Goal: Task Accomplishment & Management: Complete application form

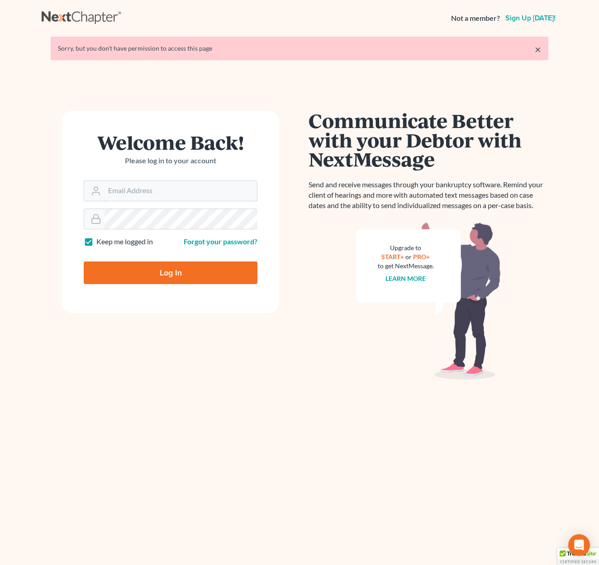
type input "[EMAIL_ADDRESS][DOMAIN_NAME]"
click at [234, 263] on input "Log In" at bounding box center [171, 273] width 174 height 23
type input "Thinking..."
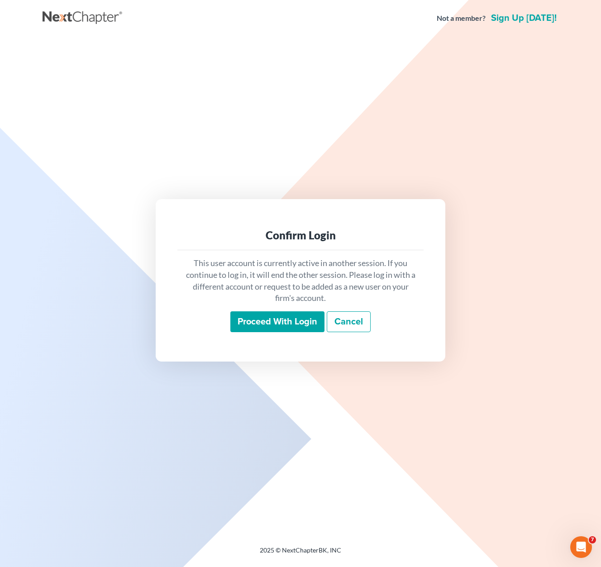
drag, startPoint x: 277, startPoint y: 320, endPoint x: 307, endPoint y: 305, distance: 33.8
click at [277, 320] on input "Proceed with login" at bounding box center [277, 321] width 94 height 21
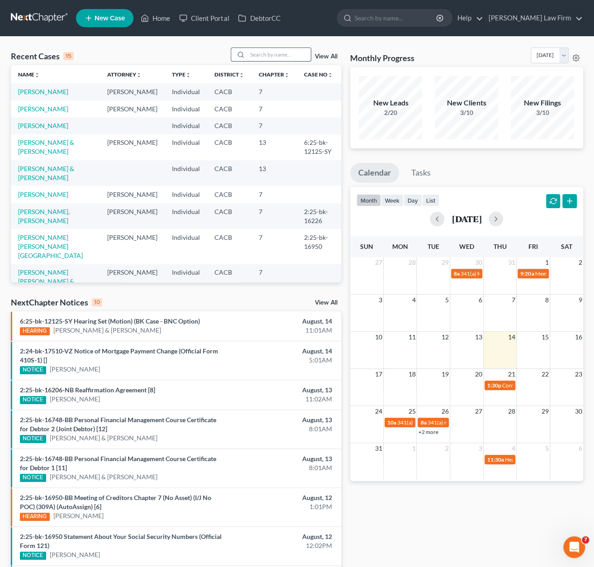
click at [281, 55] on input "search" at bounding box center [279, 54] width 63 height 13
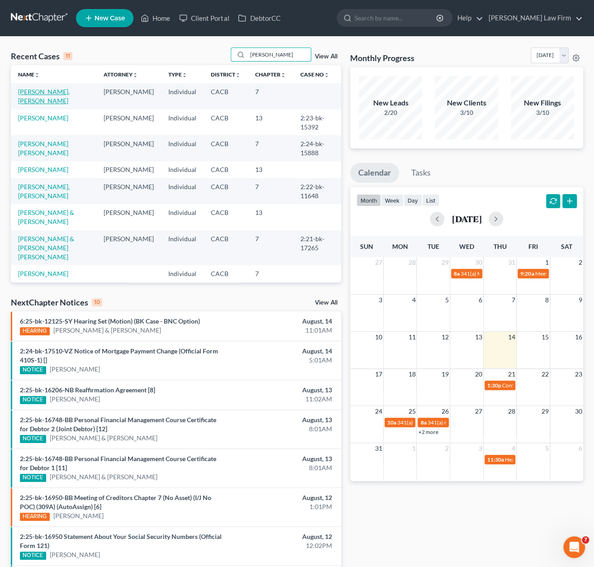
type input "[PERSON_NAME]"
click at [38, 89] on link "[PERSON_NAME], [PERSON_NAME]" at bounding box center [44, 96] width 52 height 17
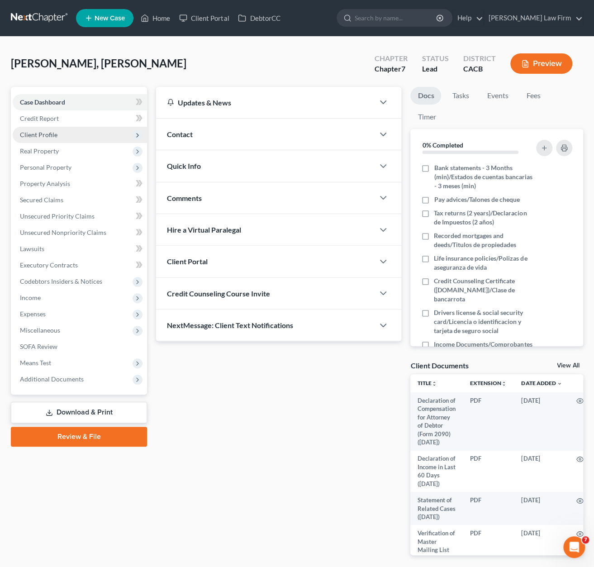
click at [53, 136] on span "Client Profile" at bounding box center [39, 135] width 38 height 8
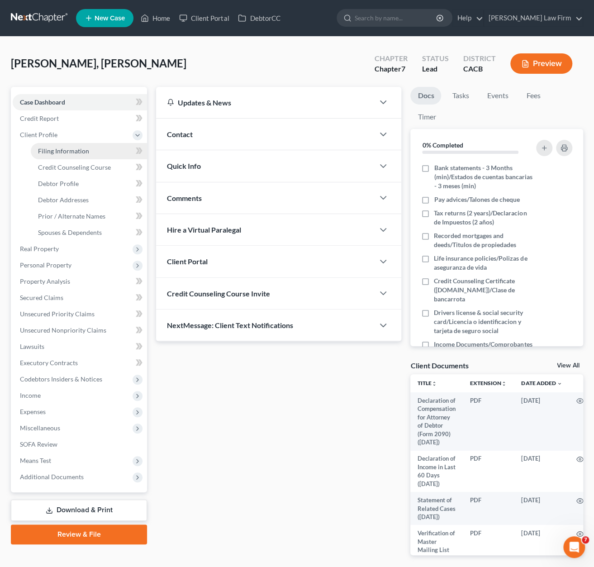
drag, startPoint x: 65, startPoint y: 153, endPoint x: 94, endPoint y: 146, distance: 29.9
click at [65, 153] on span "Filing Information" at bounding box center [63, 151] width 51 height 8
select select "1"
select select "0"
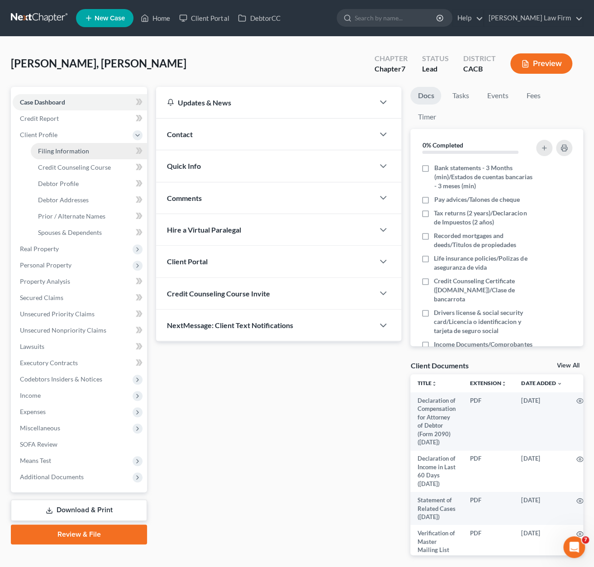
select select "4"
select select "0"
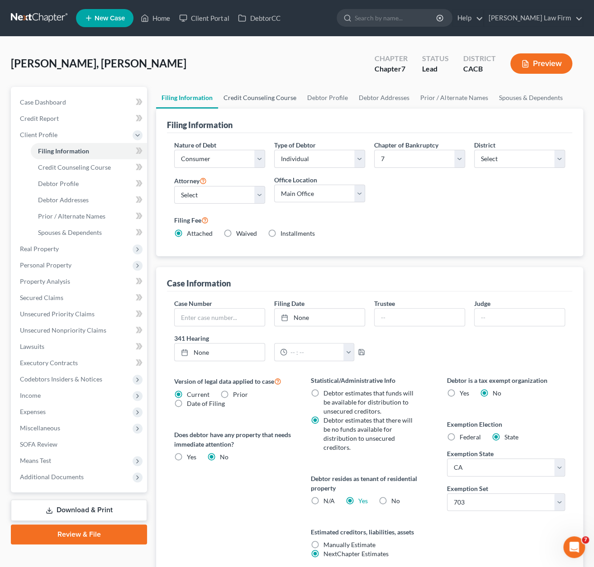
click at [285, 96] on link "Credit Counseling Course" at bounding box center [260, 98] width 84 height 22
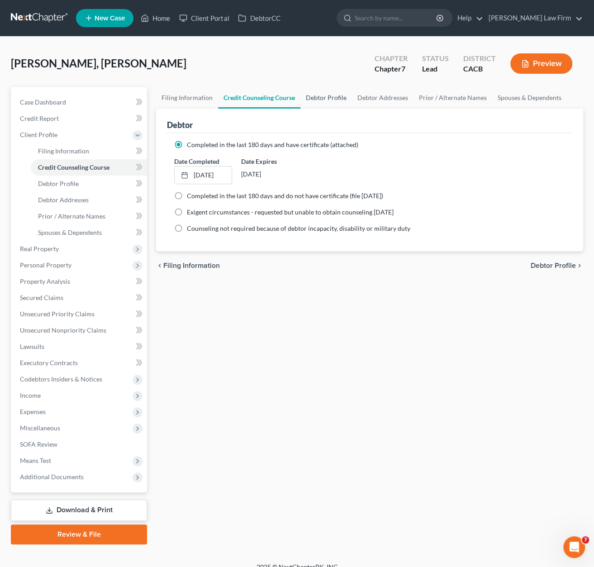
click at [321, 98] on link "Debtor Profile" at bounding box center [327, 98] width 52 height 22
select select "1"
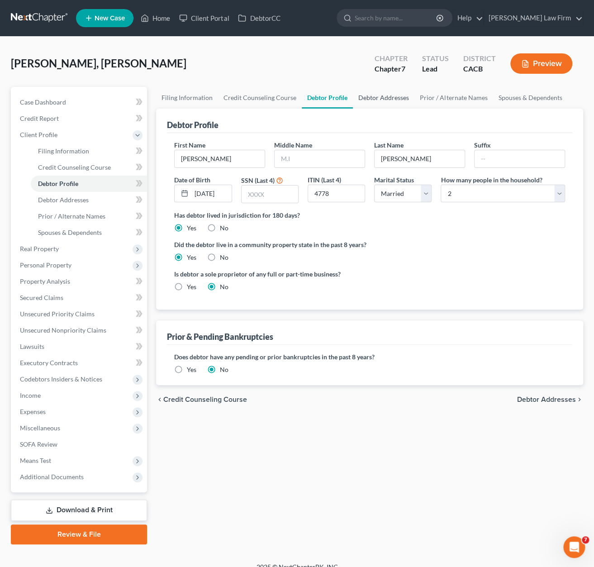
click at [377, 97] on link "Debtor Addresses" at bounding box center [384, 98] width 62 height 22
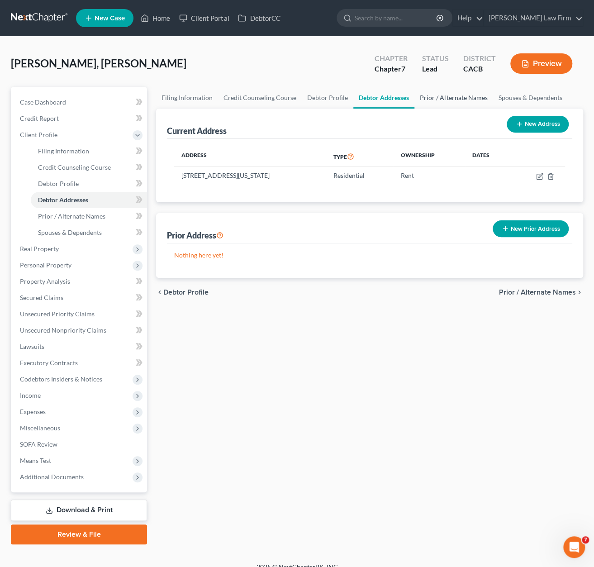
click at [443, 97] on link "Prior / Alternate Names" at bounding box center [454, 98] width 78 height 22
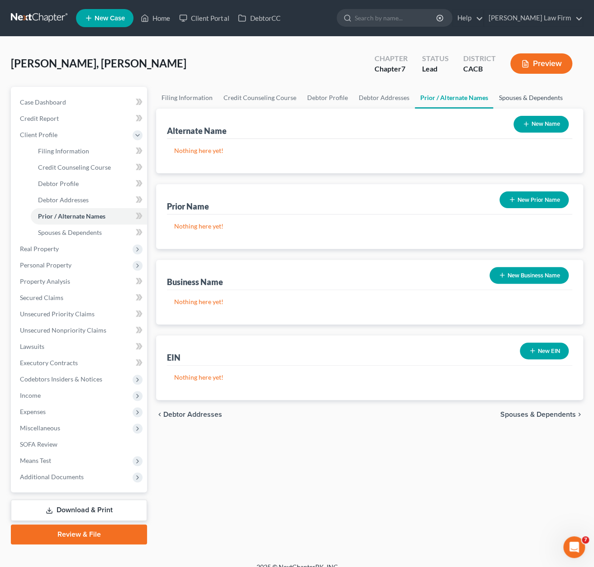
click at [544, 100] on link "Spouses & Dependents" at bounding box center [530, 98] width 75 height 22
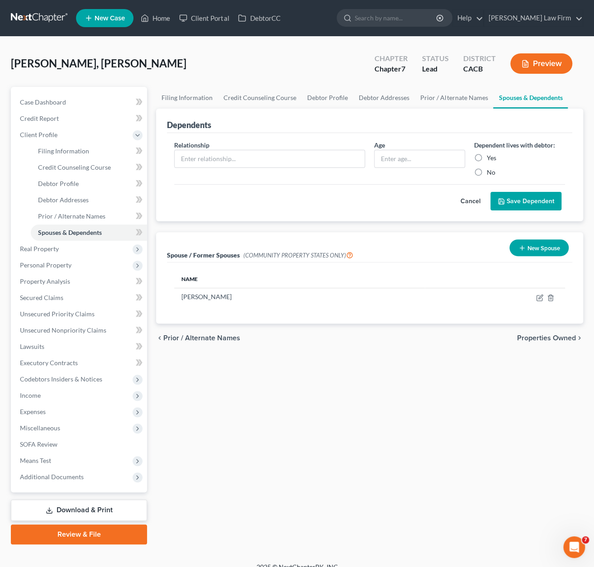
click at [556, 337] on span "Properties Owned" at bounding box center [546, 337] width 59 height 7
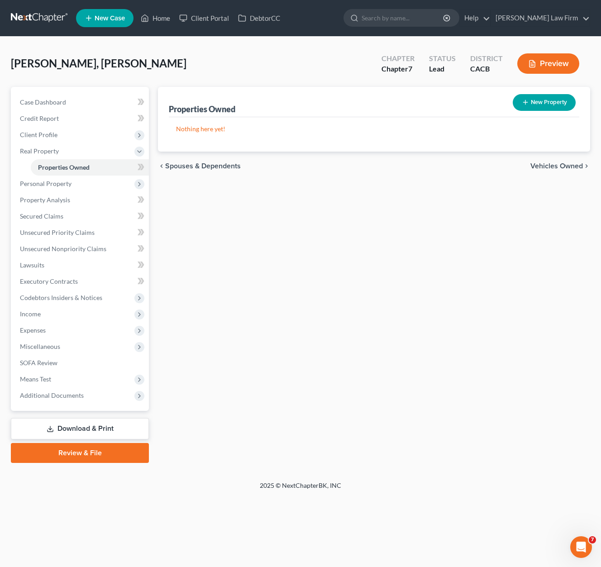
click at [559, 162] on span "Vehicles Owned" at bounding box center [556, 165] width 53 height 7
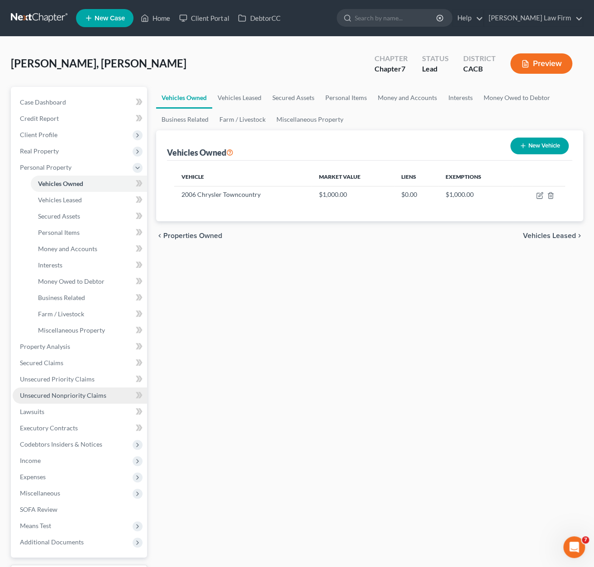
click at [86, 396] on span "Unsecured Nonpriority Claims" at bounding box center [63, 395] width 86 height 8
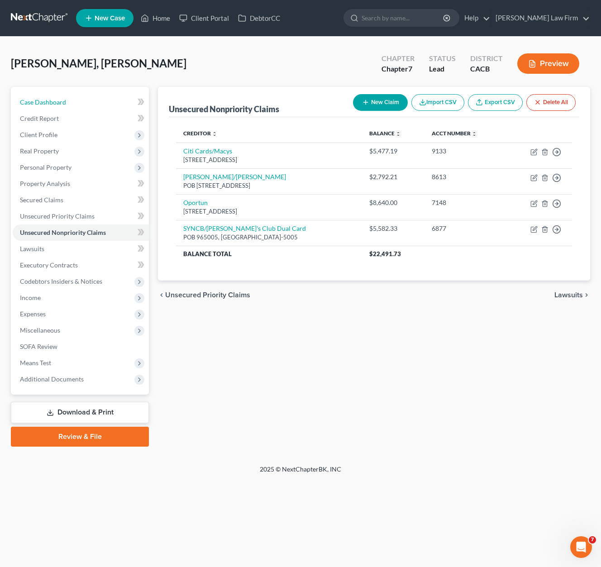
drag, startPoint x: 46, startPoint y: 103, endPoint x: 181, endPoint y: 85, distance: 136.1
click at [46, 103] on span "Case Dashboard" at bounding box center [43, 102] width 46 height 8
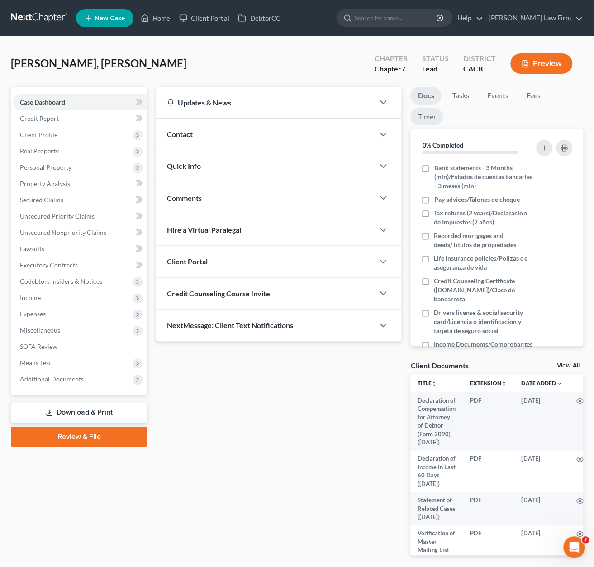
click at [427, 114] on link "Timer" at bounding box center [426, 117] width 33 height 18
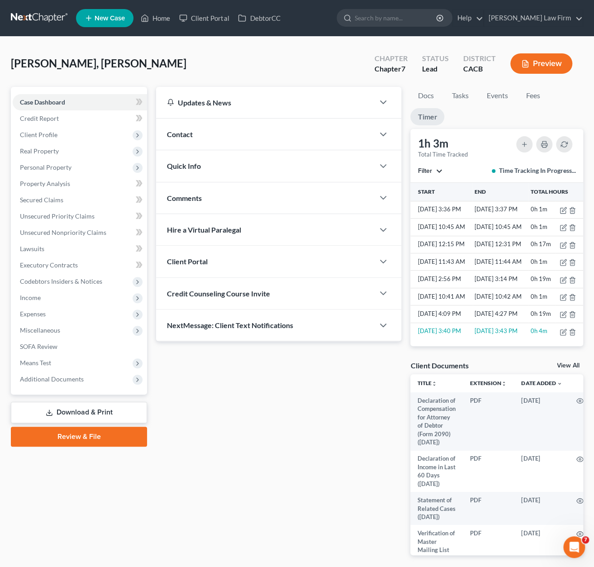
click at [416, 53] on div "Status Lead" at bounding box center [435, 64] width 41 height 27
click at [346, 52] on div "[PERSON_NAME], [PERSON_NAME] Upgraded Chapter Chapter 7 Status Lead District CA…" at bounding box center [297, 67] width 573 height 39
click at [34, 135] on span "Client Profile" at bounding box center [39, 135] width 38 height 8
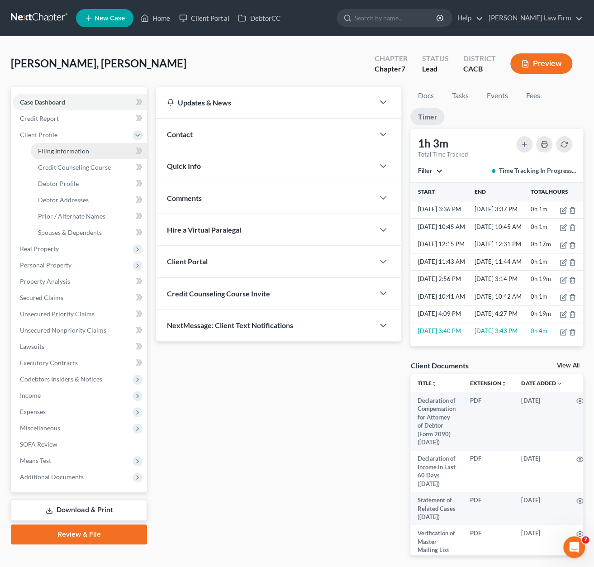
click at [52, 151] on span "Filing Information" at bounding box center [63, 151] width 51 height 8
select select "1"
select select "0"
select select "7"
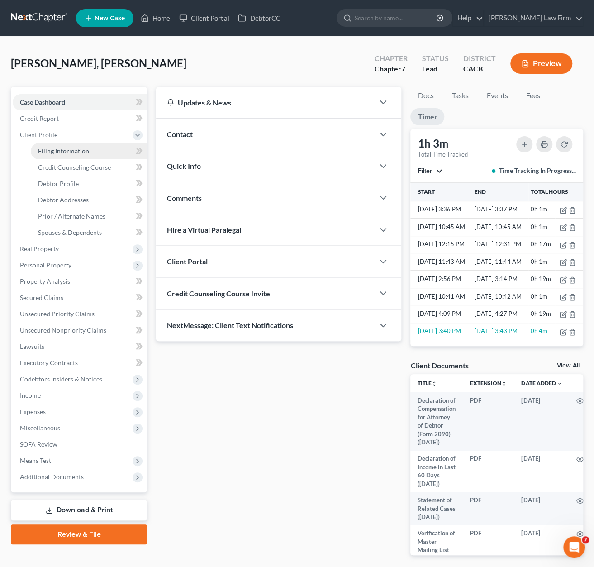
select select "0"
select select "4"
select select "0"
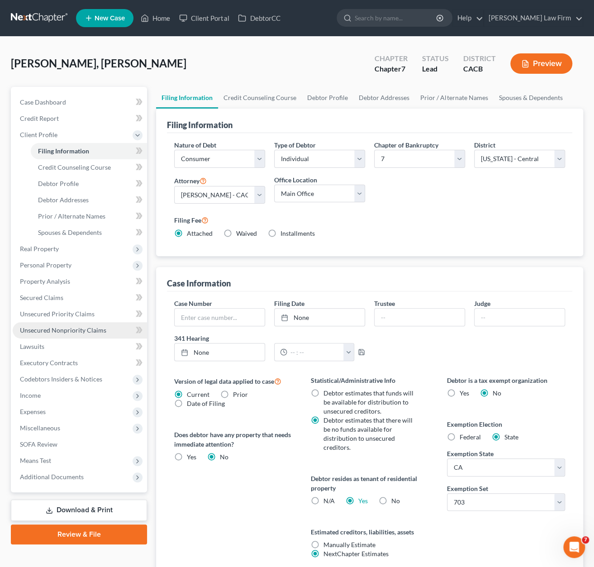
click at [60, 334] on span "Unsecured Nonpriority Claims" at bounding box center [63, 330] width 86 height 8
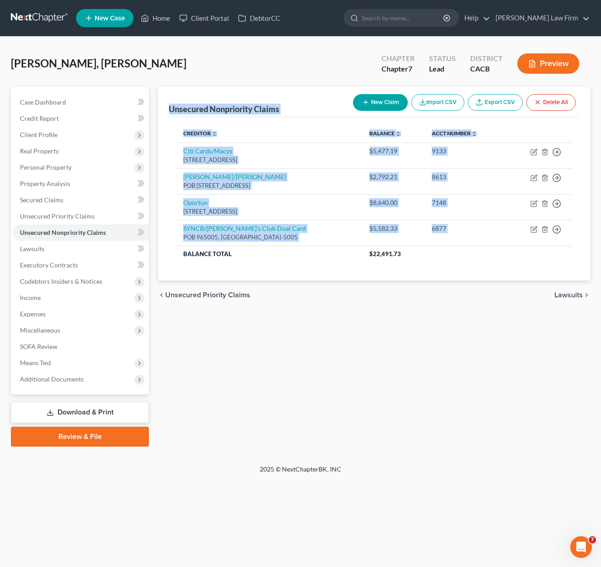
drag, startPoint x: 531, startPoint y: 235, endPoint x: 171, endPoint y: 107, distance: 382.2
click at [171, 107] on div "Unsecured Nonpriority Claims New Claim Import CSV Export CSV Delete All Credito…" at bounding box center [374, 184] width 432 height 194
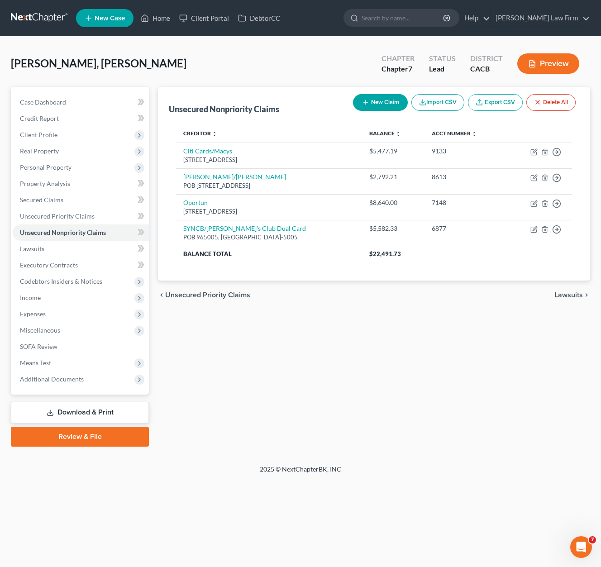
click at [190, 61] on div "[PERSON_NAME], [PERSON_NAME] Upgraded Chapter Chapter 7 Status Lead District CA…" at bounding box center [300, 67] width 579 height 39
drag, startPoint x: 501, startPoint y: 356, endPoint x: 503, endPoint y: 350, distance: 6.3
click at [501, 356] on div "Unsecured Nonpriority Claims New Claim Import CSV Export CSV Delete All Credito…" at bounding box center [373, 267] width 441 height 360
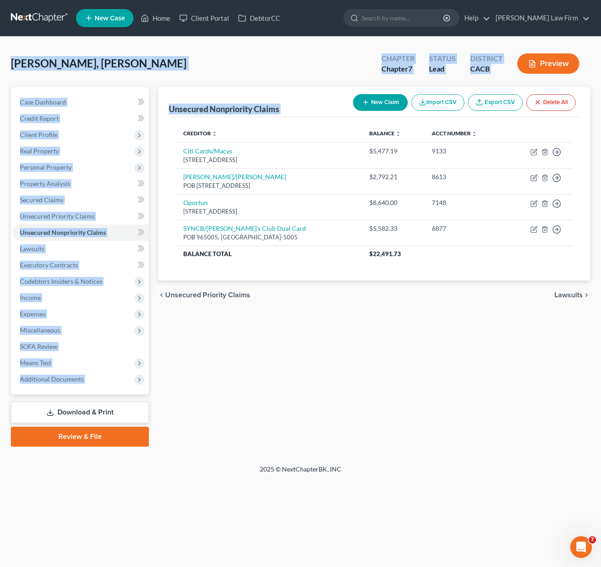
drag, startPoint x: 574, startPoint y: 267, endPoint x: 11, endPoint y: 66, distance: 597.8
click at [11, 66] on div "[PERSON_NAME], [PERSON_NAME] Upgraded Chapter Chapter 7 Status Lead District CA…" at bounding box center [300, 251] width 579 height 406
click at [211, 65] on div "[PERSON_NAME], [PERSON_NAME] Upgraded Chapter Chapter 7 Status Lead District CA…" at bounding box center [300, 67] width 579 height 39
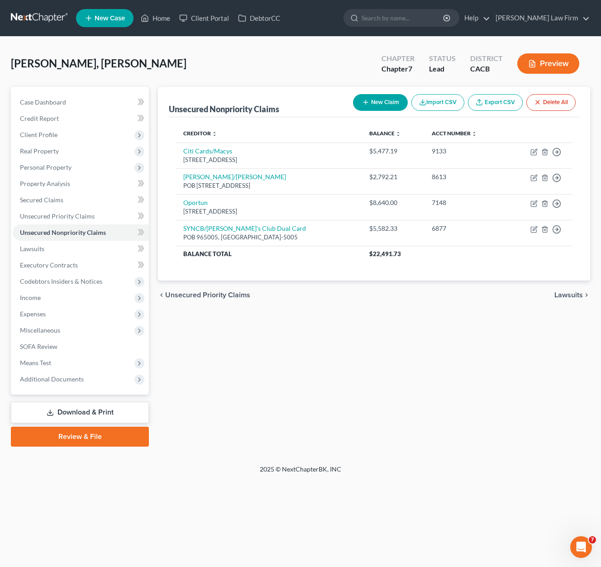
click at [168, 65] on div "[PERSON_NAME], [PERSON_NAME] Upgraded Chapter Chapter 7 Status Lead District CA…" at bounding box center [300, 67] width 579 height 39
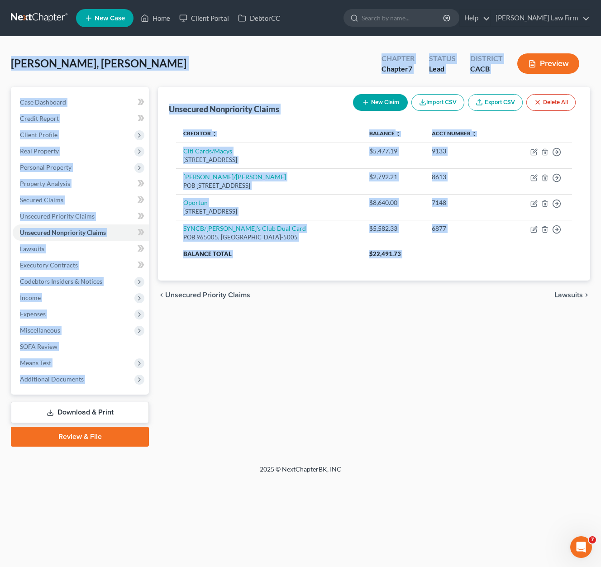
drag, startPoint x: 11, startPoint y: 61, endPoint x: 582, endPoint y: 297, distance: 617.7
click at [582, 297] on div "[PERSON_NAME], [PERSON_NAME] Upgraded Chapter Chapter 7 Status Lead District CA…" at bounding box center [300, 251] width 579 height 406
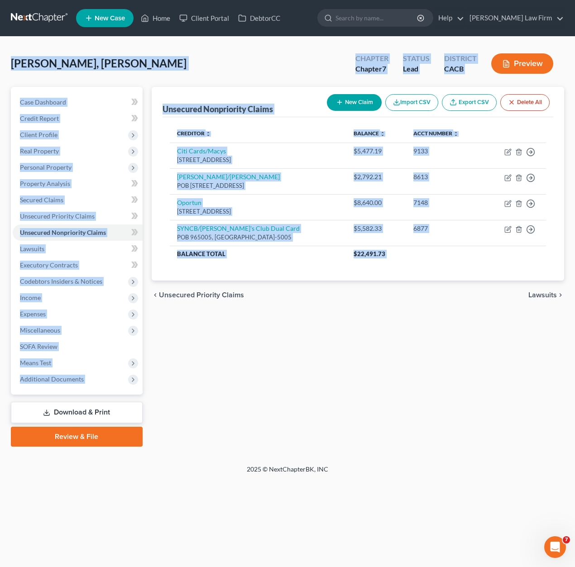
drag, startPoint x: 396, startPoint y: 55, endPoint x: 422, endPoint y: 57, distance: 26.4
click at [396, 55] on div "Chapter Chapter 7" at bounding box center [372, 64] width 48 height 27
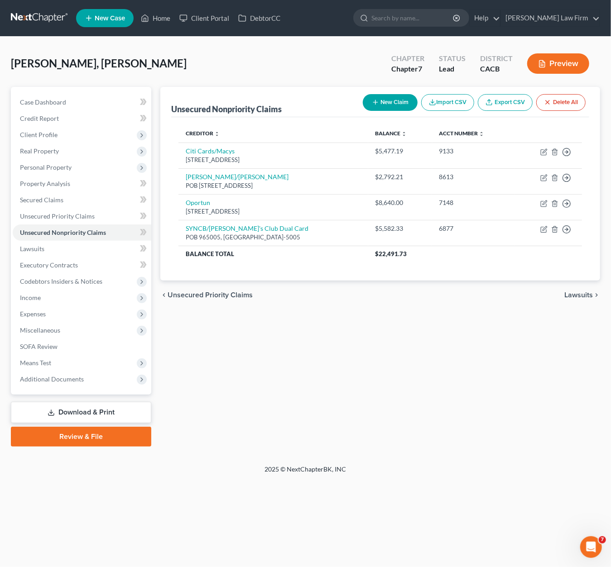
click at [31, 21] on link at bounding box center [40, 18] width 58 height 16
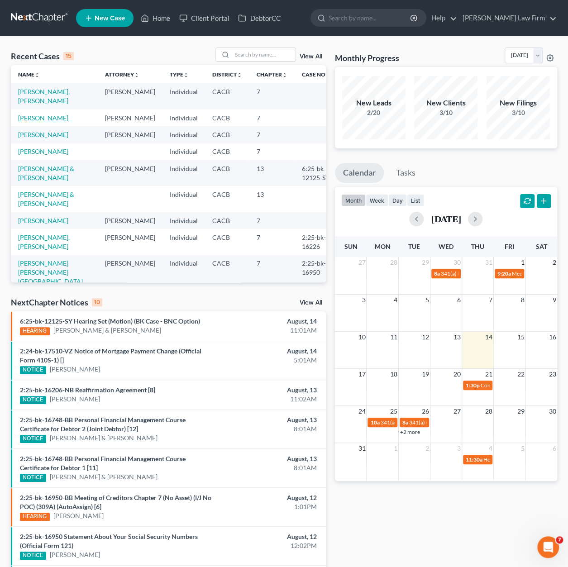
click at [36, 115] on link "[PERSON_NAME]" at bounding box center [43, 118] width 50 height 8
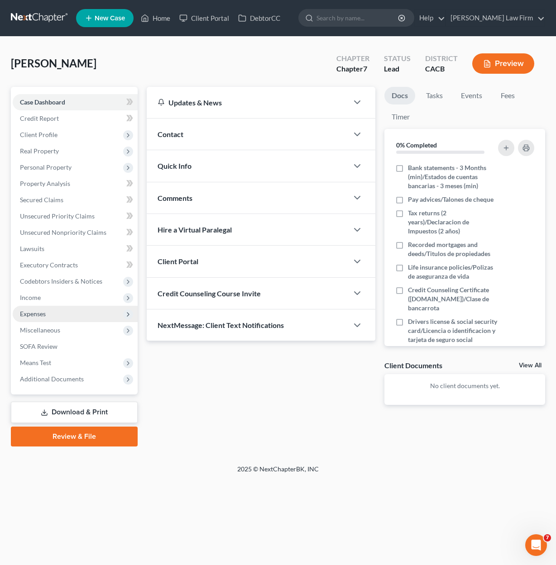
click at [43, 317] on span "Expenses" at bounding box center [33, 314] width 26 height 8
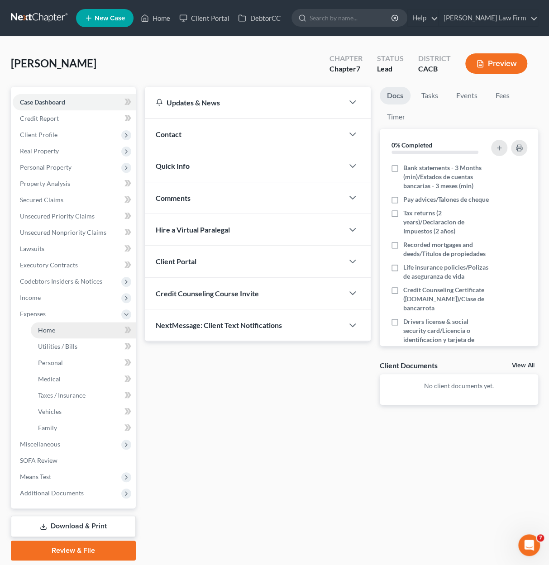
click at [82, 327] on link "Home" at bounding box center [83, 330] width 105 height 16
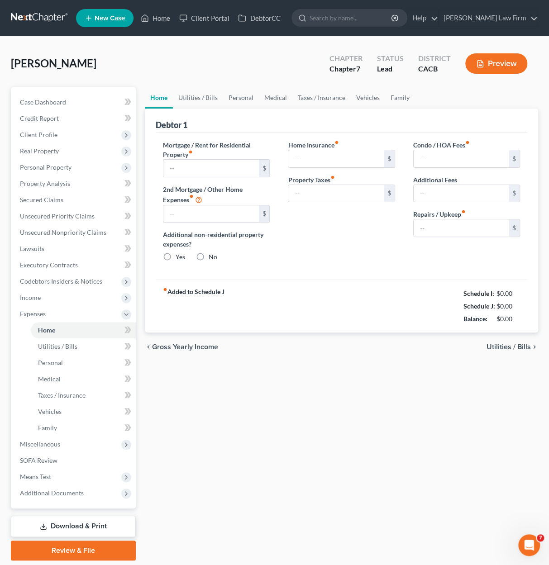
type input "0.00"
radio input "true"
type input "0.00"
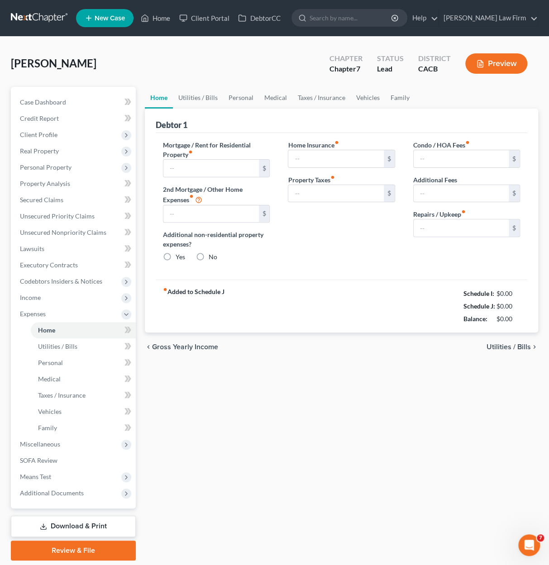
type input "0.00"
click at [39, 152] on span "Real Property" at bounding box center [39, 151] width 39 height 8
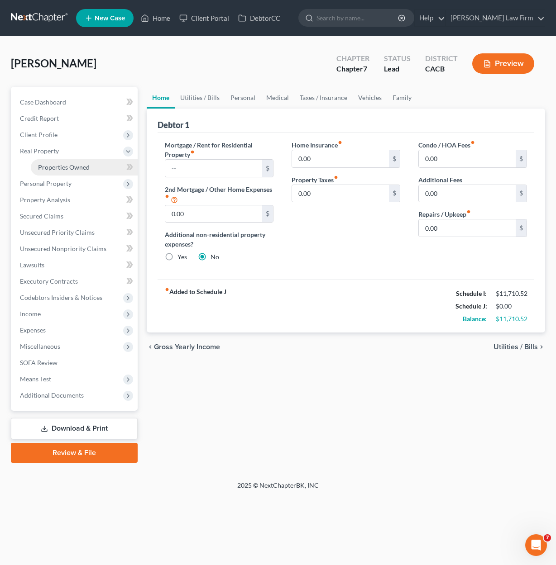
click at [80, 165] on span "Properties Owned" at bounding box center [64, 167] width 52 height 8
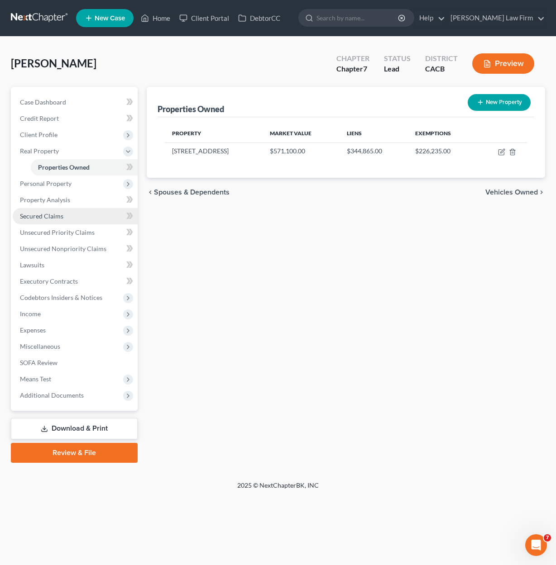
click at [58, 215] on span "Secured Claims" at bounding box center [41, 216] width 43 height 8
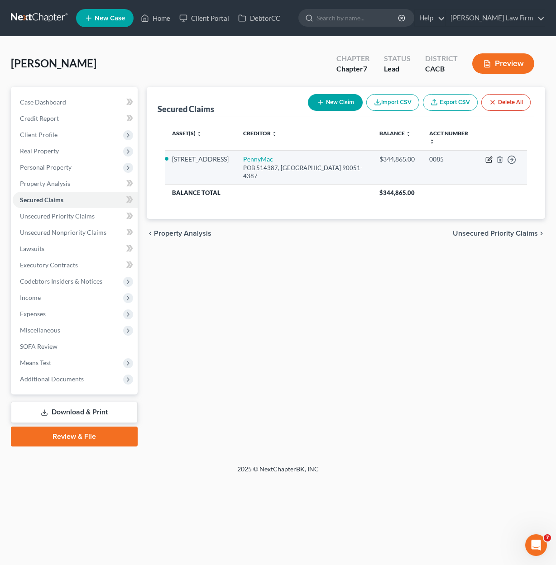
click at [488, 156] on icon "button" at bounding box center [488, 159] width 7 height 7
select select "4"
select select "0"
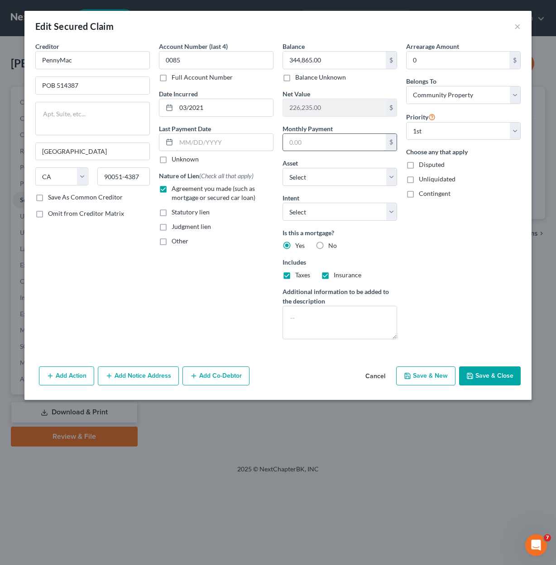
type input "2,286.00"
click at [496, 367] on button "Save & Close" at bounding box center [490, 376] width 62 height 19
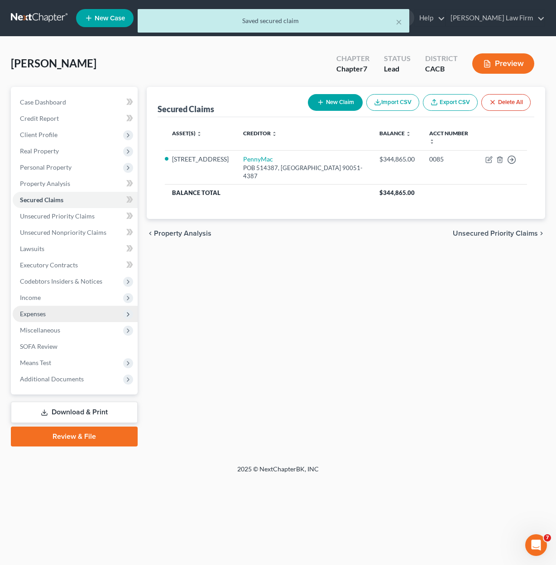
click at [33, 312] on span "Expenses" at bounding box center [33, 314] width 26 height 8
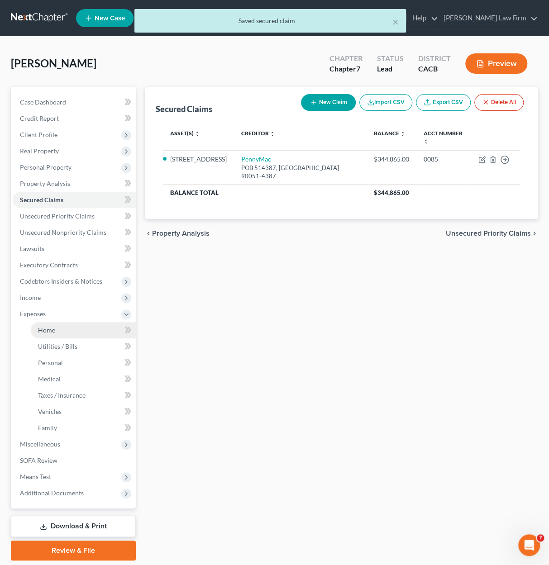
click at [55, 325] on link "Home" at bounding box center [83, 330] width 105 height 16
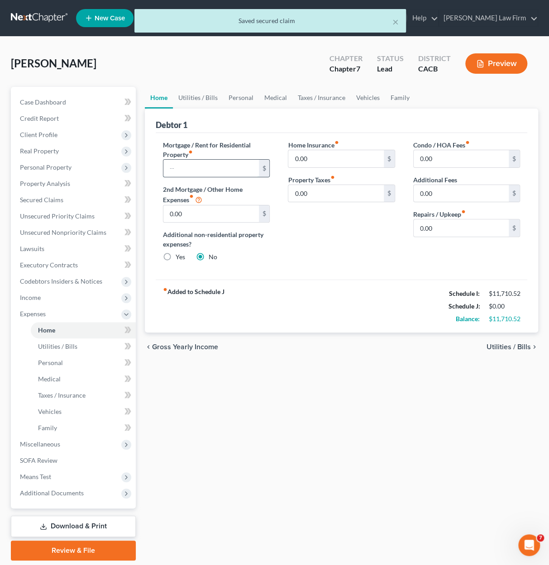
click at [196, 170] on input "text" at bounding box center [210, 168] width 95 height 17
paste input "2,286.00"
type input "2,286.00"
click at [458, 226] on input "0.00" at bounding box center [461, 228] width 95 height 17
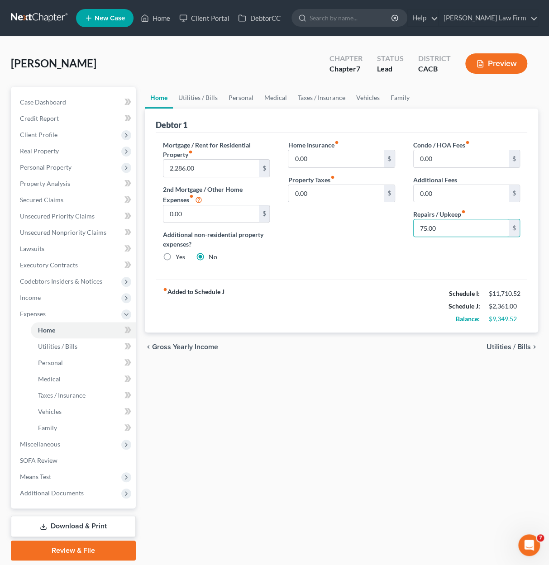
type input "75.00"
click at [191, 90] on link "Utilities / Bills" at bounding box center [198, 98] width 50 height 22
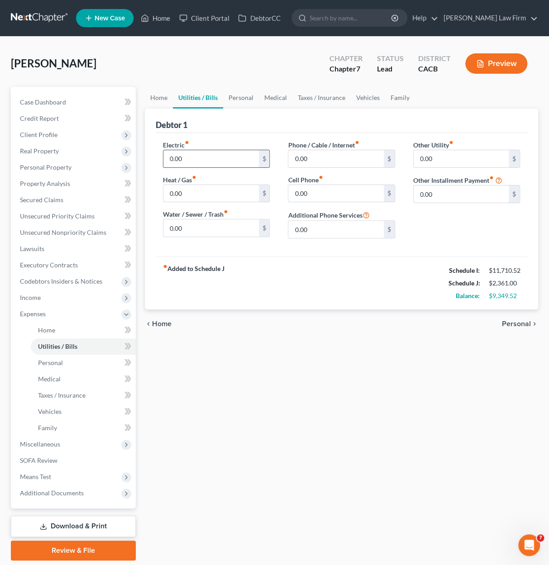
click at [184, 163] on input "0.00" at bounding box center [210, 158] width 95 height 17
type input "1"
type input "200.00"
type input "50.00"
type input "150.00"
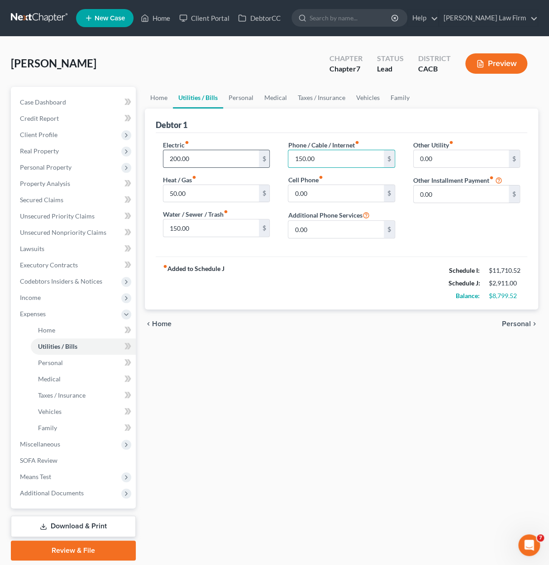
type input "150.00"
type input "200.00"
click at [226, 92] on link "Personal" at bounding box center [241, 98] width 36 height 22
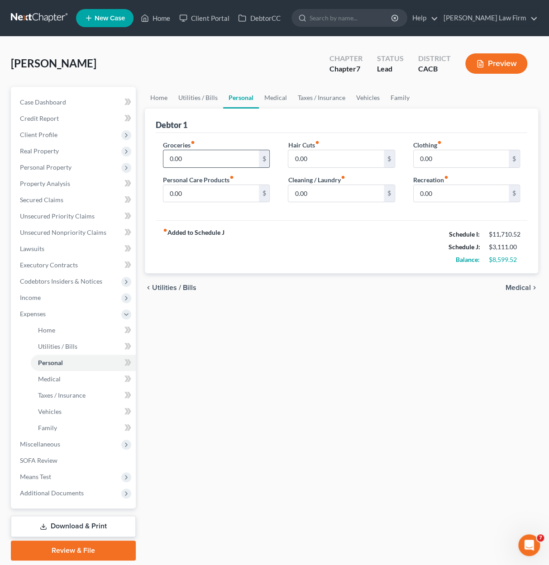
click at [195, 162] on input "0.00" at bounding box center [210, 158] width 95 height 17
type input "100.00"
click at [234, 158] on input "100.00" at bounding box center [210, 158] width 95 height 17
click at [465, 159] on input "0.00" at bounding box center [461, 158] width 95 height 17
type input "275.00"
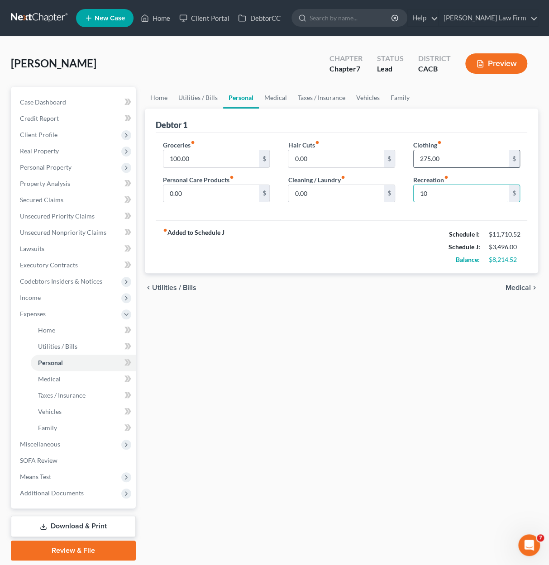
type input "1"
type input "200.00"
click at [356, 162] on input "0.00" at bounding box center [335, 158] width 95 height 17
type input "100.00"
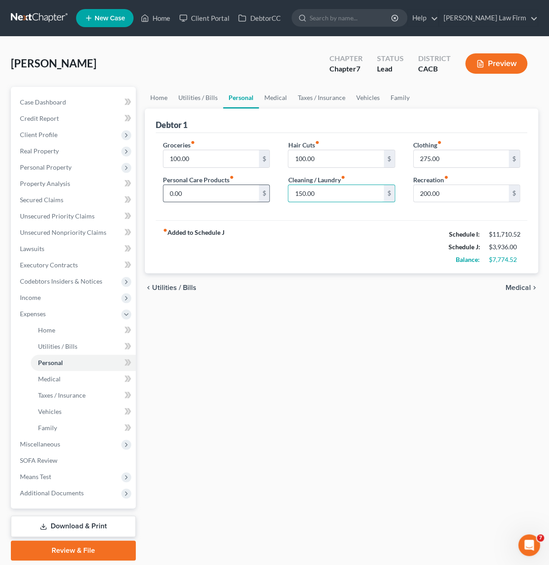
type input "150.00"
click at [215, 185] on input "0.00" at bounding box center [210, 193] width 95 height 17
type input "200.00"
click at [196, 162] on input "100.00" at bounding box center [210, 158] width 95 height 17
type input "1,600.00"
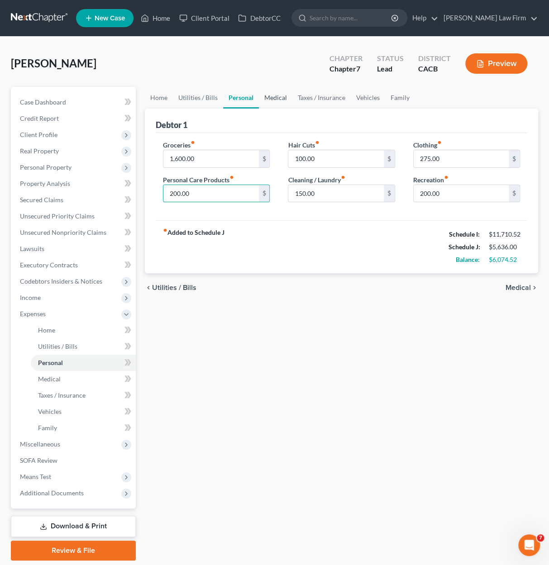
click at [279, 99] on link "Medical" at bounding box center [275, 98] width 33 height 22
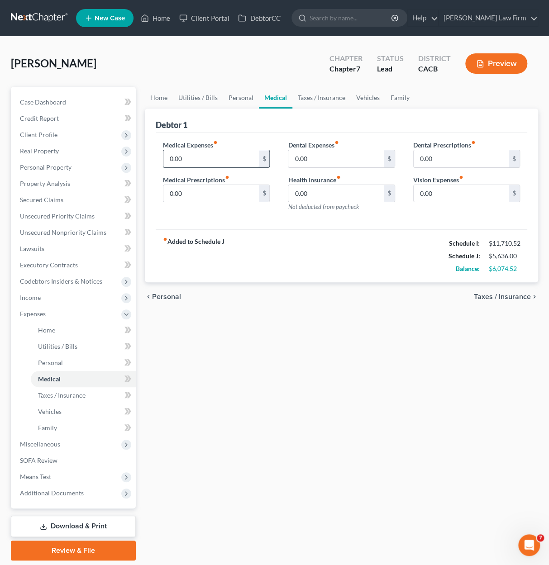
click at [184, 150] on input "0.00" at bounding box center [210, 158] width 95 height 17
type input "1"
type input "80.00"
type input "25.00"
click at [309, 103] on link "Taxes / Insurance" at bounding box center [321, 98] width 58 height 22
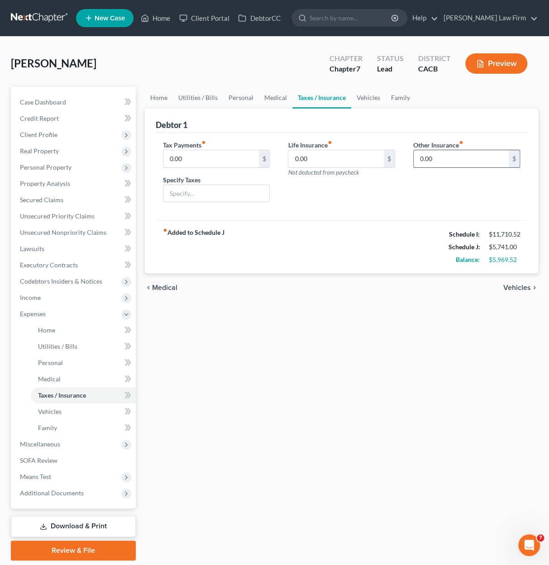
click at [450, 161] on input "0.00" at bounding box center [461, 158] width 95 height 17
type input "55.00"
type input "Appliance Insurance"
click at [365, 98] on link "Vehicles" at bounding box center [368, 98] width 34 height 22
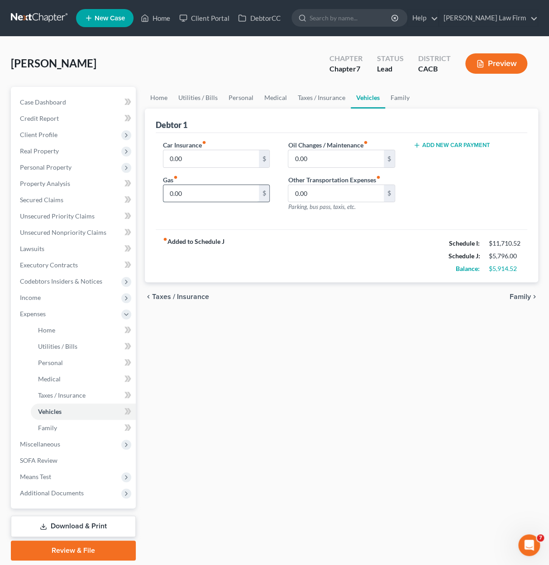
click at [200, 191] on input "0.00" at bounding box center [210, 193] width 95 height 17
type input "400.00"
click at [228, 158] on input "0.00" at bounding box center [210, 158] width 95 height 17
type input "1"
type input "85.00"
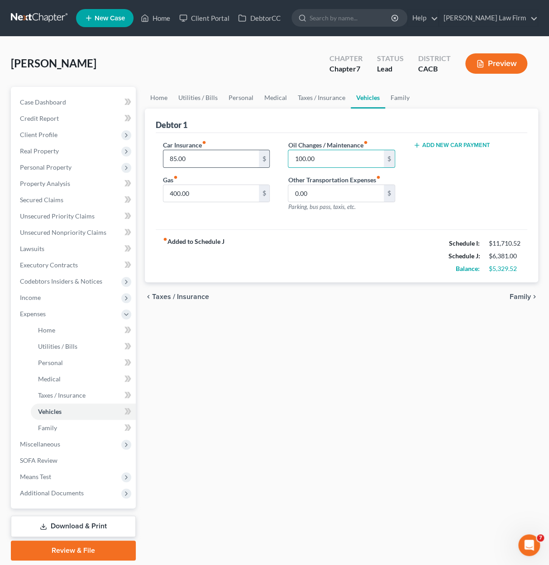
type input "100.00"
click at [398, 101] on link "Family" at bounding box center [400, 98] width 30 height 22
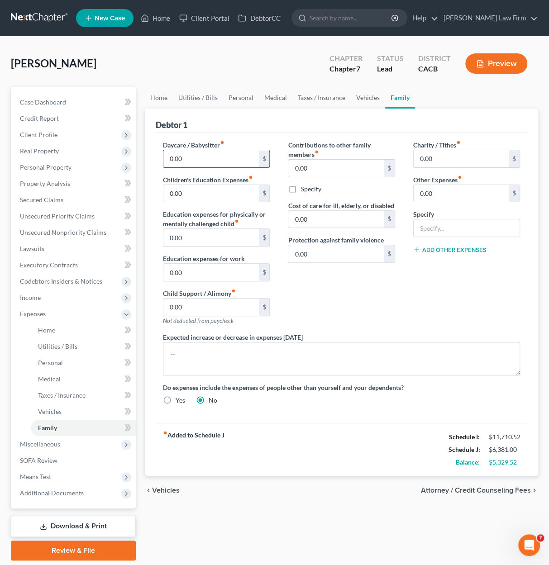
click at [205, 162] on input "0.00" at bounding box center [210, 158] width 95 height 17
type input "500.00"
click at [462, 194] on input "0.00" at bounding box center [461, 193] width 95 height 17
type input "200.00"
type input "Prudent Reserve"
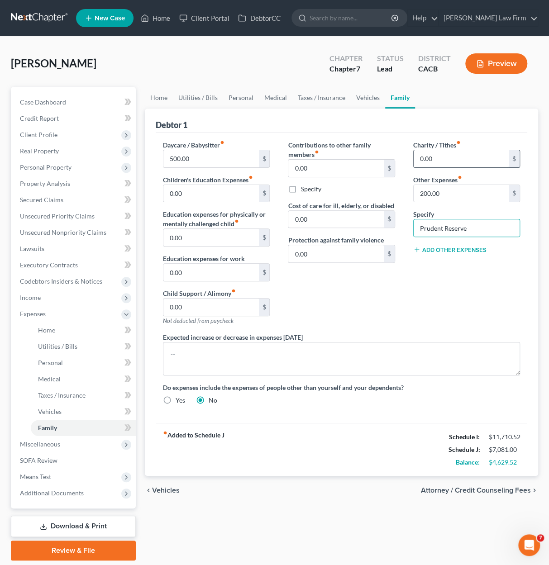
click at [484, 159] on input "0.00" at bounding box center [461, 158] width 95 height 17
type input "100.00"
click at [358, 93] on link "Vehicles" at bounding box center [368, 98] width 34 height 22
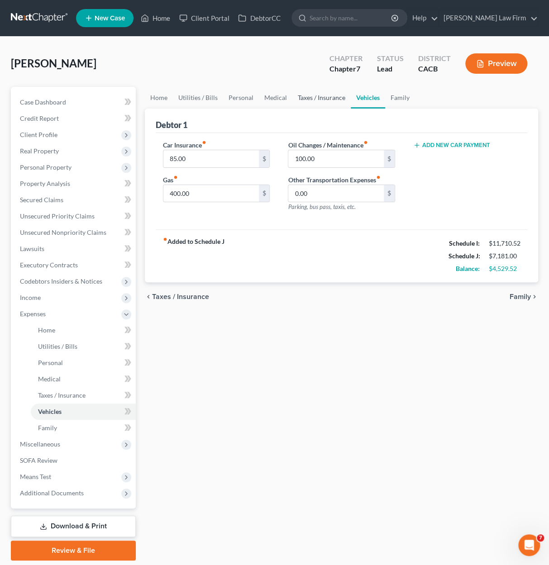
click at [316, 98] on link "Taxes / Insurance" at bounding box center [321, 98] width 58 height 22
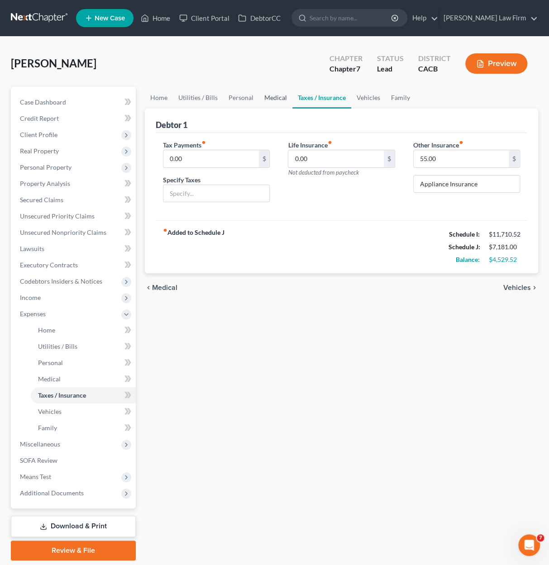
click at [270, 97] on link "Medical" at bounding box center [275, 98] width 33 height 22
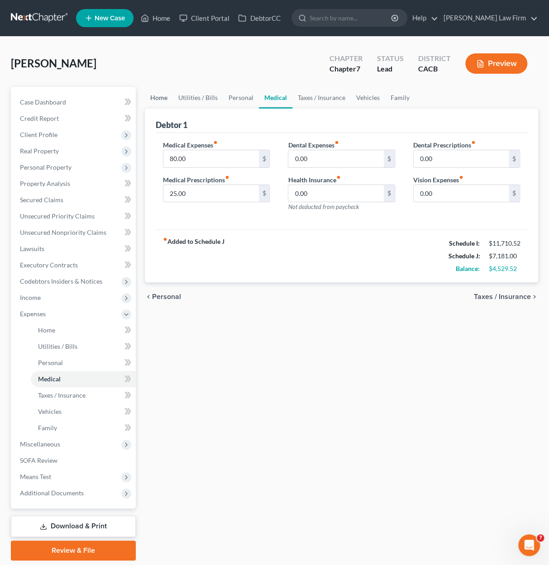
click at [169, 95] on link "Home" at bounding box center [159, 98] width 28 height 22
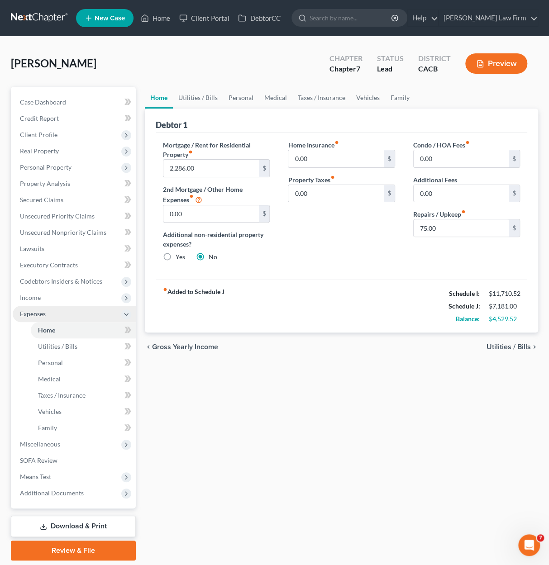
click at [37, 313] on span "Expenses" at bounding box center [33, 314] width 26 height 8
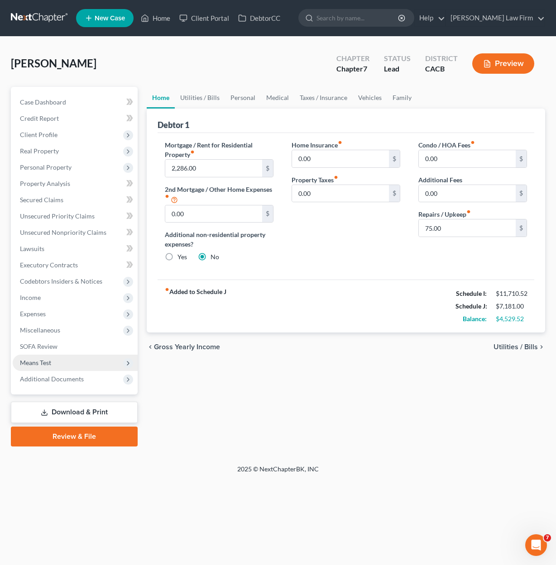
click at [37, 363] on span "Means Test" at bounding box center [35, 363] width 31 height 8
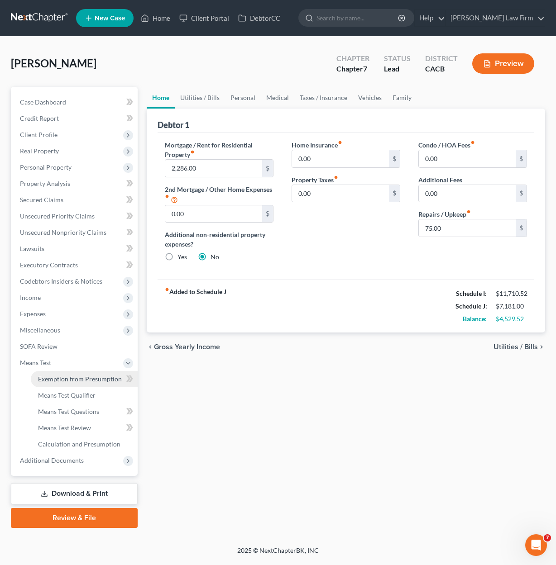
click at [78, 377] on span "Exemption from Presumption" at bounding box center [80, 379] width 84 height 8
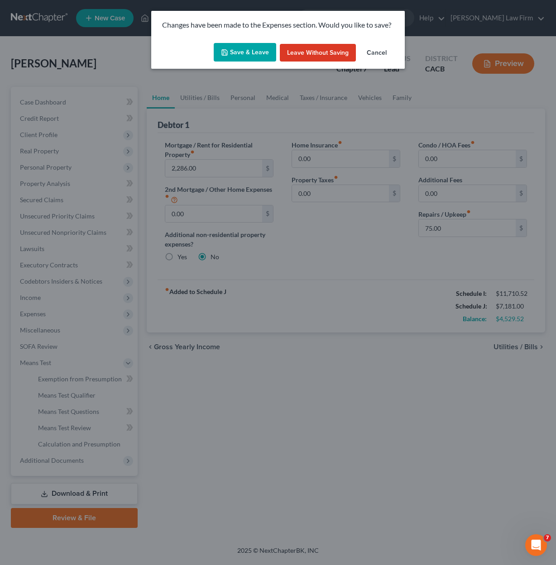
click at [249, 48] on button "Save & Leave" at bounding box center [245, 52] width 62 height 19
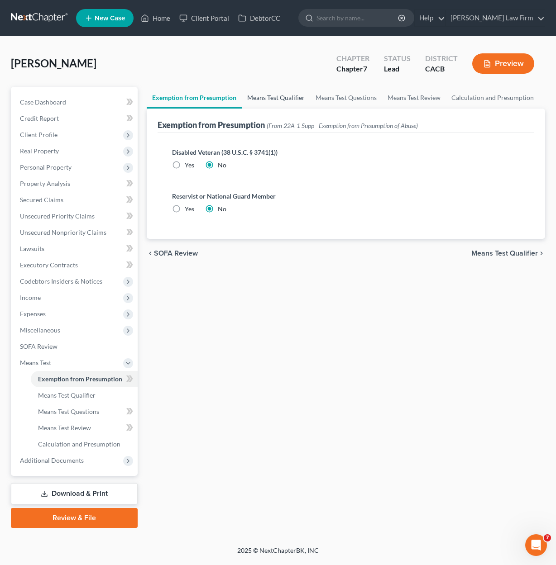
click at [279, 101] on link "Means Test Qualifier" at bounding box center [276, 98] width 68 height 22
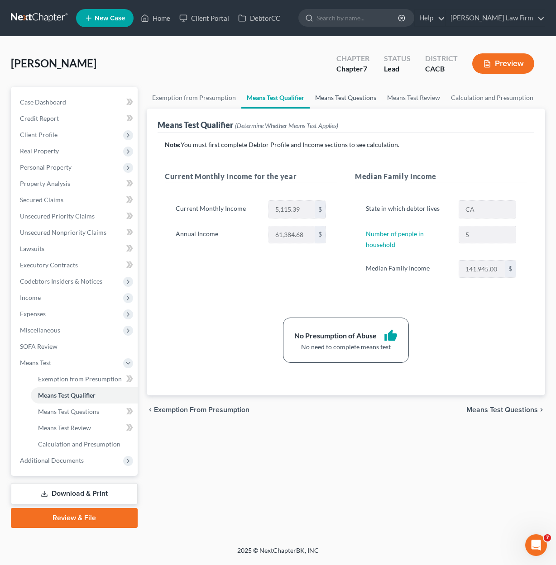
click at [357, 99] on link "Means Test Questions" at bounding box center [346, 98] width 72 height 22
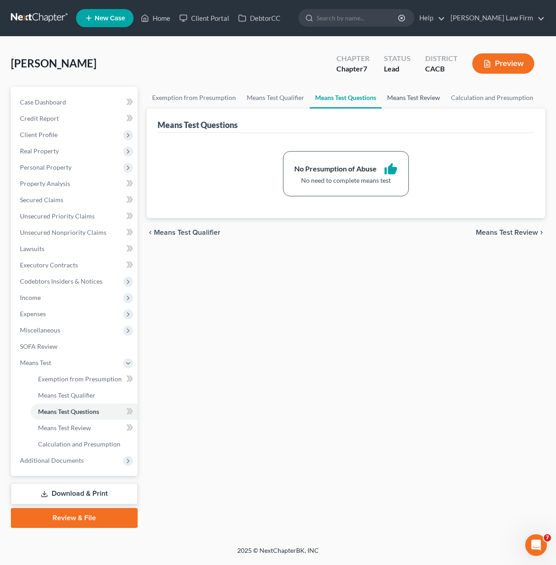
click at [419, 99] on link "Means Test Review" at bounding box center [414, 98] width 64 height 22
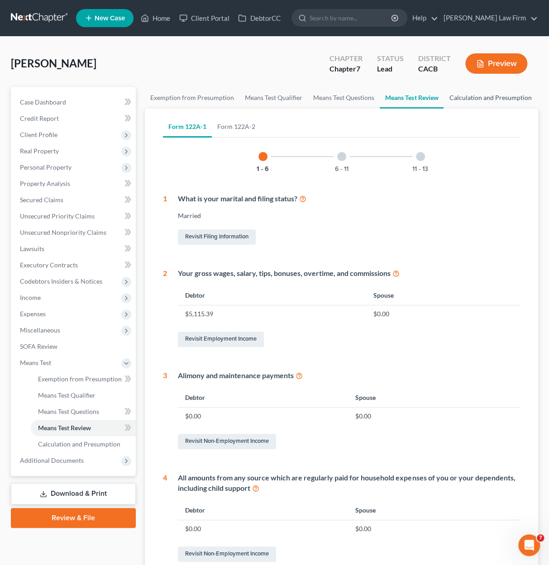
click at [490, 98] on link "Calculation and Presumption" at bounding box center [490, 98] width 93 height 22
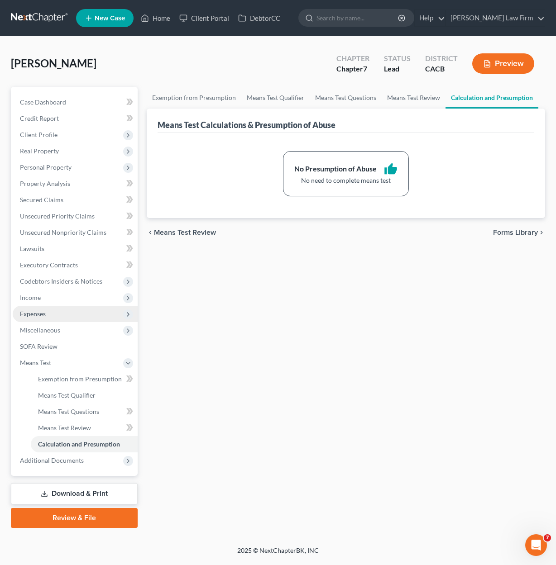
click at [41, 318] on span "Expenses" at bounding box center [75, 314] width 125 height 16
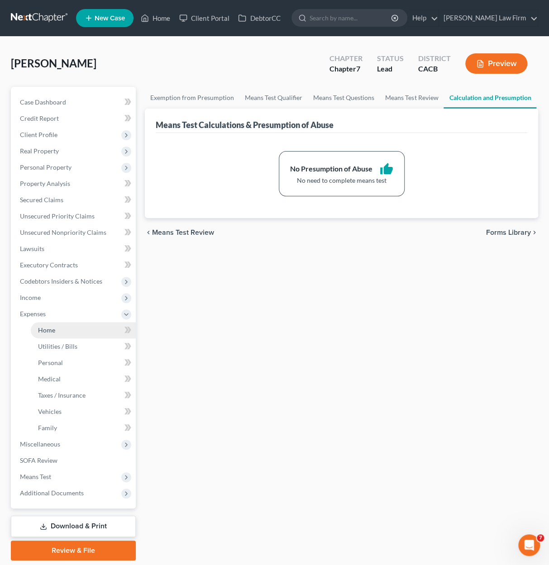
click at [63, 327] on link "Home" at bounding box center [83, 330] width 105 height 16
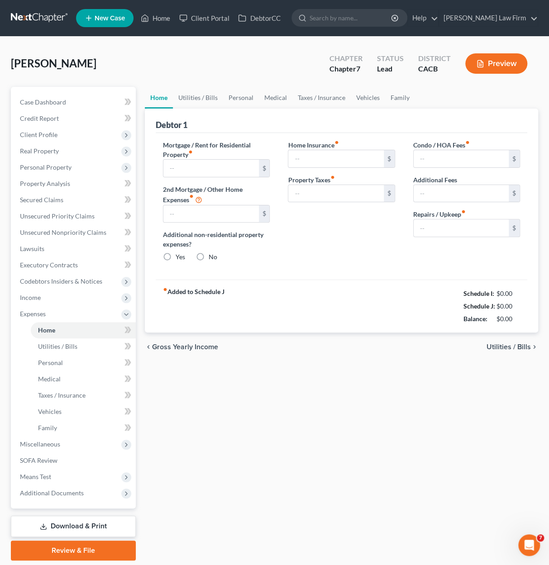
type input "2,286.00"
type input "0.00"
radio input "true"
type input "0.00"
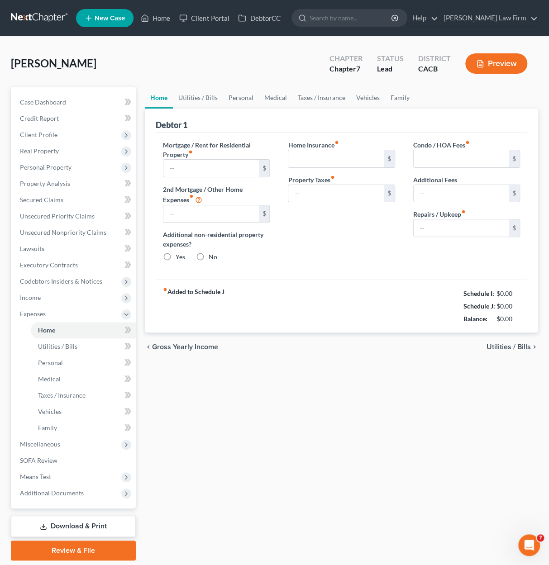
type input "0.00"
click at [444, 234] on input "75.00" at bounding box center [461, 228] width 95 height 17
type input "100.00"
click at [188, 95] on link "Utilities / Bills" at bounding box center [198, 98] width 50 height 22
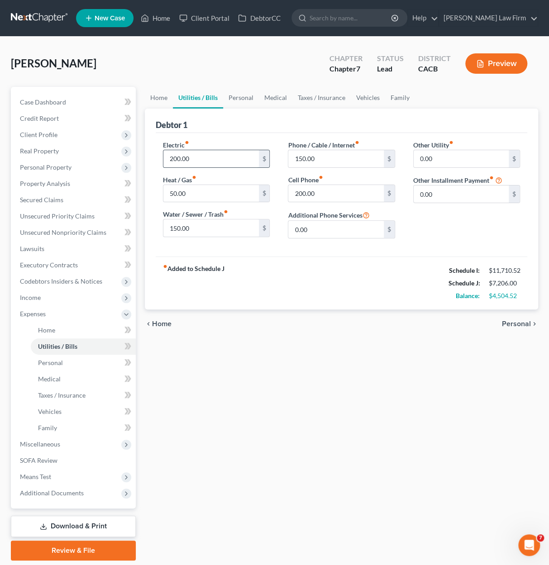
click at [208, 162] on input "200.00" at bounding box center [210, 158] width 95 height 17
type input "250.00"
click at [236, 104] on link "Personal" at bounding box center [241, 98] width 36 height 22
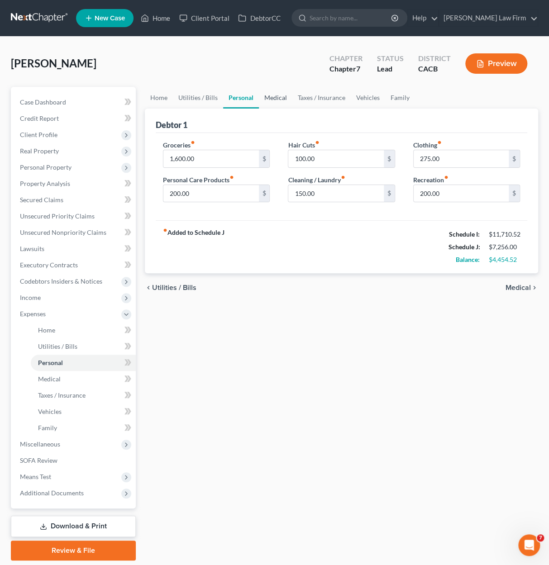
click at [280, 93] on link "Medical" at bounding box center [275, 98] width 33 height 22
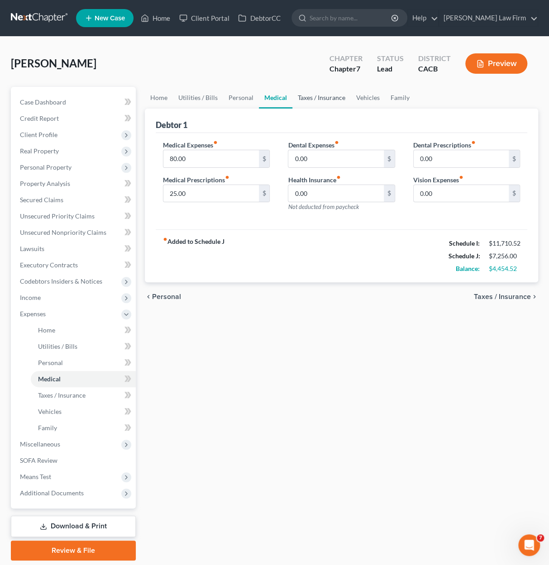
click at [299, 99] on link "Taxes / Insurance" at bounding box center [321, 98] width 58 height 22
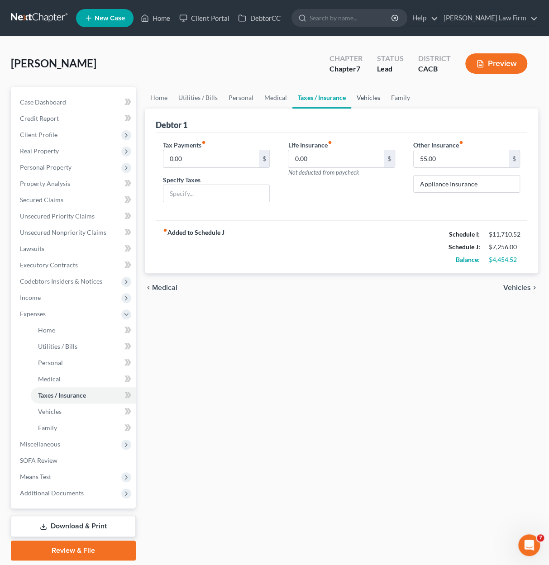
click at [368, 95] on link "Vehicles" at bounding box center [368, 98] width 34 height 22
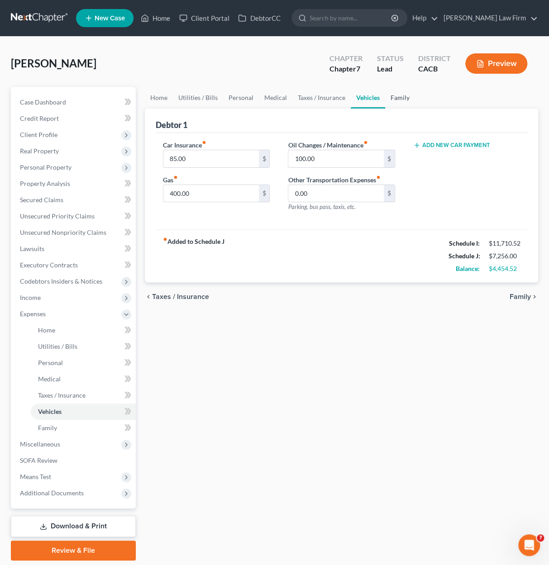
click at [391, 95] on link "Family" at bounding box center [400, 98] width 30 height 22
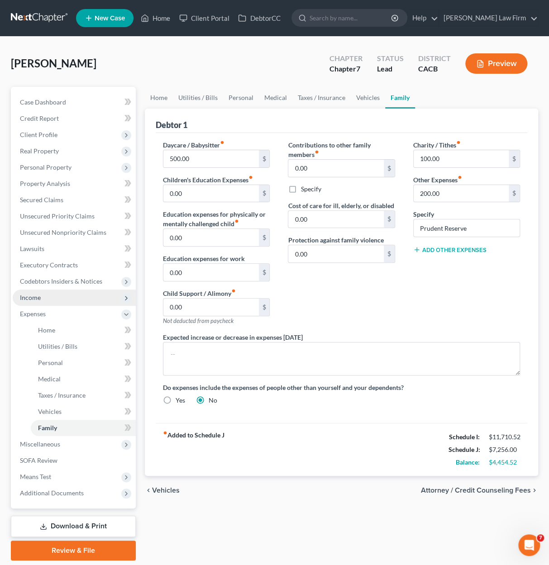
drag, startPoint x: 29, startPoint y: 297, endPoint x: 39, endPoint y: 300, distance: 9.9
click at [30, 297] on span "Income" at bounding box center [30, 298] width 21 height 8
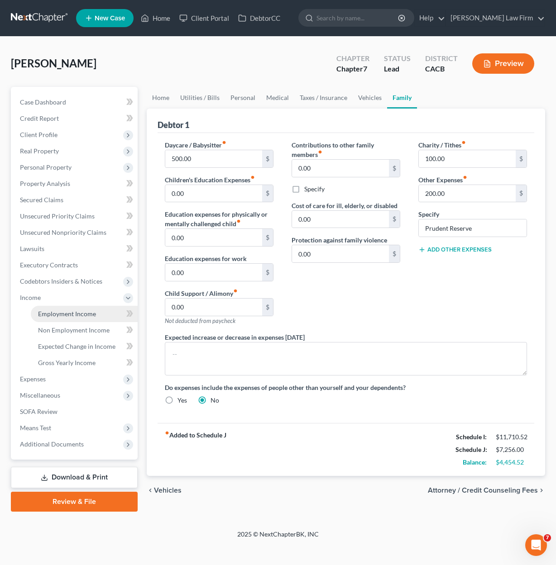
click at [60, 312] on span "Employment Income" at bounding box center [67, 314] width 58 height 8
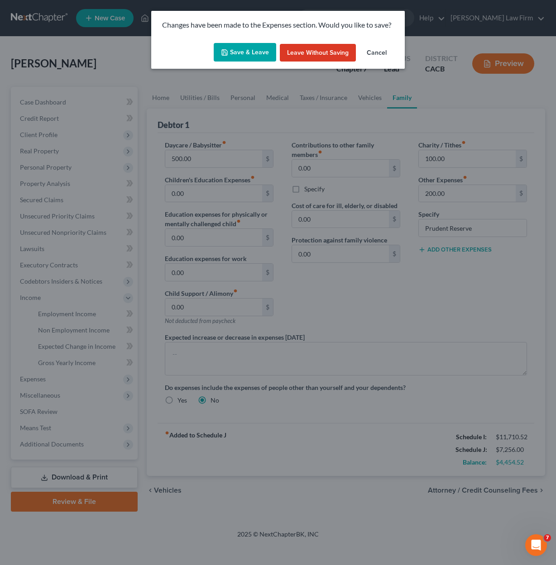
click at [242, 57] on button "Save & Leave" at bounding box center [245, 52] width 62 height 19
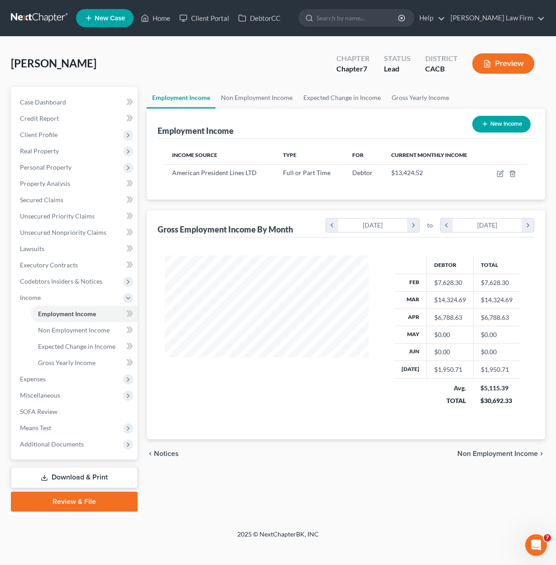
scroll to position [161, 222]
click at [499, 172] on icon "button" at bounding box center [499, 173] width 7 height 7
select select "0"
select select "48"
select select "1"
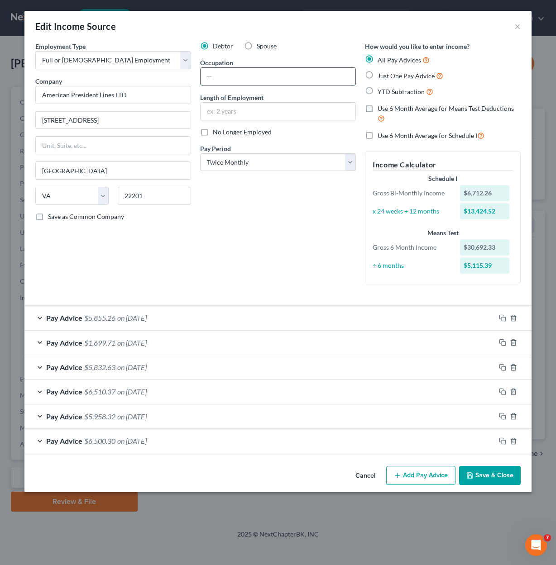
click at [228, 77] on input "text" at bounding box center [277, 76] width 155 height 17
click at [325, 23] on div "Edit Income Source ×" at bounding box center [277, 26] width 507 height 31
click at [477, 473] on button "Save & Close" at bounding box center [490, 475] width 62 height 19
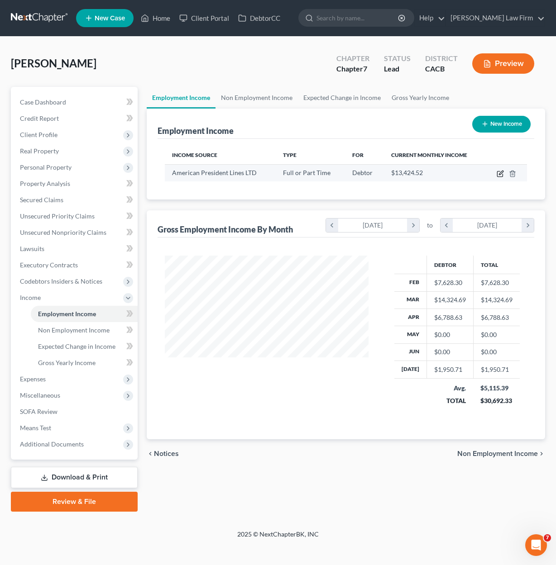
click at [500, 175] on icon "button" at bounding box center [499, 173] width 7 height 7
select select "0"
select select "48"
select select "1"
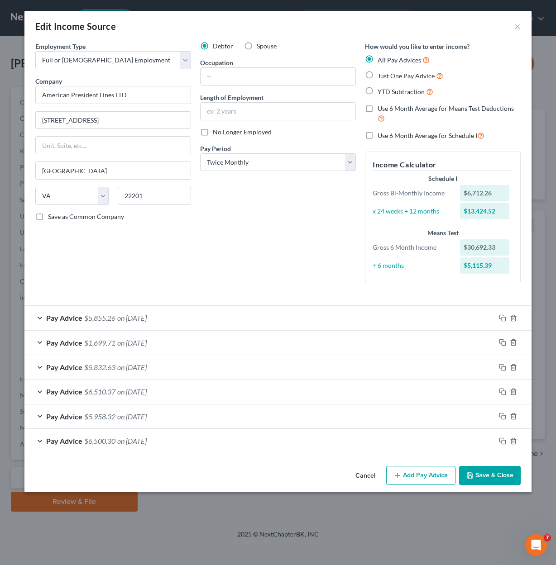
click at [434, 470] on button "Add Pay Advice" at bounding box center [420, 475] width 69 height 19
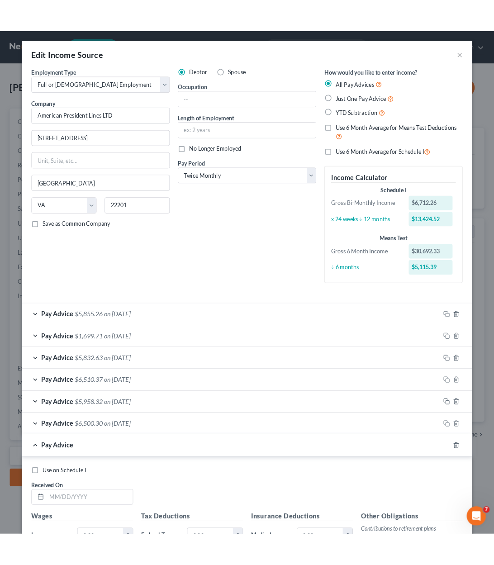
scroll to position [136, 0]
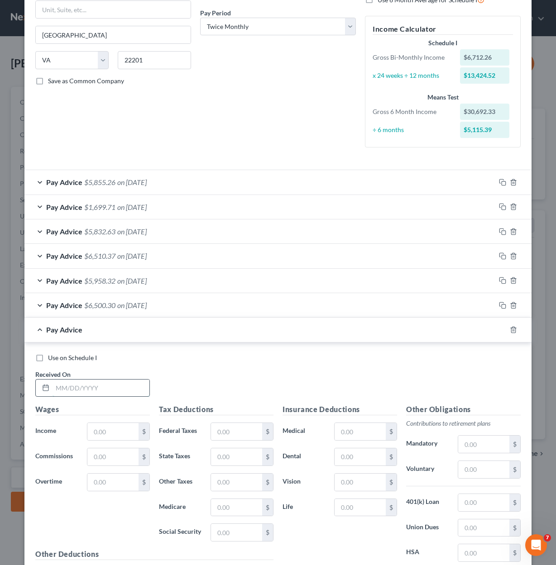
click at [81, 389] on input "text" at bounding box center [101, 388] width 97 height 17
type input "04/21/2025"
type input "22,603.19"
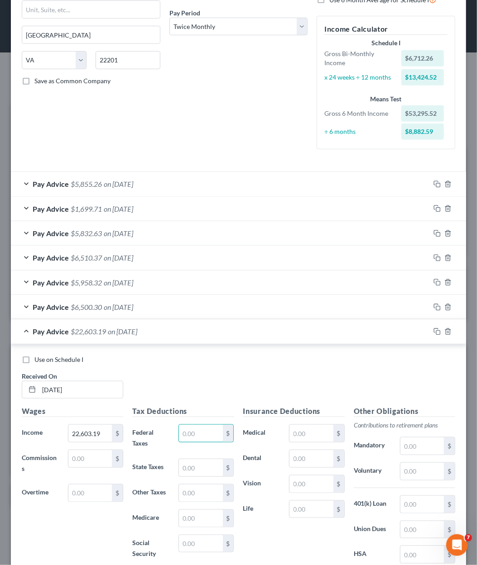
scroll to position [452458, 452308]
click at [185, 430] on input "text" at bounding box center [200, 433] width 43 height 17
type input "4,972.73"
click at [195, 540] on input "text" at bounding box center [200, 543] width 43 height 17
type input "1,729.14"
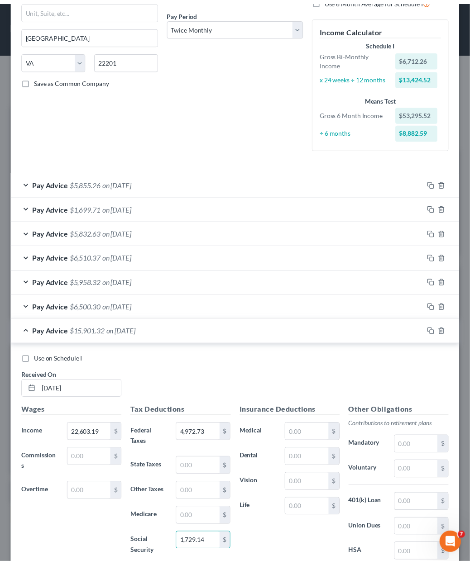
scroll to position [251, 0]
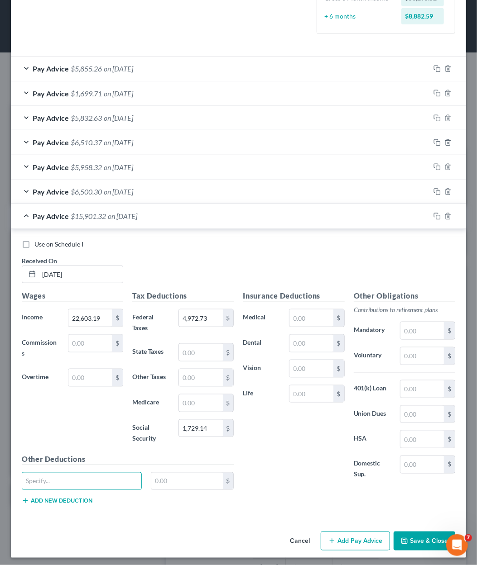
click at [423, 535] on button "Save & Close" at bounding box center [424, 541] width 62 height 19
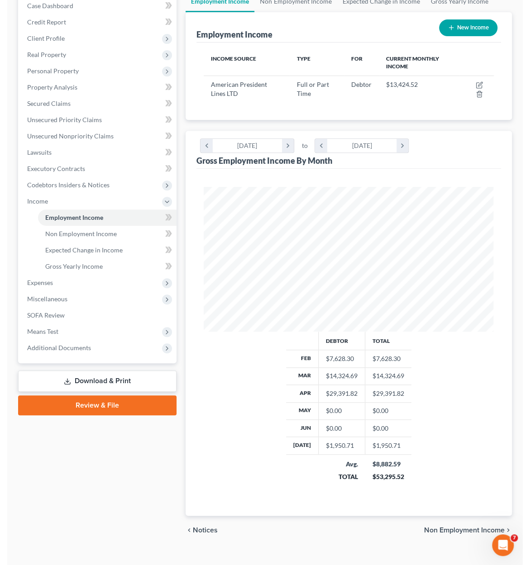
scroll to position [148, 313]
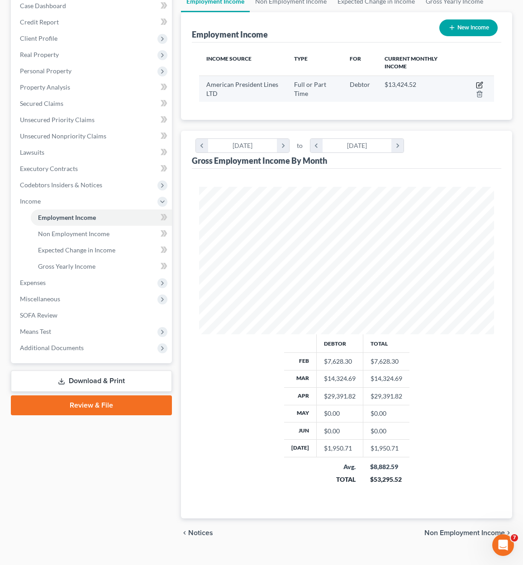
click at [480, 84] on icon "button" at bounding box center [479, 84] width 7 height 7
select select "0"
select select "48"
select select "1"
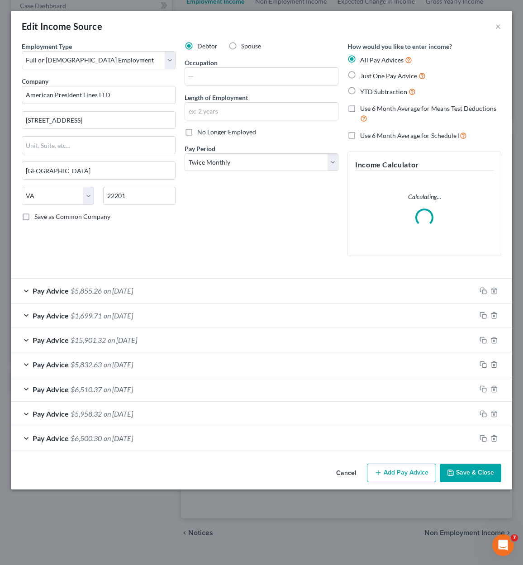
scroll to position [149, 318]
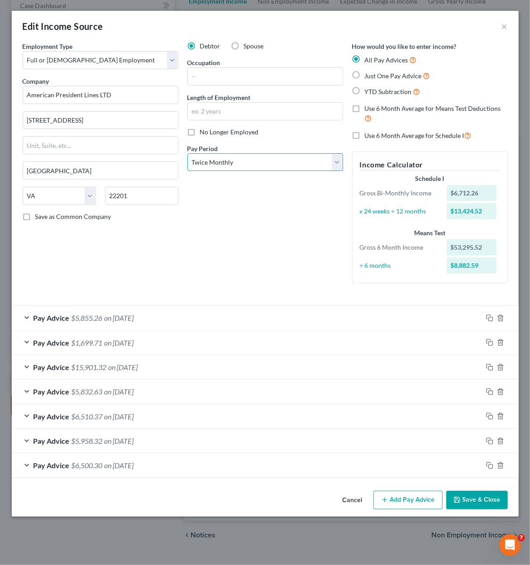
click at [227, 157] on select "Select Monthly Twice Monthly Every Other Week Weekly" at bounding box center [265, 162] width 156 height 18
click at [261, 233] on div "Debtor Spouse Occupation Length of Employment No Longer Employed Pay Period * S…" at bounding box center [265, 166] width 165 height 249
click at [475, 496] on button "Save & Close" at bounding box center [477, 500] width 62 height 19
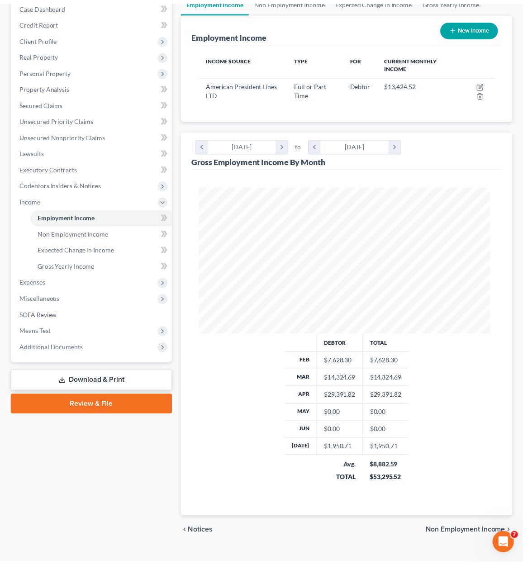
scroll to position [452443, 452277]
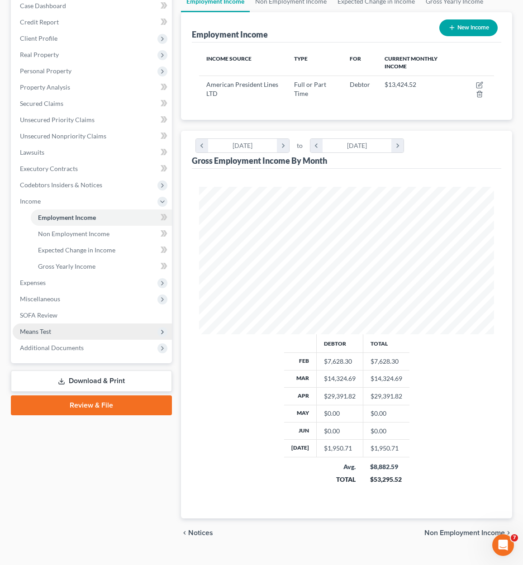
click at [53, 333] on span "Means Test" at bounding box center [92, 332] width 159 height 16
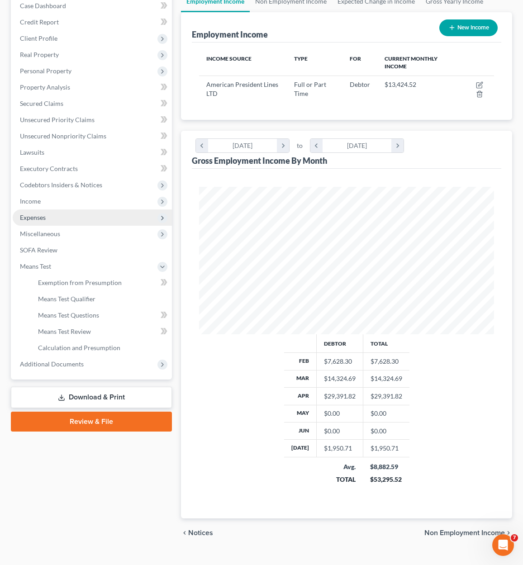
click at [40, 214] on span "Expenses" at bounding box center [33, 218] width 26 height 8
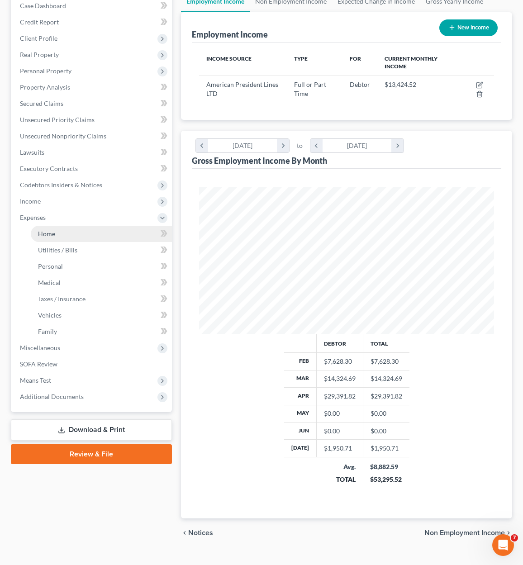
click at [79, 231] on link "Home" at bounding box center [101, 234] width 141 height 16
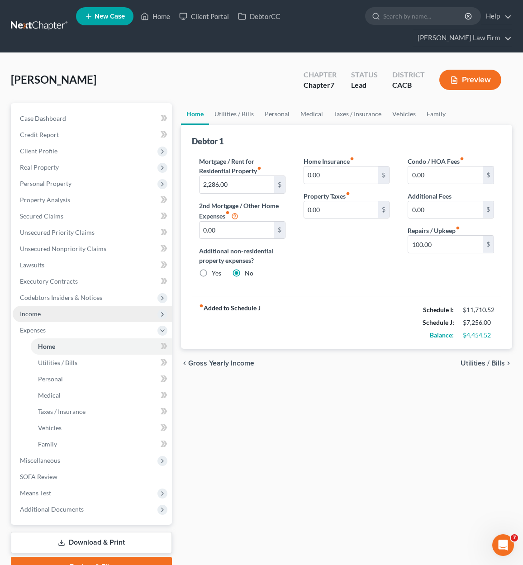
click at [38, 310] on span "Income" at bounding box center [30, 314] width 21 height 8
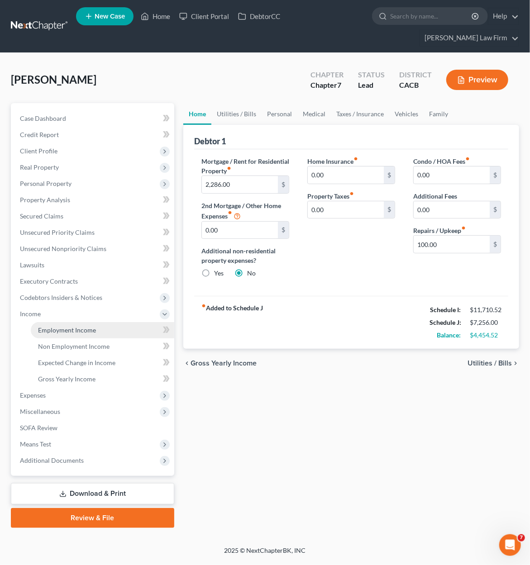
click at [72, 329] on span "Employment Income" at bounding box center [67, 330] width 58 height 8
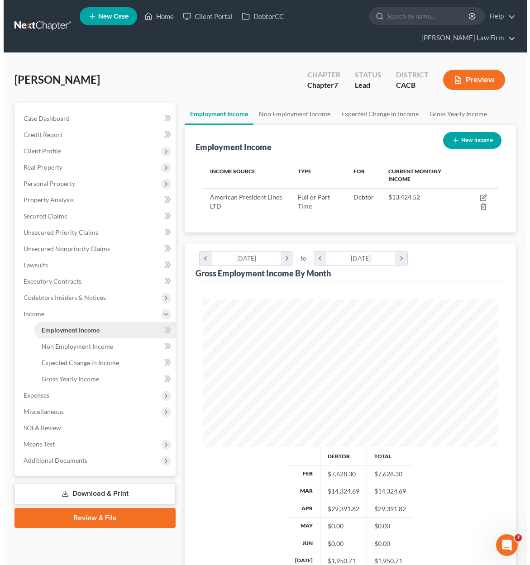
scroll to position [148, 313]
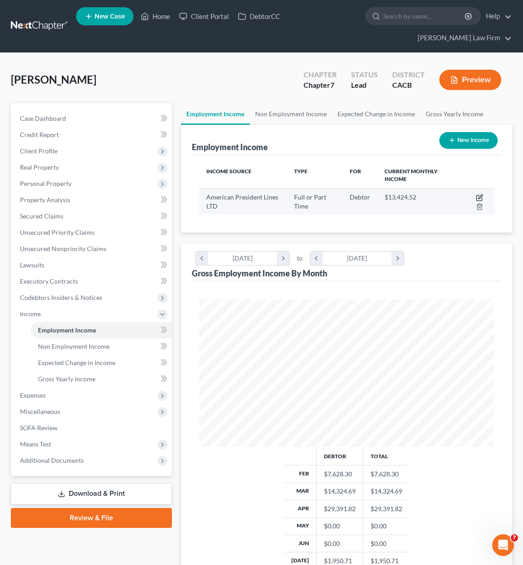
click at [477, 196] on icon "button" at bounding box center [479, 198] width 5 height 5
select select "0"
select select "48"
select select "1"
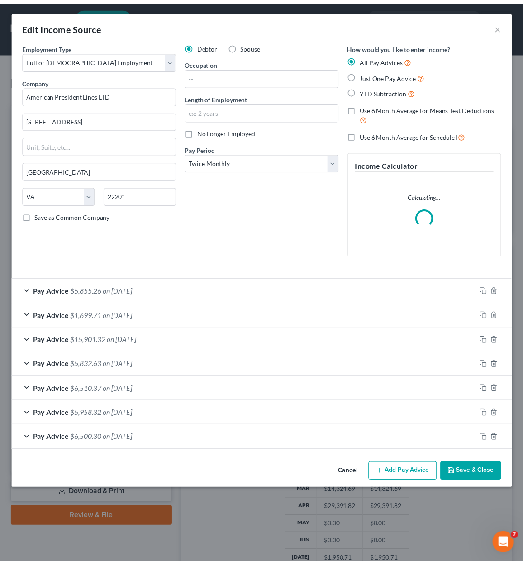
scroll to position [149, 318]
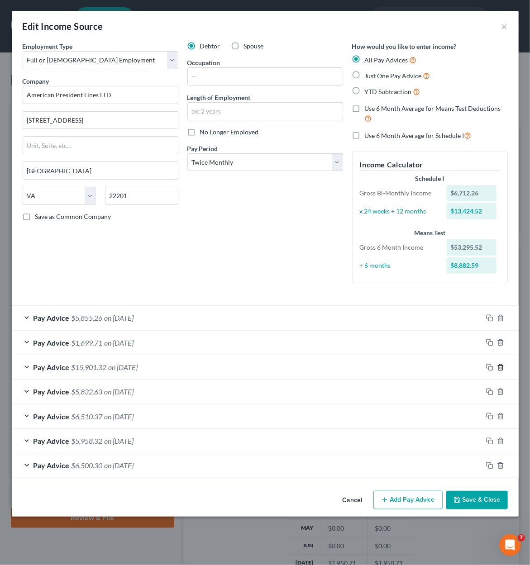
click at [502, 367] on icon "button" at bounding box center [500, 367] width 4 height 6
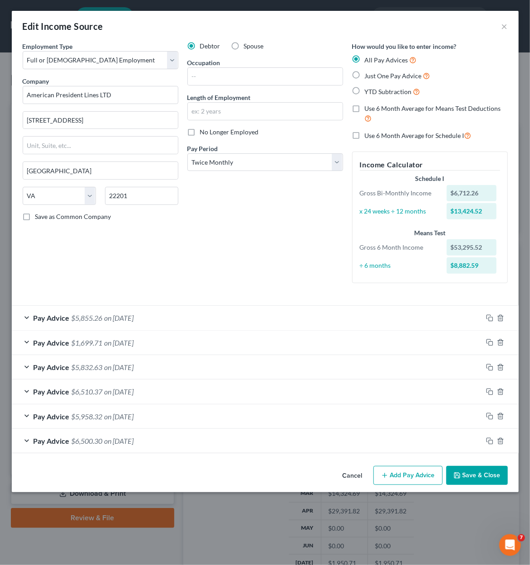
click at [482, 476] on button "Save & Close" at bounding box center [477, 475] width 62 height 19
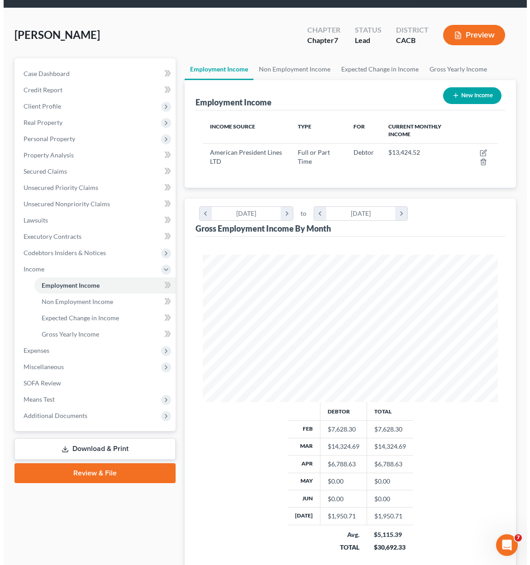
scroll to position [45, 0]
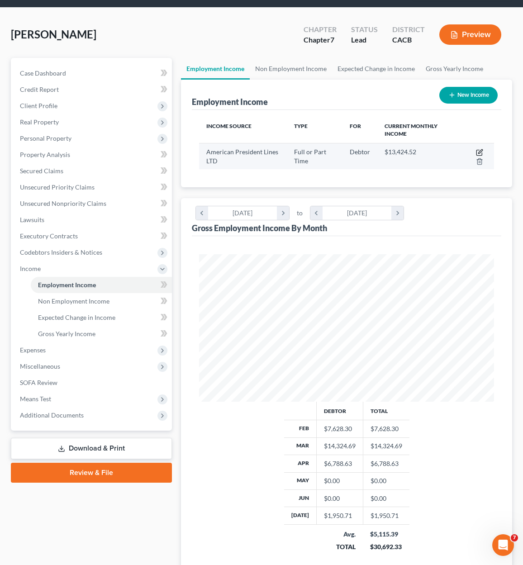
click at [482, 149] on icon "button" at bounding box center [479, 152] width 7 height 7
select select "0"
select select "48"
select select "1"
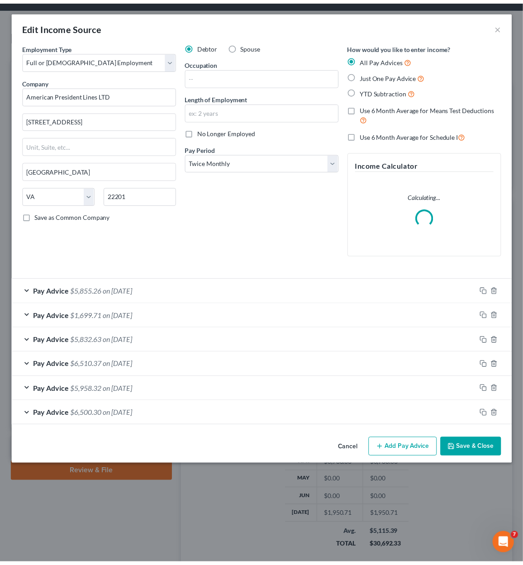
scroll to position [149, 318]
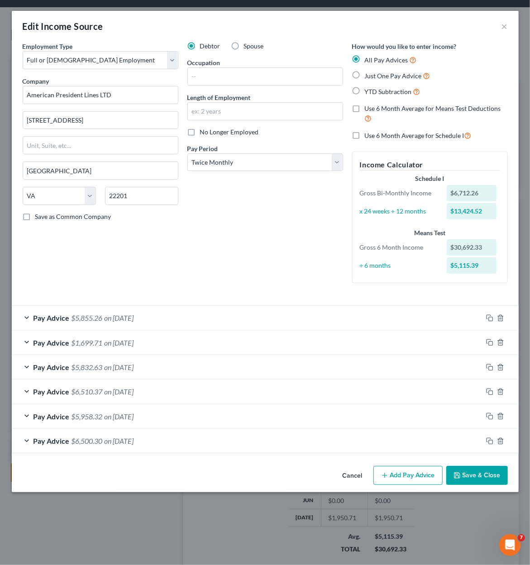
click at [452, 476] on button "Save & Close" at bounding box center [477, 475] width 62 height 19
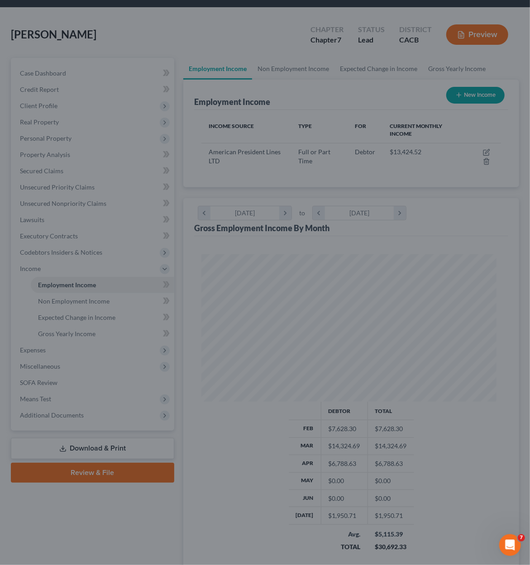
scroll to position [452443, 452277]
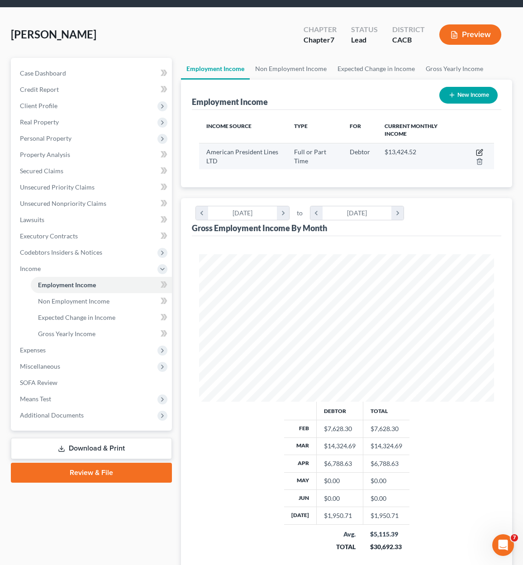
click at [482, 150] on icon "button" at bounding box center [480, 151] width 4 height 4
select select "0"
select select "48"
select select "1"
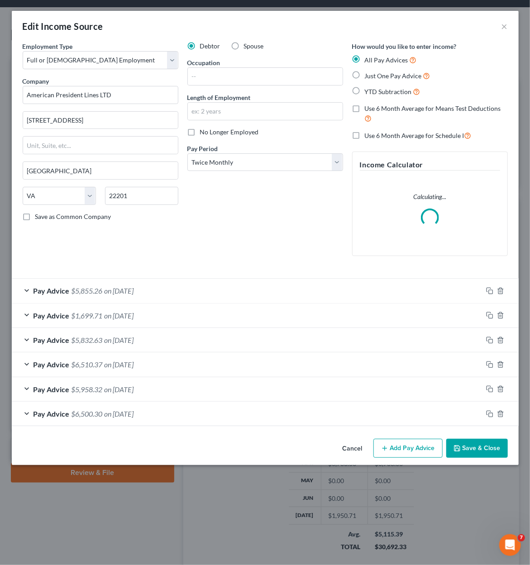
scroll to position [149, 318]
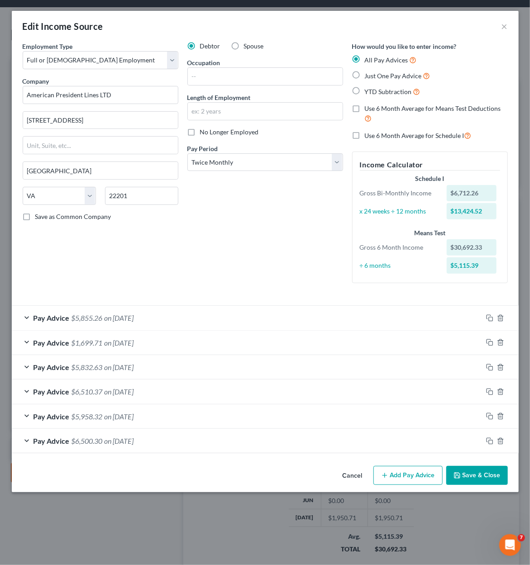
click at [24, 442] on div "Pay Advice $6,500.30 on 02/15/2025" at bounding box center [247, 441] width 471 height 24
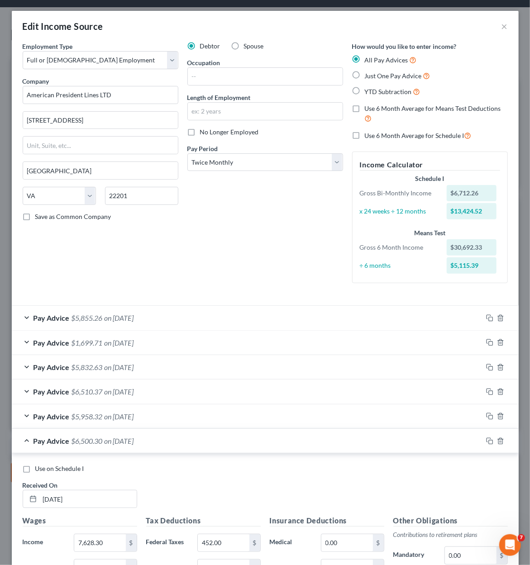
click at [26, 441] on div "Pay Advice $6,500.30 on 02/15/2025" at bounding box center [247, 441] width 471 height 24
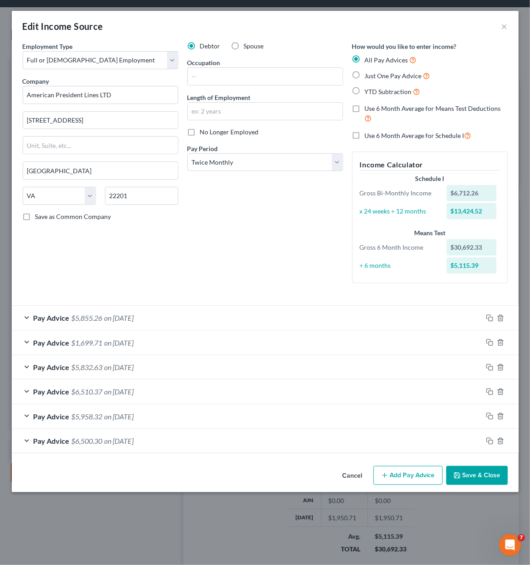
click at [26, 419] on div "Pay Advice $5,958.32 on 03/16/2025" at bounding box center [247, 417] width 471 height 24
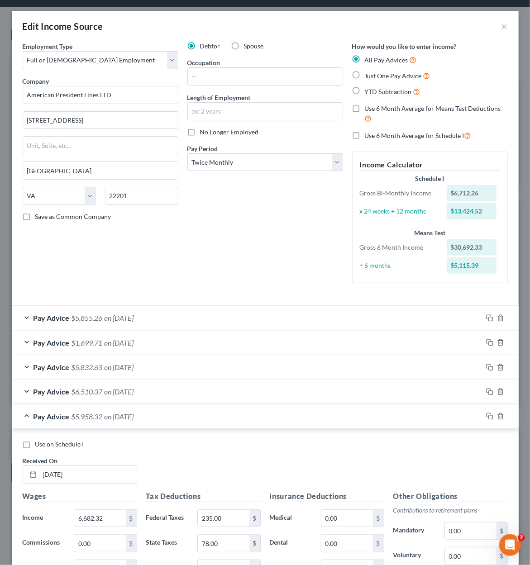
click at [26, 419] on div "Pay Advice $5,958.32 on 03/16/2025" at bounding box center [247, 417] width 471 height 24
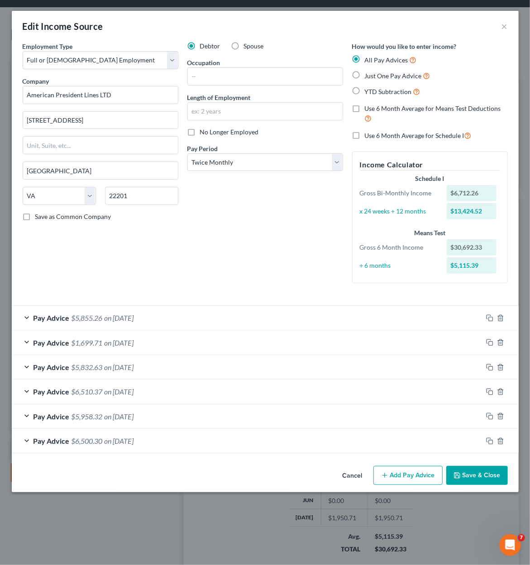
click at [27, 392] on div "Pay Advice $6,510.37 on 03/30/2025" at bounding box center [247, 392] width 471 height 24
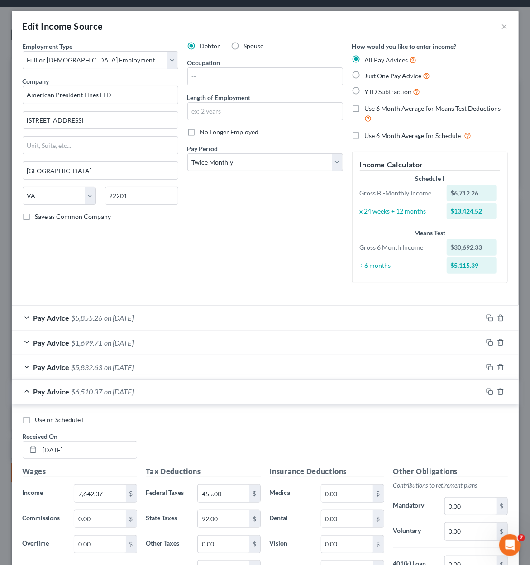
click at [27, 392] on div "Pay Advice $6,510.37 on 03/30/2025" at bounding box center [247, 392] width 471 height 24
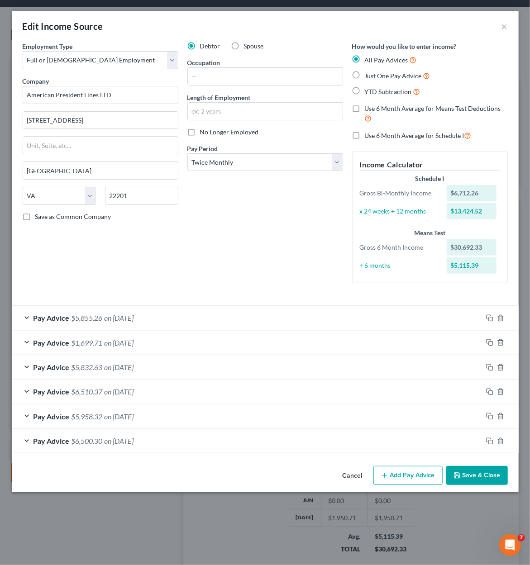
click at [28, 369] on div "Pay Advice $5,832.63 on 04/12/2025" at bounding box center [247, 367] width 471 height 24
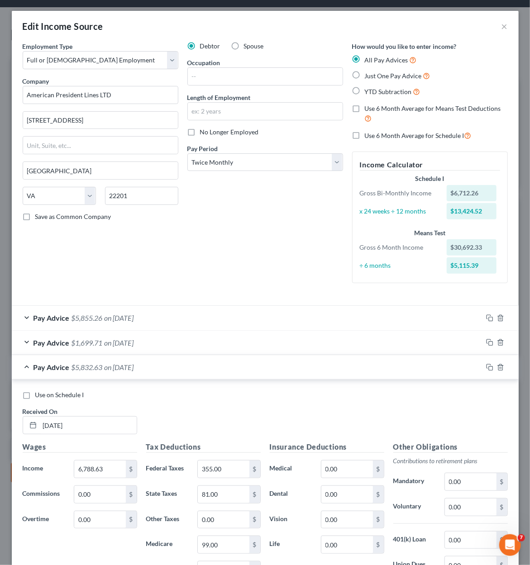
click at [28, 369] on div "Pay Advice $5,832.63 on 04/12/2025" at bounding box center [247, 367] width 471 height 24
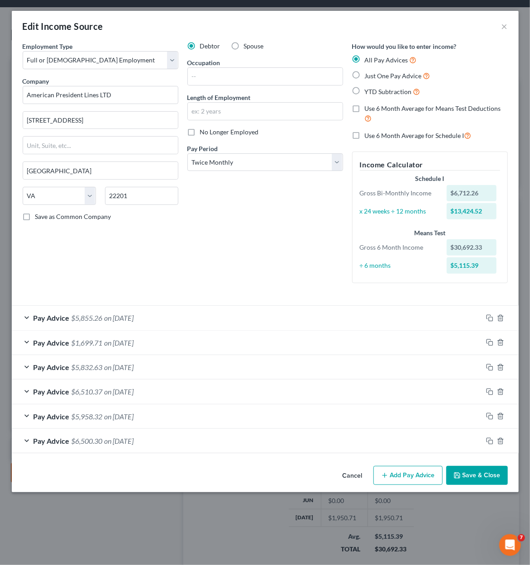
click at [29, 337] on div "Pay Advice $1,699.71 on 07/21/2025" at bounding box center [247, 343] width 471 height 24
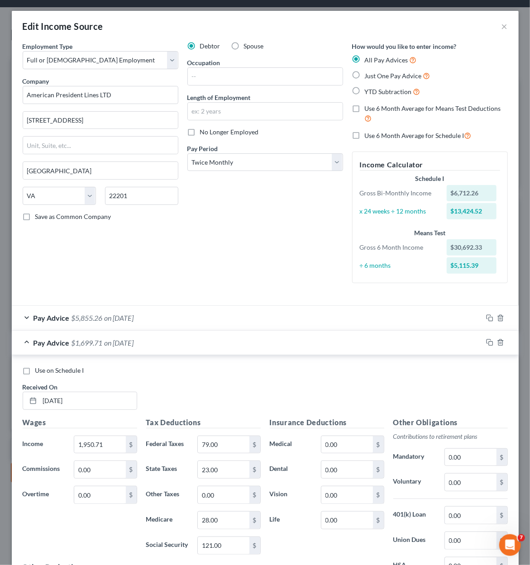
click at [29, 337] on div "Pay Advice $1,699.71 on 07/21/2025" at bounding box center [247, 343] width 471 height 24
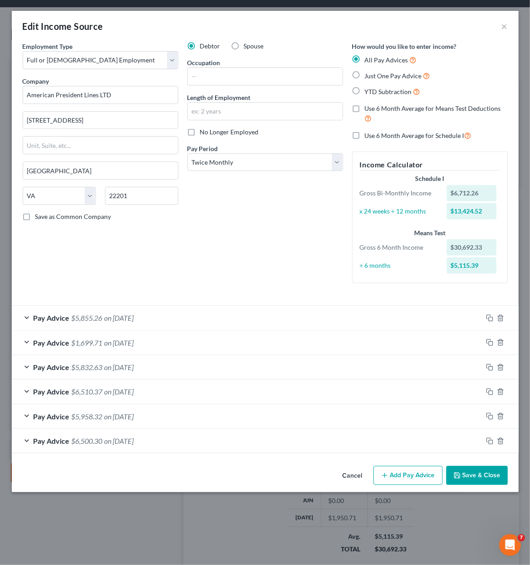
click at [44, 320] on span "Pay Advice" at bounding box center [51, 318] width 36 height 9
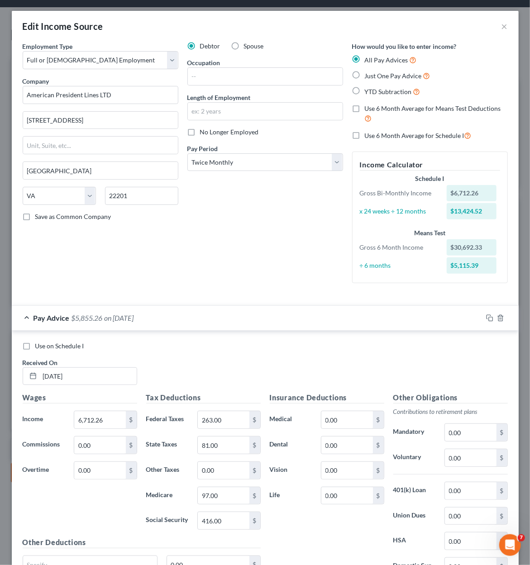
click at [30, 316] on div "Pay Advice $5,855.26 on 08/03/2025" at bounding box center [247, 318] width 471 height 24
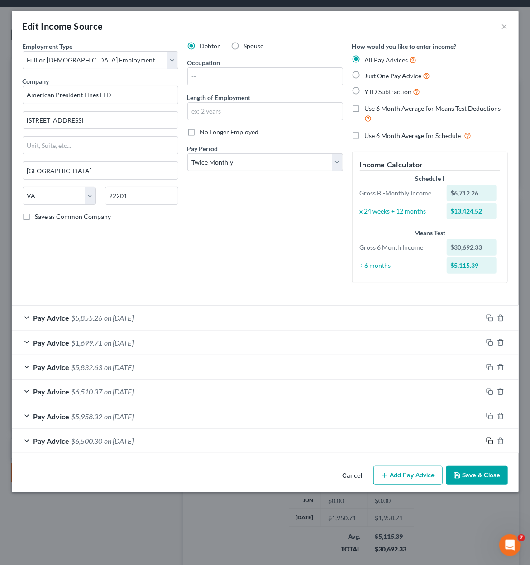
click at [490, 440] on icon "button" at bounding box center [489, 441] width 7 height 7
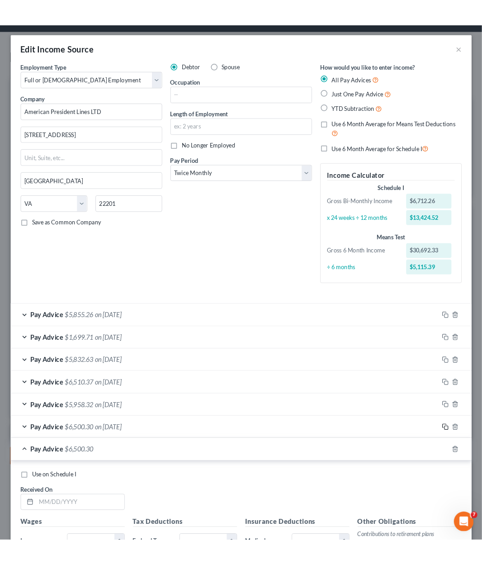
scroll to position [91, 0]
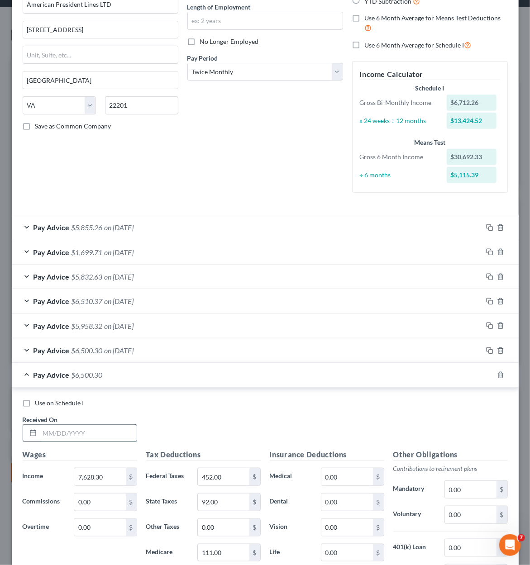
click at [120, 429] on input "text" at bounding box center [88, 433] width 97 height 17
type input "02/28/2025"
type input "4,191.32"
click at [225, 474] on input "452.00" at bounding box center [223, 476] width 51 height 17
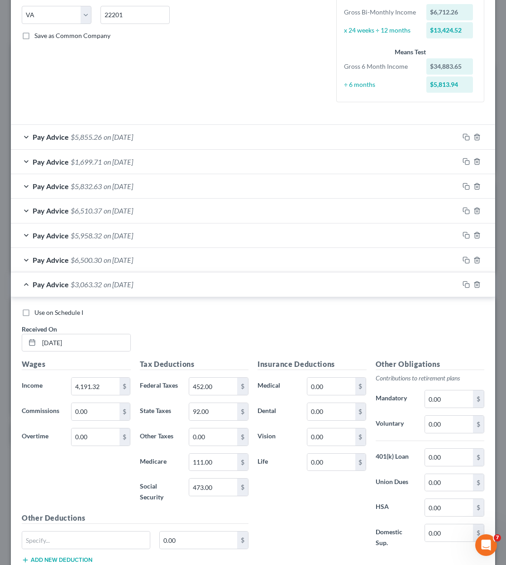
scroll to position [141, 301]
type input "0.00"
click at [220, 461] on input "111.00" at bounding box center [213, 462] width 48 height 17
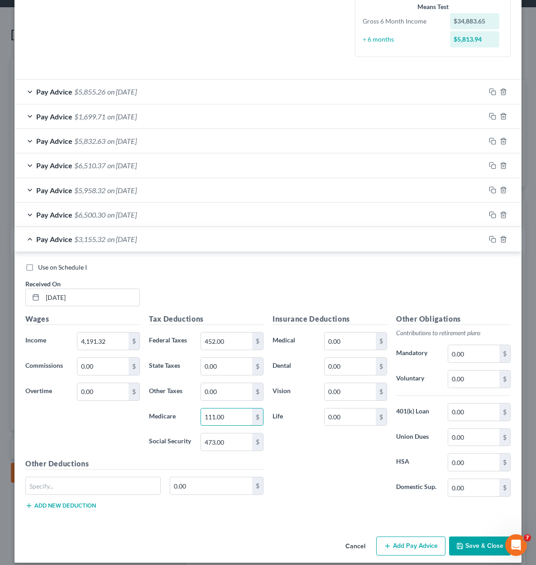
scroll to position [230, 0]
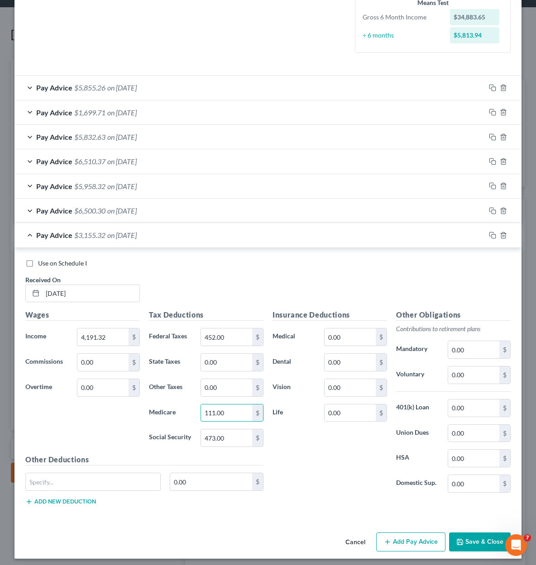
click at [348, 540] on button "Cancel" at bounding box center [355, 543] width 34 height 18
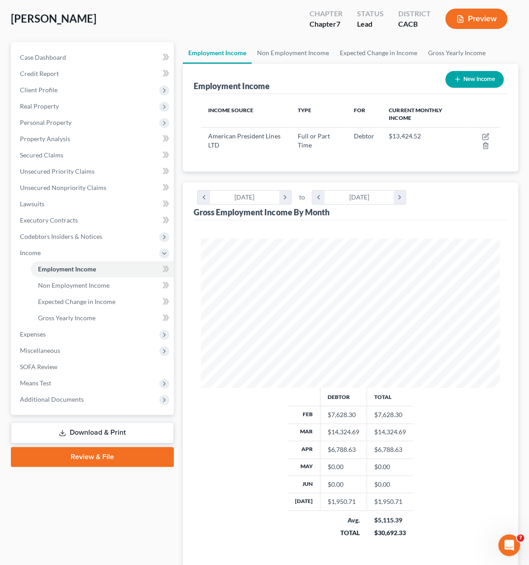
scroll to position [452441, 452273]
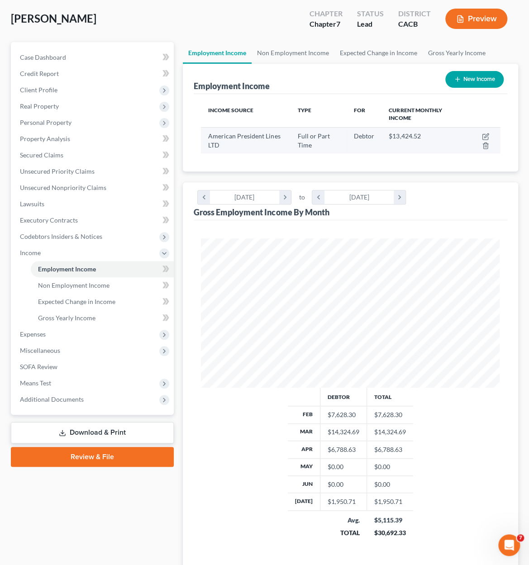
click at [480, 134] on td at bounding box center [482, 140] width 35 height 26
click at [484, 134] on icon "button" at bounding box center [484, 136] width 5 height 5
select select "0"
select select "48"
select select "1"
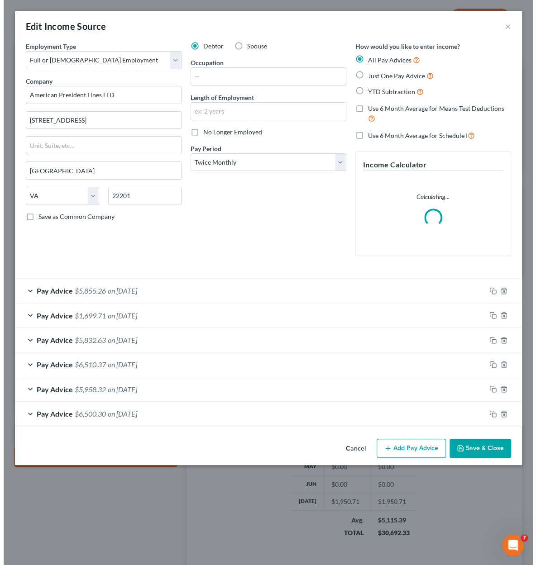
scroll to position [151, 321]
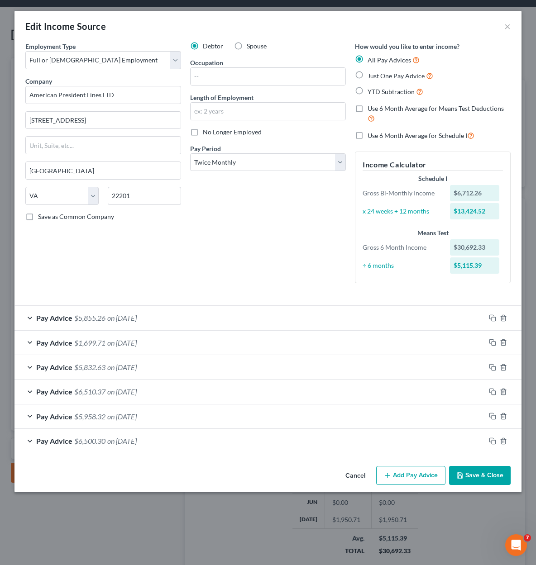
click at [420, 470] on button "Add Pay Advice" at bounding box center [410, 475] width 69 height 19
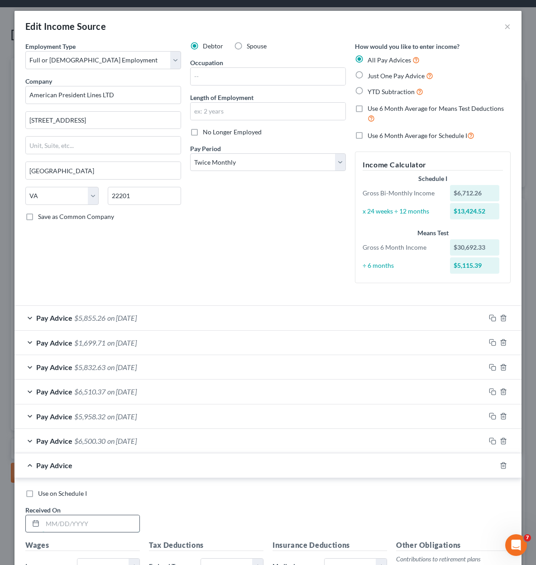
click at [85, 516] on input "text" at bounding box center [91, 524] width 97 height 17
type input "04/21/2025"
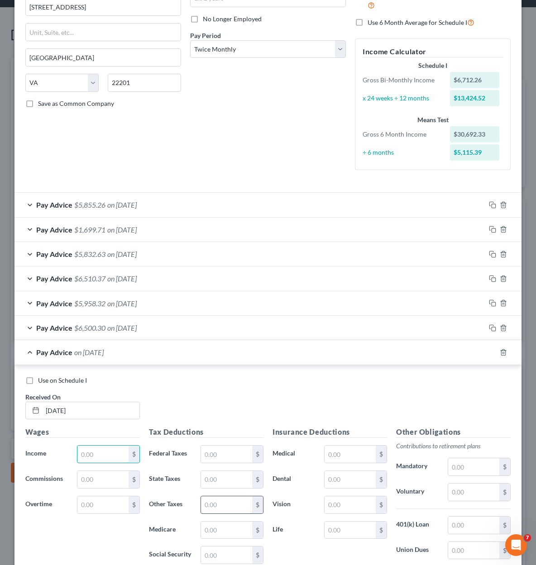
scroll to position [144, 0]
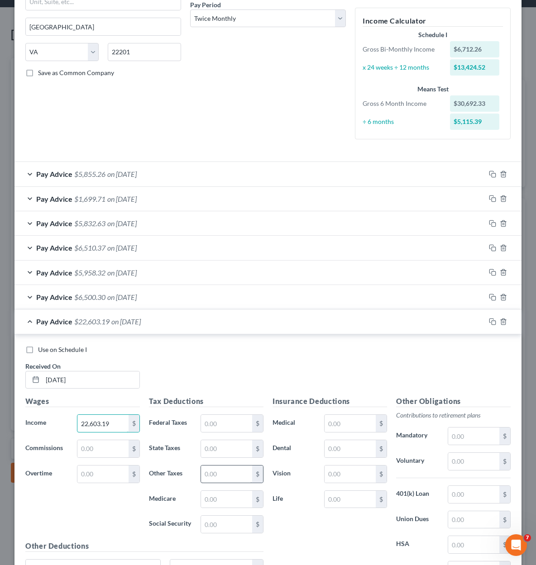
type input "22,603.19"
type input "4,972.71"
click at [214, 500] on input "text" at bounding box center [226, 499] width 51 height 17
type input "1,729.14"
click at [303, 352] on div "Use on Schedule I" at bounding box center [267, 349] width 485 height 9
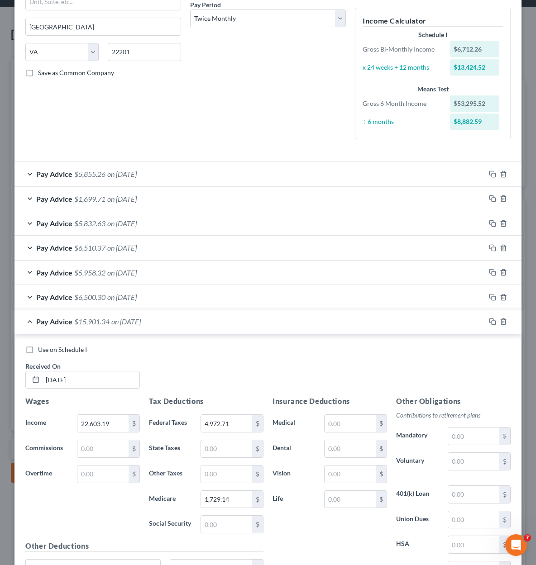
click at [167, 322] on div "Pay Advice $15,901.34 on 04/21/2025" at bounding box center [249, 322] width 471 height 24
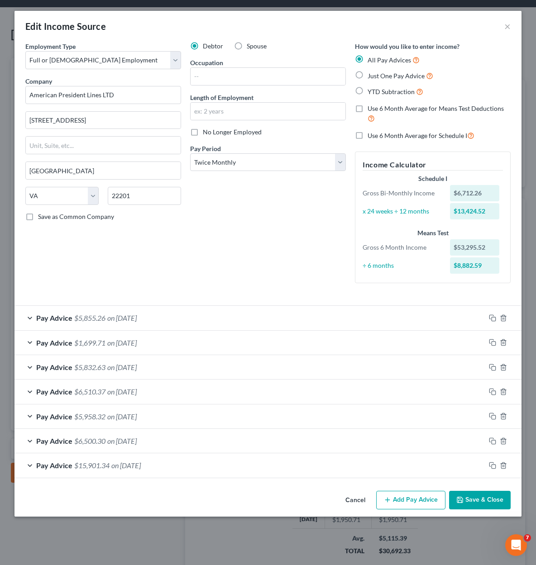
scroll to position [0, 0]
click at [477, 499] on button "Save & Close" at bounding box center [480, 500] width 62 height 19
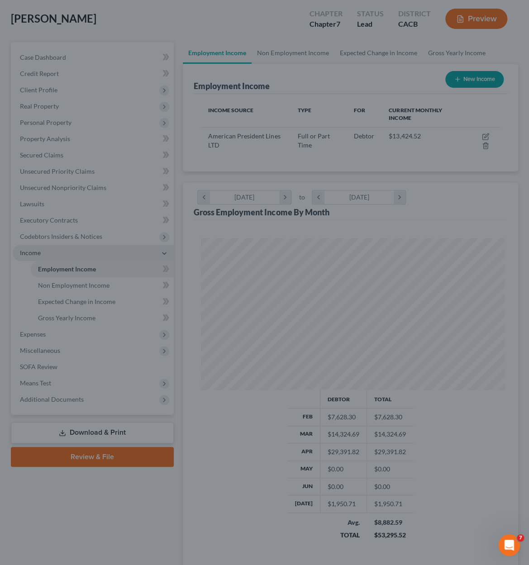
scroll to position [452441, 452273]
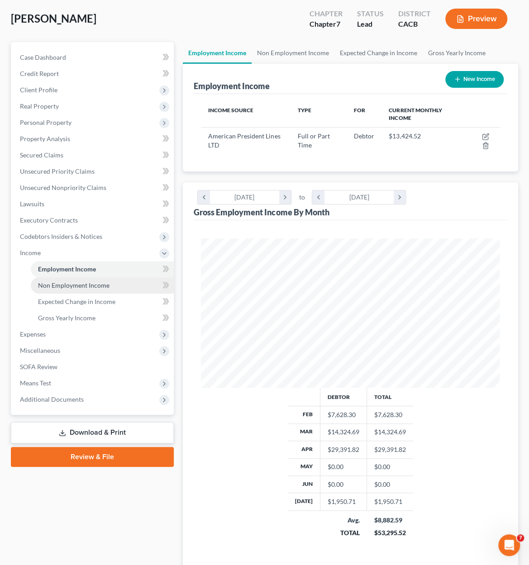
click at [67, 287] on span "Non Employment Income" at bounding box center [74, 286] width 72 height 8
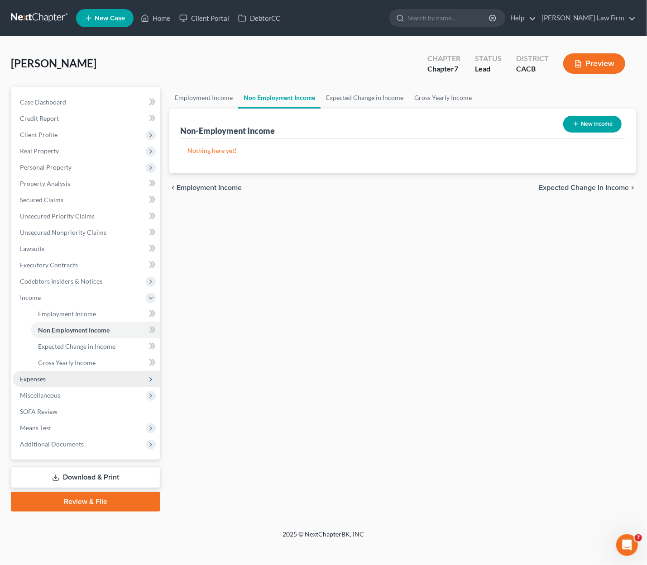
click at [39, 374] on span "Expenses" at bounding box center [87, 379] width 148 height 16
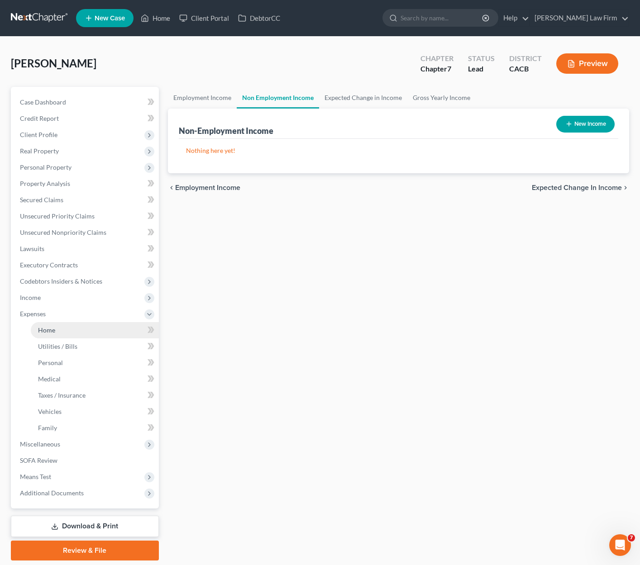
click at [52, 334] on link "Home" at bounding box center [95, 330] width 128 height 16
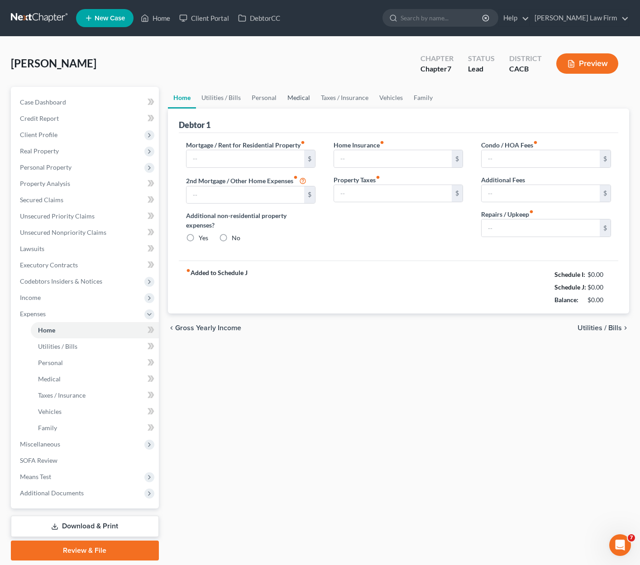
type input "2,286.00"
type input "0.00"
radio input "true"
type input "0.00"
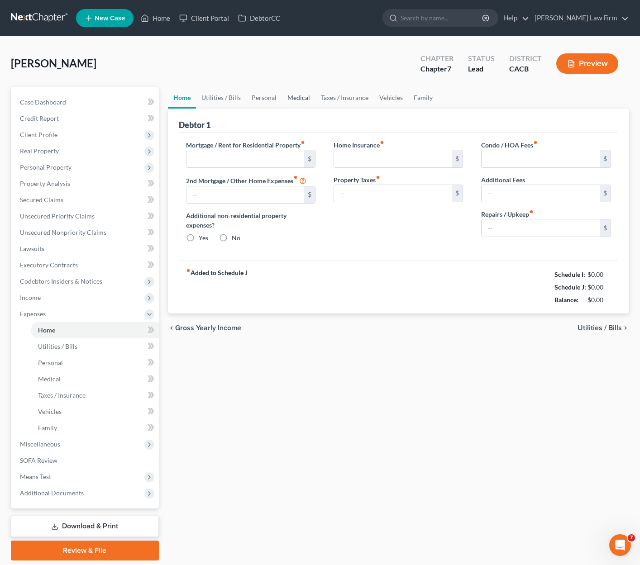
type input "0.00"
type input "100.00"
click at [428, 96] on link "Family" at bounding box center [423, 98] width 30 height 22
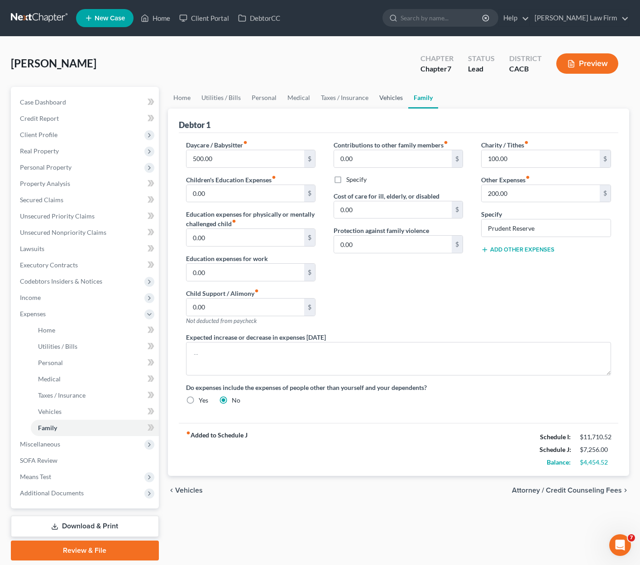
click at [386, 101] on link "Vehicles" at bounding box center [391, 98] width 34 height 22
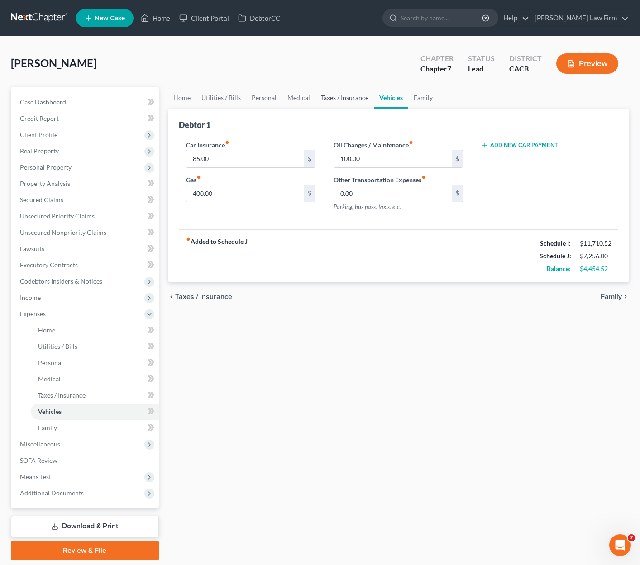
click at [348, 100] on link "Taxes / Insurance" at bounding box center [344, 98] width 58 height 22
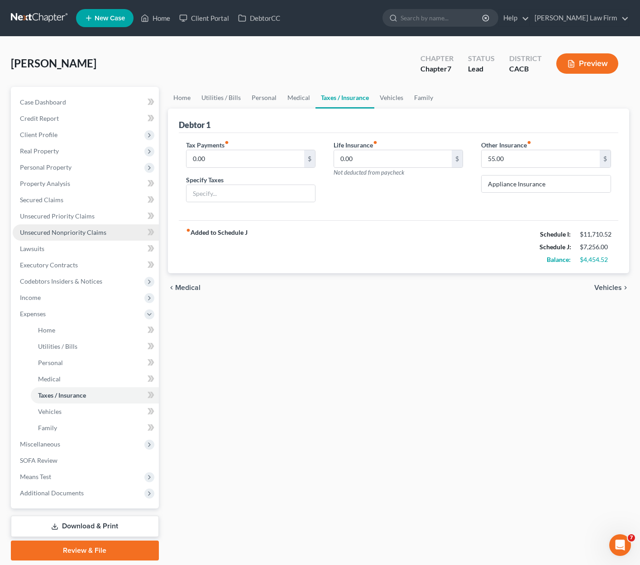
click at [83, 235] on span "Unsecured Nonpriority Claims" at bounding box center [63, 233] width 86 height 8
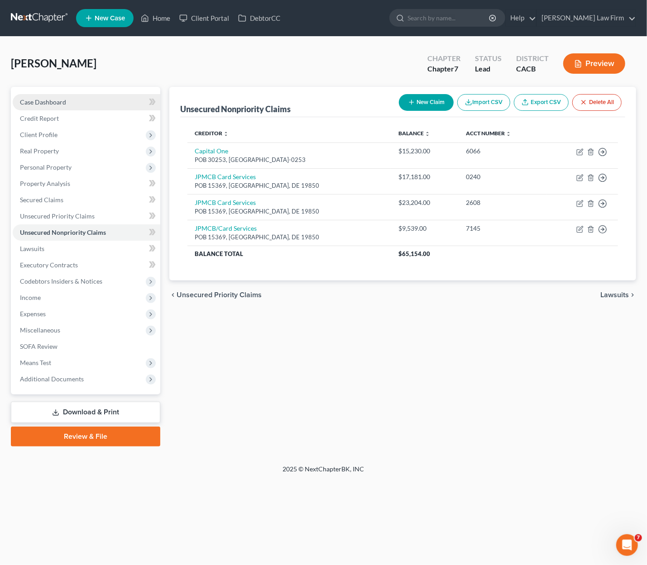
click at [47, 105] on span "Case Dashboard" at bounding box center [43, 102] width 46 height 8
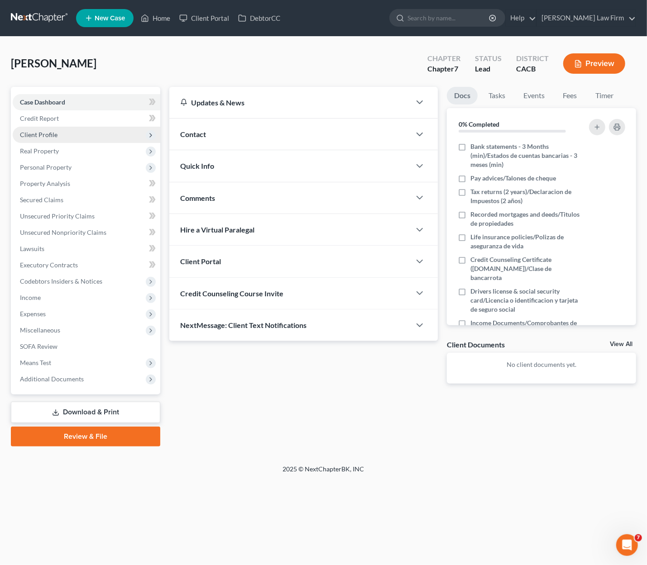
click at [52, 133] on span "Client Profile" at bounding box center [39, 135] width 38 height 8
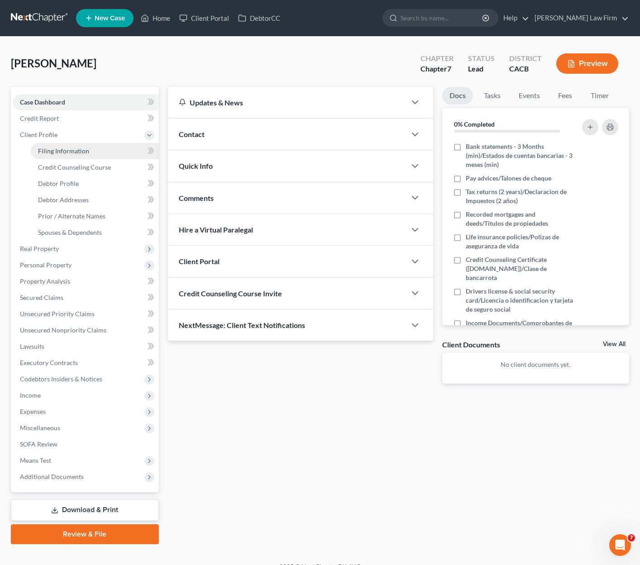
click at [78, 150] on span "Filing Information" at bounding box center [63, 151] width 51 height 8
select select "1"
select select "0"
select select "4"
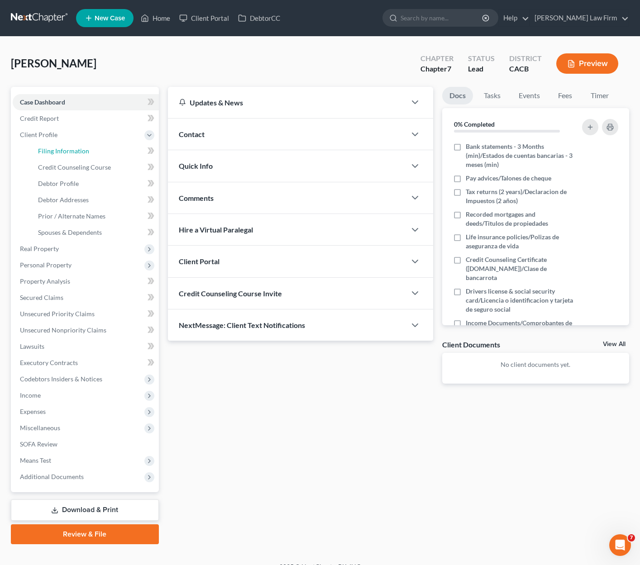
select select "1"
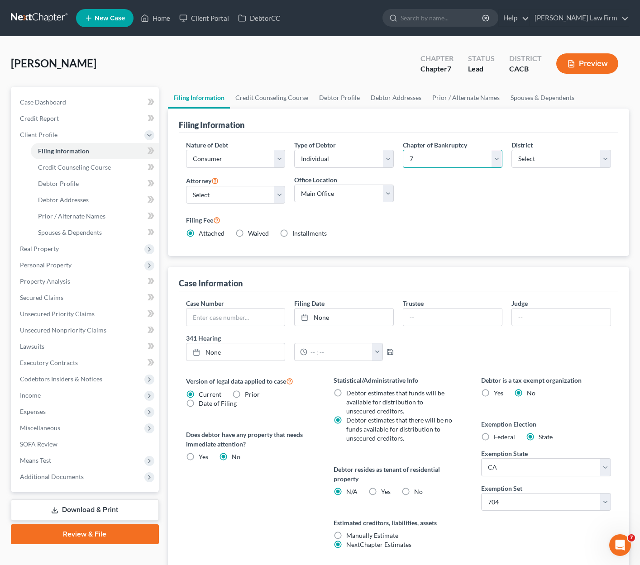
click at [424, 159] on select "Select 7 11 12 13" at bounding box center [453, 159] width 100 height 18
select select "3"
click at [403, 150] on select "Select 7 11 12 13" at bounding box center [453, 159] width 100 height 18
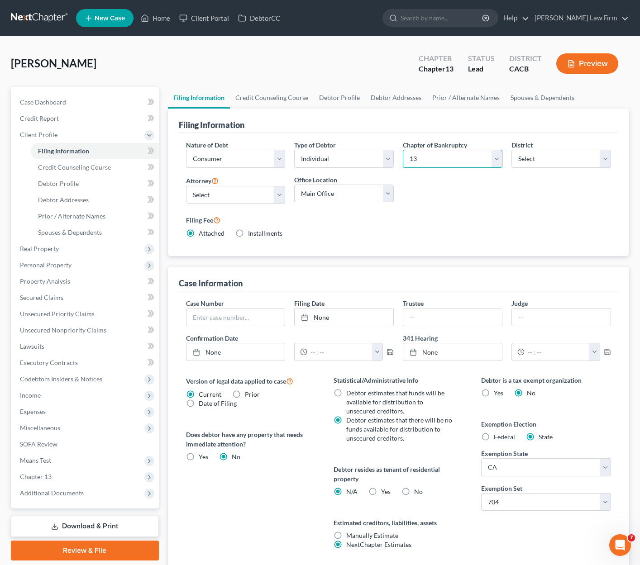
scroll to position [67, 0]
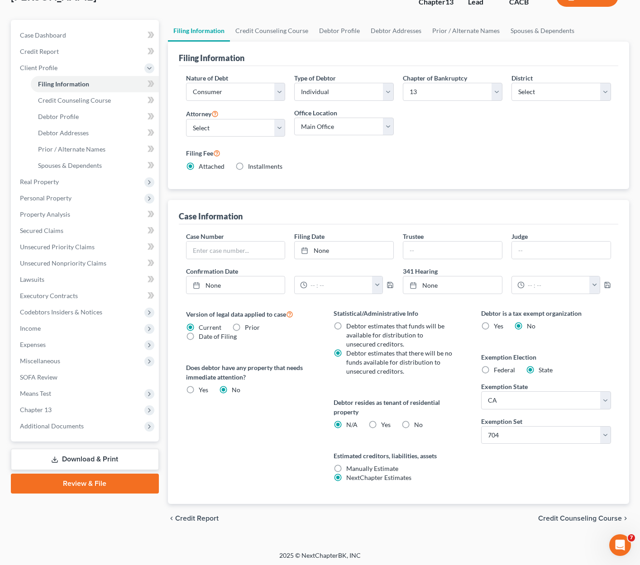
click at [560, 515] on span "Credit Counseling Course" at bounding box center [580, 518] width 84 height 7
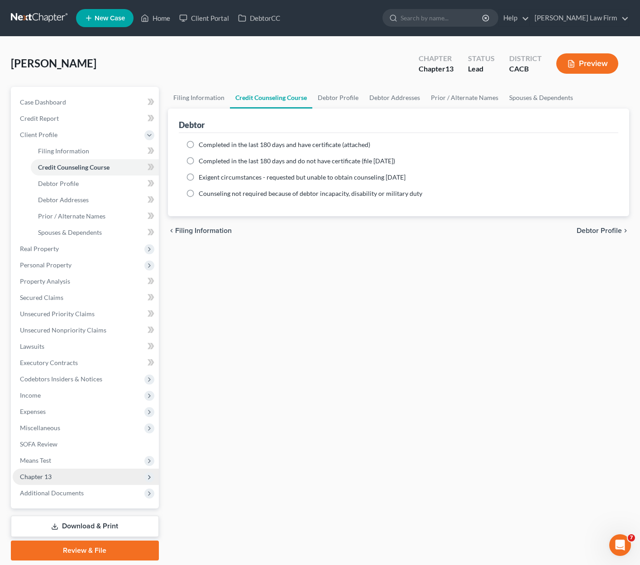
click at [55, 476] on span "Chapter 13" at bounding box center [86, 477] width 146 height 16
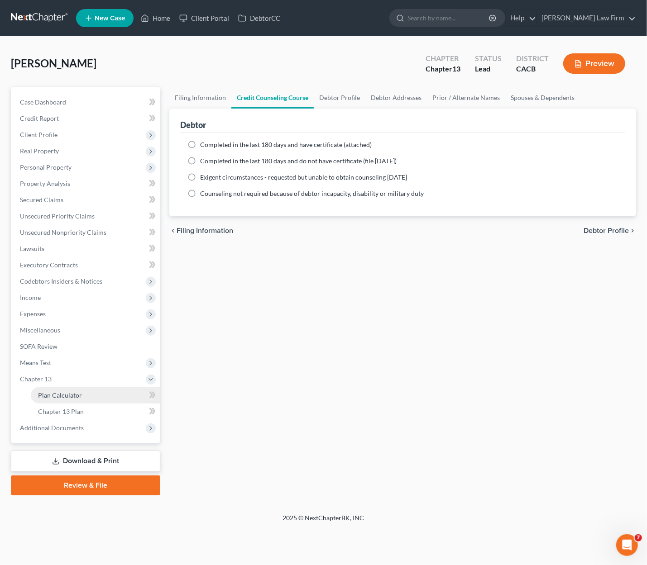
click at [76, 396] on span "Plan Calculator" at bounding box center [60, 395] width 44 height 8
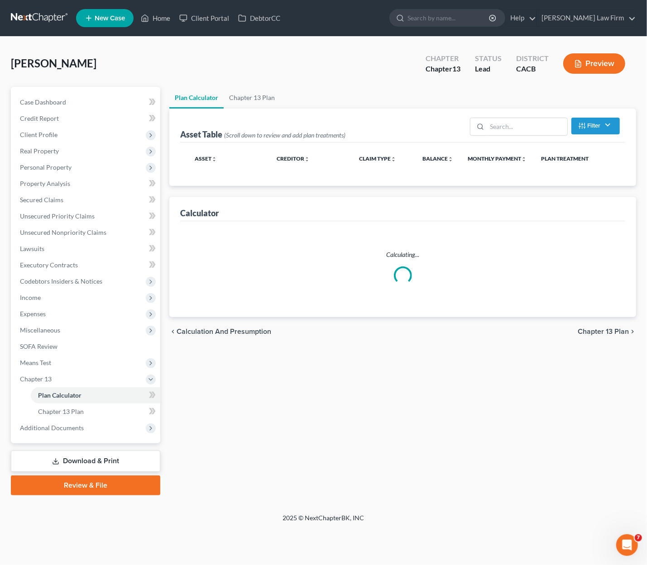
select select "59"
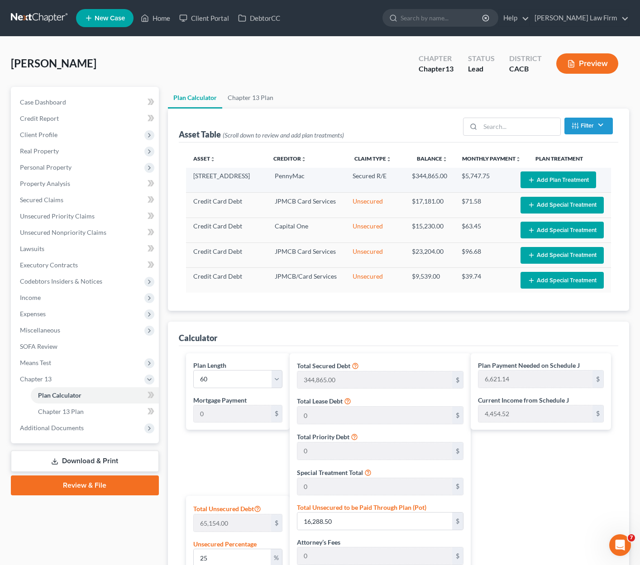
click at [562, 178] on button "Add Plan Treatment" at bounding box center [558, 180] width 76 height 17
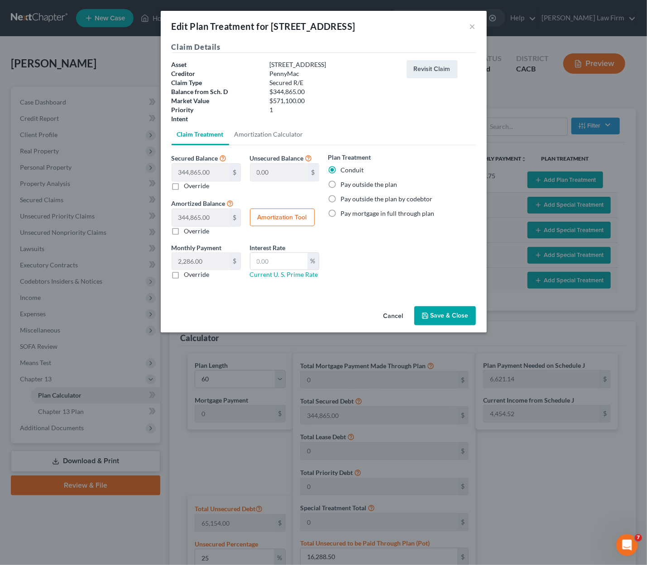
click at [373, 182] on label "Pay outside the plan" at bounding box center [369, 184] width 57 height 9
click at [350, 182] on input "Pay outside the plan" at bounding box center [347, 183] width 6 height 6
radio input "true"
click at [446, 317] on button "Save & Close" at bounding box center [445, 315] width 62 height 19
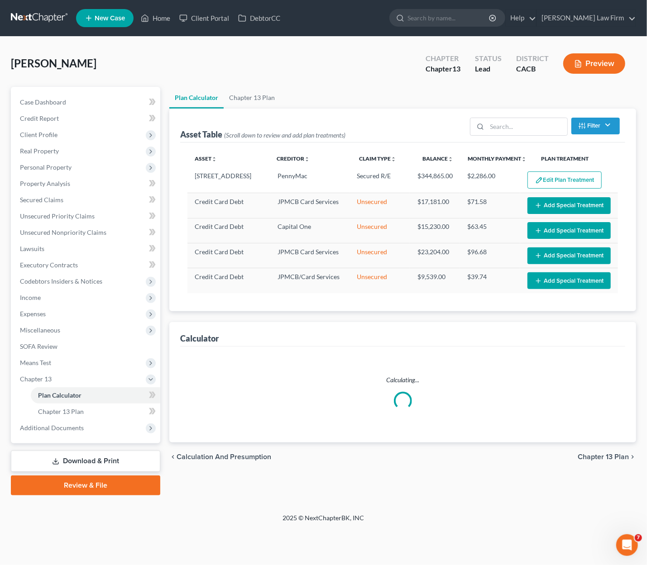
select select "59"
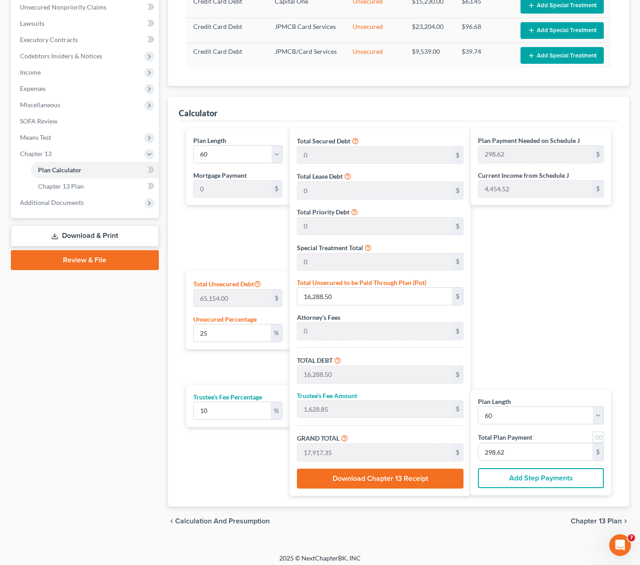
scroll to position [226, 0]
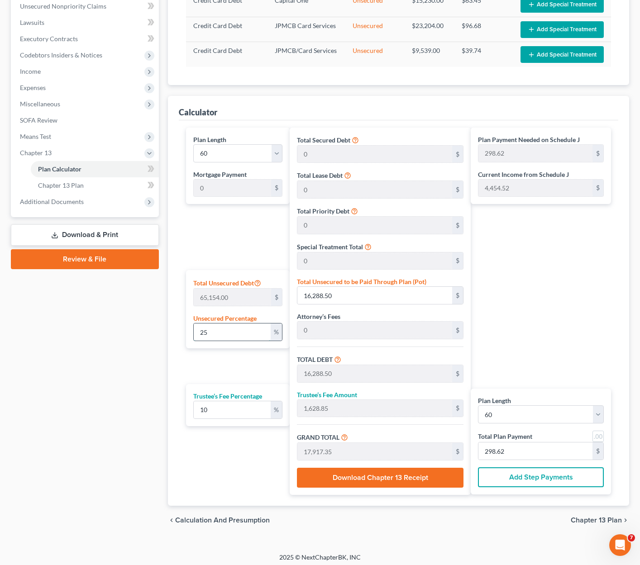
click at [234, 331] on input "25" at bounding box center [232, 332] width 77 height 17
type input "2"
type input "1,303.08"
type input "130.30"
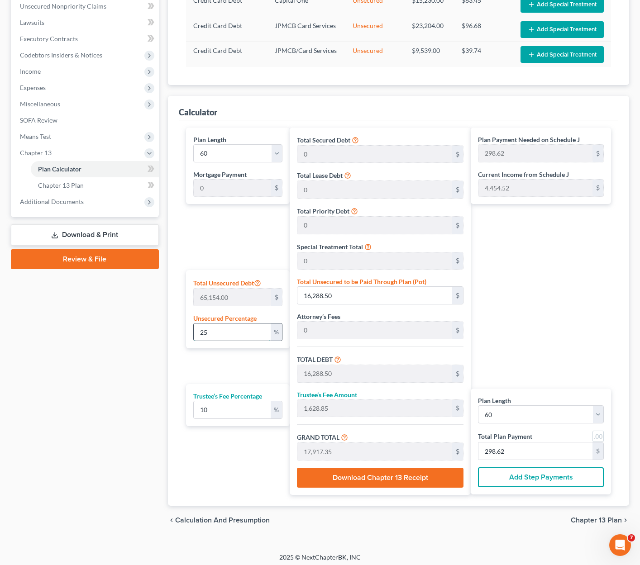
type input "1,433.38"
type input "23.88"
type input "0"
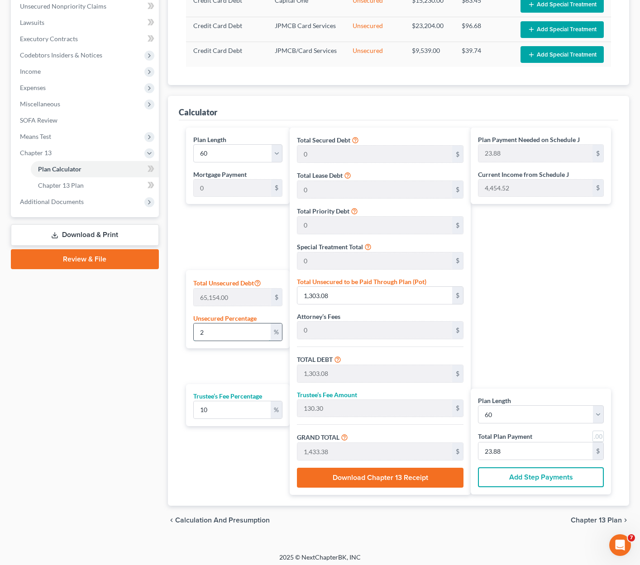
type input "0"
type input "1"
type input "651.54"
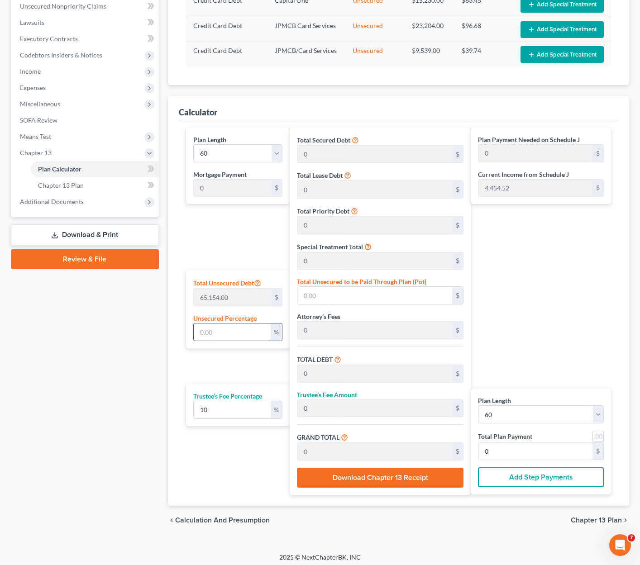
type input "651.54"
type input "65.15"
type input "716.69"
type input "11.94"
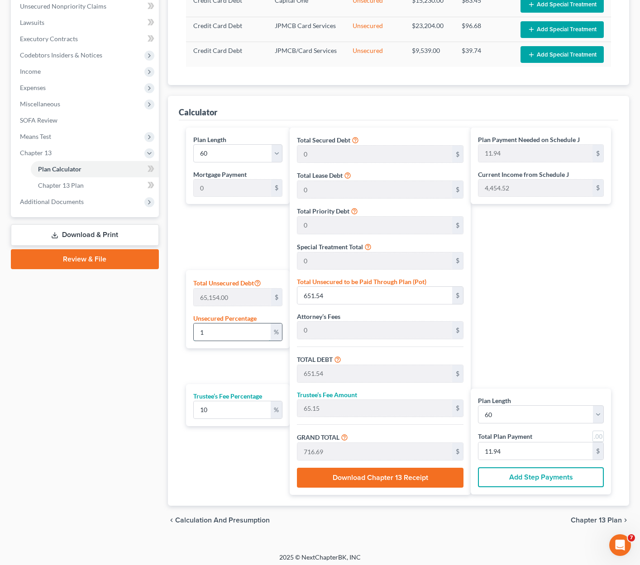
type input "10"
type input "6,515.40"
type input "651.54"
type input "7,166.94"
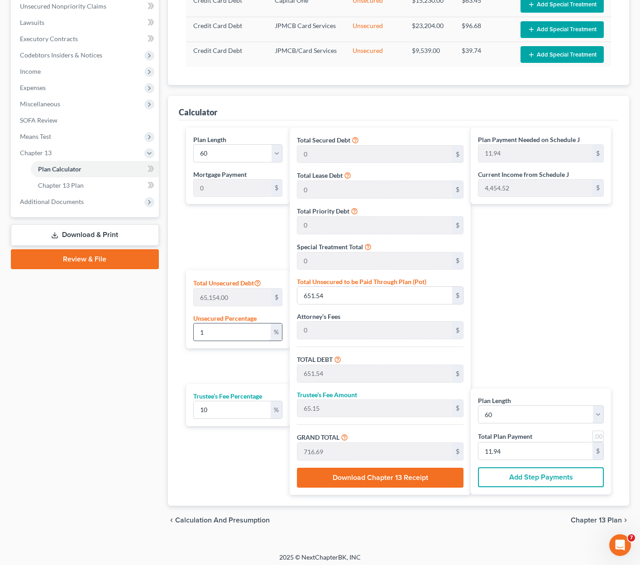
type input "119.44"
type input "100"
type input "65,154.00"
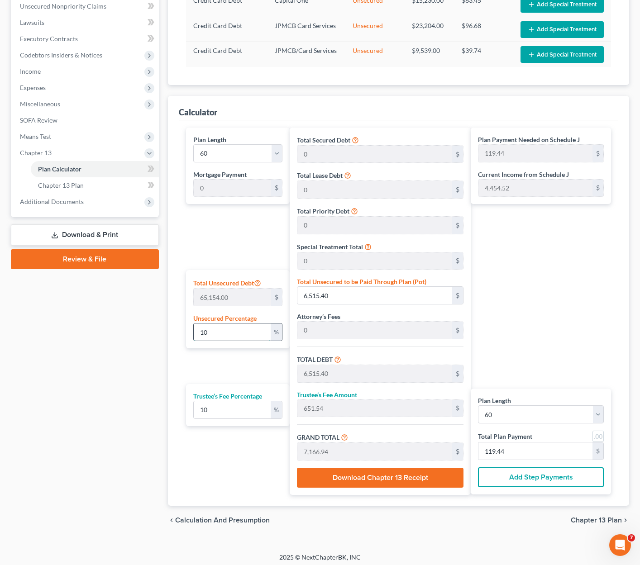
type input "6,515.40"
type input "71,669.40"
type input "1,194.49"
type input "100.00"
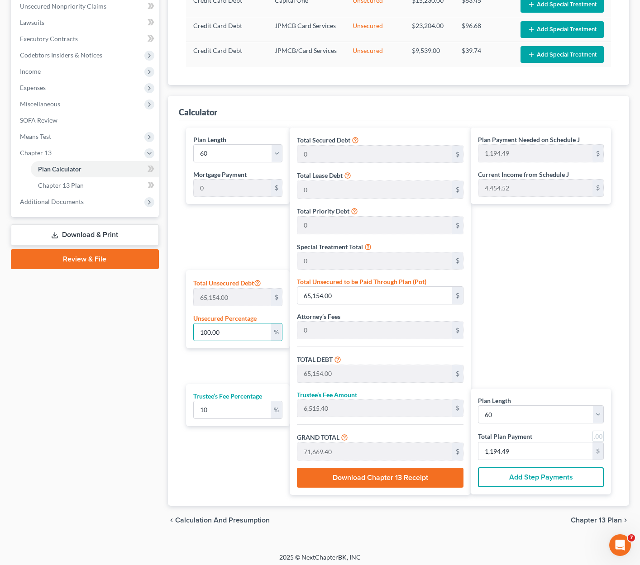
click at [124, 386] on div "Case Dashboard Payments Invoices Payments Payments Credit Report Client Profile" at bounding box center [84, 198] width 157 height 674
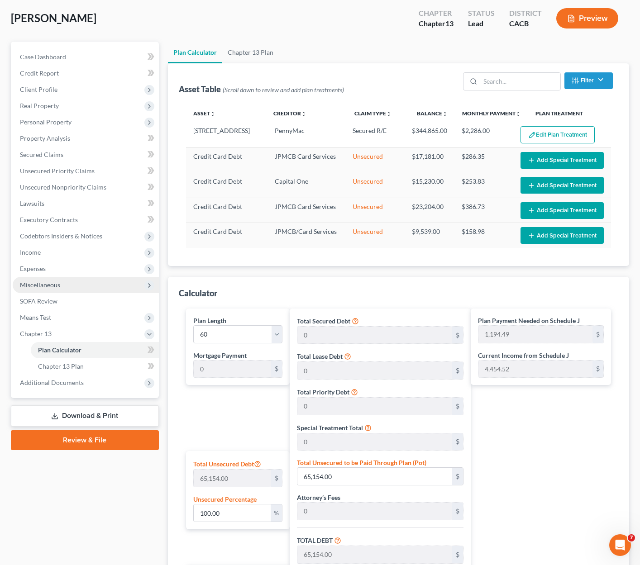
click at [53, 289] on span "Miscellaneous" at bounding box center [86, 285] width 146 height 16
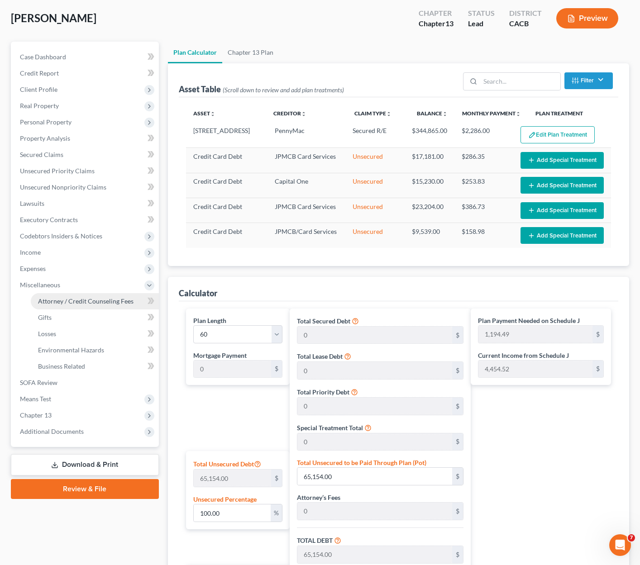
click at [80, 298] on span "Attorney / Credit Counseling Fees" at bounding box center [85, 301] width 95 height 8
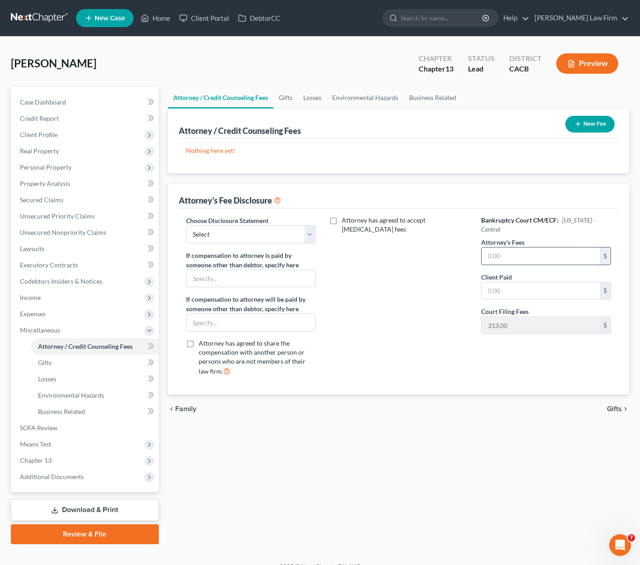
click at [525, 255] on input "text" at bounding box center [541, 256] width 118 height 17
type input "7"
click at [502, 255] on input "text" at bounding box center [541, 256] width 118 height 17
type input "7,000.00"
type input "1,000.00"
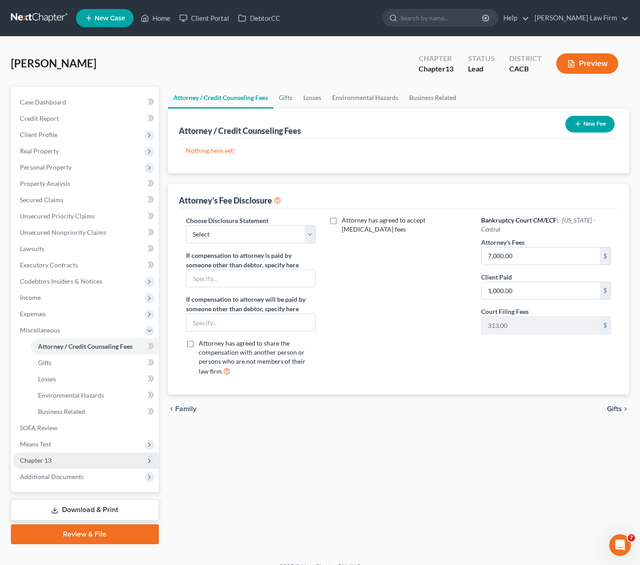
click at [53, 465] on span "Chapter 13" at bounding box center [86, 461] width 146 height 16
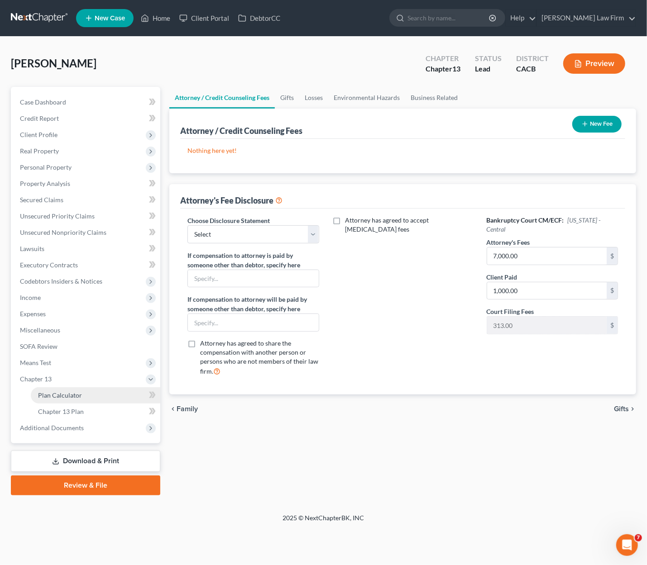
drag, startPoint x: 82, startPoint y: 398, endPoint x: 124, endPoint y: 370, distance: 50.2
click at [83, 398] on link "Plan Calculator" at bounding box center [95, 395] width 129 height 16
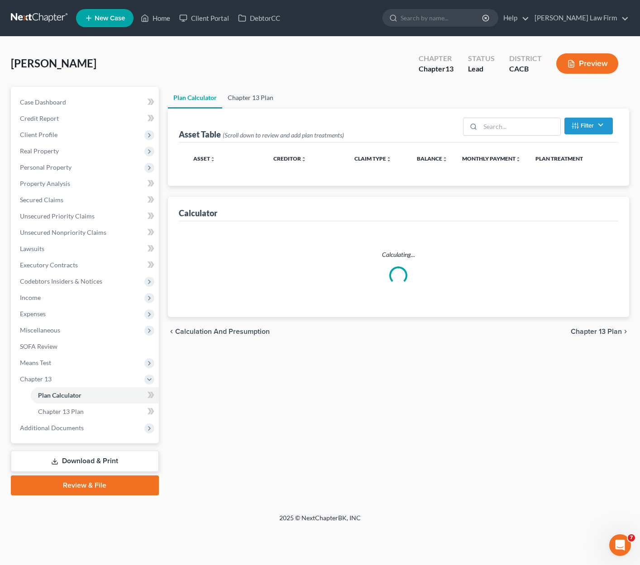
select select "59"
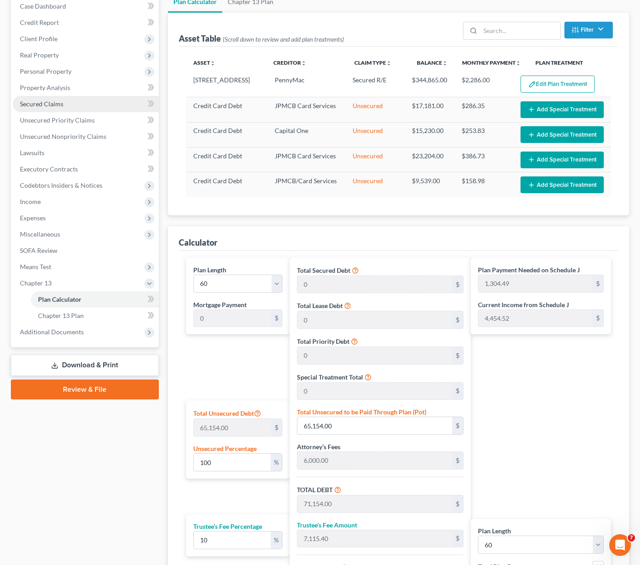
scroll to position [91, 0]
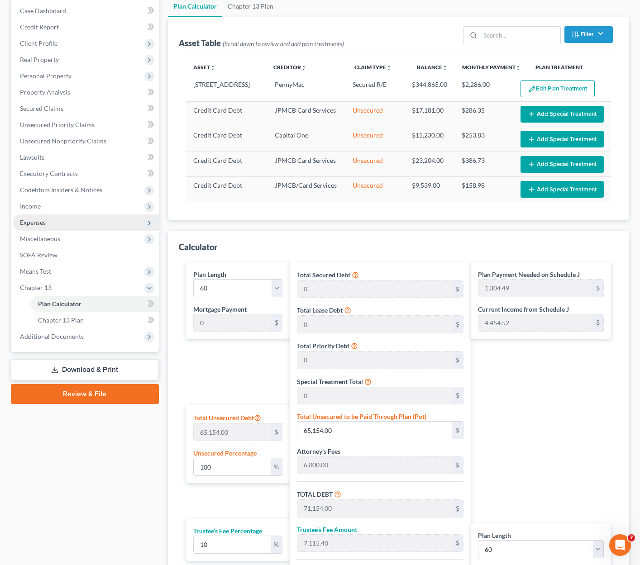
click at [37, 224] on span "Expenses" at bounding box center [33, 223] width 26 height 8
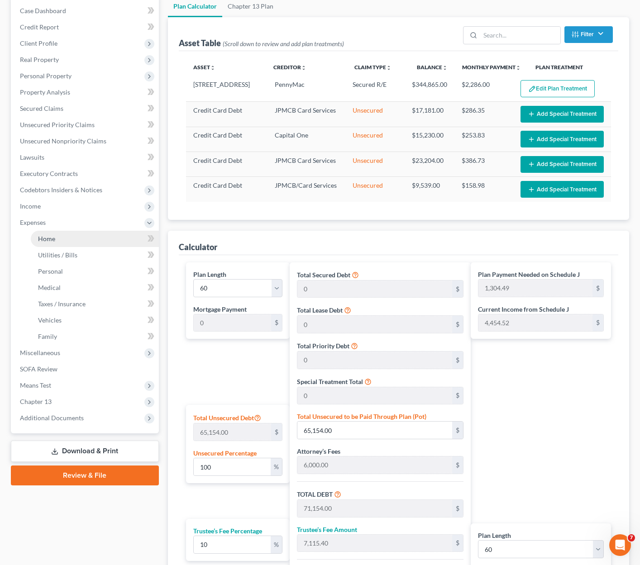
click at [55, 234] on link "Home" at bounding box center [95, 239] width 128 height 16
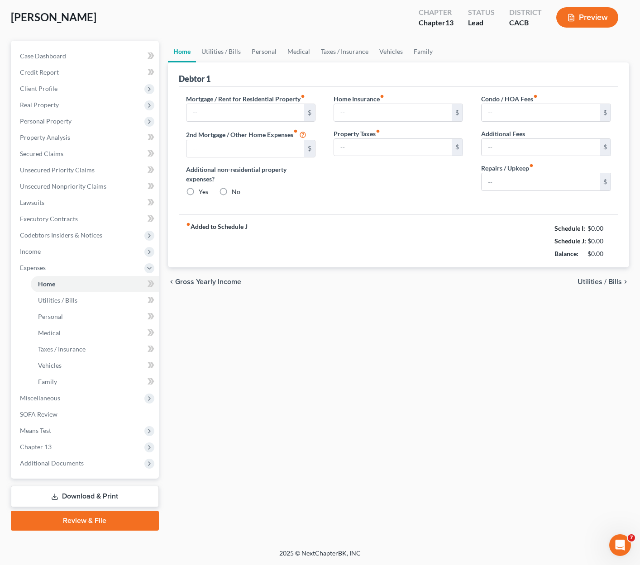
scroll to position [0, 0]
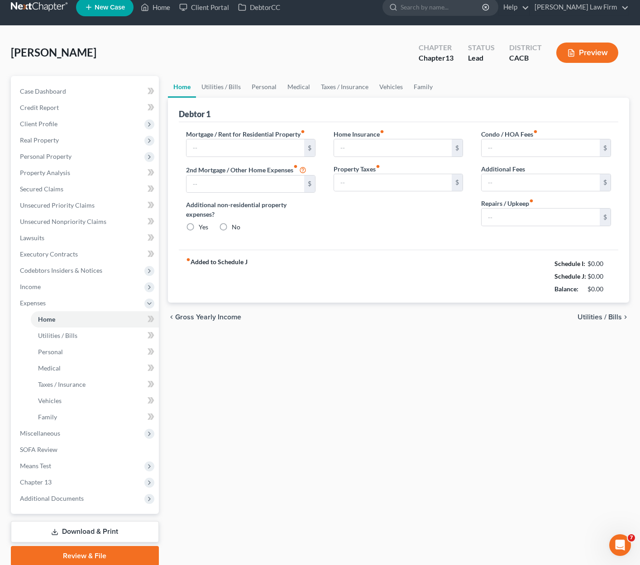
type input "2,286.00"
type input "0.00"
radio input "true"
type input "0.00"
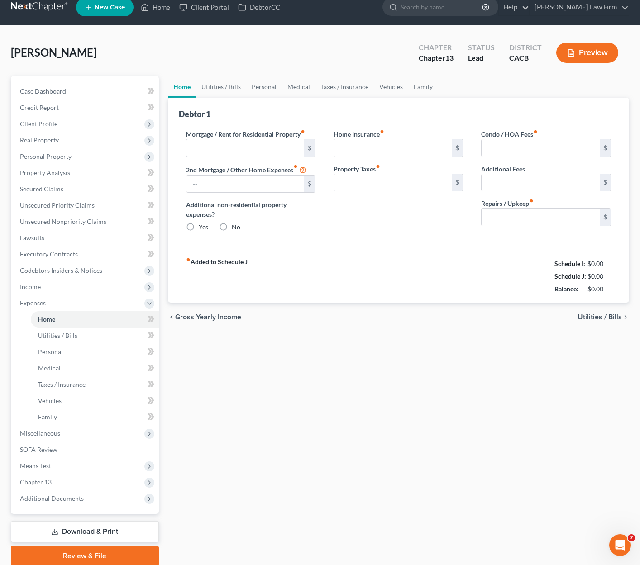
type input "0.00"
type input "100.00"
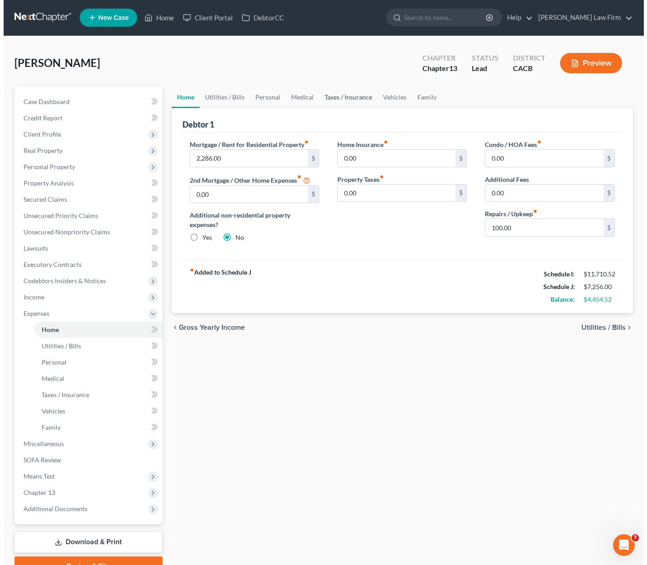
scroll to position [0, 0]
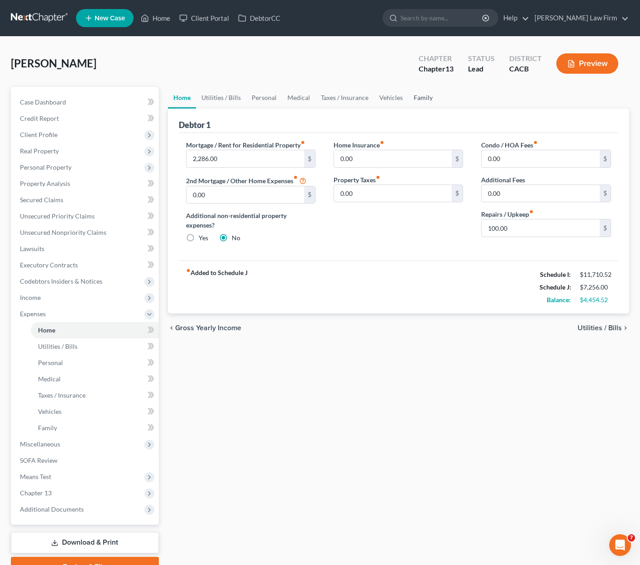
click at [420, 98] on link "Family" at bounding box center [423, 98] width 30 height 22
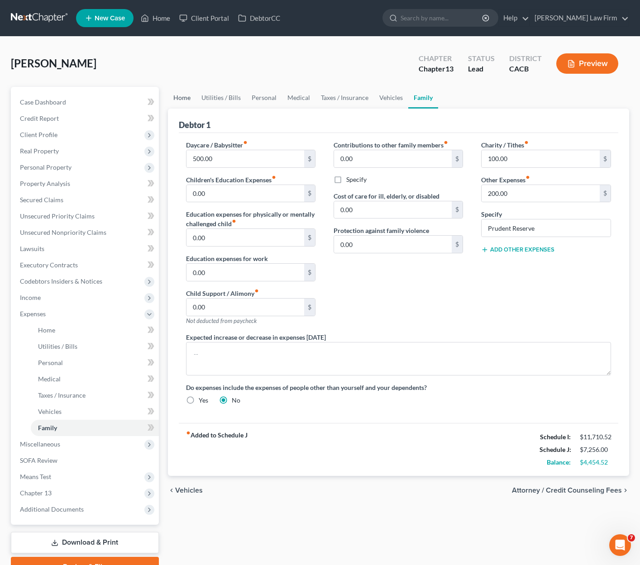
click at [183, 97] on link "Home" at bounding box center [182, 98] width 28 height 22
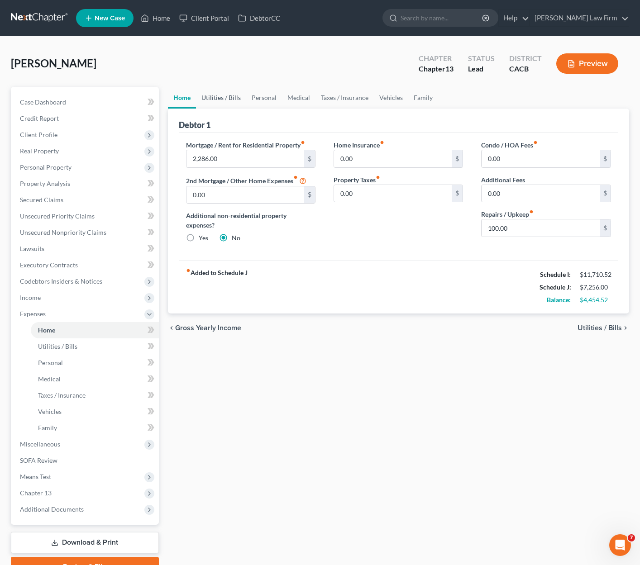
click at [229, 96] on link "Utilities / Bills" at bounding box center [221, 98] width 50 height 22
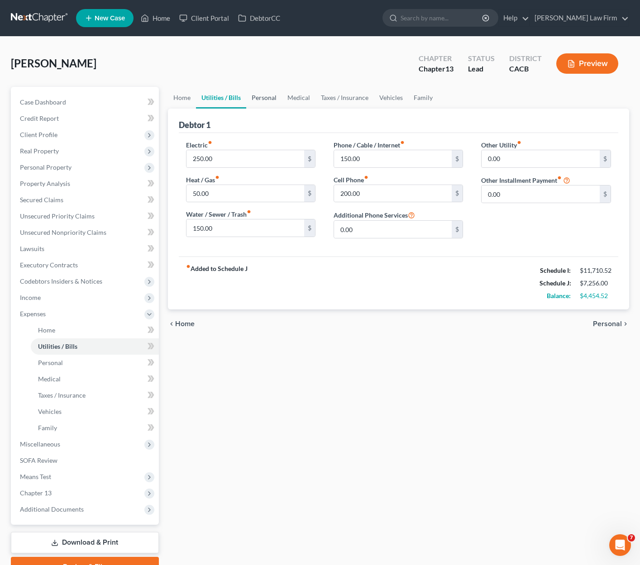
click at [272, 96] on link "Personal" at bounding box center [264, 98] width 36 height 22
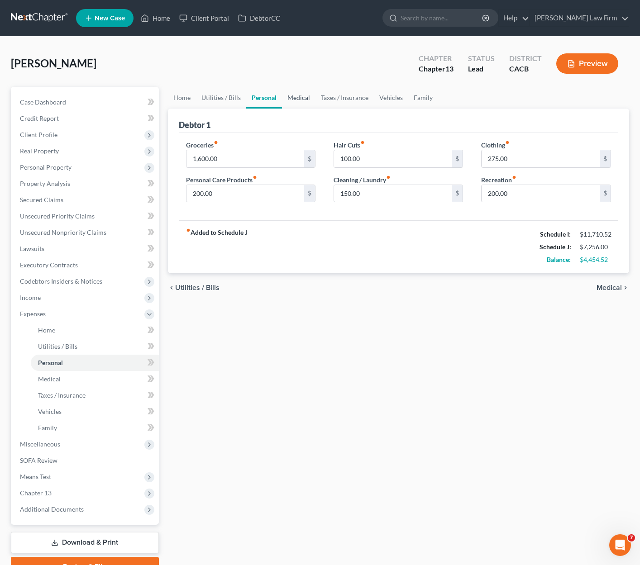
click at [293, 97] on link "Medical" at bounding box center [298, 98] width 33 height 22
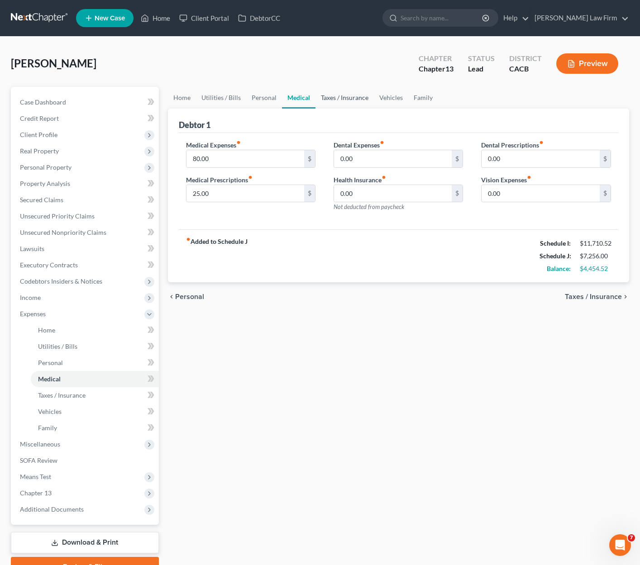
click at [329, 97] on link "Taxes / Insurance" at bounding box center [344, 98] width 58 height 22
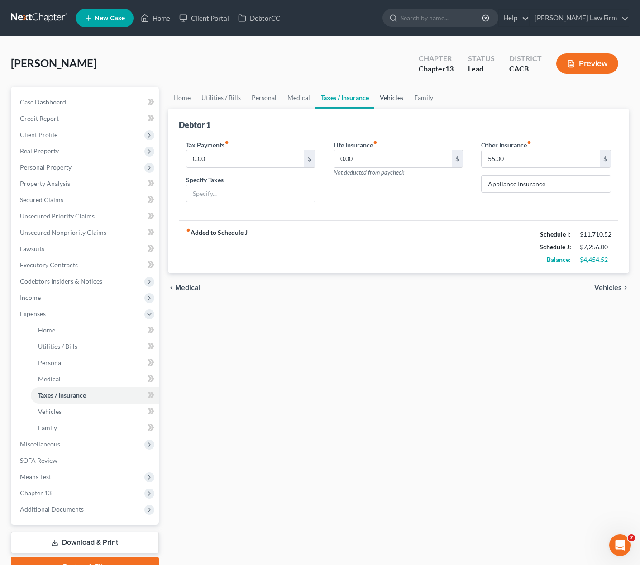
click at [390, 102] on link "Vehicles" at bounding box center [391, 98] width 34 height 22
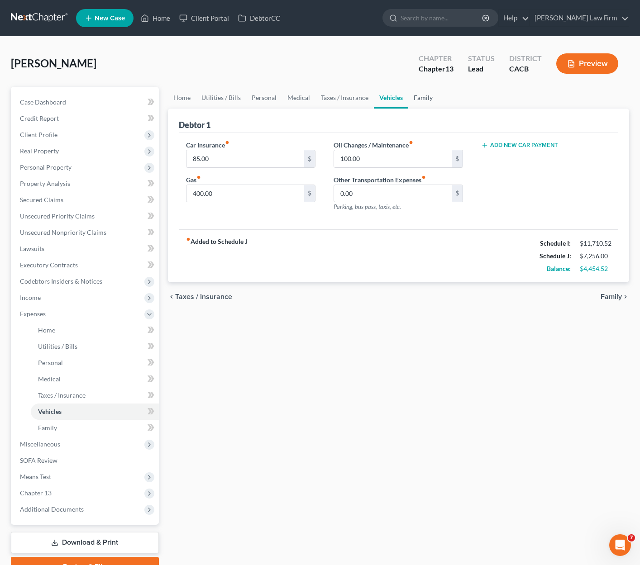
click at [418, 98] on link "Family" at bounding box center [423, 98] width 30 height 22
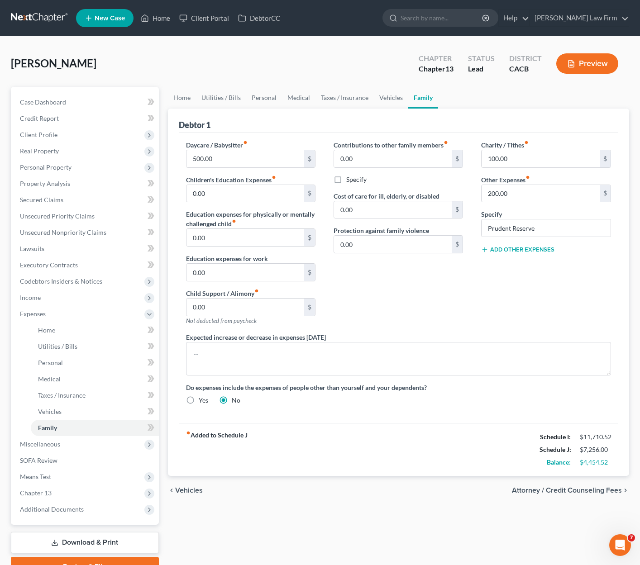
click at [569, 488] on span "Attorney / Credit Counseling Fees" at bounding box center [567, 490] width 110 height 7
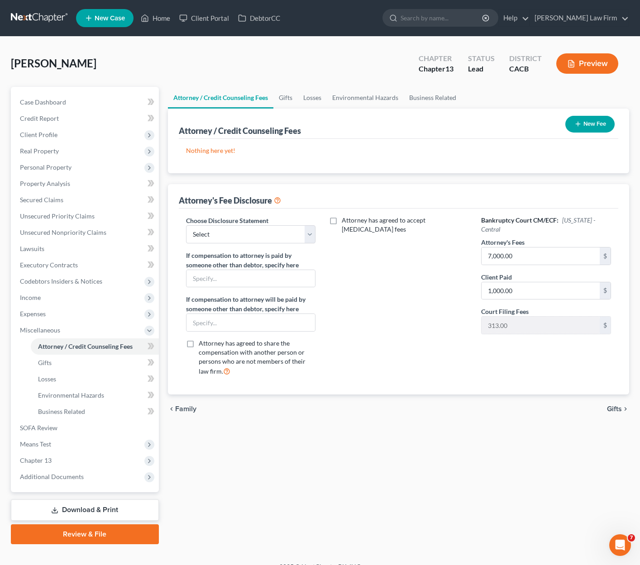
click at [574, 407] on span "Gifts" at bounding box center [614, 409] width 15 height 7
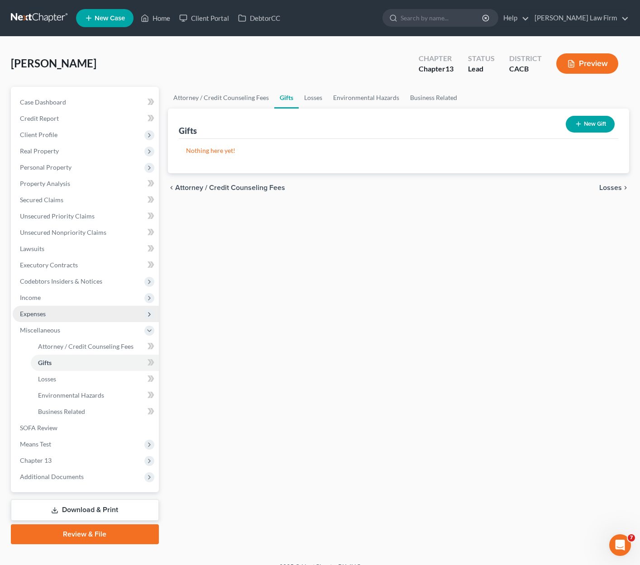
click at [41, 317] on span "Expenses" at bounding box center [33, 314] width 26 height 8
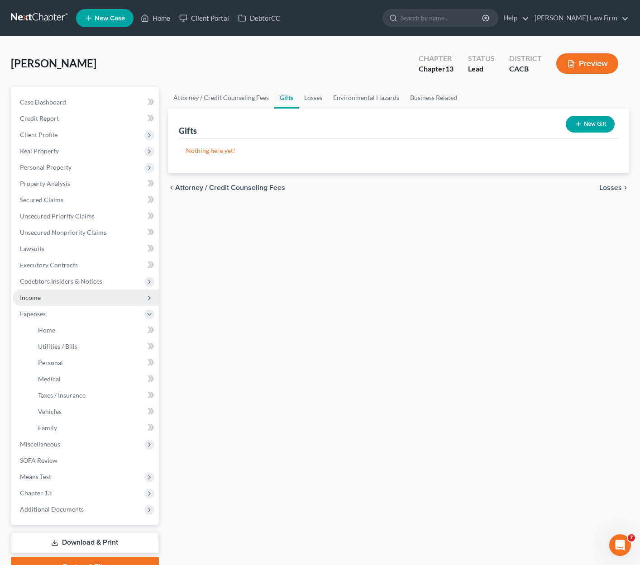
click at [38, 296] on span "Income" at bounding box center [30, 298] width 21 height 8
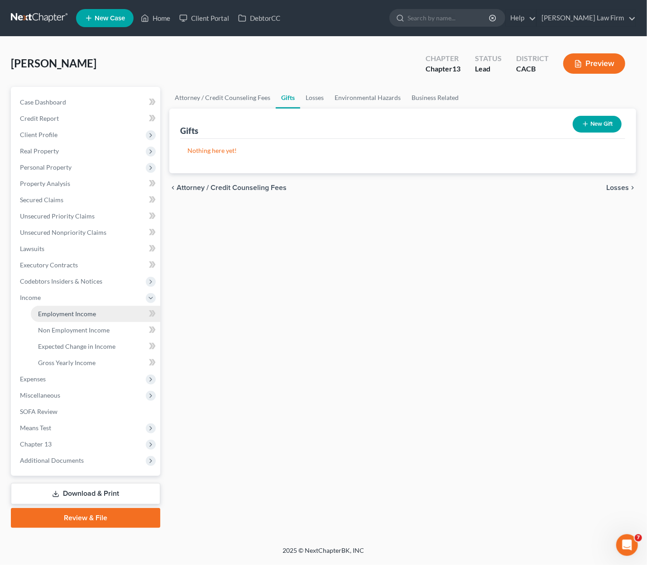
click at [67, 308] on link "Employment Income" at bounding box center [95, 314] width 129 height 16
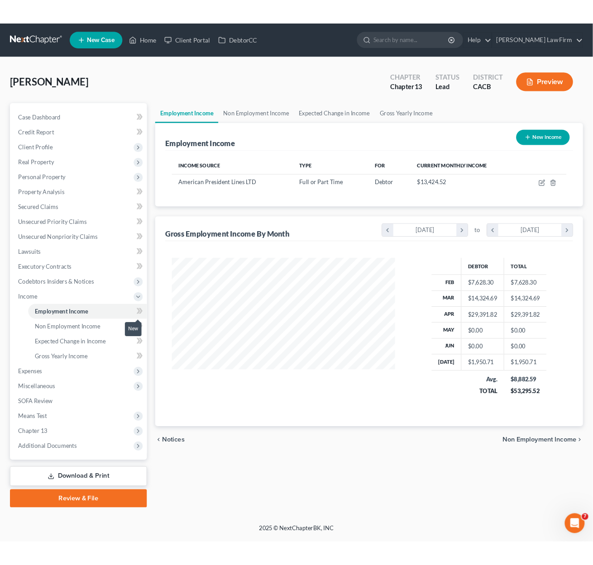
scroll to position [161, 262]
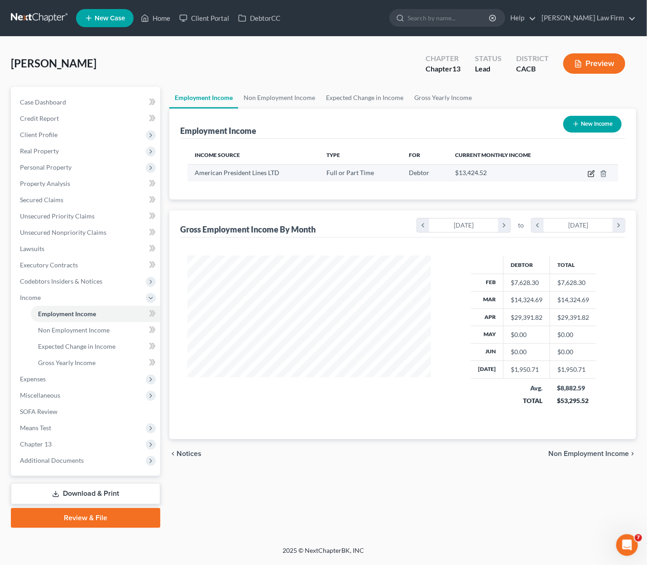
click at [574, 175] on icon "button" at bounding box center [590, 173] width 7 height 7
select select "0"
select select "48"
select select "1"
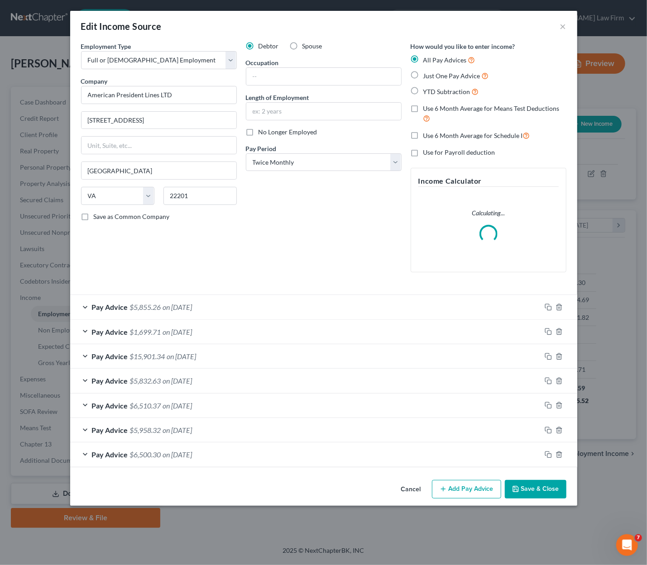
click at [169, 356] on span "on 04/21/2025" at bounding box center [181, 356] width 29 height 9
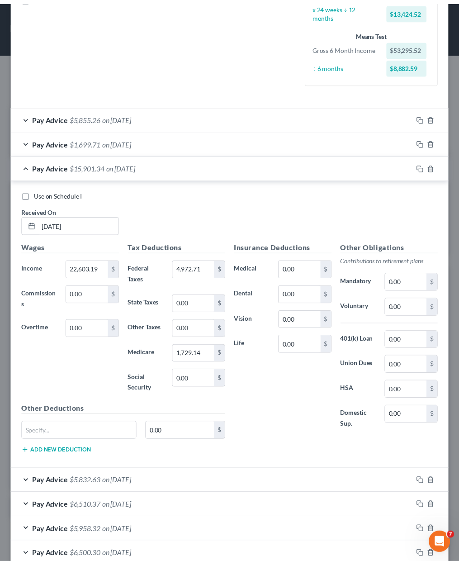
scroll to position [0, 0]
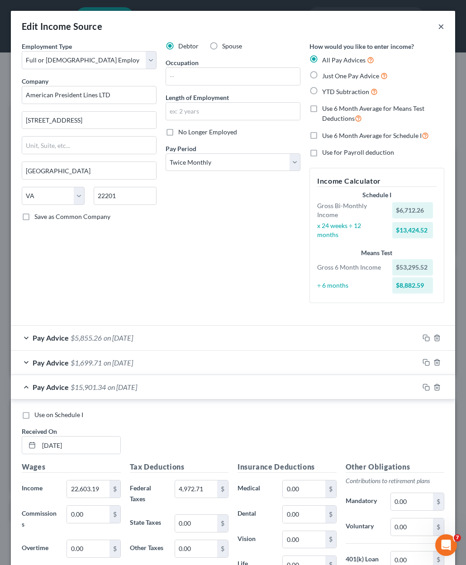
drag, startPoint x: 434, startPoint y: 25, endPoint x: 433, endPoint y: 34, distance: 9.7
click at [438, 25] on button "×" at bounding box center [441, 26] width 6 height 11
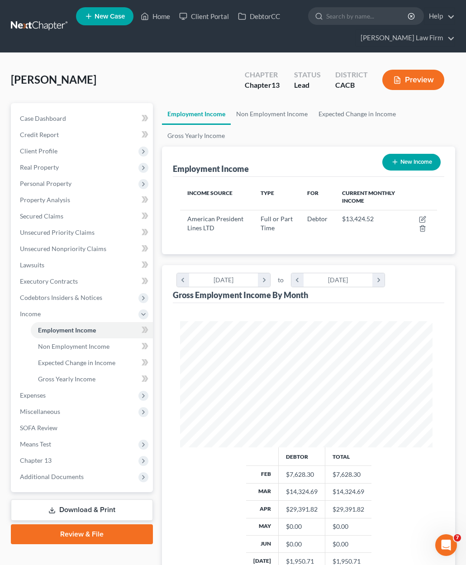
scroll to position [452463, 452319]
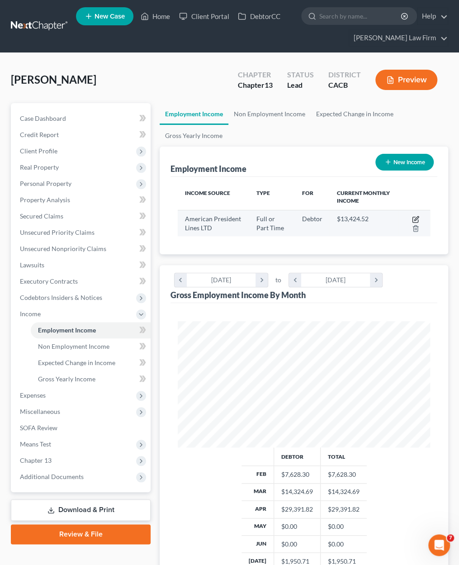
click at [416, 217] on icon "button" at bounding box center [415, 219] width 7 height 7
select select "0"
select select "48"
select select "1"
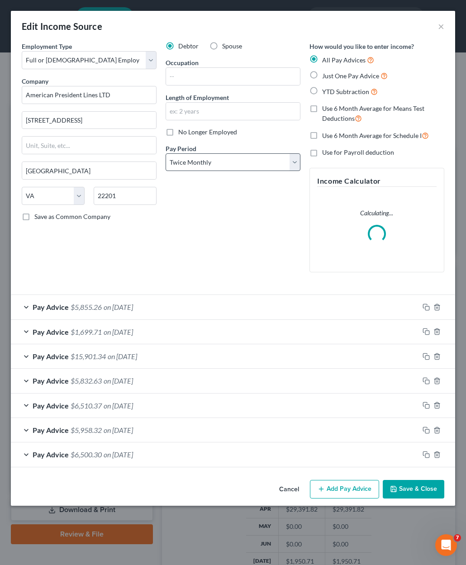
scroll to position [129, 275]
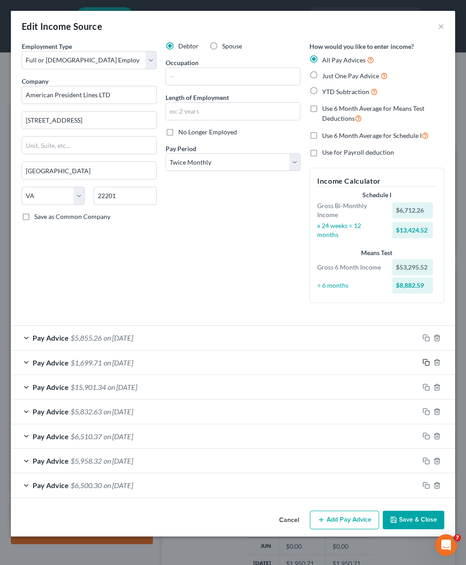
drag, startPoint x: 424, startPoint y: 361, endPoint x: 202, endPoint y: 367, distance: 221.8
click at [424, 361] on icon "button" at bounding box center [426, 362] width 7 height 7
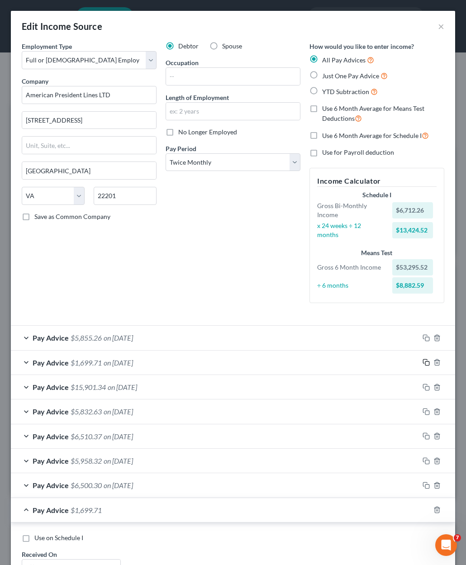
scroll to position [136, 0]
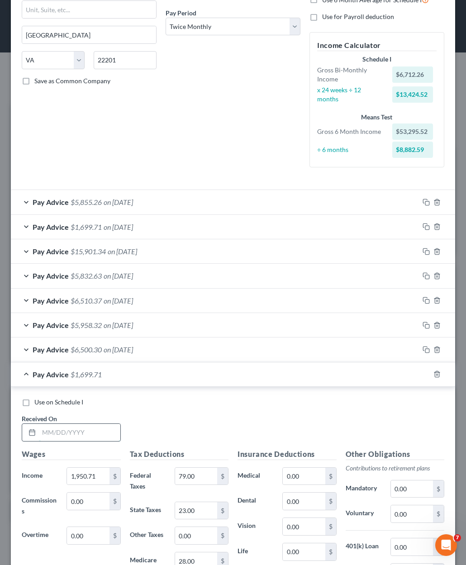
click at [76, 428] on input "text" at bounding box center [79, 432] width 81 height 17
type input "04/30/2025"
click at [153, 371] on div "Pay Advice $1,699.71 on 04/30/2025" at bounding box center [215, 375] width 408 height 24
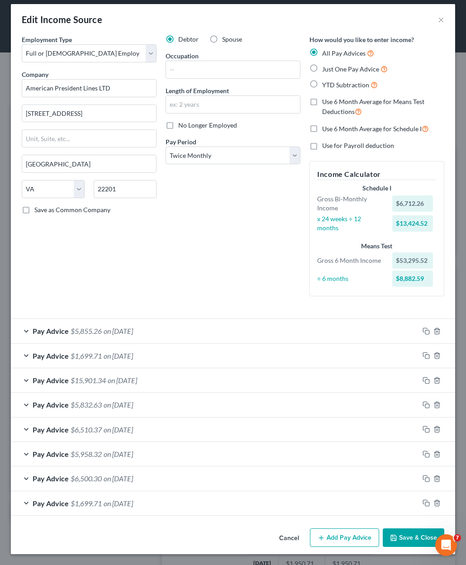
scroll to position [5, 0]
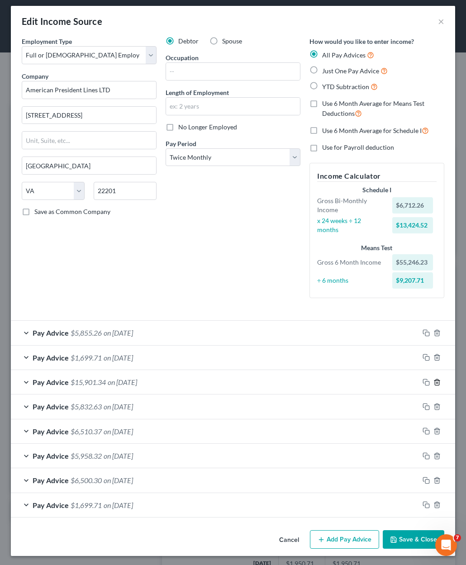
click at [434, 382] on icon "button" at bounding box center [437, 382] width 7 height 7
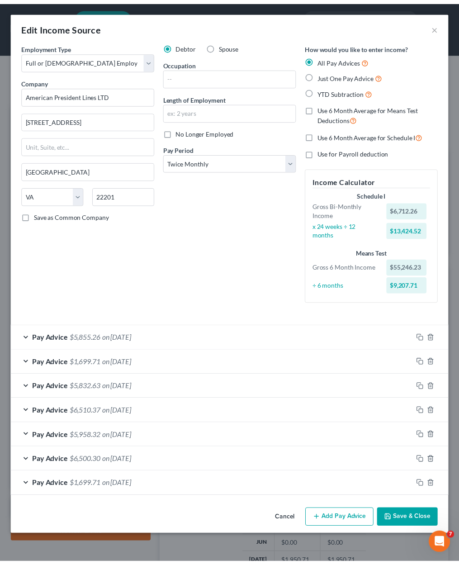
scroll to position [0, 0]
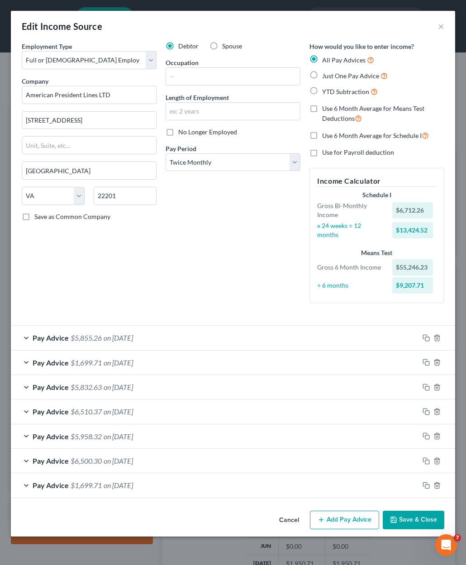
click at [423, 523] on button "Save & Close" at bounding box center [414, 520] width 62 height 19
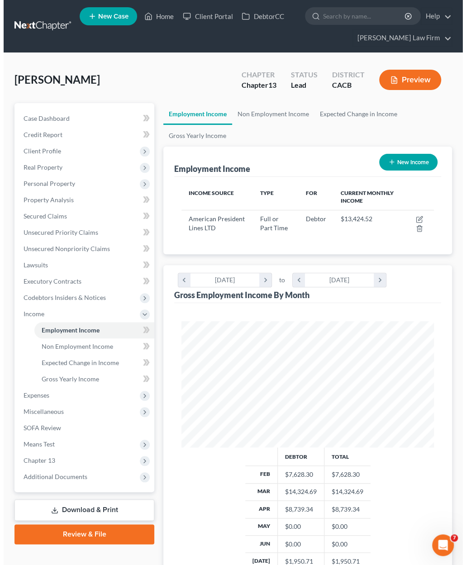
scroll to position [452463, 452319]
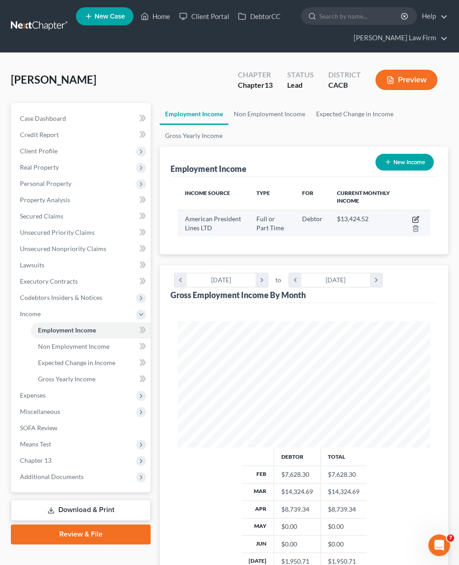
click at [417, 217] on icon "button" at bounding box center [415, 219] width 7 height 7
select select "0"
select select "48"
select select "1"
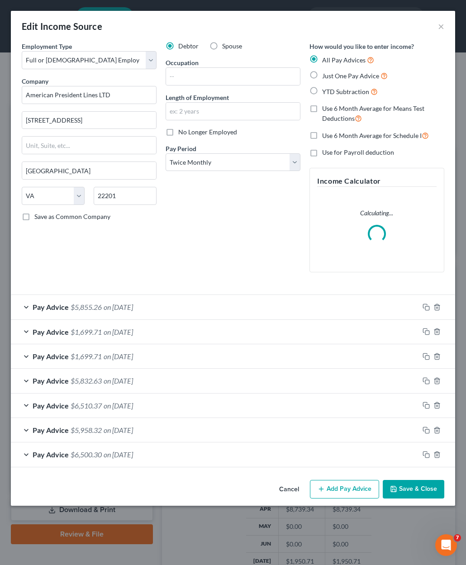
scroll to position [129, 275]
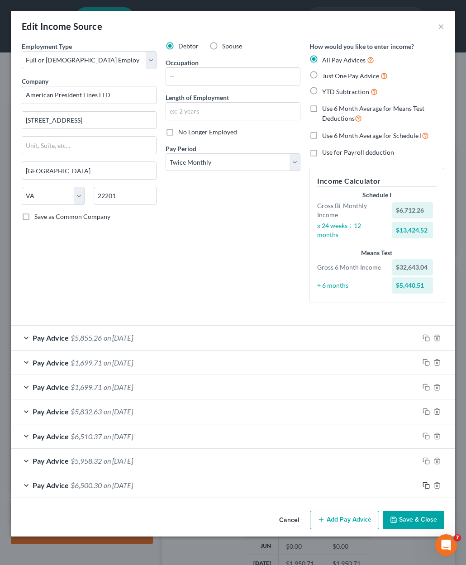
click at [427, 482] on icon "button" at bounding box center [426, 485] width 7 height 7
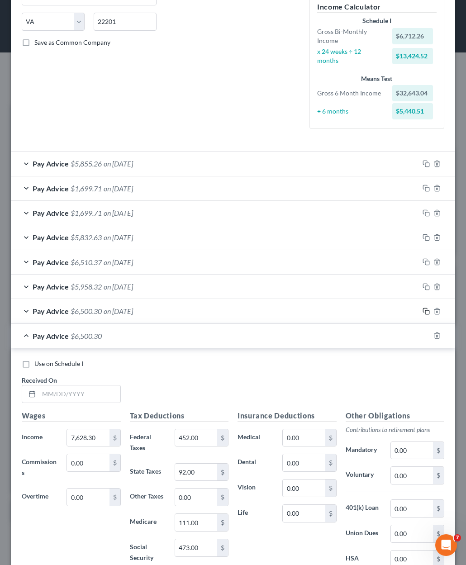
scroll to position [226, 0]
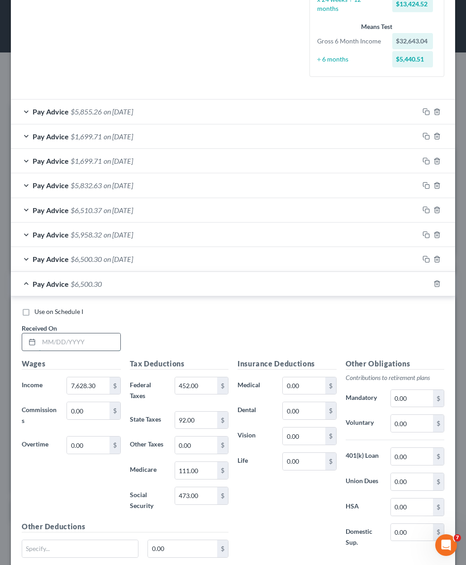
click at [67, 342] on input "text" at bounding box center [79, 342] width 81 height 17
type input "02/28/2025"
click at [100, 380] on input "7,628.30" at bounding box center [88, 385] width 42 height 17
type input "4,191.32"
click at [208, 384] on input "452.00" at bounding box center [196, 385] width 42 height 17
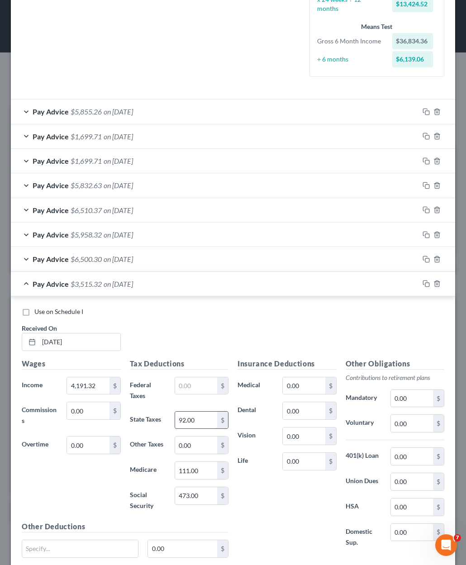
click at [196, 422] on input "92.00" at bounding box center [196, 420] width 42 height 17
type input "0.00"
click at [201, 471] on input "111.00" at bounding box center [196, 470] width 42 height 17
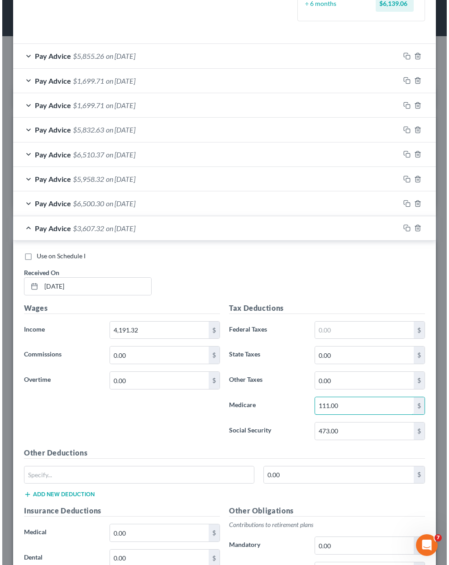
scroll to position [122, 263]
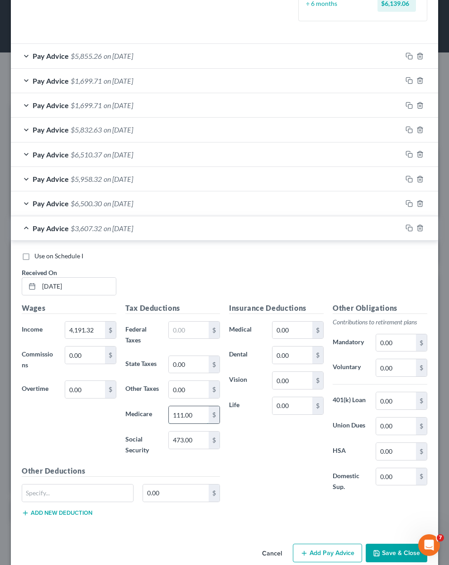
click at [194, 424] on input "111.00" at bounding box center [189, 414] width 40 height 17
drag, startPoint x: 197, startPoint y: 424, endPoint x: 187, endPoint y: 424, distance: 9.5
click at [187, 424] on input "111.00" at bounding box center [189, 414] width 40 height 17
type input "1"
type input "0.00"
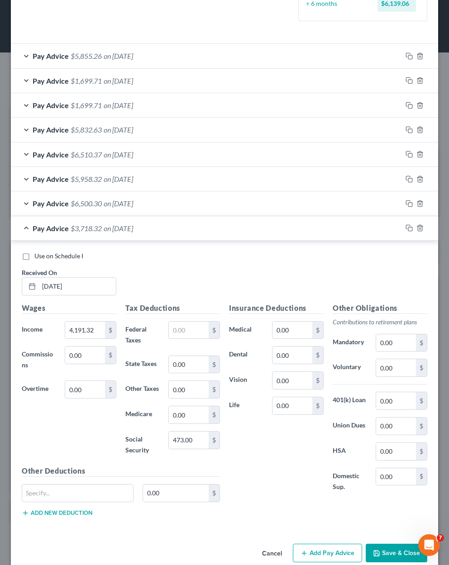
drag, startPoint x: 275, startPoint y: 449, endPoint x: 283, endPoint y: 391, distance: 58.4
click at [277, 449] on div "Insurance Deductions Medical 0.00 $ Dental 0.00 $ Vision 0.00 $ Life 0.00 $" at bounding box center [276, 403] width 104 height 200
click at [228, 257] on div "Use on Schedule I" at bounding box center [225, 256] width 406 height 9
click at [194, 439] on input "473.00" at bounding box center [189, 440] width 40 height 17
click at [86, 203] on span "$6,500.30" at bounding box center [86, 203] width 31 height 9
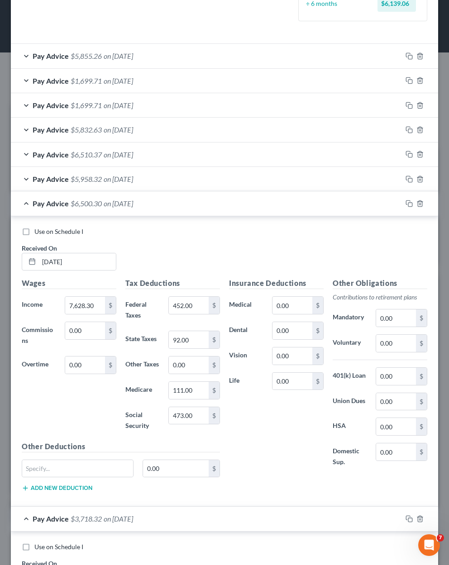
click at [86, 203] on span "$6,500.30" at bounding box center [86, 203] width 31 height 9
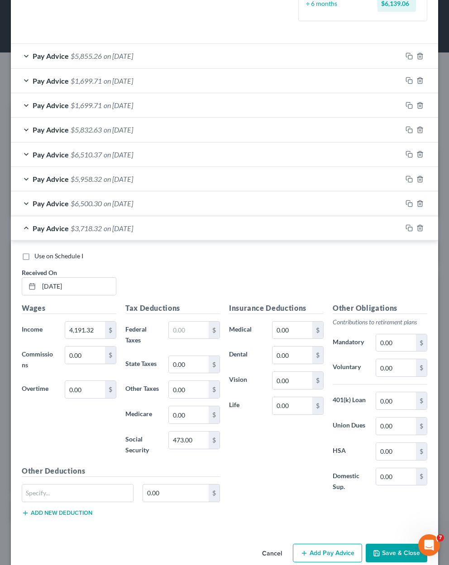
click at [87, 183] on div "Pay Advice $5,958.32 on 03/16/2025" at bounding box center [206, 179] width 391 height 24
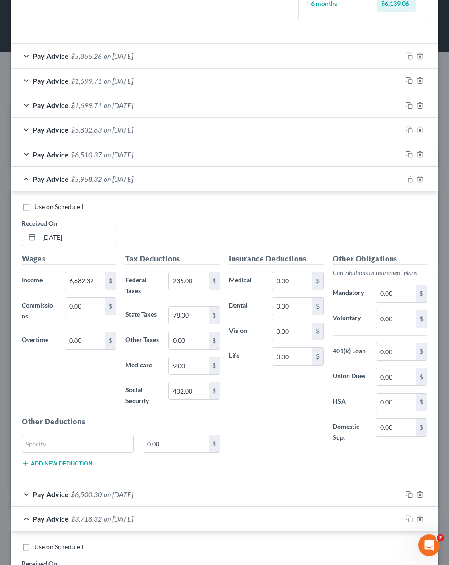
click at [87, 181] on div "Pay Advice $5,958.32 on 03/16/2025" at bounding box center [206, 179] width 391 height 24
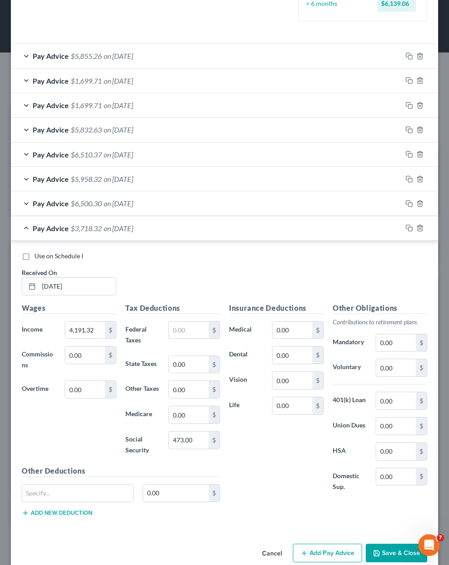
click at [103, 152] on div "Pay Advice $6,510.37 on 03/30/2025" at bounding box center [206, 155] width 391 height 24
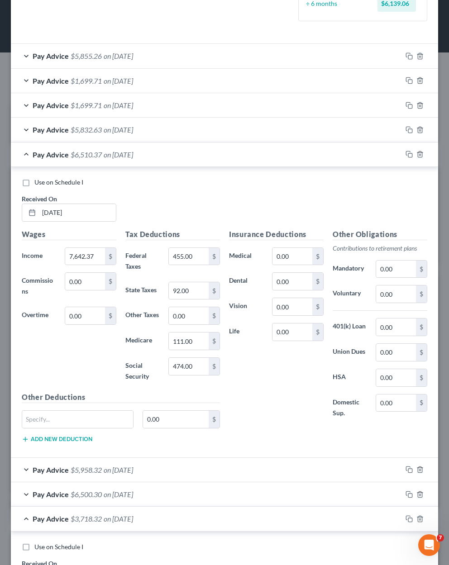
click at [103, 152] on div "Pay Advice $6,510.37 on 03/30/2025" at bounding box center [206, 155] width 391 height 24
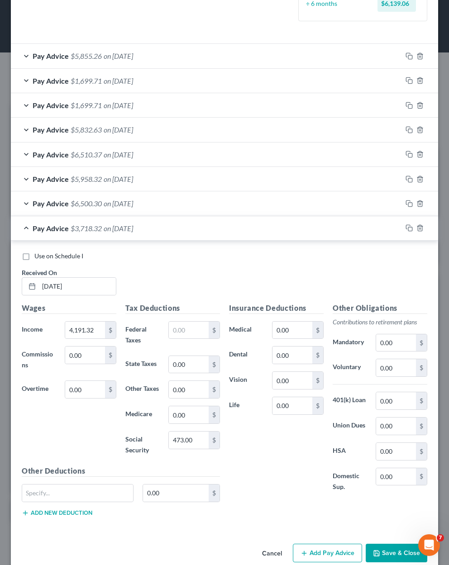
click at [92, 107] on span "$1,699.71" at bounding box center [86, 105] width 31 height 9
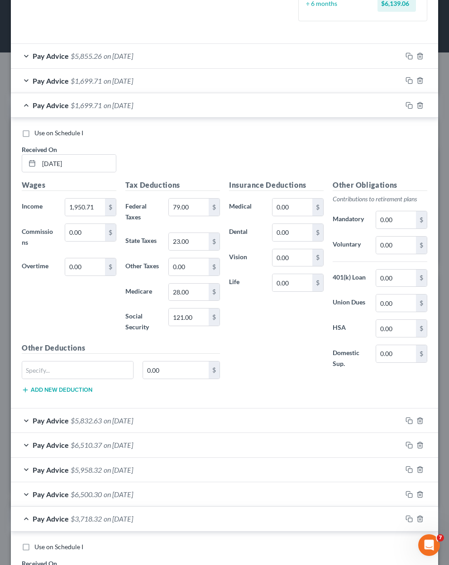
click at [92, 107] on span "$1,699.71" at bounding box center [86, 105] width 31 height 9
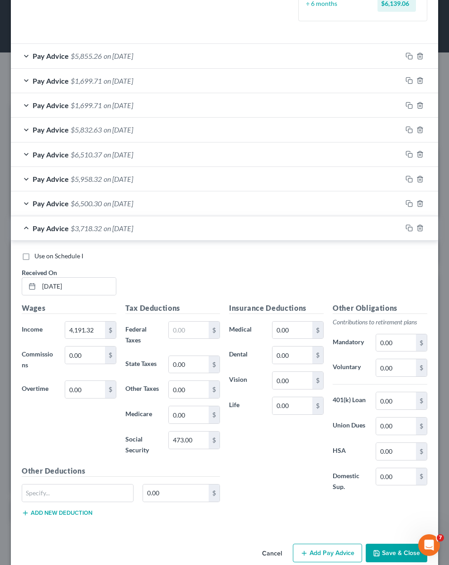
click at [89, 82] on span "$1,699.71" at bounding box center [86, 80] width 31 height 9
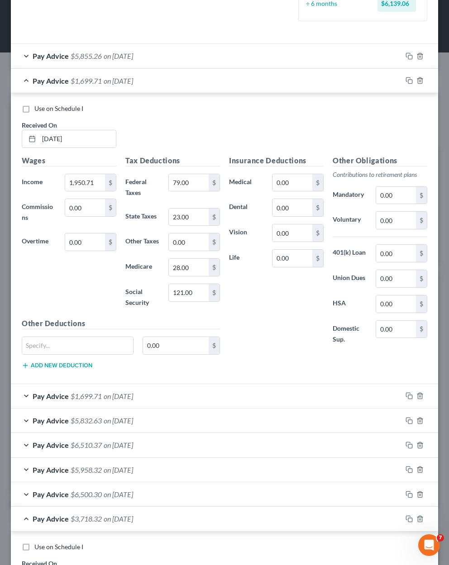
click at [89, 82] on span "$1,699.71" at bounding box center [86, 80] width 31 height 9
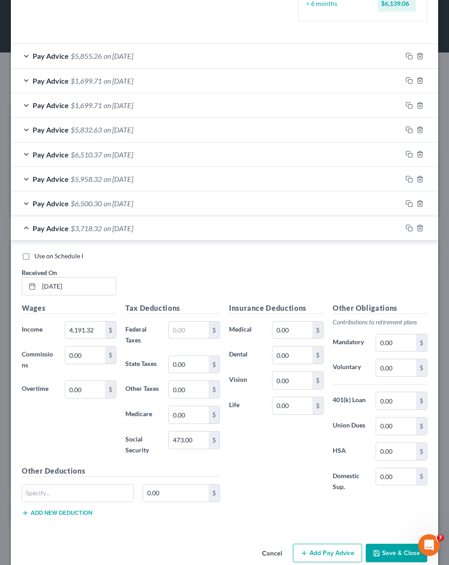
click at [88, 59] on div "Pay Advice $5,855.26 on 08/03/2025" at bounding box center [206, 56] width 391 height 24
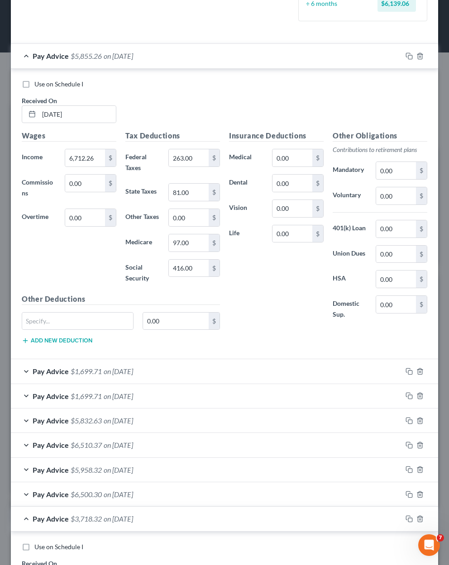
click at [88, 59] on div "Pay Advice $5,855.26 on 08/03/2025" at bounding box center [206, 56] width 391 height 24
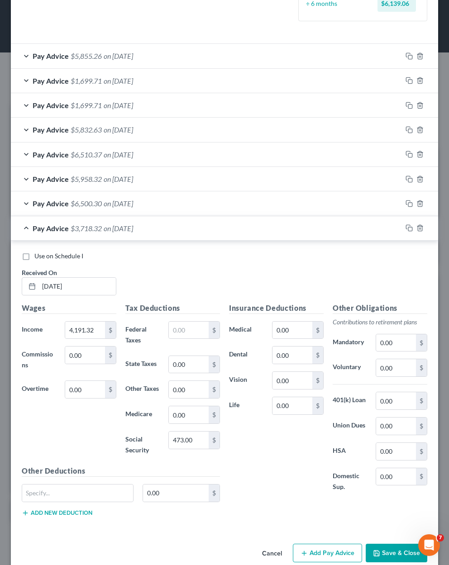
click at [93, 154] on span "$6,510.37" at bounding box center [86, 154] width 31 height 9
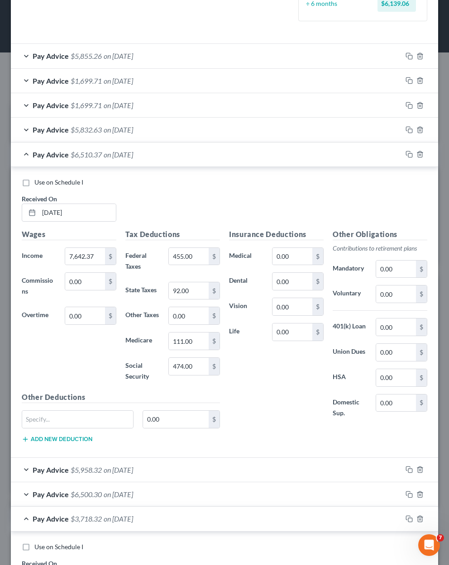
click at [93, 154] on span "$6,510.37" at bounding box center [86, 154] width 31 height 9
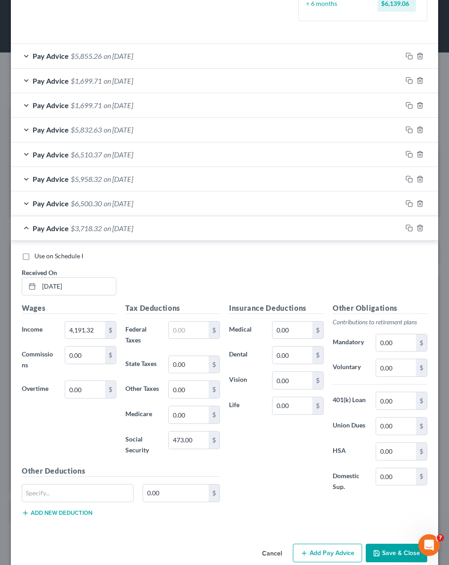
scroll to position [305, 0]
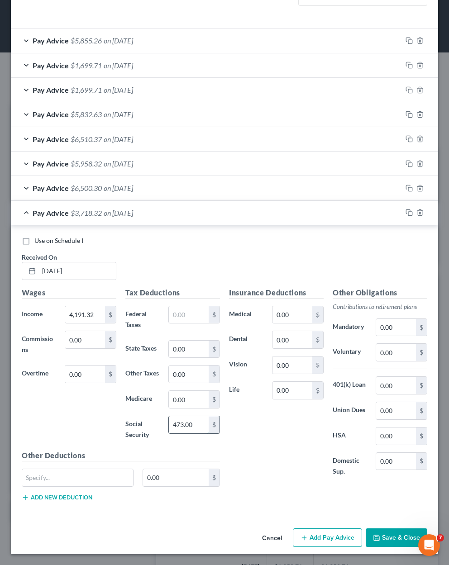
click at [196, 424] on input "473.00" at bounding box center [189, 424] width 40 height 17
type input "0.00"
click at [182, 306] on input "text" at bounding box center [189, 314] width 40 height 17
type input "0.00"
click at [133, 209] on span "on 02/28/2025" at bounding box center [118, 213] width 29 height 9
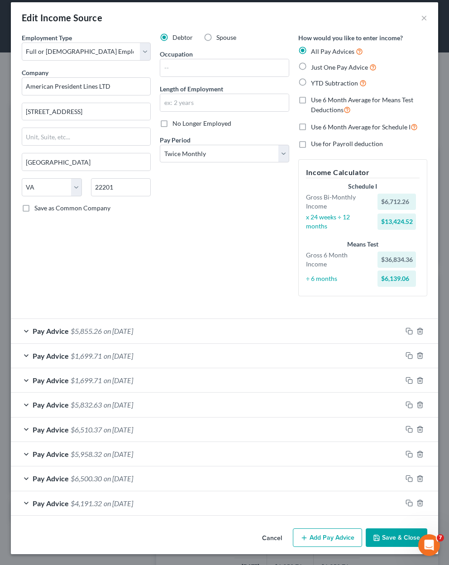
scroll to position [7, 0]
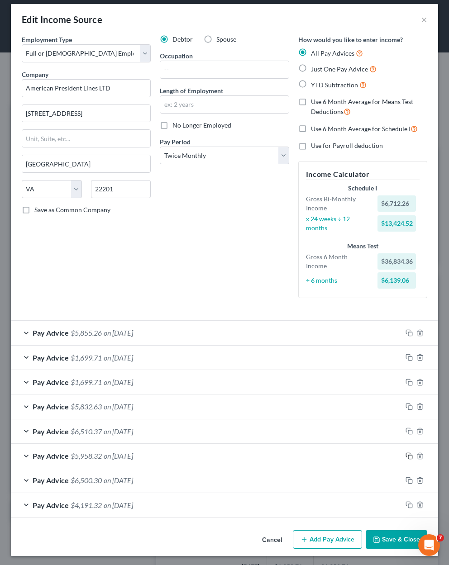
click at [406, 454] on icon "button" at bounding box center [409, 456] width 7 height 7
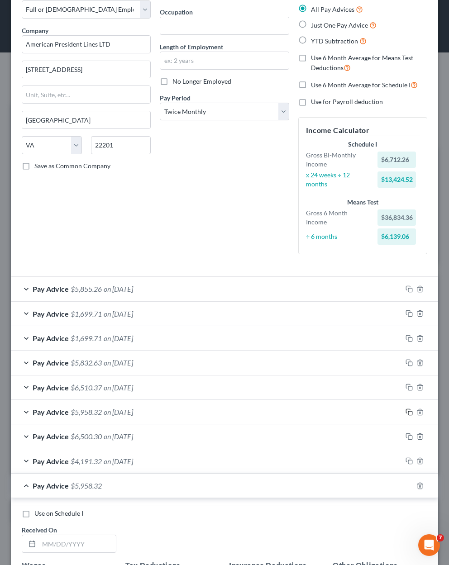
scroll to position [52, 0]
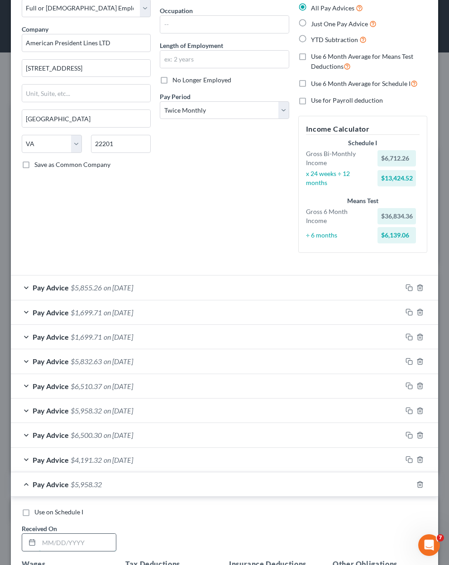
click at [80, 539] on input "text" at bounding box center [77, 542] width 77 height 17
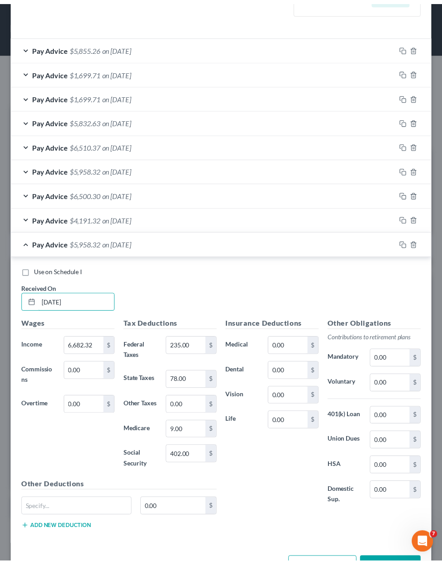
scroll to position [324, 0]
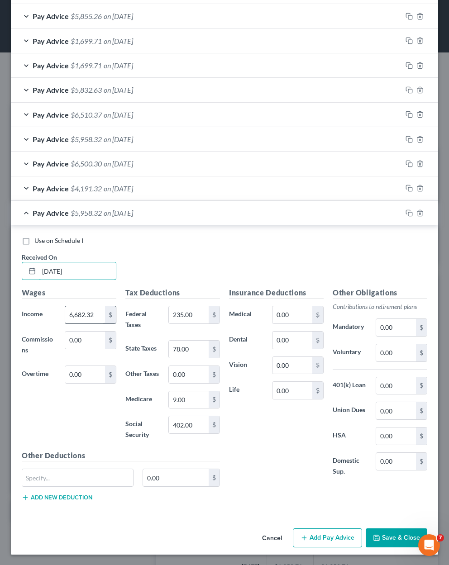
type input "03/01/2025"
click at [93, 314] on input "6,682.32" at bounding box center [85, 314] width 40 height 17
type input "4,640.39"
click at [219, 236] on div "Use on Schedule I" at bounding box center [225, 240] width 406 height 9
click at [188, 312] on input "235.00" at bounding box center [189, 314] width 40 height 17
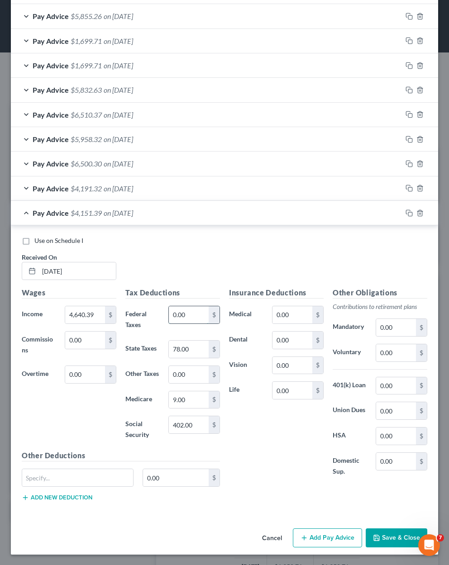
type input "0.00"
click at [376, 542] on button "Save & Close" at bounding box center [397, 538] width 62 height 19
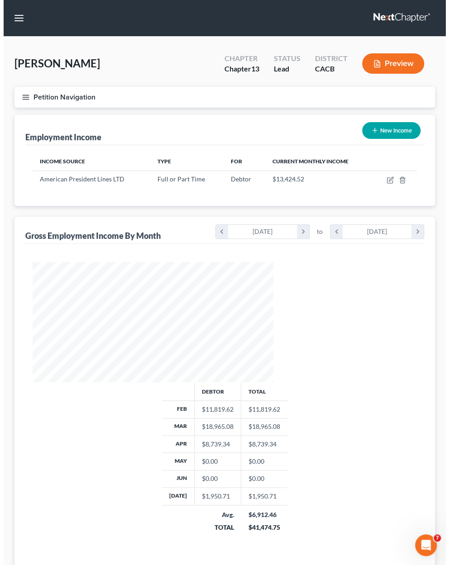
scroll to position [452470, 452331]
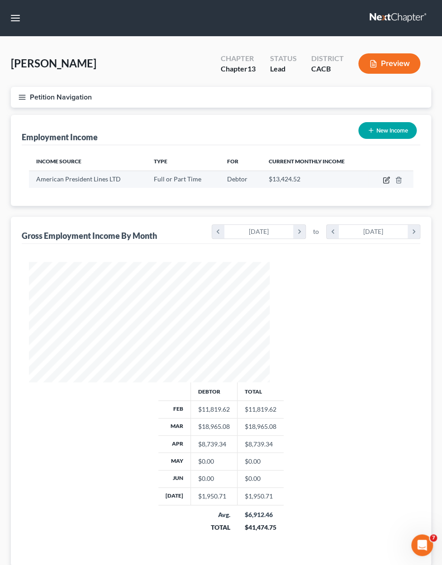
click at [390, 184] on icon "button" at bounding box center [386, 180] width 7 height 7
select select "0"
select select "48"
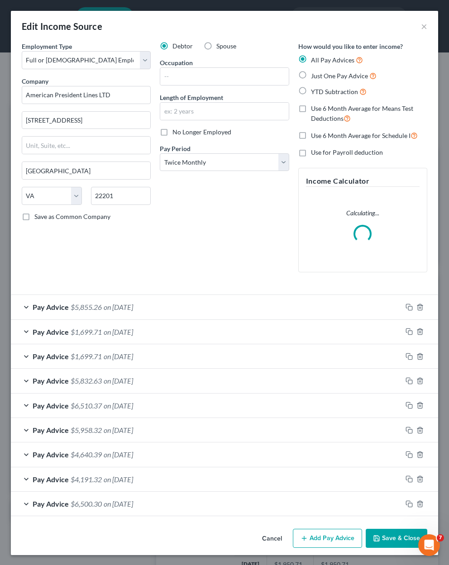
scroll to position [122, 263]
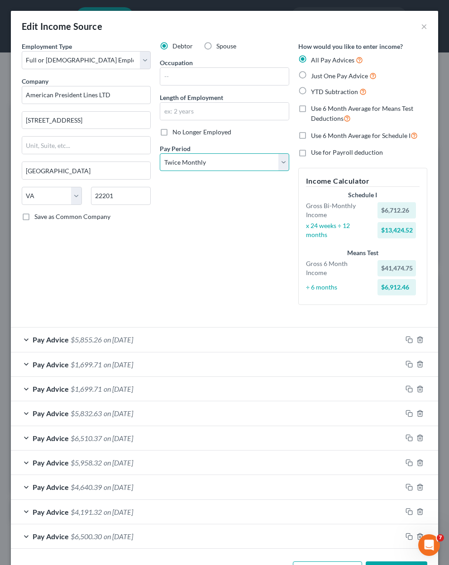
click at [213, 161] on select "Select Monthly Twice Monthly Every Other Week Weekly" at bounding box center [224, 162] width 129 height 18
select select "2"
click at [160, 153] on select "Select Monthly Twice Monthly Every Other Week Weekly" at bounding box center [224, 162] width 129 height 18
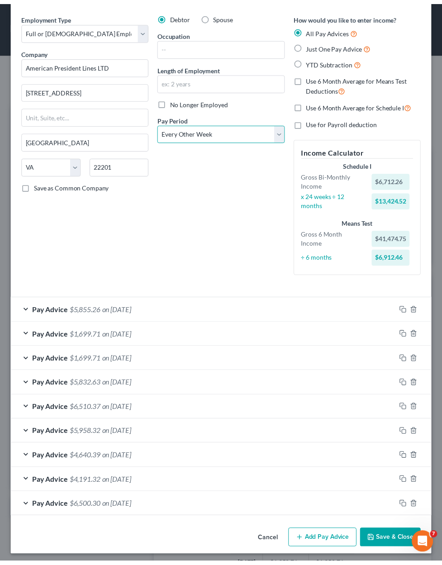
scroll to position [31, 0]
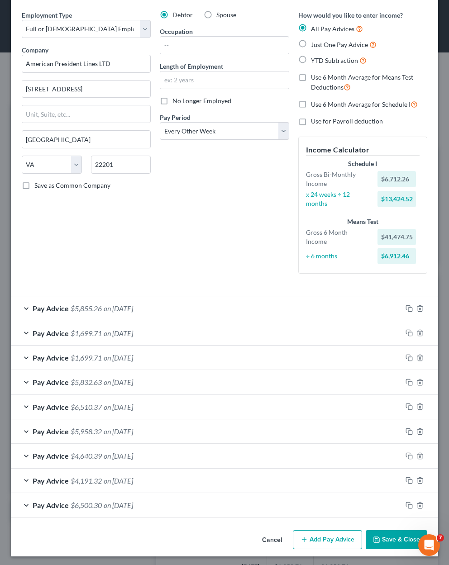
click at [377, 539] on button "Save & Close" at bounding box center [397, 539] width 62 height 19
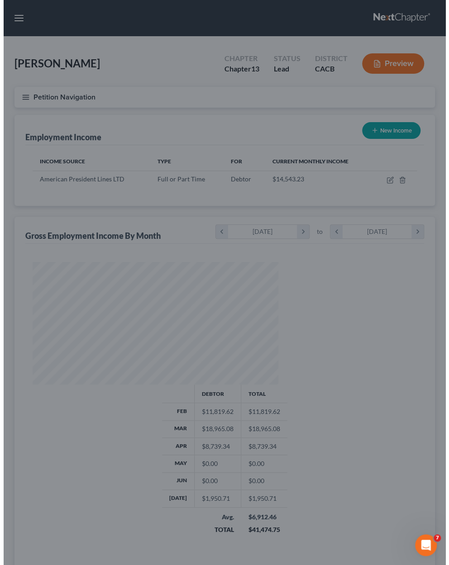
scroll to position [452470, 452331]
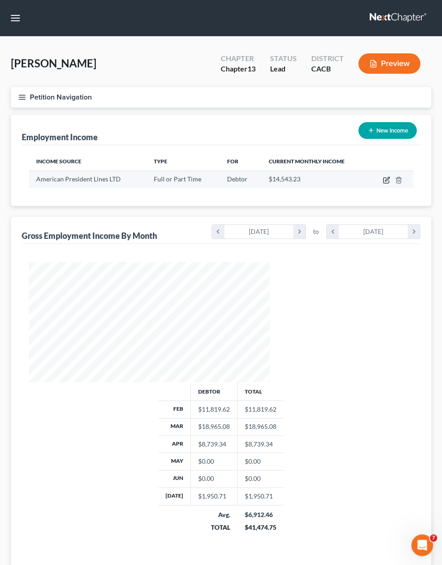
click at [389, 183] on icon "button" at bounding box center [385, 180] width 5 height 5
select select "0"
select select "48"
select select "2"
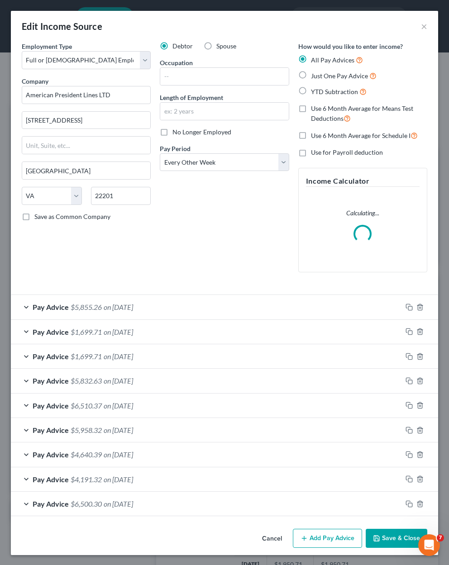
scroll to position [122, 263]
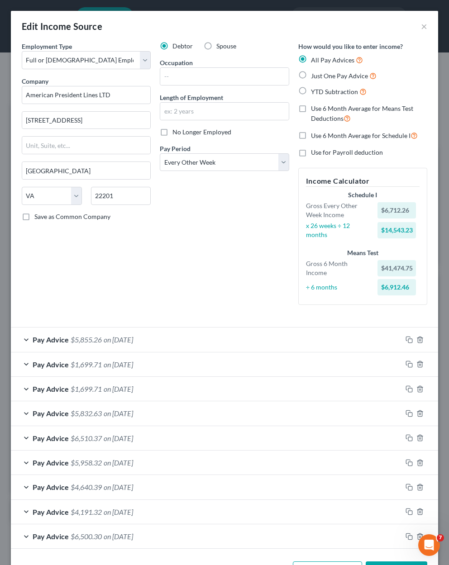
click at [121, 438] on span "on 03/30/2025" at bounding box center [118, 438] width 29 height 9
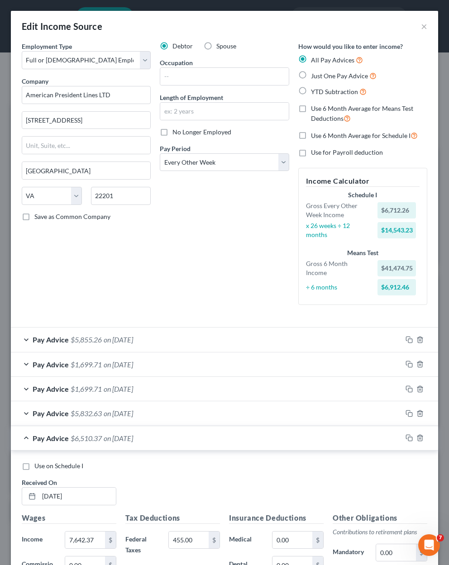
scroll to position [45, 0]
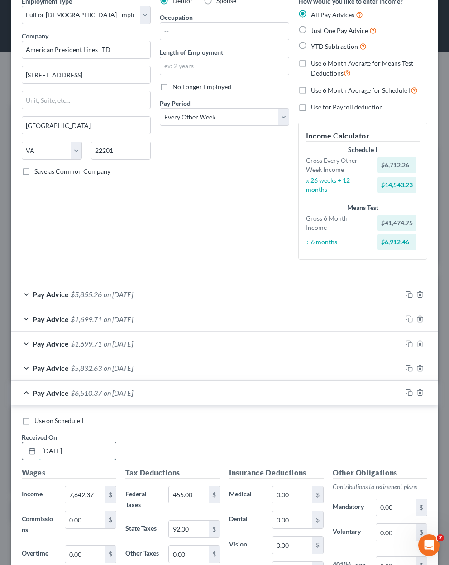
click at [59, 449] on input "03/30/2025" at bounding box center [77, 451] width 77 height 17
type input "03/31/2025"
click at [132, 391] on span "on 03/31/2025" at bounding box center [118, 393] width 29 height 9
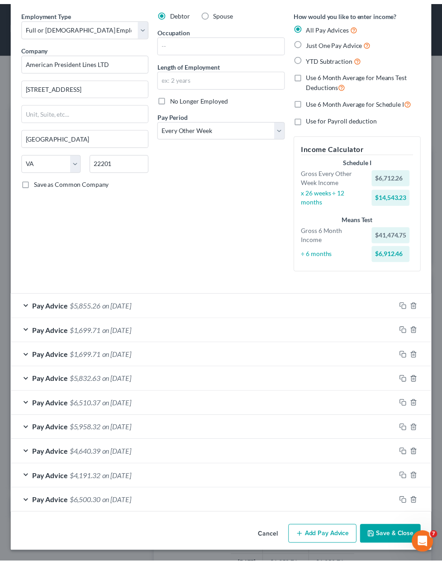
scroll to position [31, 0]
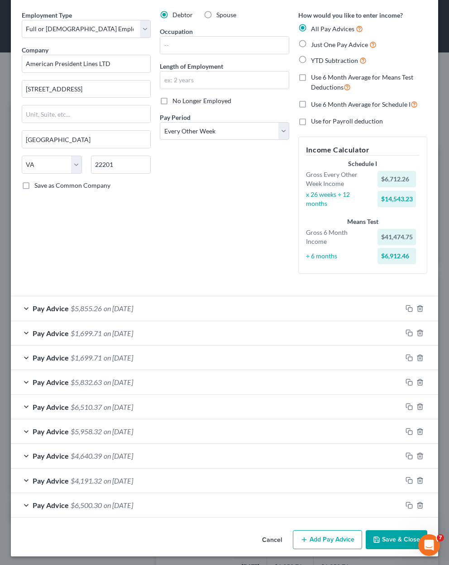
click at [392, 537] on button "Save & Close" at bounding box center [397, 539] width 62 height 19
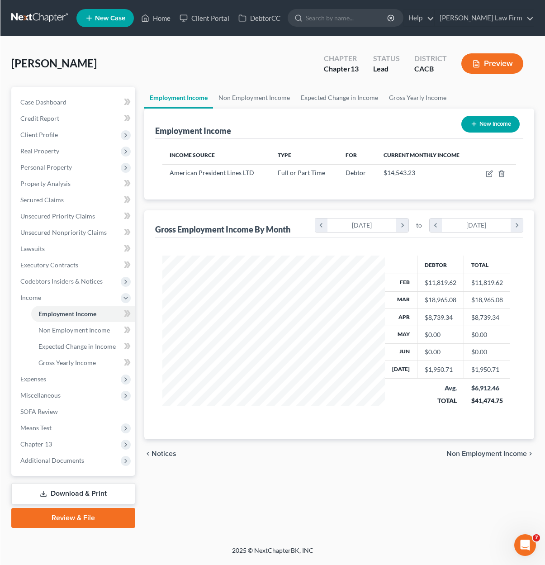
scroll to position [452429, 452373]
click at [484, 124] on button "New Income" at bounding box center [491, 124] width 58 height 17
select select "0"
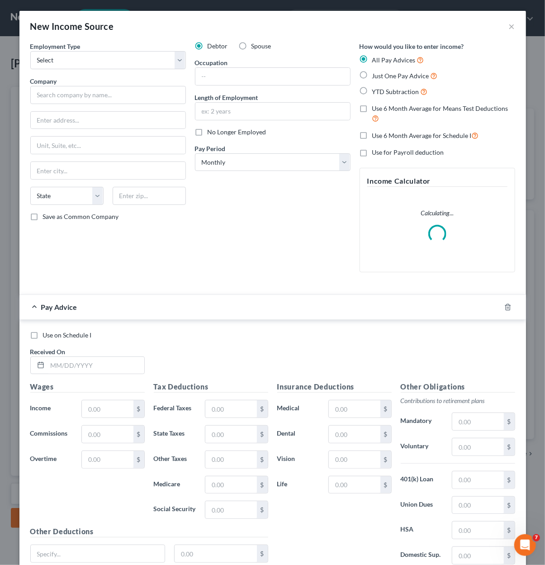
scroll to position [73, 0]
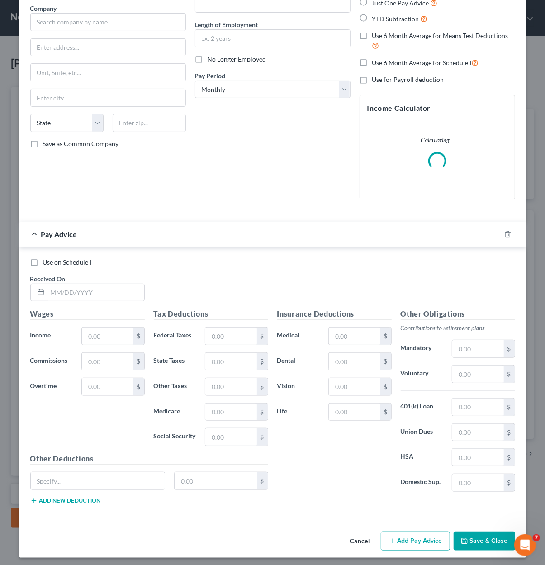
click at [356, 538] on button "Cancel" at bounding box center [360, 542] width 34 height 18
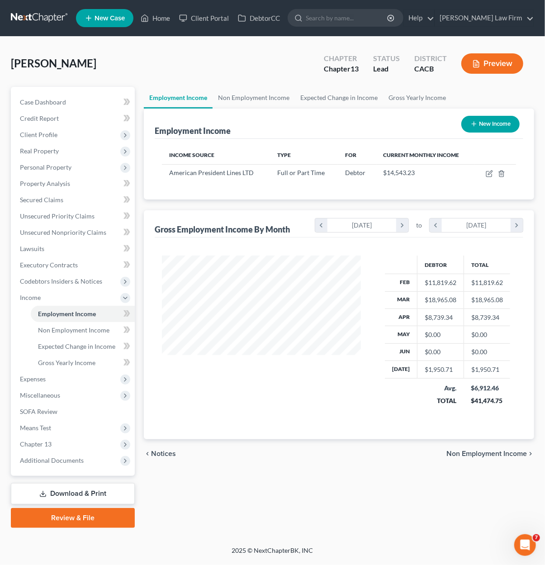
click at [483, 124] on button "New Income" at bounding box center [491, 124] width 58 height 17
select select "0"
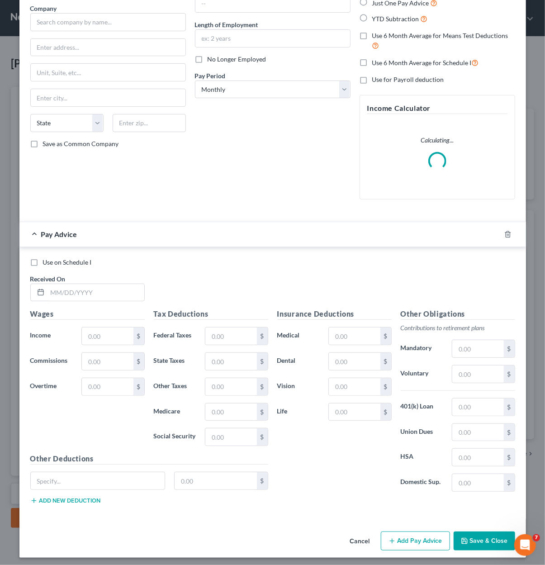
click at [366, 535] on button "Cancel" at bounding box center [360, 542] width 34 height 18
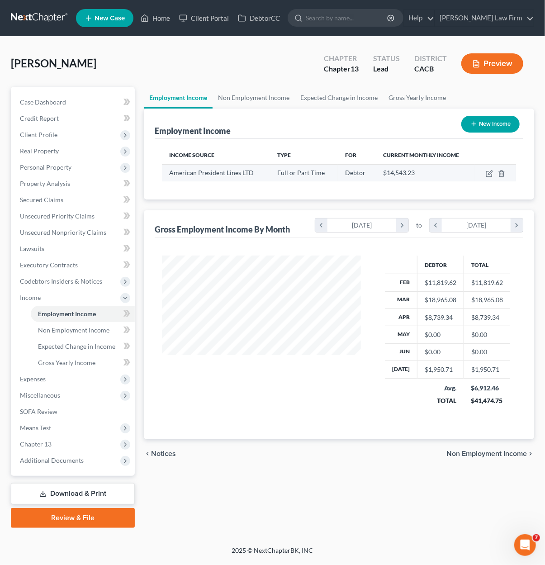
drag, startPoint x: 400, startPoint y: 166, endPoint x: 428, endPoint y: 170, distance: 28.4
click at [400, 166] on td "$14,543.23" at bounding box center [426, 172] width 99 height 17
click at [489, 173] on icon "button" at bounding box center [490, 173] width 4 height 4
select select "0"
select select "48"
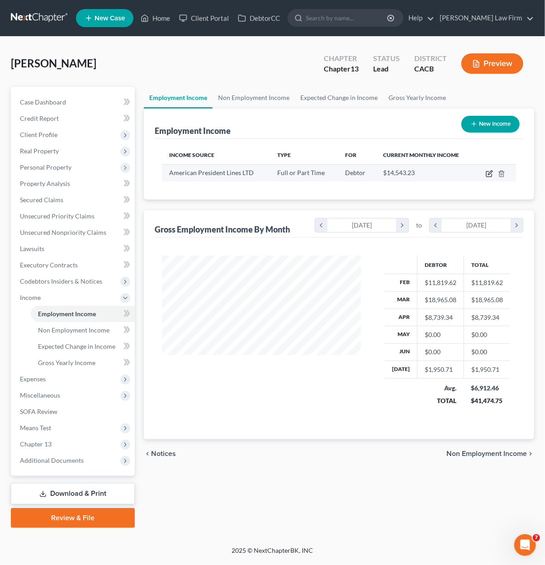
select select "2"
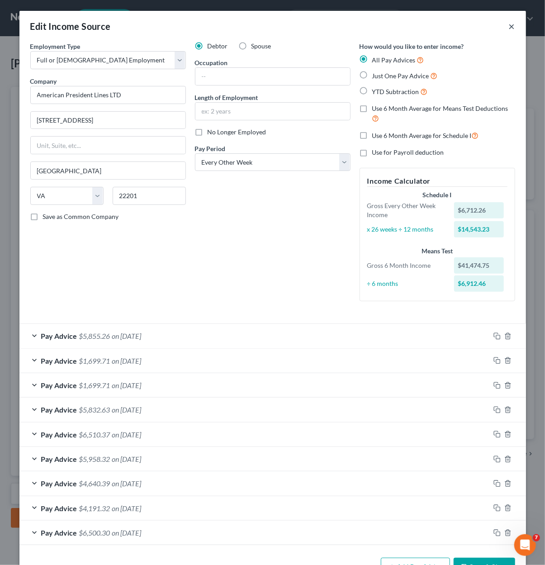
click at [509, 26] on button "×" at bounding box center [512, 26] width 6 height 11
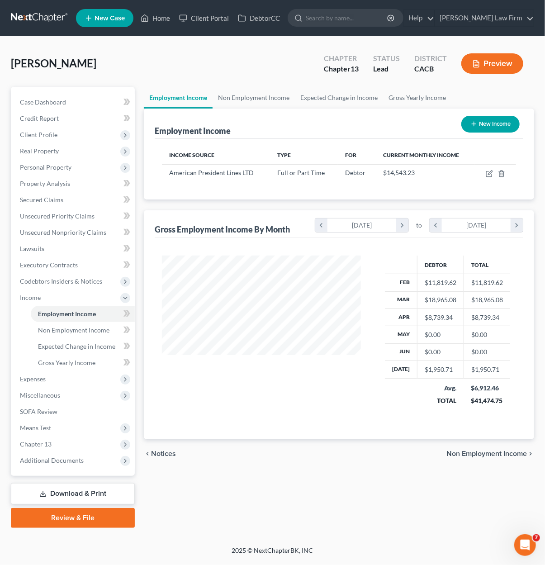
click at [488, 128] on button "New Income" at bounding box center [491, 124] width 58 height 17
select select "0"
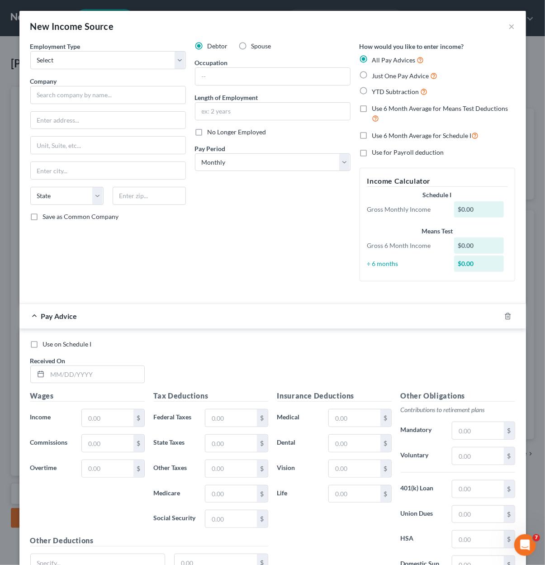
click at [400, 108] on span "Use 6 Month Average for Means Test Deductions" at bounding box center [440, 109] width 136 height 8
click at [382, 108] on input "Use 6 Month Average for Means Test Deductions" at bounding box center [379, 107] width 6 height 6
click at [400, 108] on span "Use 6 Month Average for Means Test Deductions" at bounding box center [440, 109] width 136 height 8
click at [382, 108] on input "Use 6 Month Average for Means Test Deductions" at bounding box center [379, 107] width 6 height 6
checkbox input "false"
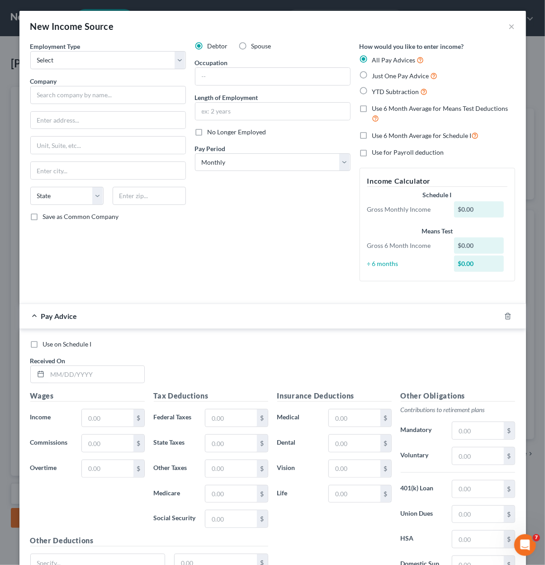
click at [368, 95] on div "YTD Subtraction" at bounding box center [438, 91] width 156 height 10
click at [372, 88] on label "YTD Subtraction" at bounding box center [400, 91] width 56 height 10
click at [376, 88] on input "YTD Subtraction" at bounding box center [379, 89] width 6 height 6
radio input "true"
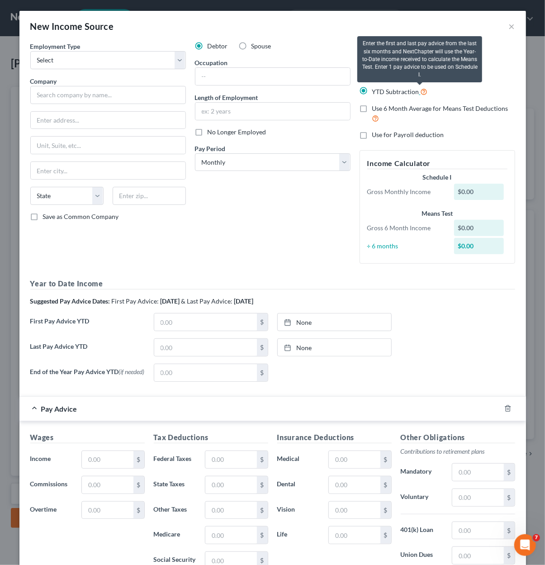
click at [421, 94] on icon at bounding box center [424, 91] width 7 height 9
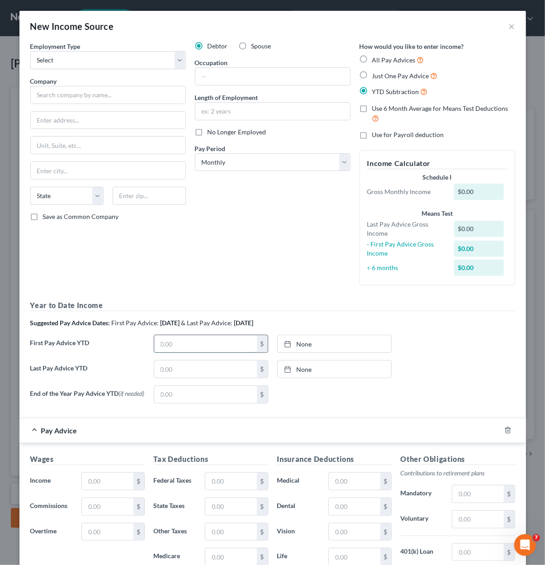
click at [193, 340] on input "text" at bounding box center [205, 343] width 103 height 17
click at [189, 338] on input "text" at bounding box center [205, 343] width 103 height 17
type input "4,640.39"
drag, startPoint x: 203, startPoint y: 344, endPoint x: 134, endPoint y: 346, distance: 68.8
click at [134, 346] on div "First Pay Advice YTD 4,640.39 $ None close Date Time chevron_left August 2025 c…" at bounding box center [273, 347] width 494 height 25
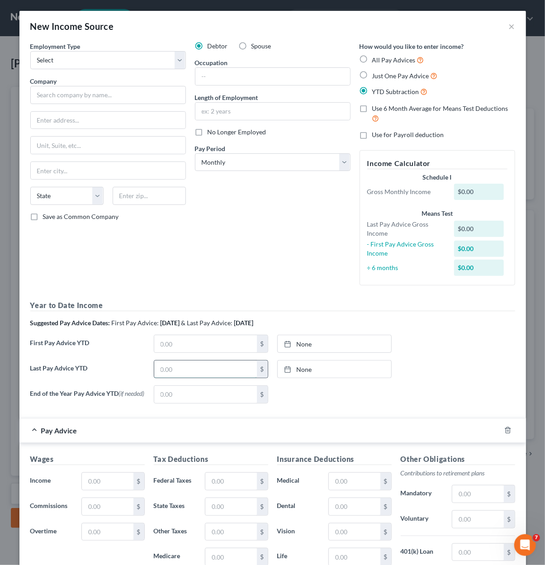
click at [174, 376] on input "text" at bounding box center [205, 369] width 103 height 17
click at [169, 373] on input "text" at bounding box center [205, 369] width 103 height 17
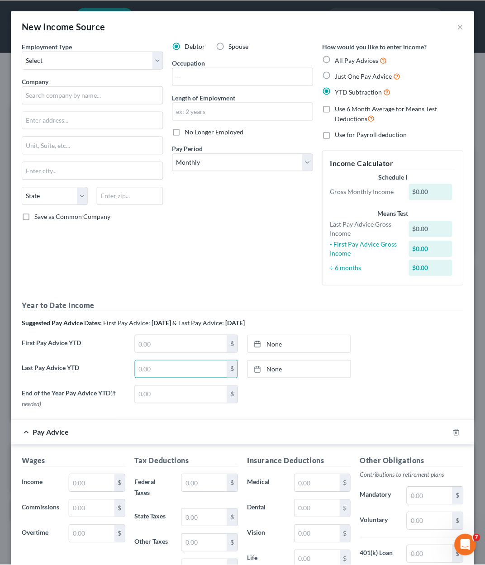
scroll to position [452455, 452302]
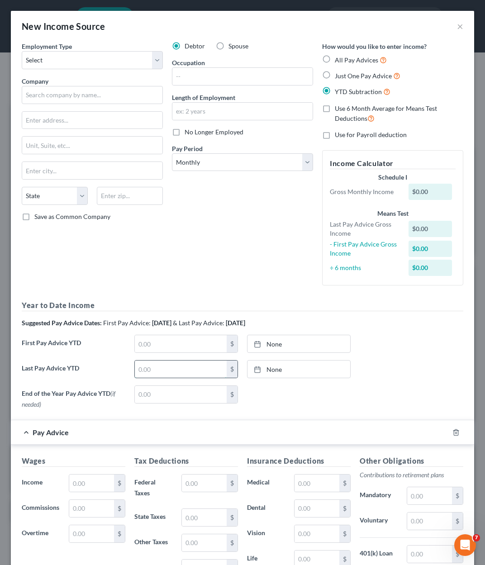
drag, startPoint x: 161, startPoint y: 368, endPoint x: 215, endPoint y: 367, distance: 54.3
click at [161, 368] on input "text" at bounding box center [181, 369] width 92 height 17
paste input "54,200.29"
type input "54,200.29"
click at [299, 367] on link "None" at bounding box center [299, 369] width 103 height 17
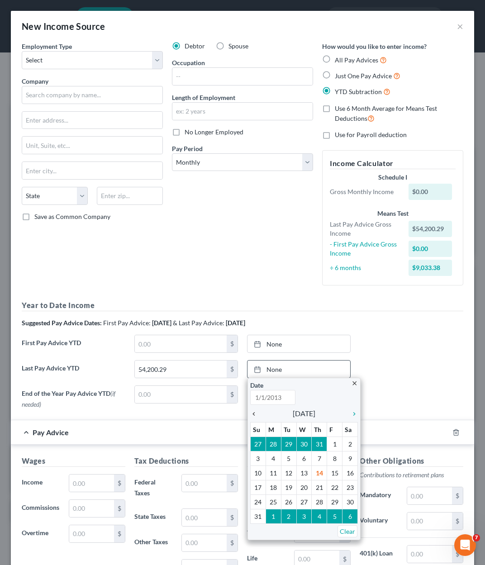
type input "8/14/2025"
click at [250, 411] on icon "chevron_left" at bounding box center [256, 413] width 12 height 7
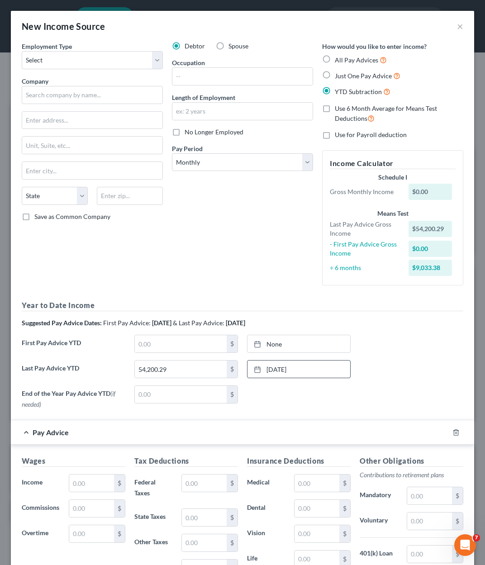
drag, startPoint x: 464, startPoint y: 376, endPoint x: 111, endPoint y: 334, distance: 355.9
click at [464, 376] on div "Employment Type * Select Full or Part Time Employment Self Employment Company *…" at bounding box center [242, 368] width 463 height 652
click at [167, 339] on input "text" at bounding box center [181, 343] width 92 height 17
click at [184, 346] on input "text" at bounding box center [181, 343] width 92 height 17
click at [272, 344] on link "None" at bounding box center [299, 343] width 103 height 17
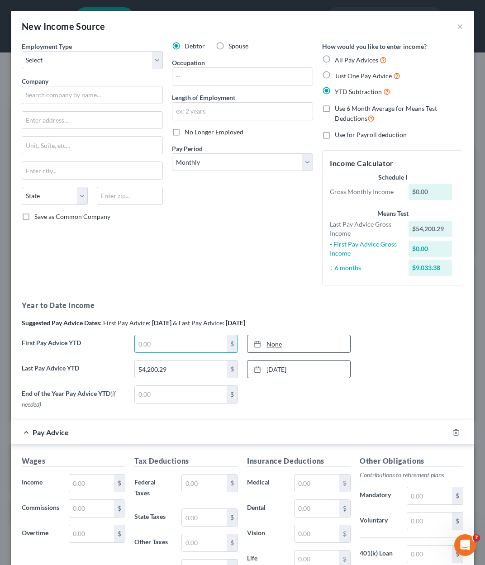
type input "8/14/2025"
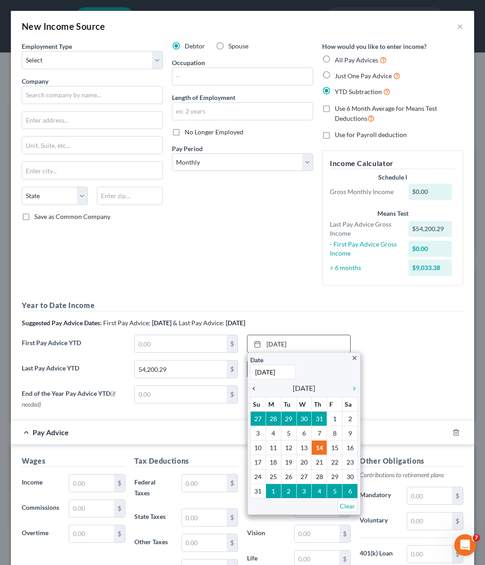
click at [252, 389] on icon "chevron_left" at bounding box center [256, 388] width 12 height 7
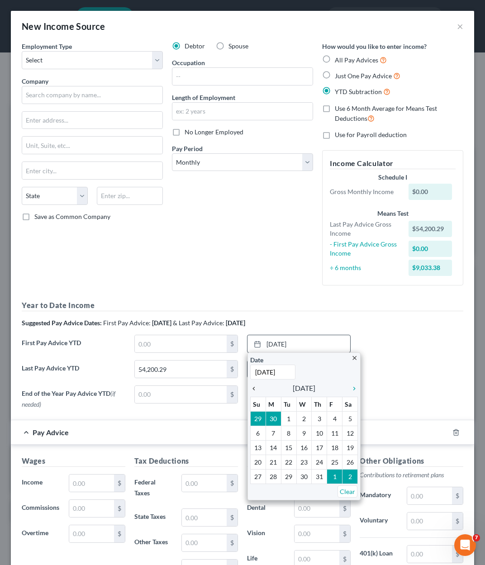
click at [252, 387] on icon "chevron_left" at bounding box center [256, 388] width 12 height 7
click at [250, 388] on icon "chevron_left" at bounding box center [256, 388] width 12 height 7
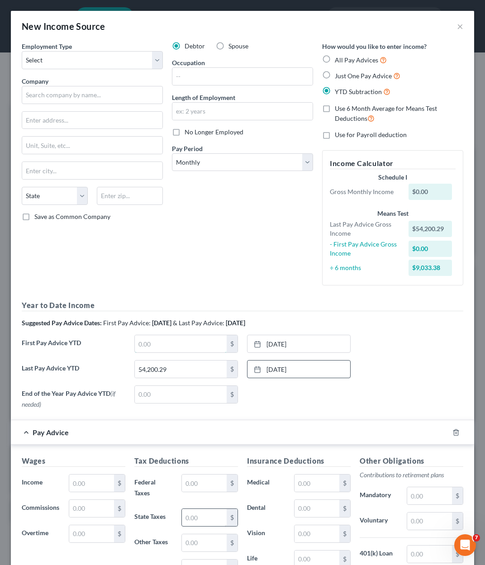
drag, startPoint x: 192, startPoint y: 338, endPoint x: 187, endPoint y: 525, distance: 187.0
click at [193, 338] on input "text" at bounding box center [181, 343] width 92 height 17
click at [150, 345] on input "text" at bounding box center [181, 343] width 92 height 17
type input "24,876.08"
click at [252, 266] on div "Debtor Spouse Occupation Length of Employment No Longer Employed Pay Period * S…" at bounding box center [242, 167] width 150 height 251
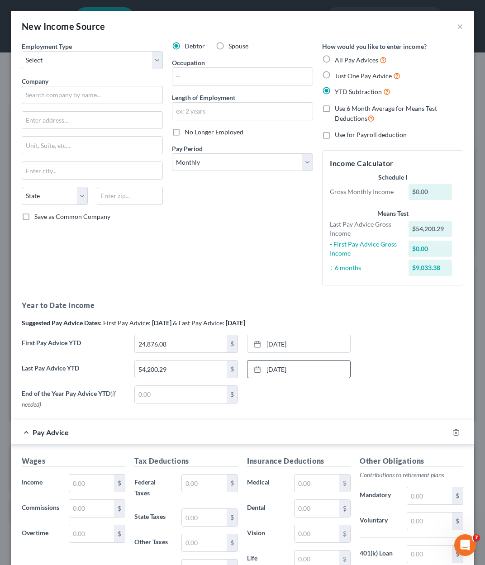
scroll to position [166, 0]
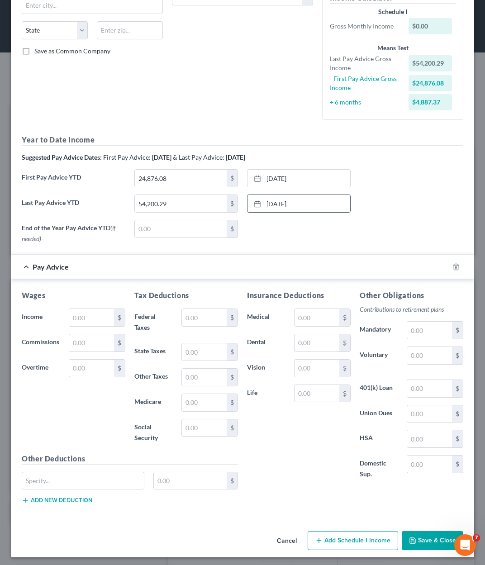
click at [61, 263] on span "Pay Advice" at bounding box center [51, 267] width 36 height 9
click at [455, 267] on div at bounding box center [461, 267] width 25 height 14
click at [454, 267] on icon "button" at bounding box center [456, 267] width 4 height 6
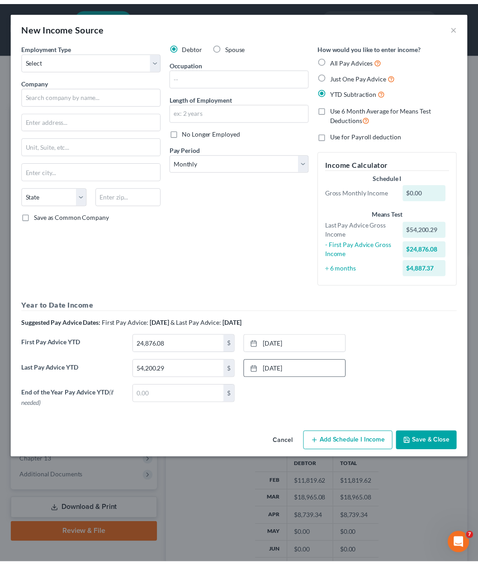
scroll to position [0, 0]
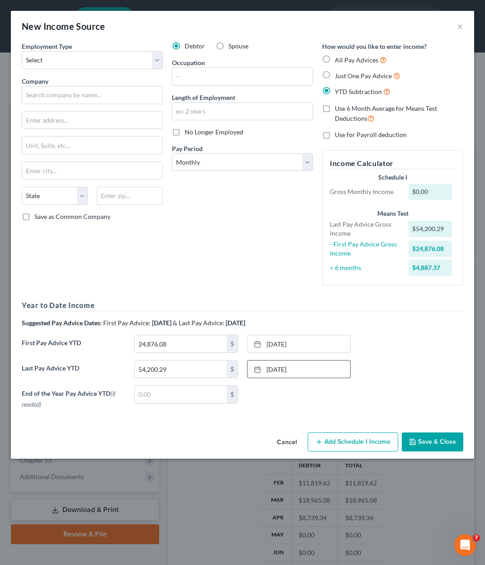
click at [425, 441] on button "Save & Close" at bounding box center [433, 442] width 62 height 19
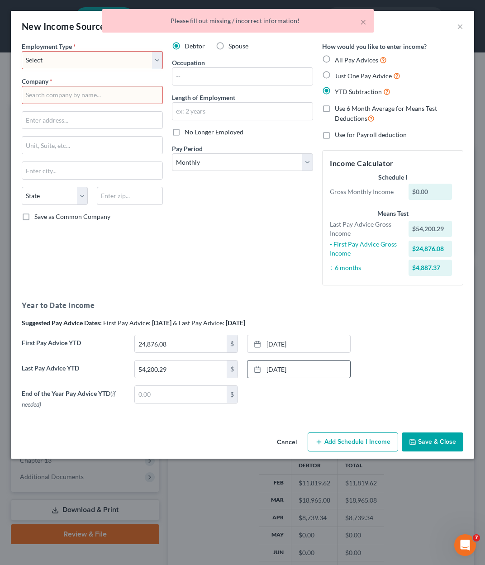
drag, startPoint x: 55, startPoint y: 63, endPoint x: 57, endPoint y: 68, distance: 5.7
click at [55, 63] on select "Select Full or Part Time Employment Self Employment" at bounding box center [92, 60] width 141 height 18
click at [22, 51] on select "Select Full or Part Time Employment Self Employment" at bounding box center [92, 60] width 141 height 18
click at [48, 89] on input "text" at bounding box center [92, 95] width 141 height 18
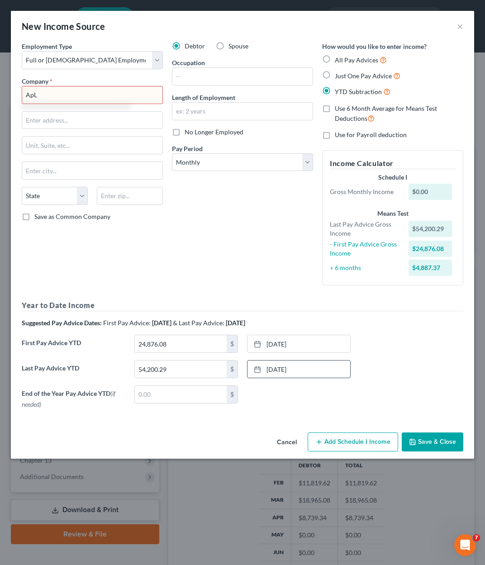
click at [0, 91] on html "Home New Case Client Portal DebtorCC Cynthia Grande Law Firm diazeunice1988@gma…" at bounding box center [242, 352] width 485 height 704
click at [427, 440] on button "Save & Close" at bounding box center [433, 442] width 62 height 19
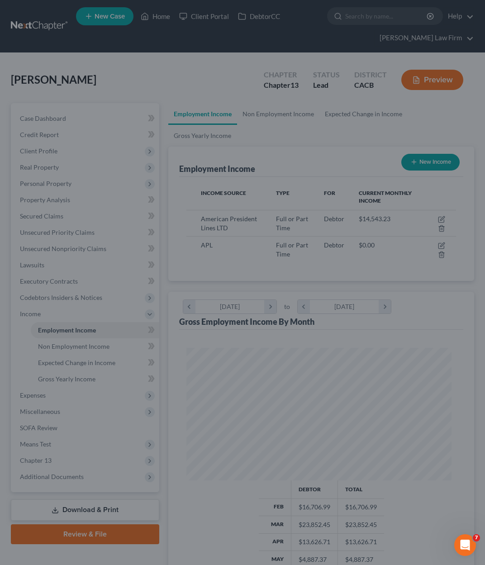
scroll to position [452457, 452307]
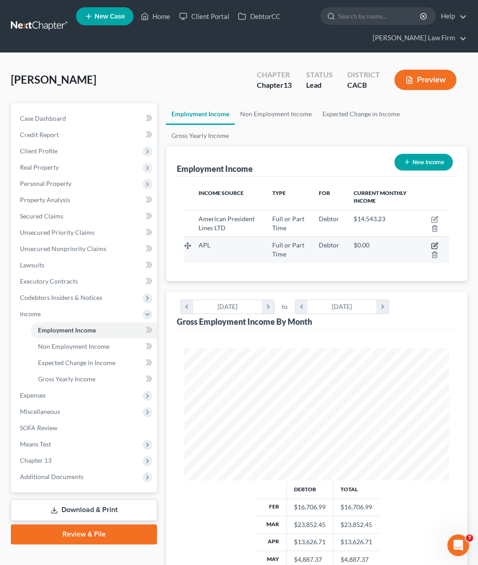
click at [433, 245] on icon "button" at bounding box center [434, 245] width 7 height 7
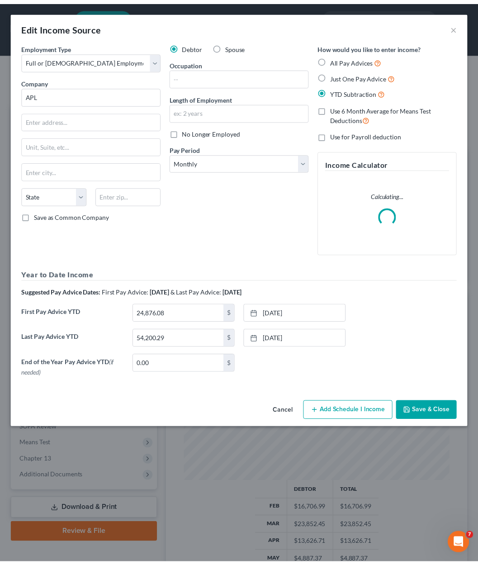
scroll to position [135, 288]
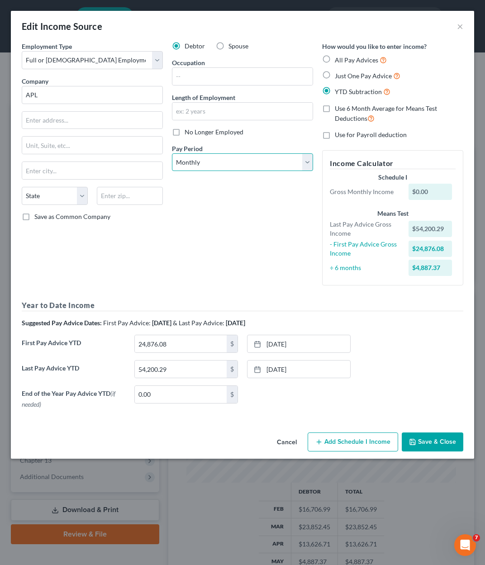
click at [205, 165] on select "Select Monthly Twice Monthly Every Other Week Weekly" at bounding box center [242, 162] width 141 height 18
click at [172, 153] on select "Select Monthly Twice Monthly Every Other Week Weekly" at bounding box center [242, 162] width 141 height 18
click at [204, 151] on div "Pay Period * Select Monthly Twice Monthly Every Other Week Weekly" at bounding box center [242, 158] width 141 height 28
drag, startPoint x: 204, startPoint y: 153, endPoint x: 208, endPoint y: 168, distance: 15.0
click at [204, 153] on select "Select Monthly Twice Monthly Every Other Week Weekly" at bounding box center [242, 162] width 141 height 18
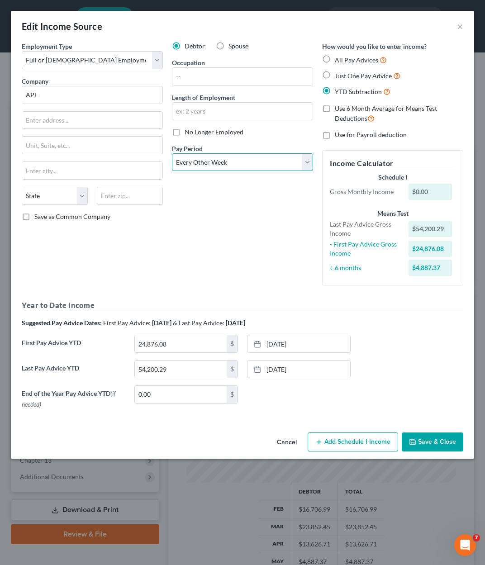
click at [172, 153] on select "Select Monthly Twice Monthly Every Other Week Weekly" at bounding box center [242, 162] width 141 height 18
click at [286, 238] on div "Debtor Spouse Occupation Length of Employment No Longer Employed Pay Period * S…" at bounding box center [242, 167] width 150 height 251
click at [426, 436] on button "Save & Close" at bounding box center [433, 442] width 62 height 19
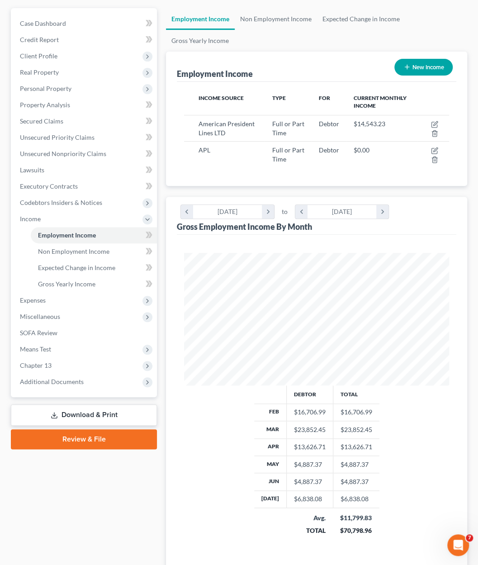
scroll to position [136, 0]
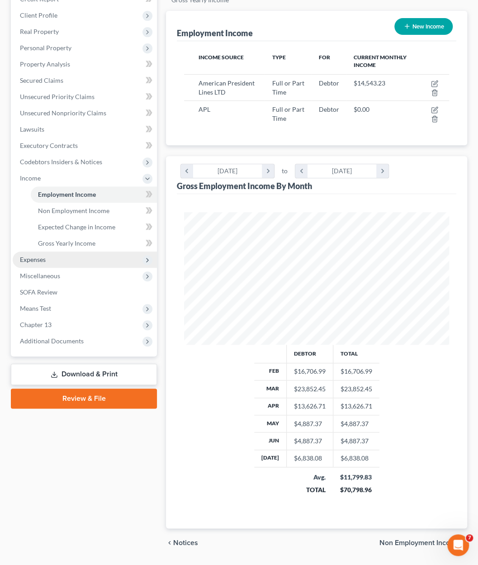
click at [43, 263] on span "Expenses" at bounding box center [85, 260] width 144 height 16
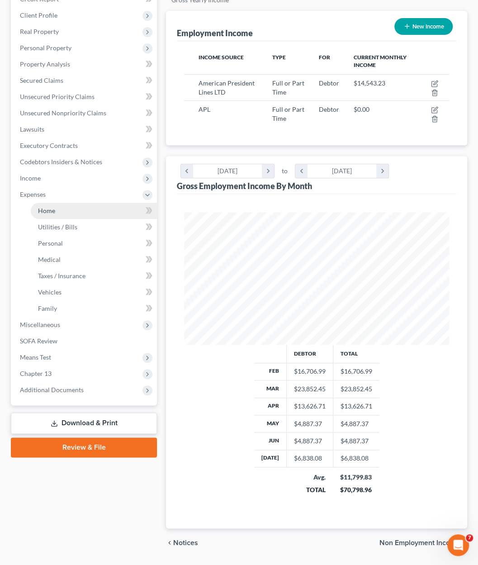
click at [54, 210] on span "Home" at bounding box center [46, 211] width 17 height 8
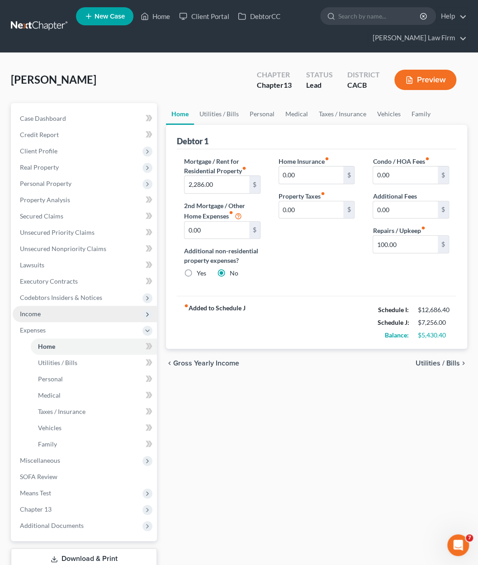
click at [53, 316] on span "Income" at bounding box center [85, 314] width 144 height 16
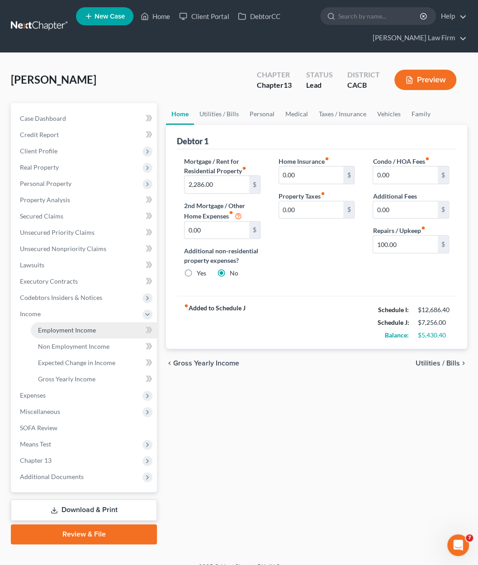
click at [72, 334] on link "Employment Income" at bounding box center [94, 330] width 126 height 16
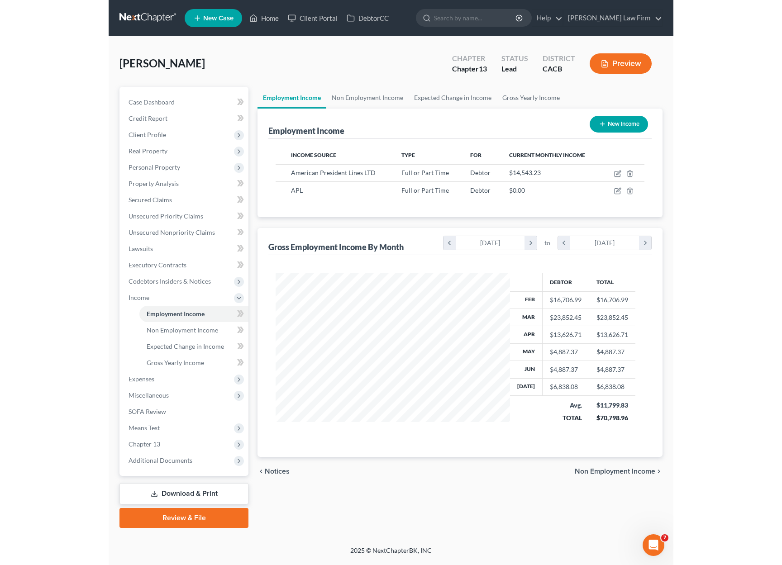
scroll to position [161, 320]
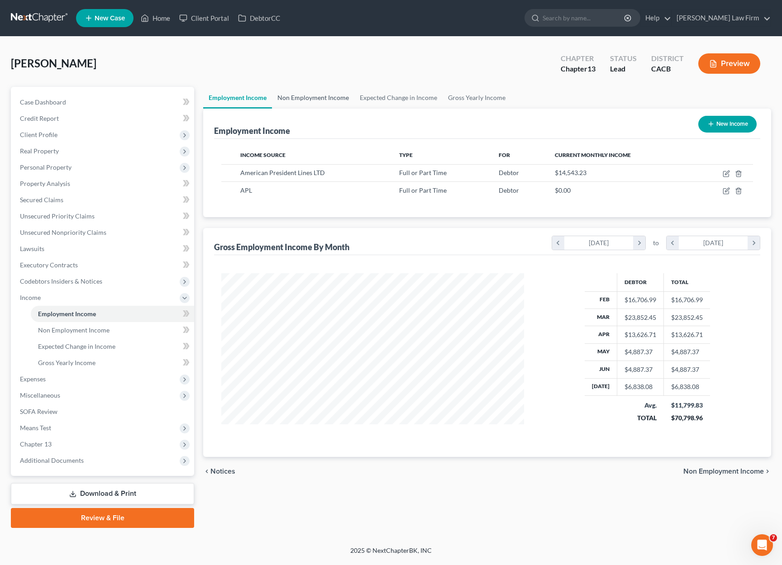
click at [312, 97] on link "Non Employment Income" at bounding box center [313, 98] width 82 height 22
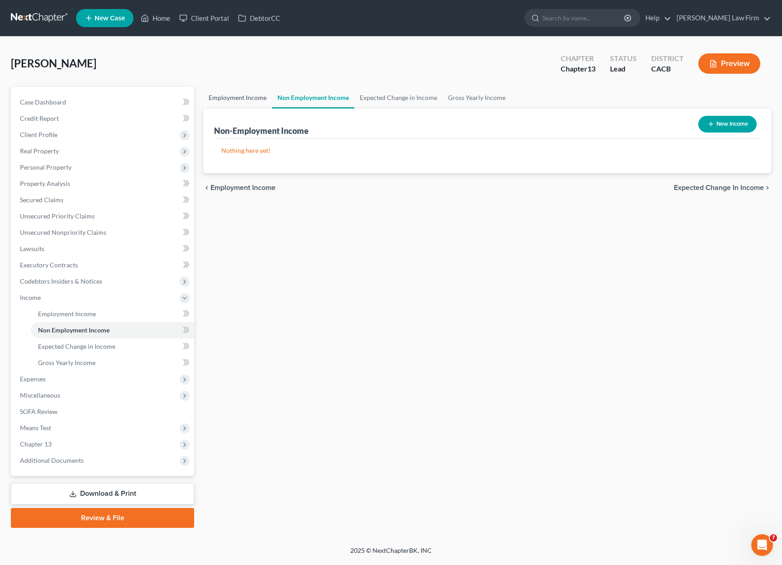
click at [246, 100] on link "Employment Income" at bounding box center [237, 98] width 69 height 22
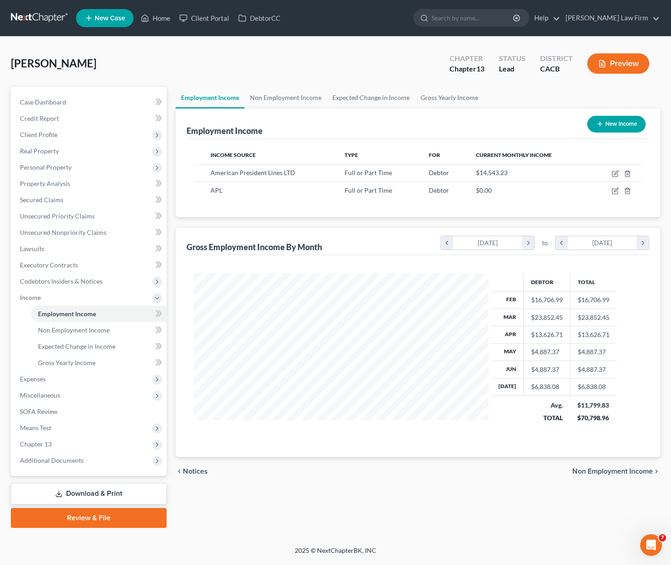
scroll to position [452429, 452318]
click at [574, 190] on icon "button" at bounding box center [614, 190] width 7 height 7
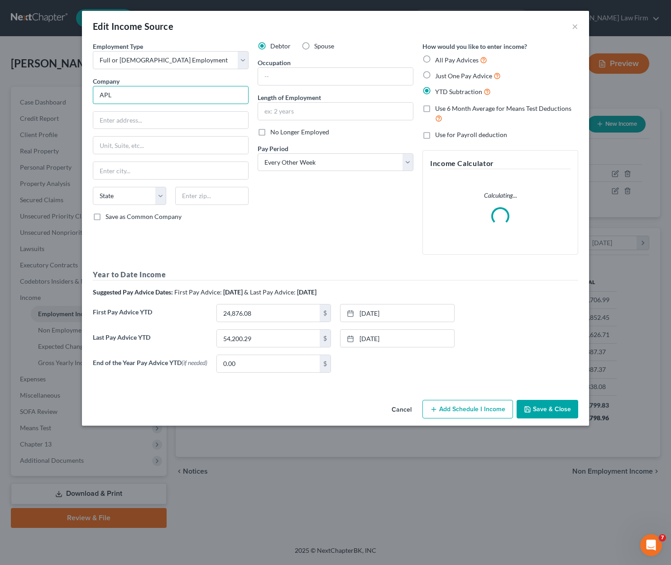
drag, startPoint x: 158, startPoint y: 91, endPoint x: 55, endPoint y: 102, distance: 103.4
click at [55, 102] on div "Edit Income Source × Employment Type * Select Full or Part Time Employment Self…" at bounding box center [335, 282] width 671 height 565
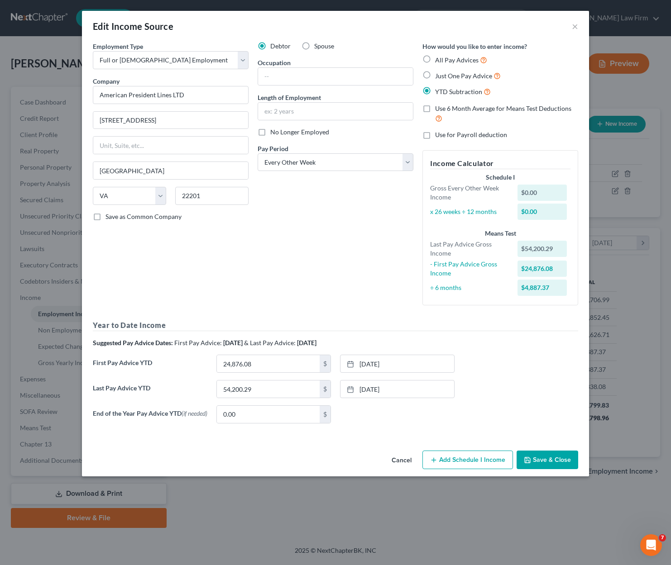
click at [560, 456] on button "Save & Close" at bounding box center [547, 460] width 62 height 19
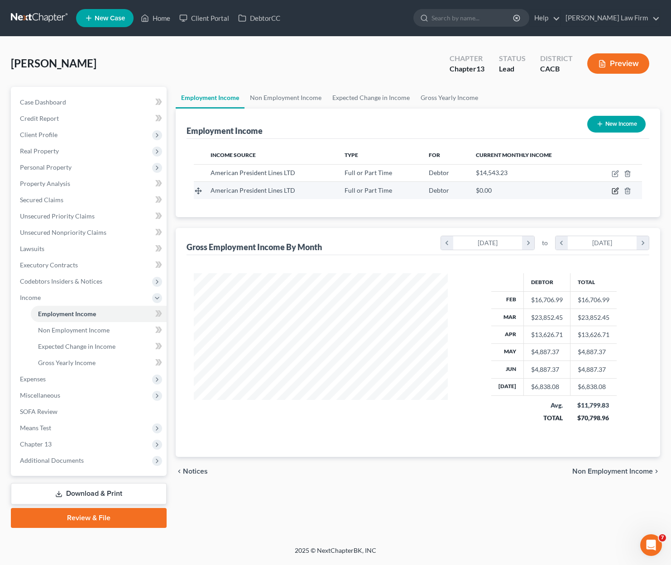
click at [574, 191] on icon "button" at bounding box center [614, 190] width 7 height 7
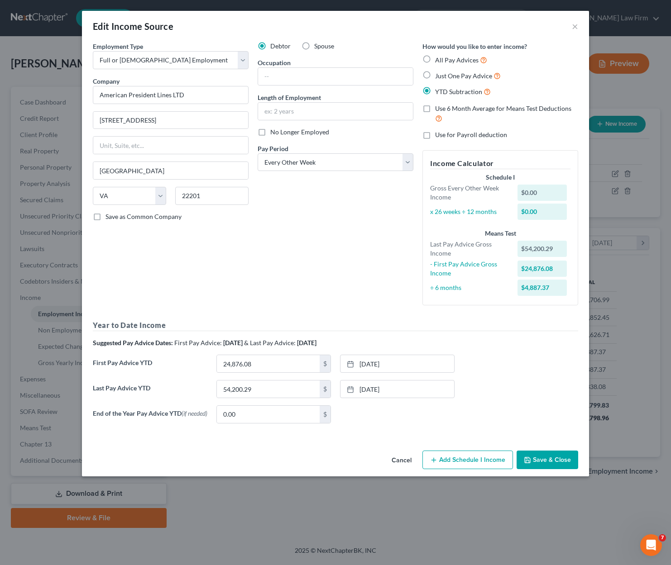
click at [509, 408] on div "End of the Year Pay Advice YTD (if needed) 0.00 $ None close Date Time chevron_…" at bounding box center [335, 418] width 494 height 25
click at [286, 386] on input "54,200.29" at bounding box center [268, 389] width 103 height 17
click at [443, 459] on button "Add Schedule I Income" at bounding box center [467, 460] width 91 height 19
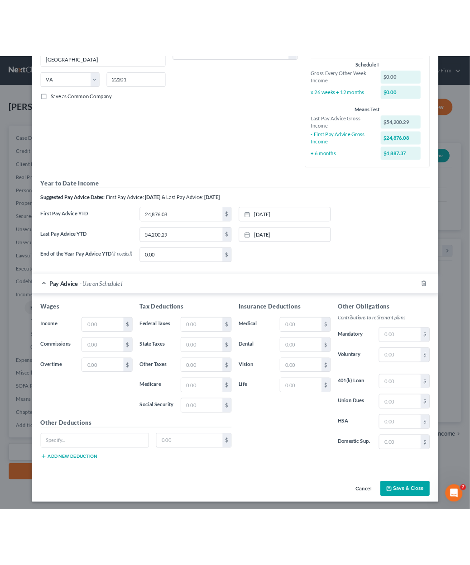
scroll to position [452458, 452308]
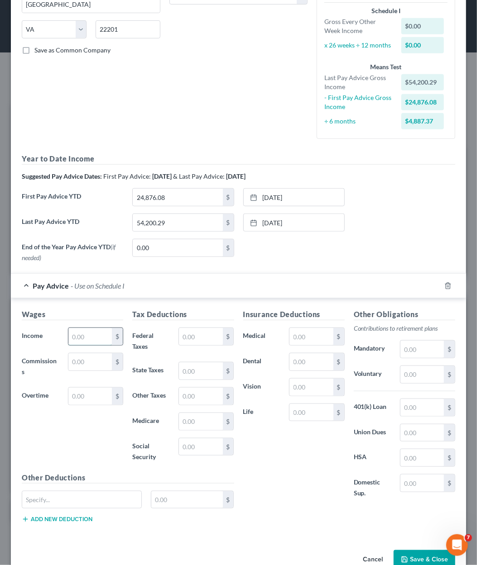
click at [105, 332] on input "text" at bounding box center [89, 336] width 43 height 17
click at [191, 420] on input "text" at bounding box center [200, 421] width 43 height 17
click at [206, 334] on input "text" at bounding box center [200, 336] width 43 height 17
click at [196, 332] on input "text" at bounding box center [200, 336] width 43 height 17
paste input "171.36"
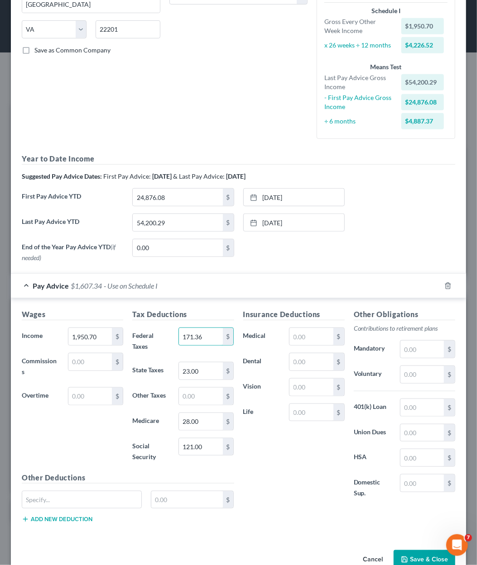
drag, startPoint x: 291, startPoint y: 270, endPoint x: 466, endPoint y: 457, distance: 256.1
click at [292, 269] on form "Employment Type * Select Full or Part Time Employment Self Employment Company *…" at bounding box center [238, 206] width 433 height 663
click at [411, 558] on button "Save & Close" at bounding box center [424, 559] width 62 height 19
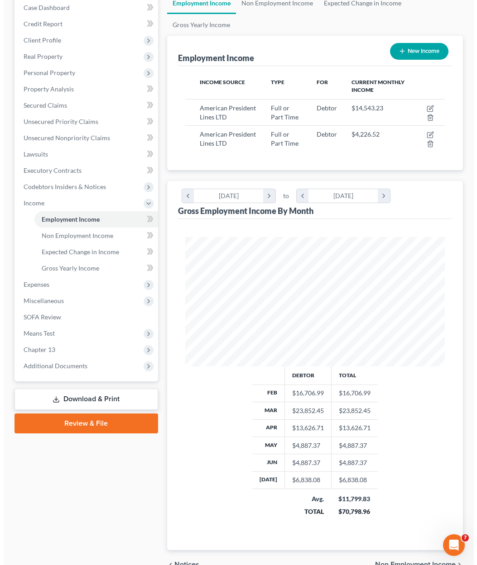
scroll to position [136, 0]
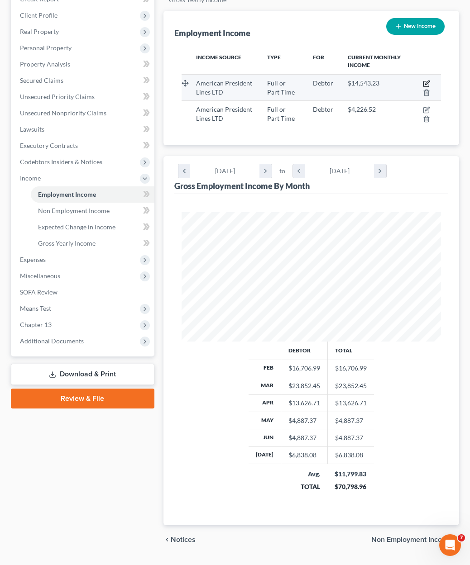
click at [426, 81] on icon "button" at bounding box center [426, 83] width 7 height 7
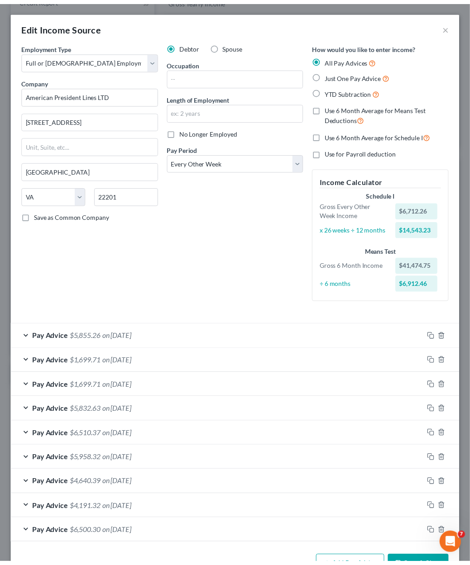
scroll to position [28, 0]
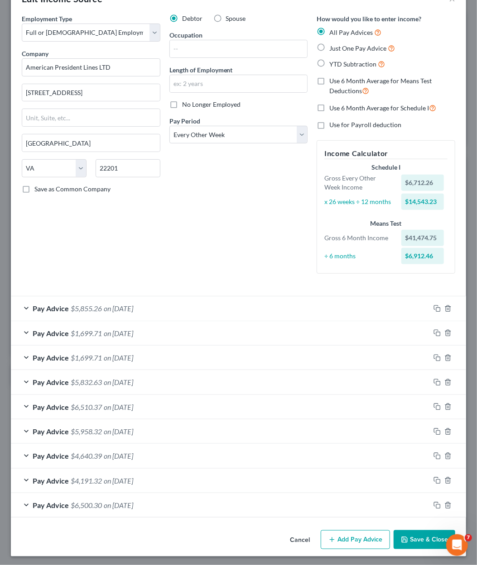
click at [291, 536] on button "Cancel" at bounding box center [299, 540] width 34 height 18
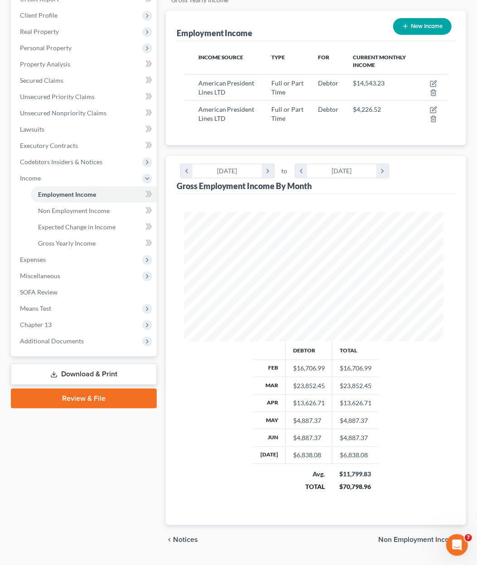
scroll to position [452461, 452312]
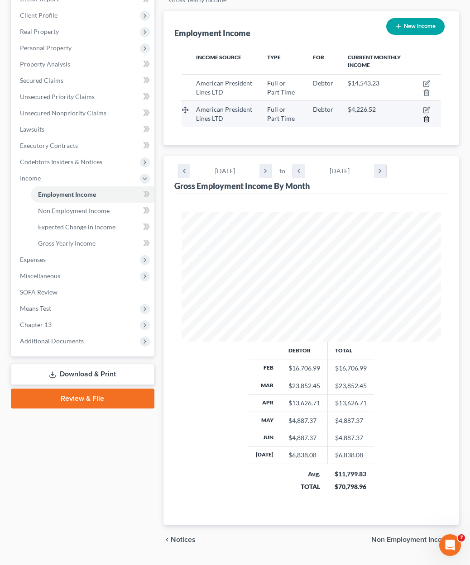
click at [428, 117] on icon "button" at bounding box center [426, 118] width 7 height 7
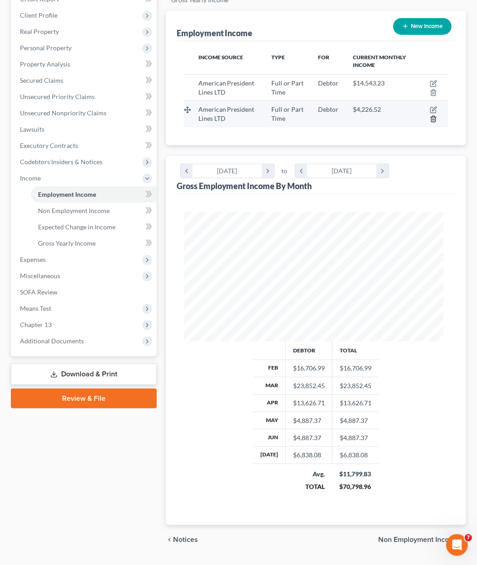
scroll to position [132, 282]
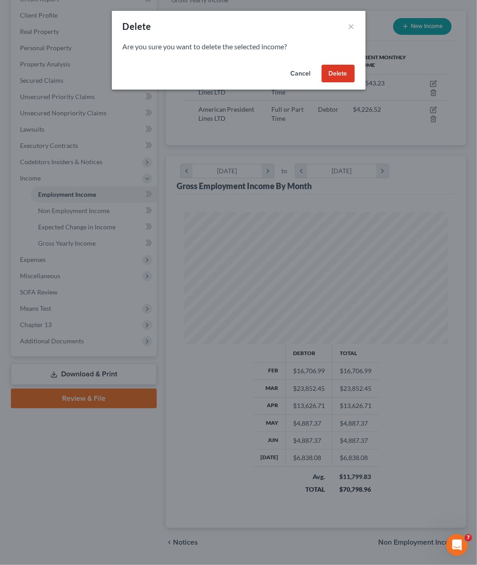
click at [348, 76] on button "Delete" at bounding box center [337, 74] width 33 height 18
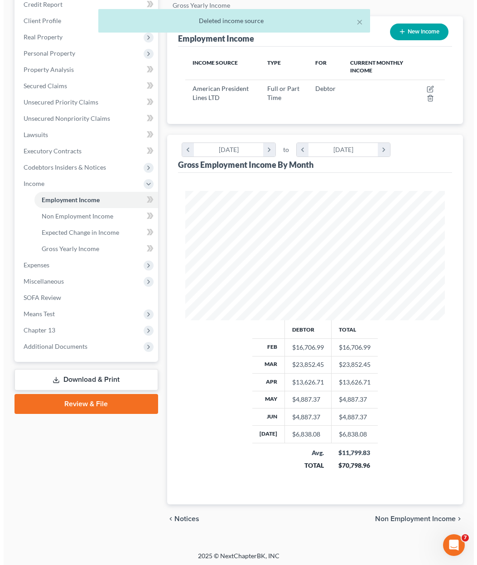
scroll to position [452461, 452312]
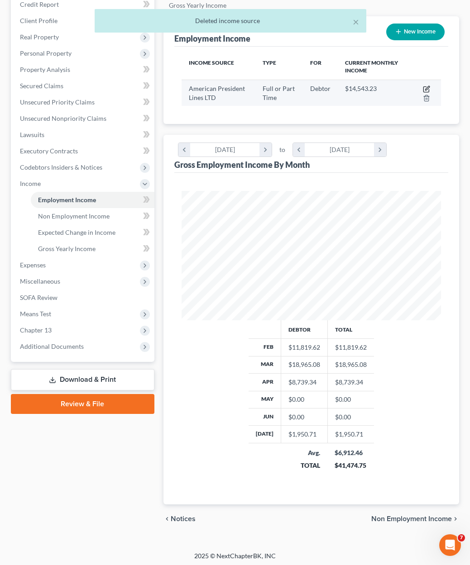
click at [429, 86] on icon "button" at bounding box center [427, 88] width 4 height 4
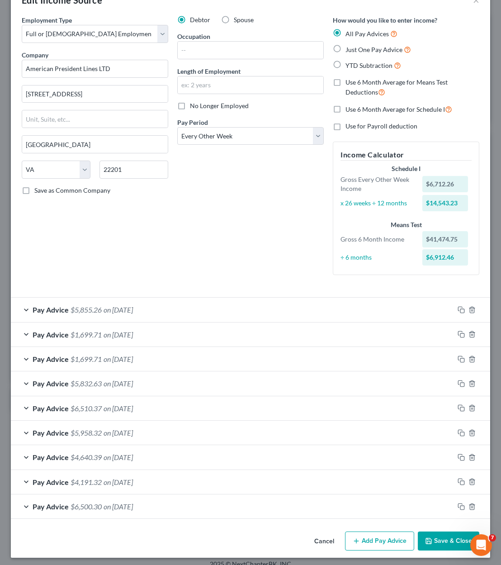
scroll to position [28, 0]
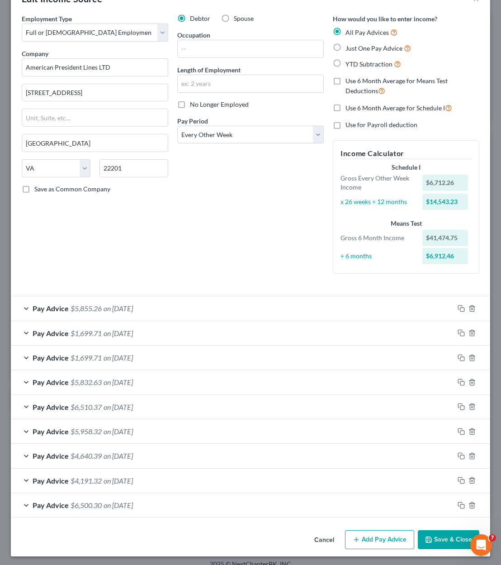
click at [89, 305] on span "$5,855.26" at bounding box center [86, 308] width 31 height 9
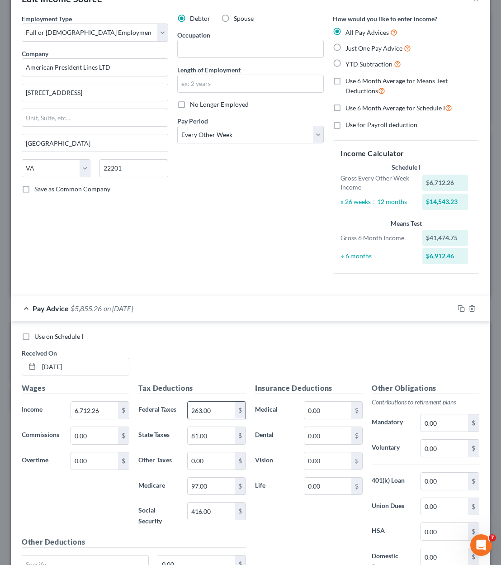
click at [213, 414] on input "263.00" at bounding box center [212, 410] width 48 height 17
paste input "585.92"
click at [158, 305] on div "Pay Advice $5,532.34 on 08/03/2025" at bounding box center [233, 308] width 444 height 24
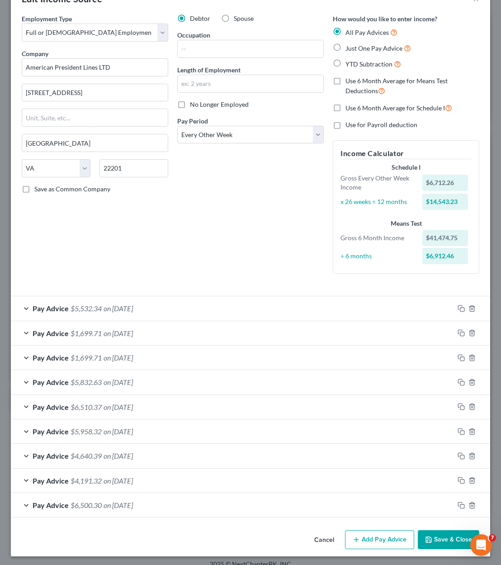
click at [138, 338] on div "Pay Advice $1,699.71 on 07/21/2025" at bounding box center [233, 333] width 444 height 24
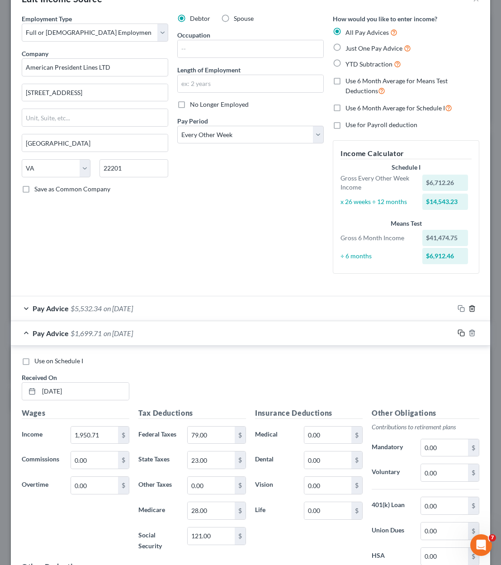
drag, startPoint x: 465, startPoint y: 305, endPoint x: 452, endPoint y: 305, distance: 13.1
click at [469, 305] on icon "button" at bounding box center [472, 308] width 7 height 7
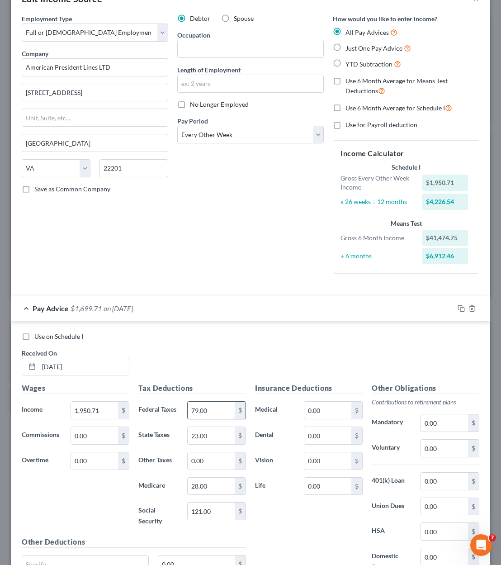
click at [215, 407] on input "79.00" at bounding box center [212, 410] width 48 height 17
paste input "171.36"
drag, startPoint x: 209, startPoint y: 405, endPoint x: 215, endPoint y: 407, distance: 7.3
click at [209, 405] on input "171.36" at bounding box center [212, 410] width 48 height 17
drag, startPoint x: 216, startPoint y: 408, endPoint x: 175, endPoint y: 416, distance: 42.5
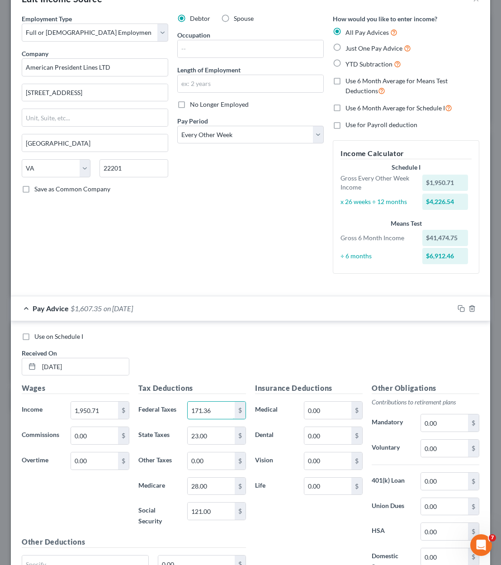
click at [175, 416] on div "Federal Taxes 171.36 $" at bounding box center [192, 410] width 117 height 18
click at [133, 308] on span "on 07/21/2025" at bounding box center [118, 308] width 29 height 9
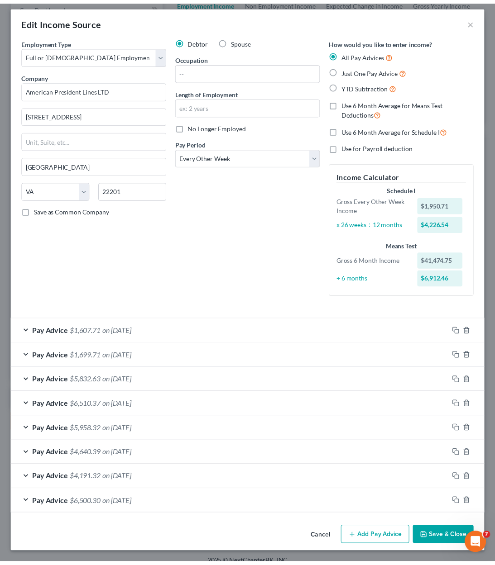
scroll to position [3, 0]
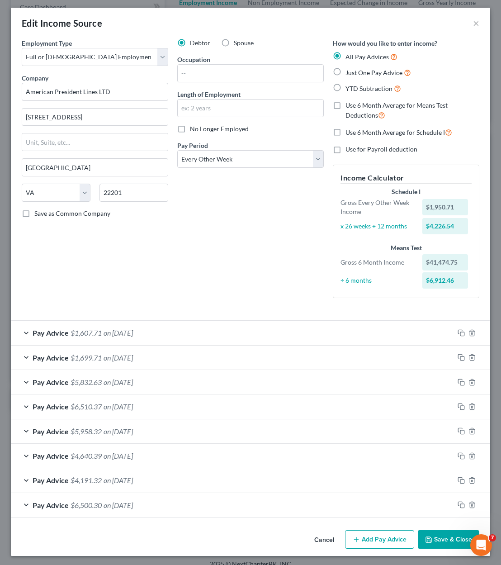
click at [428, 540] on button "Save & Close" at bounding box center [449, 539] width 62 height 19
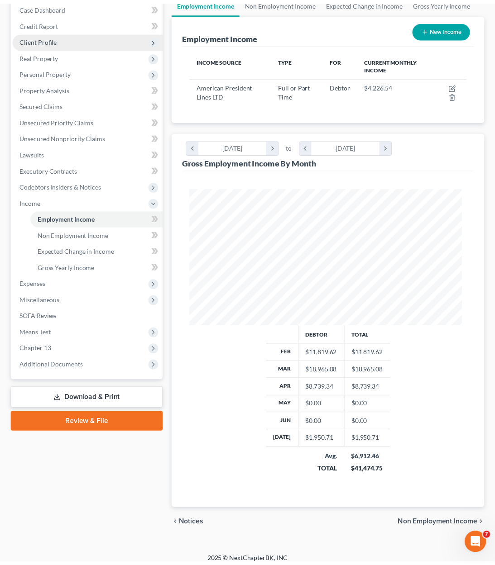
scroll to position [452452, 452296]
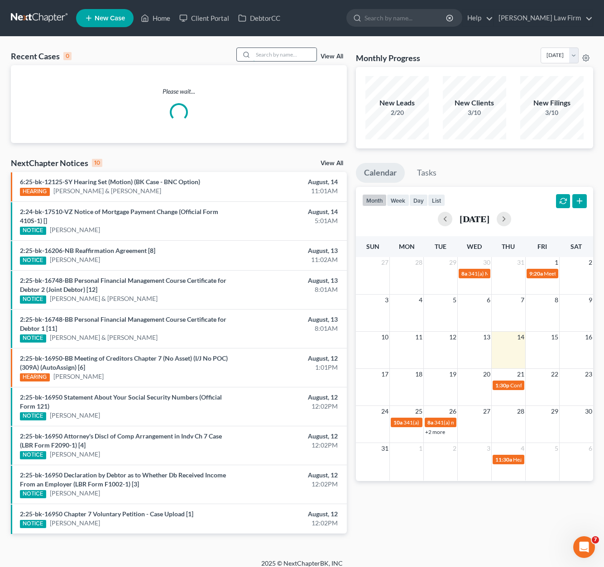
click at [286, 53] on input "search" at bounding box center [284, 54] width 63 height 13
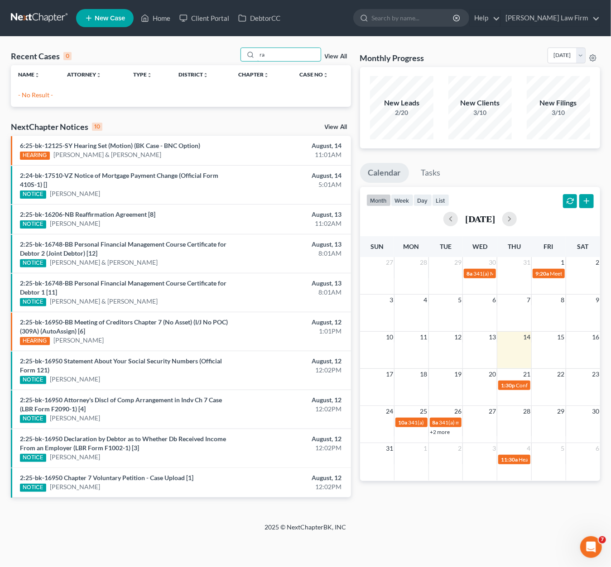
type input "r"
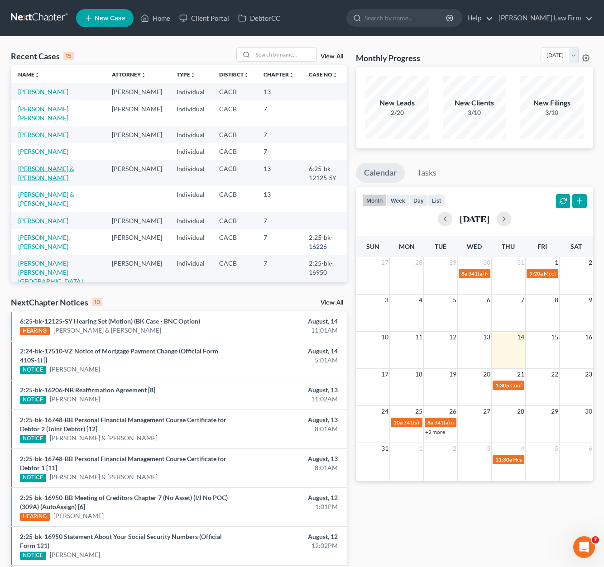
click at [34, 181] on link "[PERSON_NAME] & [PERSON_NAME]" at bounding box center [46, 173] width 56 height 17
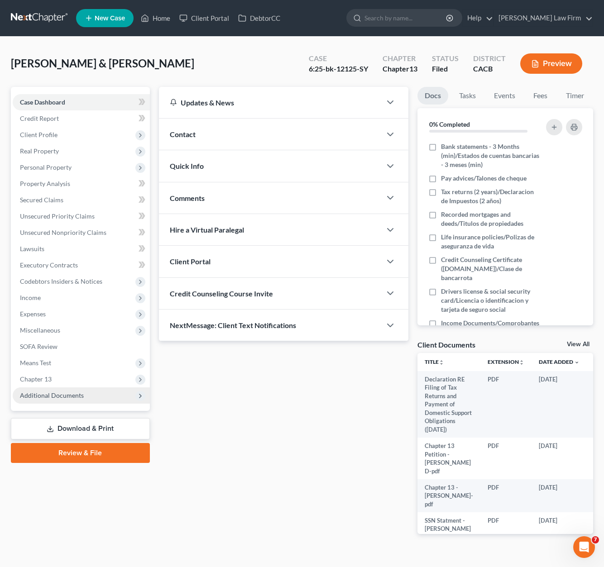
click at [58, 391] on span "Additional Documents" at bounding box center [81, 395] width 137 height 16
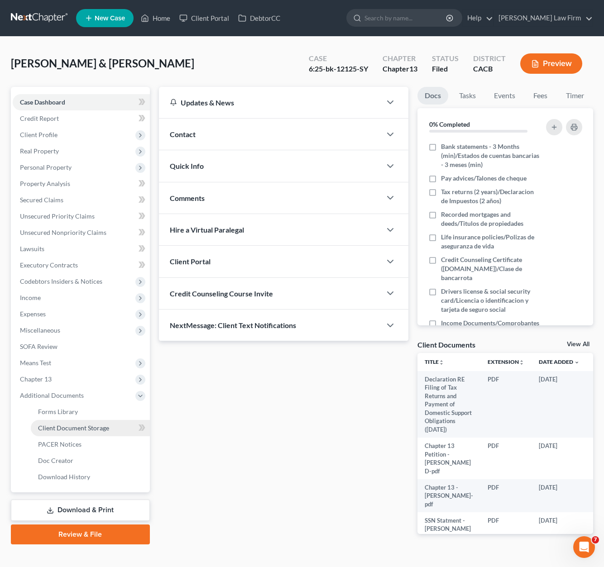
click at [87, 428] on span "Client Document Storage" at bounding box center [73, 428] width 71 height 8
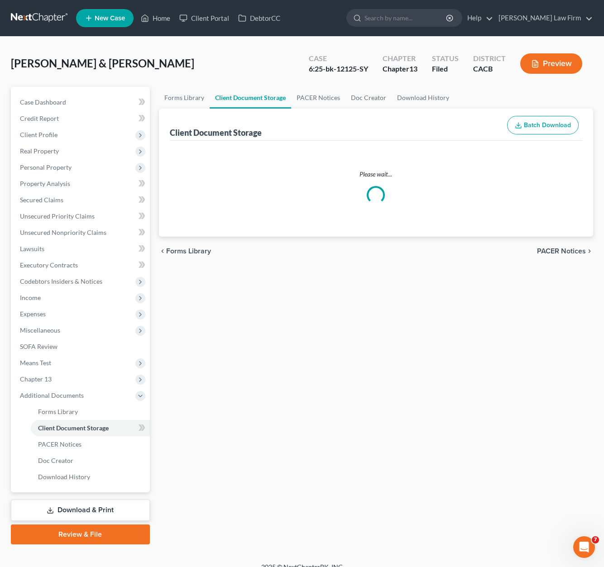
select select "41"
select select "30"
select select "19"
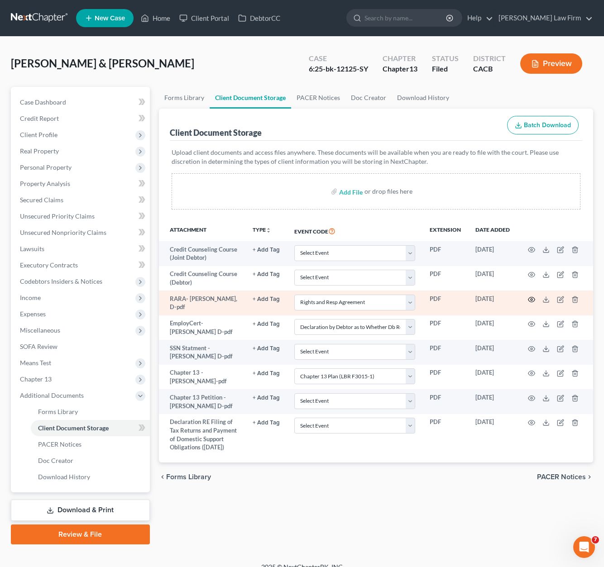
click at [532, 299] on circle "button" at bounding box center [531, 300] width 2 height 2
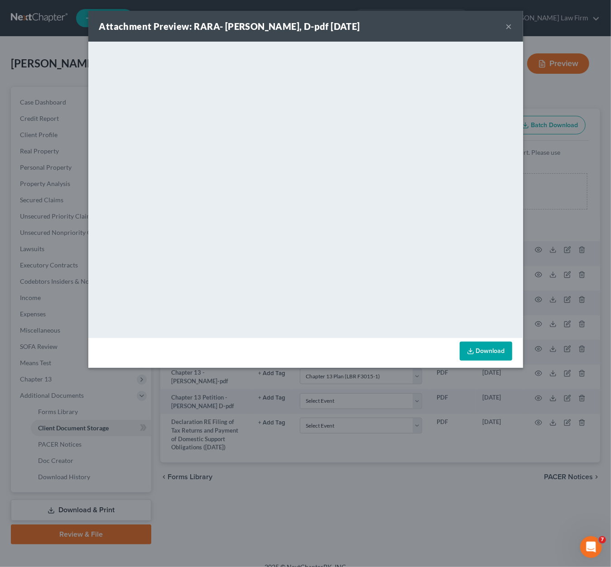
drag, startPoint x: 406, startPoint y: 13, endPoint x: 499, endPoint y: 17, distance: 93.8
click at [406, 13] on div "Attachment Preview: RARA- Walker, D-pdf 04/03/2025 ×" at bounding box center [305, 26] width 434 height 31
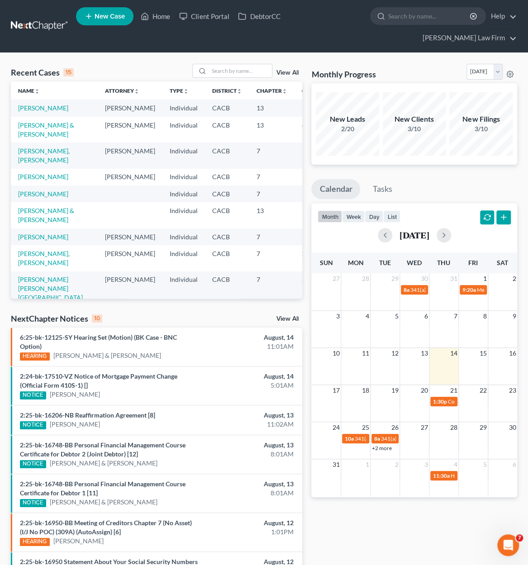
click at [34, 163] on td "[PERSON_NAME], [PERSON_NAME]" at bounding box center [54, 156] width 87 height 26
click at [48, 164] on link "[PERSON_NAME], [PERSON_NAME]" at bounding box center [44, 155] width 52 height 17
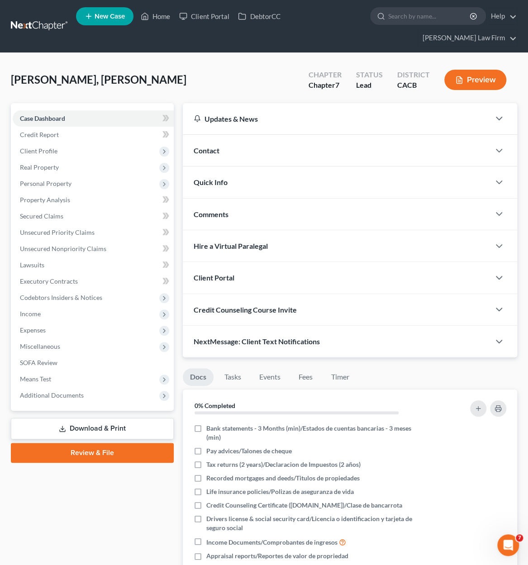
click at [186, 78] on div "[PERSON_NAME], [PERSON_NAME] Upgraded Chapter Chapter 7 Status Lead District CA…" at bounding box center [264, 83] width 506 height 39
drag, startPoint x: 44, startPoint y: 161, endPoint x: 47, endPoint y: 156, distance: 5.3
click at [45, 161] on span "Real Property" at bounding box center [93, 167] width 161 height 16
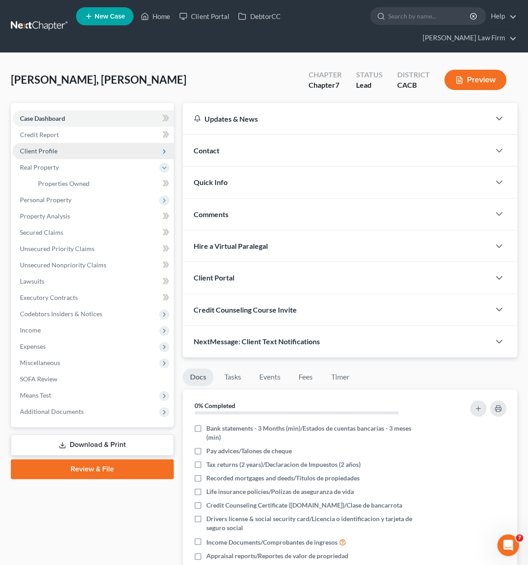
click at [48, 155] on span "Client Profile" at bounding box center [93, 151] width 161 height 16
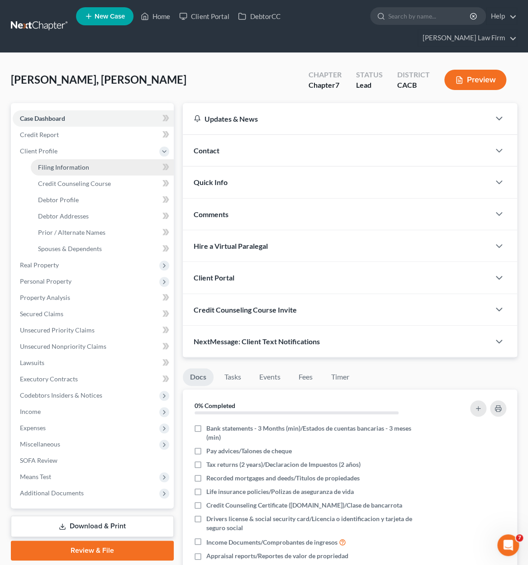
click at [79, 166] on span "Filing Information" at bounding box center [63, 167] width 51 height 8
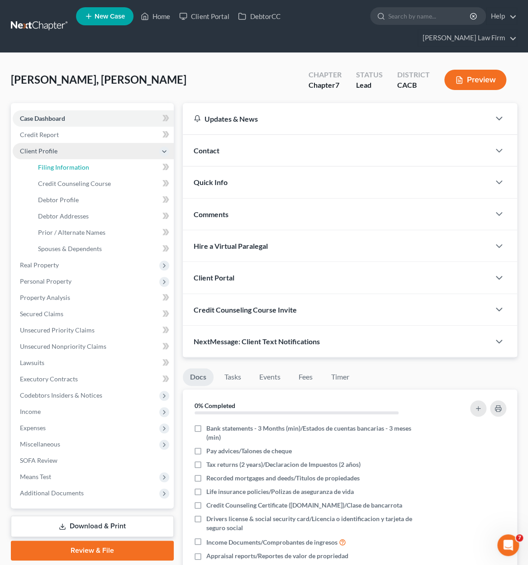
select select "1"
select select "0"
select select "4"
select select "0"
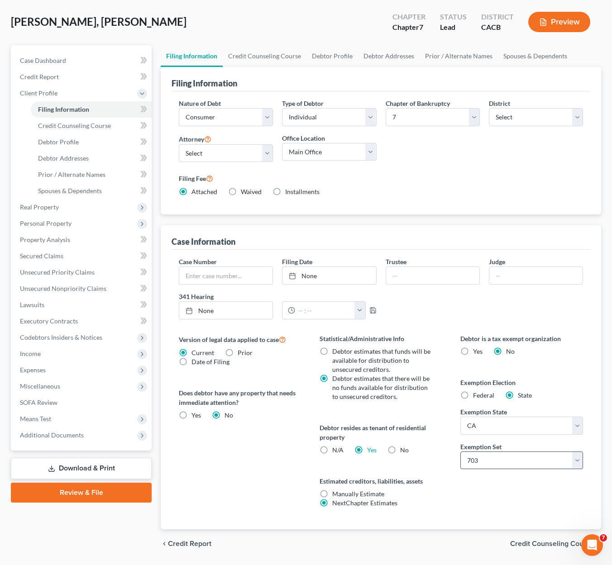
scroll to position [67, 0]
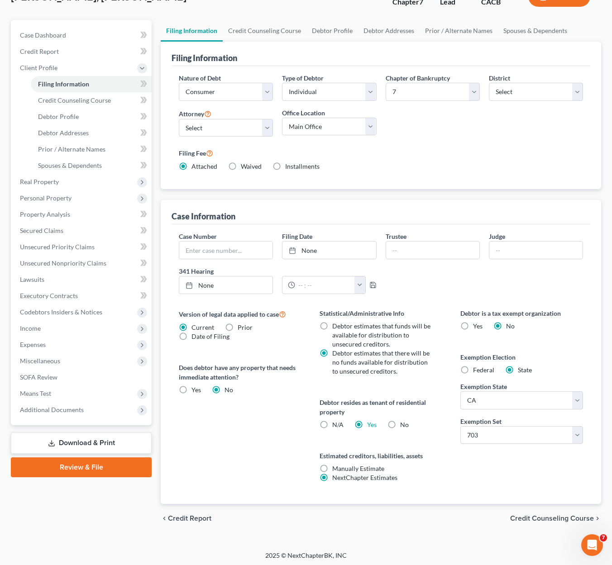
click at [528, 518] on span "Credit Counseling Course" at bounding box center [552, 518] width 84 height 7
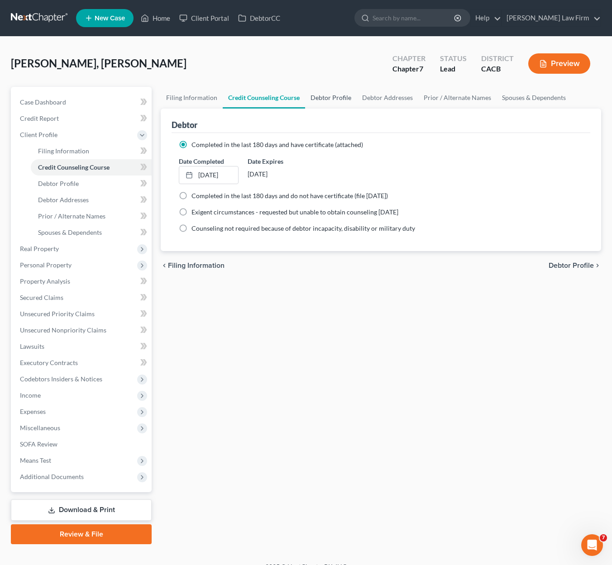
click at [324, 100] on link "Debtor Profile" at bounding box center [331, 98] width 52 height 22
select select "1"
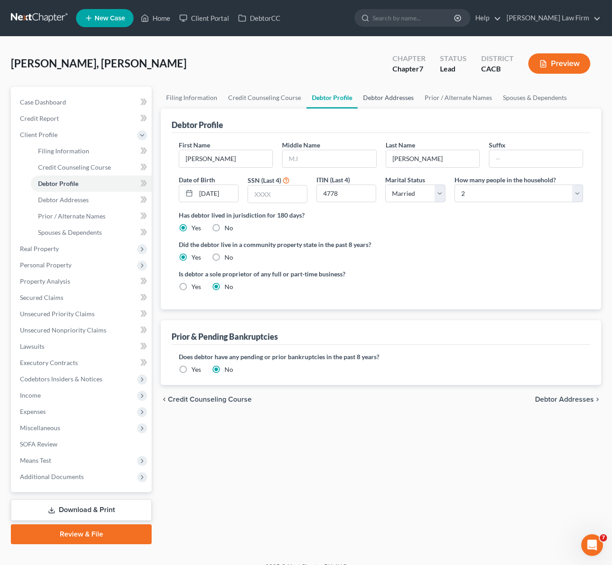
click at [391, 97] on link "Debtor Addresses" at bounding box center [389, 98] width 62 height 22
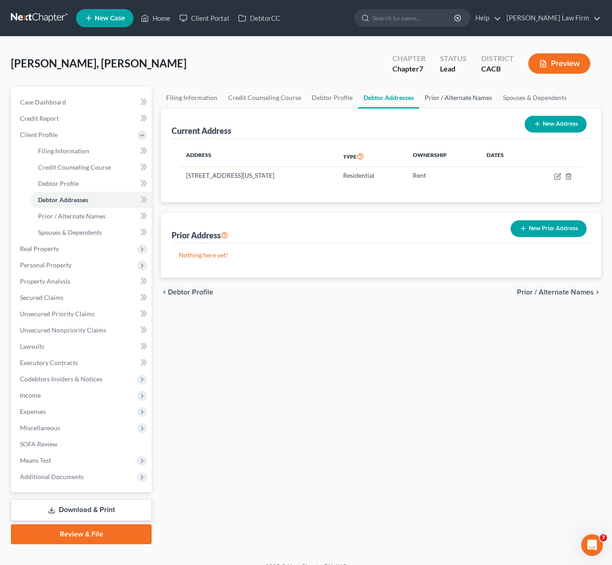
click at [443, 96] on link "Prior / Alternate Names" at bounding box center [458, 98] width 78 height 22
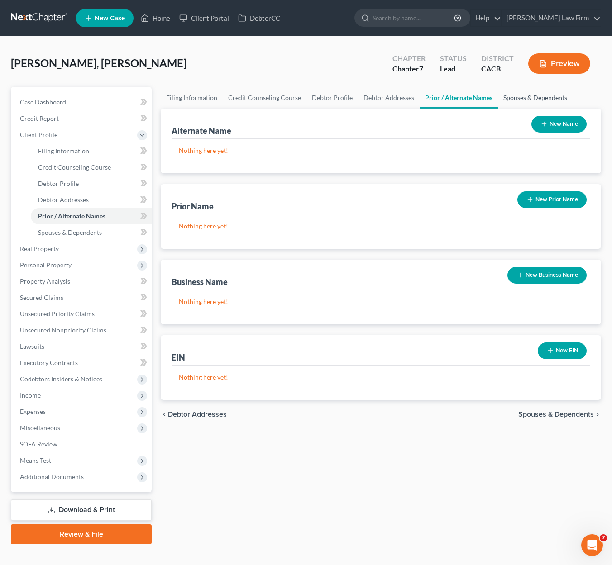
click at [528, 99] on link "Spouses & Dependents" at bounding box center [535, 98] width 75 height 22
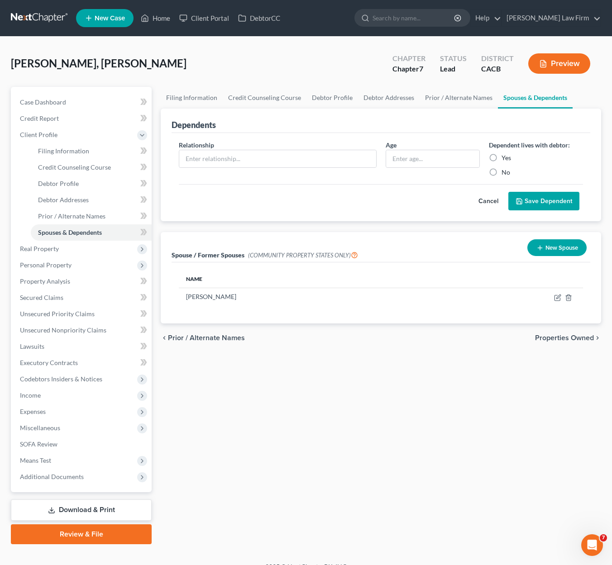
click at [528, 336] on span "Properties Owned" at bounding box center [564, 337] width 59 height 7
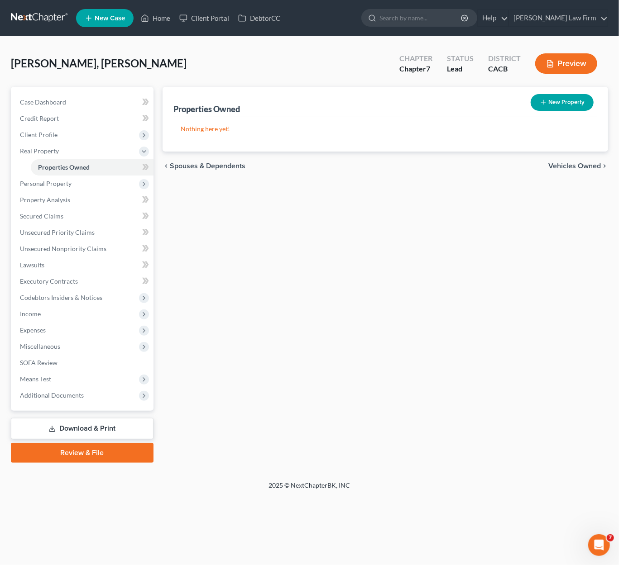
click at [528, 158] on div "chevron_left Spouses & Dependents Vehicles Owned chevron_right" at bounding box center [384, 166] width 445 height 29
click at [528, 162] on span "Vehicles Owned" at bounding box center [574, 165] width 53 height 7
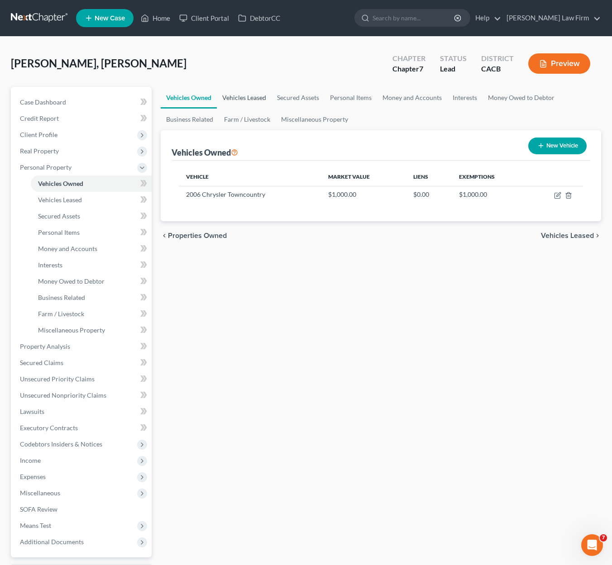
click at [243, 103] on link "Vehicles Leased" at bounding box center [244, 98] width 55 height 22
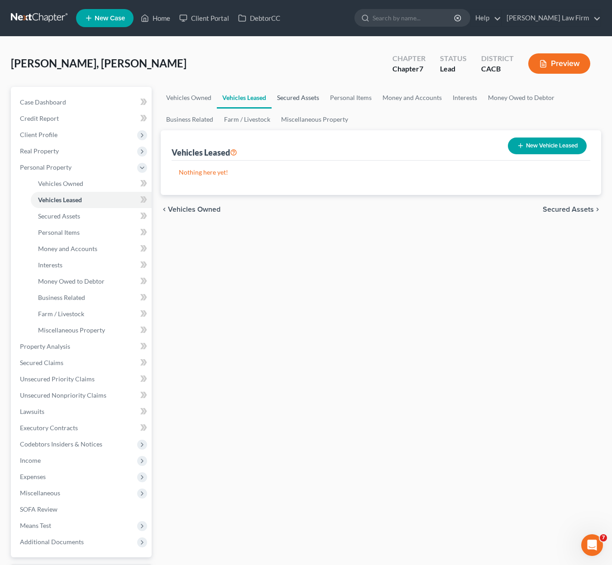
click at [300, 95] on link "Secured Assets" at bounding box center [298, 98] width 53 height 22
click at [359, 95] on link "Personal Items" at bounding box center [351, 98] width 53 height 22
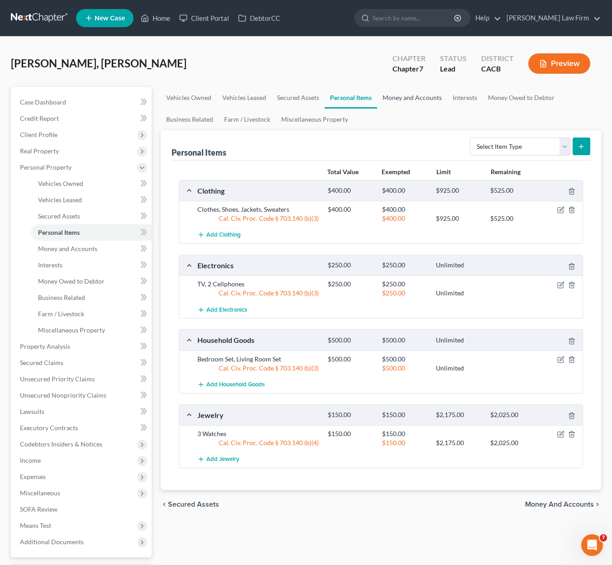
click at [427, 97] on link "Money and Accounts" at bounding box center [412, 98] width 70 height 22
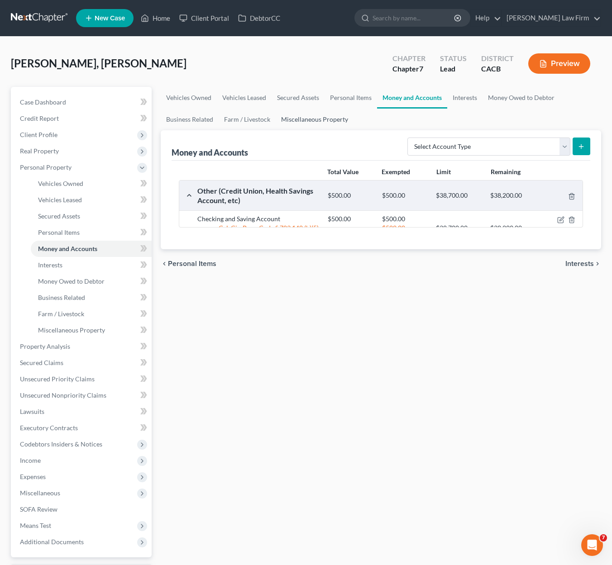
click at [339, 122] on link "Miscellaneous Property" at bounding box center [315, 120] width 78 height 22
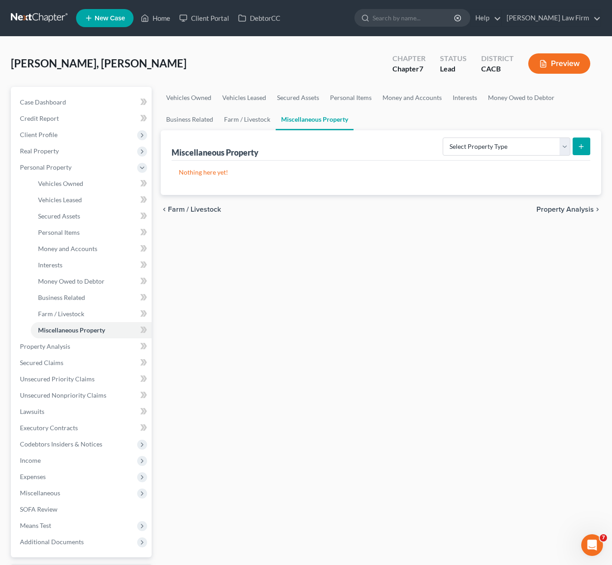
click at [528, 211] on span "Property Analysis" at bounding box center [564, 209] width 57 height 7
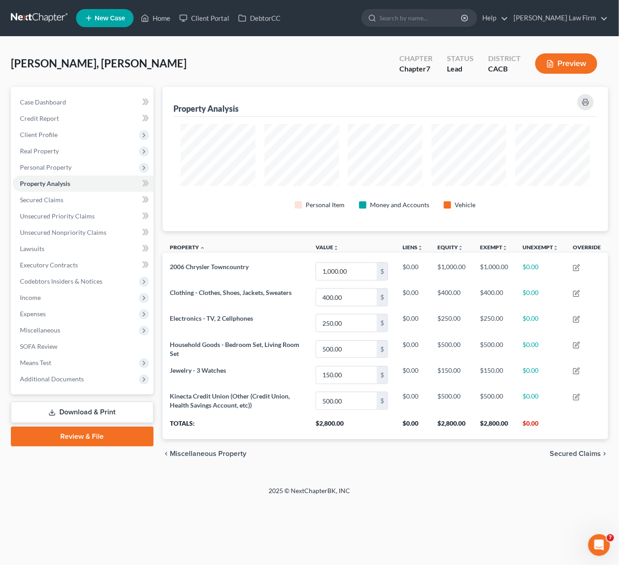
scroll to position [144, 445]
click at [528, 453] on span "Secured Claims" at bounding box center [574, 453] width 51 height 7
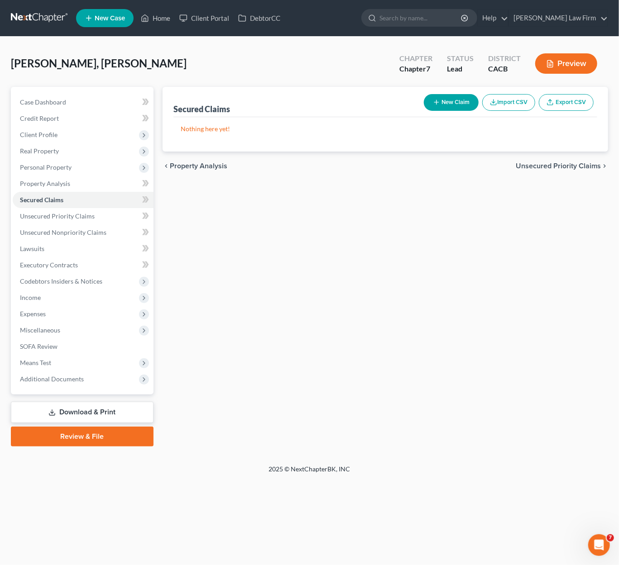
click at [528, 162] on span "Unsecured Priority Claims" at bounding box center [558, 165] width 85 height 7
click at [528, 164] on span "Unsecured Nonpriority Claims" at bounding box center [551, 165] width 98 height 7
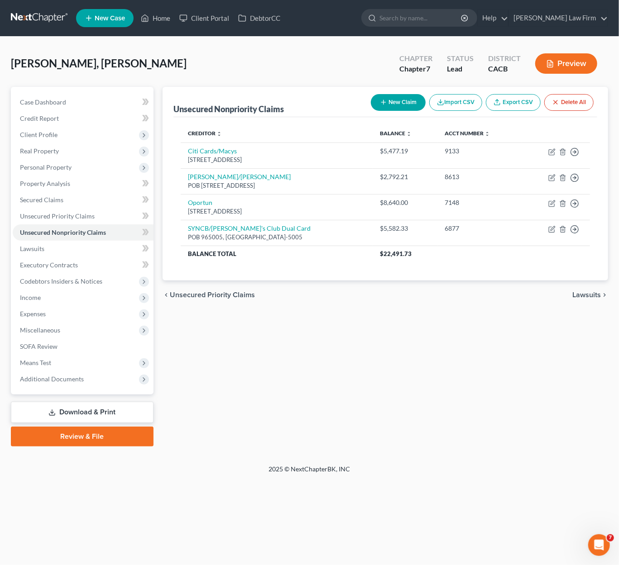
click at [528, 298] on div "chevron_left Unsecured Priority Claims Lawsuits chevron_right" at bounding box center [384, 295] width 445 height 29
click at [528, 295] on span "Lawsuits" at bounding box center [586, 294] width 29 height 7
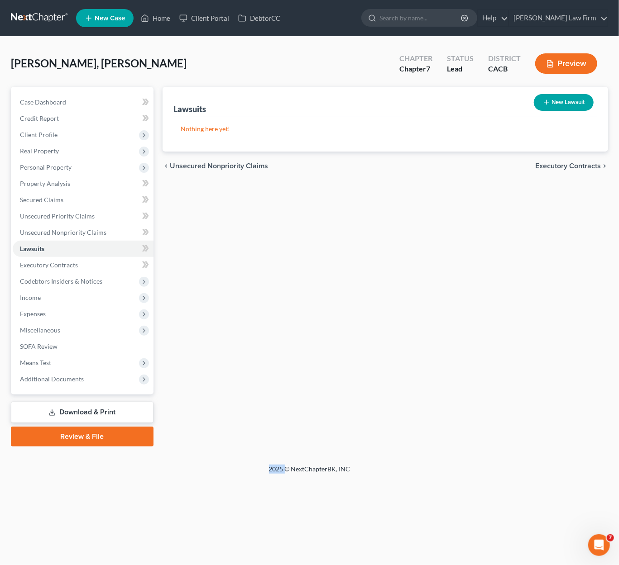
click at [528, 156] on div "chevron_left Unsecured Nonpriority Claims Executory Contracts chevron_right" at bounding box center [384, 166] width 445 height 29
click at [528, 163] on span "Executory Contracts" at bounding box center [568, 165] width 66 height 7
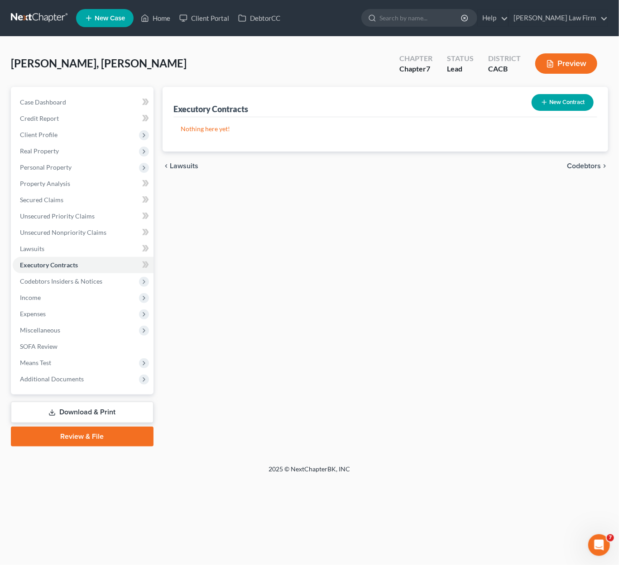
click at [528, 166] on span "Codebtors" at bounding box center [584, 165] width 34 height 7
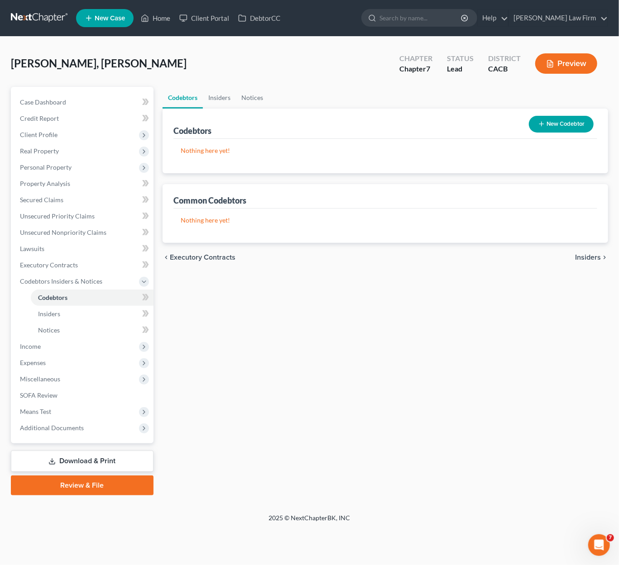
click at [528, 258] on span "Insiders" at bounding box center [588, 257] width 26 height 7
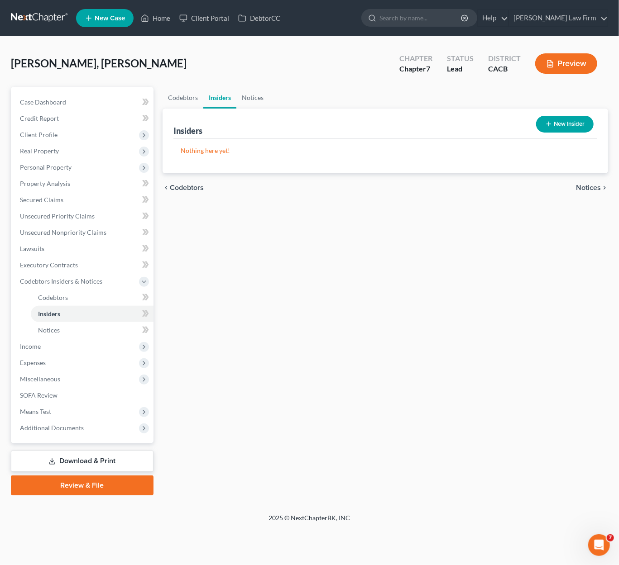
click at [528, 184] on span "Notices" at bounding box center [588, 187] width 25 height 7
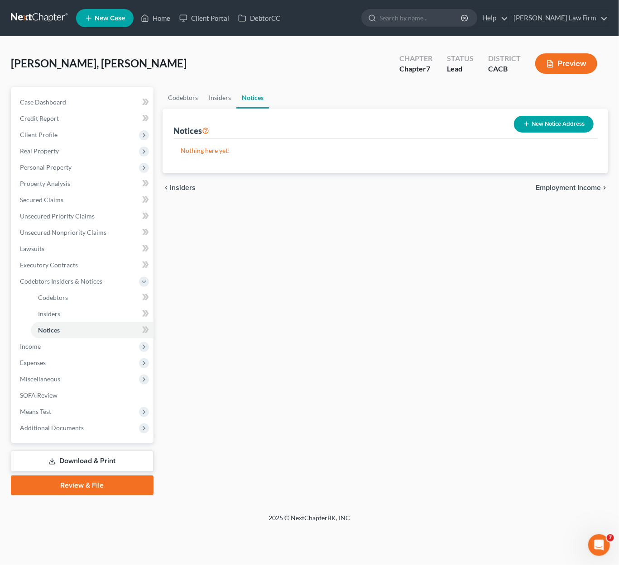
click at [528, 189] on span "Employment Income" at bounding box center [567, 187] width 65 height 7
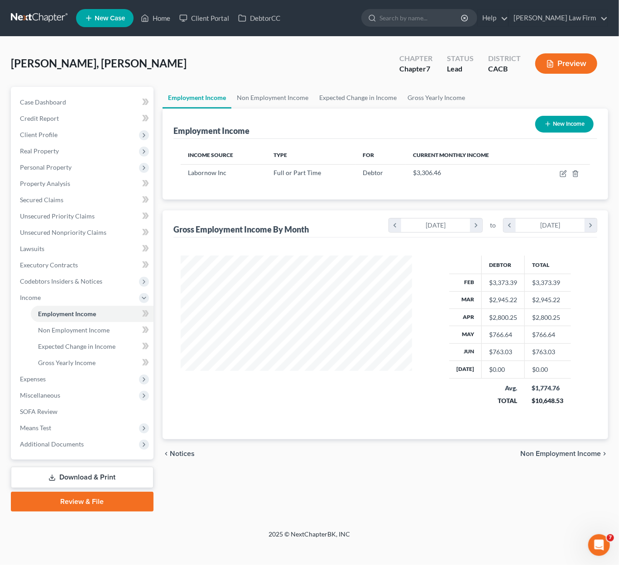
scroll to position [161, 249]
click at [528, 172] on icon "button" at bounding box center [562, 174] width 5 height 5
select select "0"
select select "22"
select select "3"
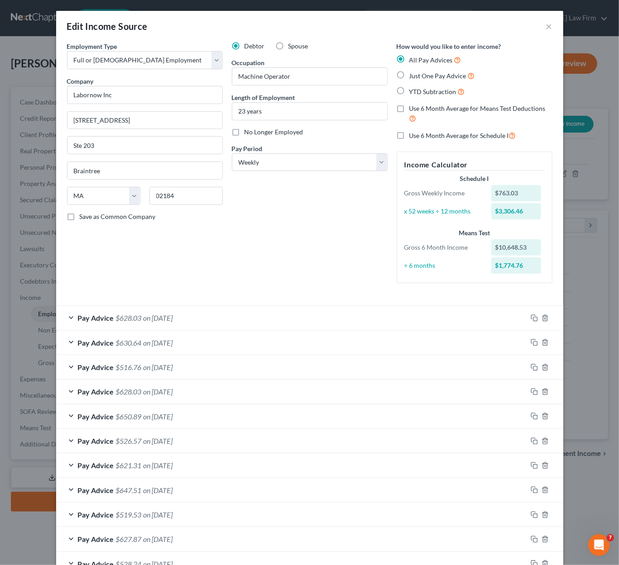
click at [528, 317] on div at bounding box center [545, 318] width 36 height 14
click at [528, 318] on icon "button" at bounding box center [533, 318] width 7 height 7
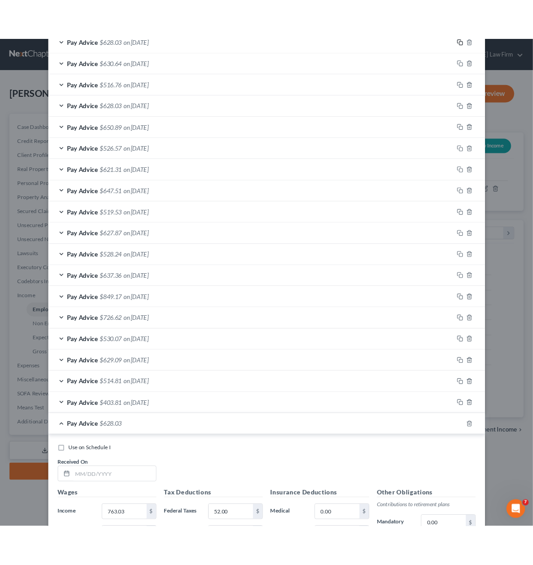
scroll to position [362, 0]
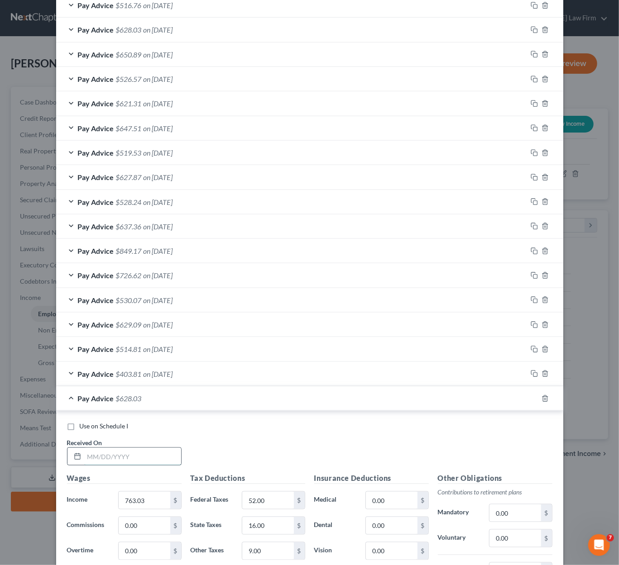
click at [145, 454] on input "text" at bounding box center [132, 456] width 97 height 17
type input "07/07/2025"
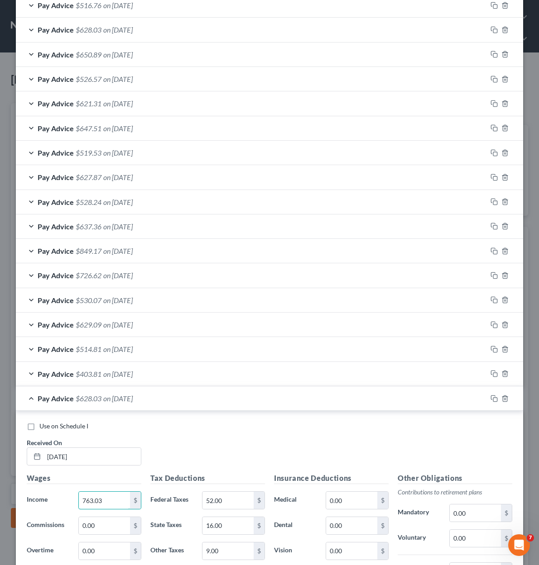
scroll to position [452437, 452267]
type input "788.38"
type input "55.00"
type input "17.00"
type input "10.00"
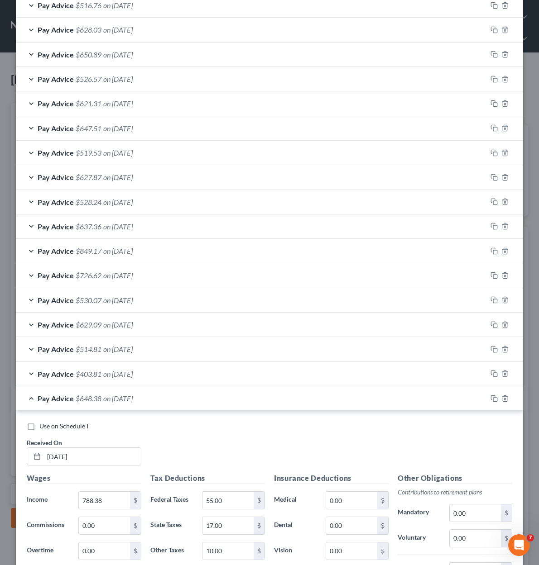
scroll to position [377, 0]
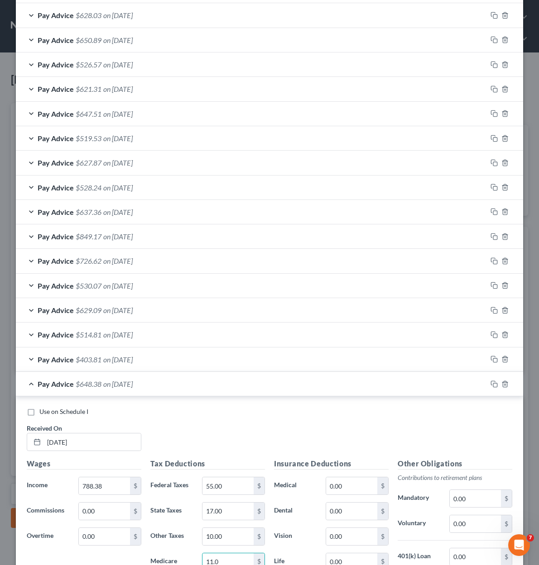
type input "11.00"
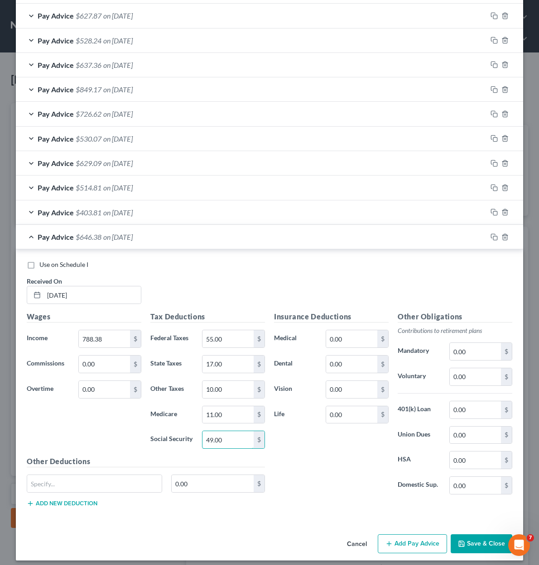
type input "49.00"
click at [95, 234] on span "$646.38" at bounding box center [89, 237] width 26 height 9
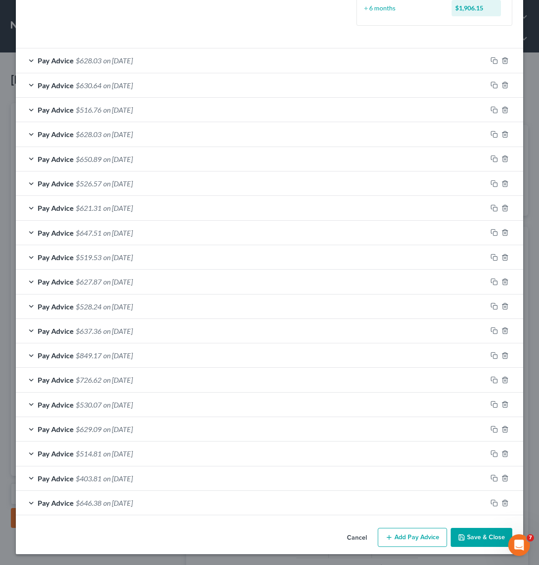
scroll to position [254, 0]
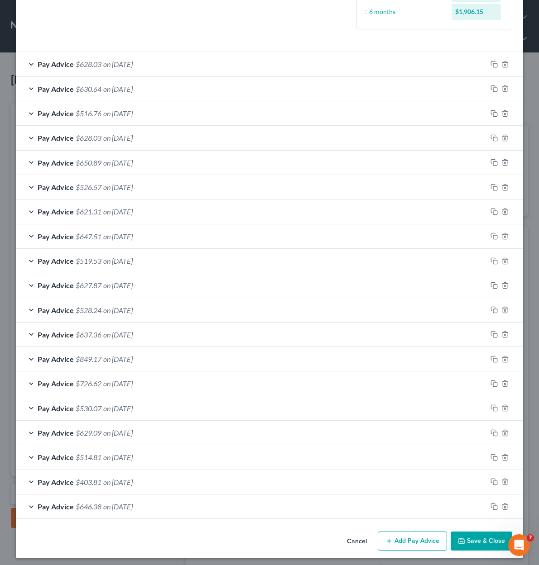
click at [120, 507] on span "on 07/07/2025" at bounding box center [117, 506] width 29 height 9
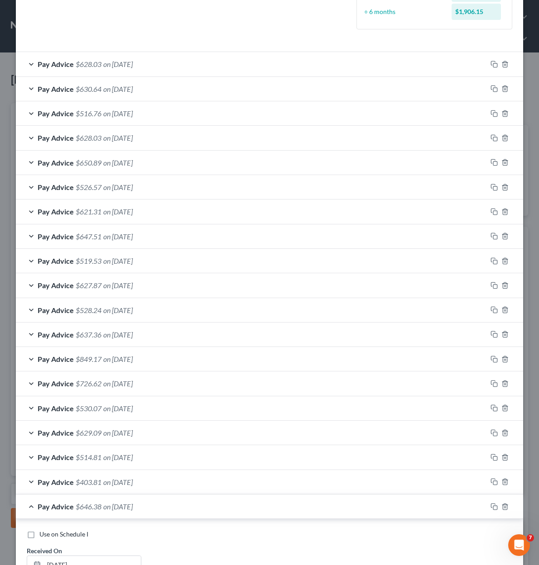
scroll to position [524, 0]
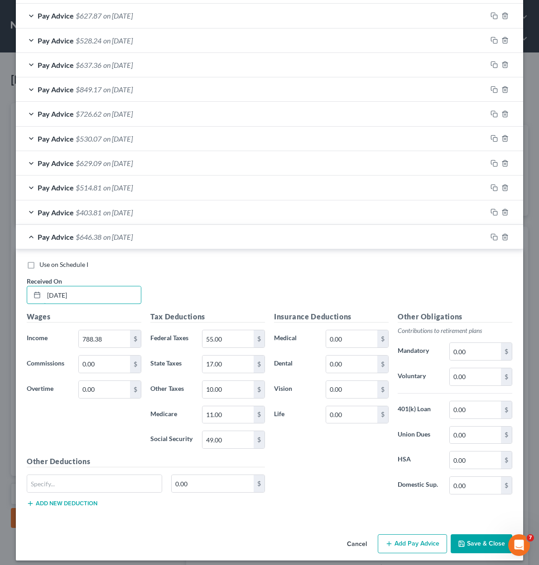
drag, startPoint x: 89, startPoint y: 288, endPoint x: -22, endPoint y: 296, distance: 111.2
click at [0, 296] on html "Home New Case Client Portal DebtorCC Cynthia Grande Law Firm diazeunice1988@gma…" at bounding box center [269, 341] width 539 height 683
type input "07/18/2025"
drag, startPoint x: 89, startPoint y: 234, endPoint x: 51, endPoint y: 248, distance: 40.7
click at [89, 234] on span "$646.38" at bounding box center [89, 237] width 26 height 9
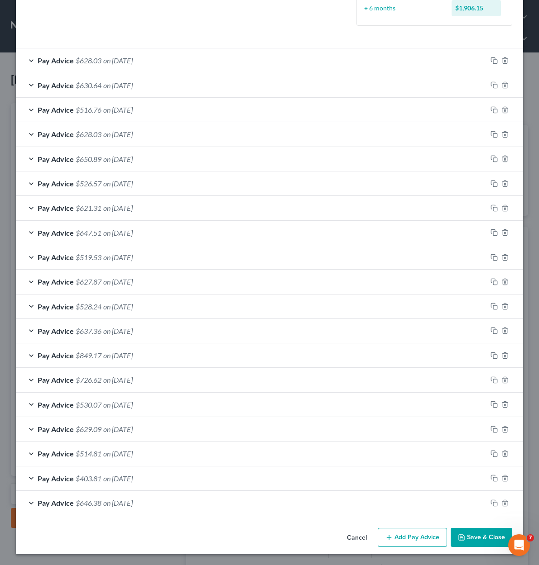
scroll to position [254, 0]
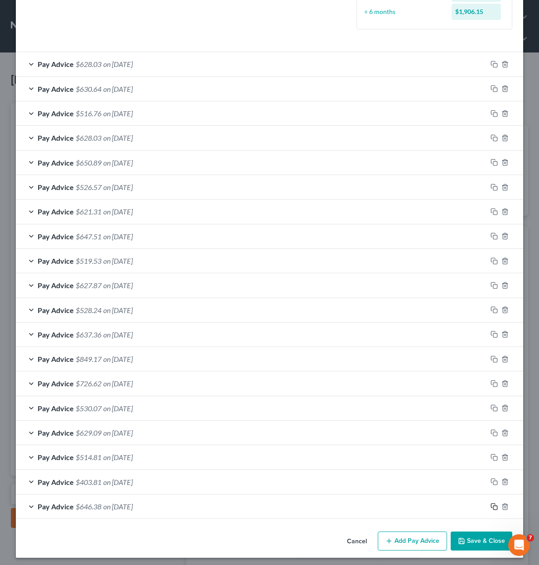
click at [493, 506] on rect "button" at bounding box center [495, 508] width 4 height 4
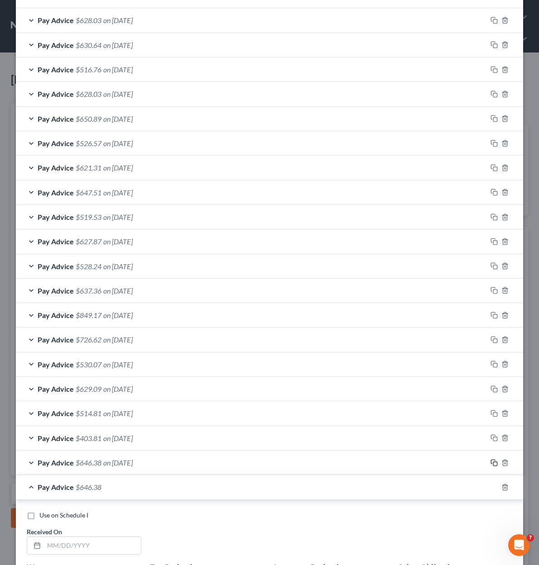
scroll to position [299, 0]
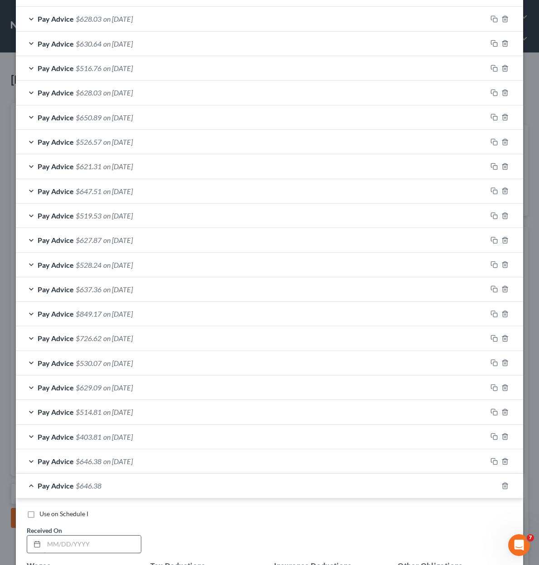
click at [115, 540] on input "text" at bounding box center [92, 544] width 97 height 17
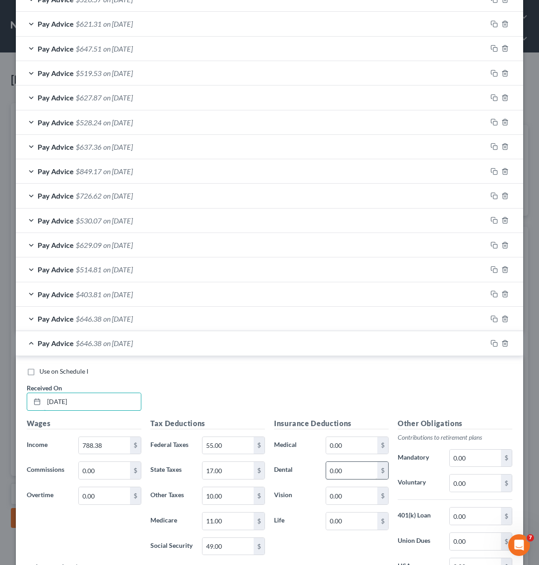
scroll to position [480, 0]
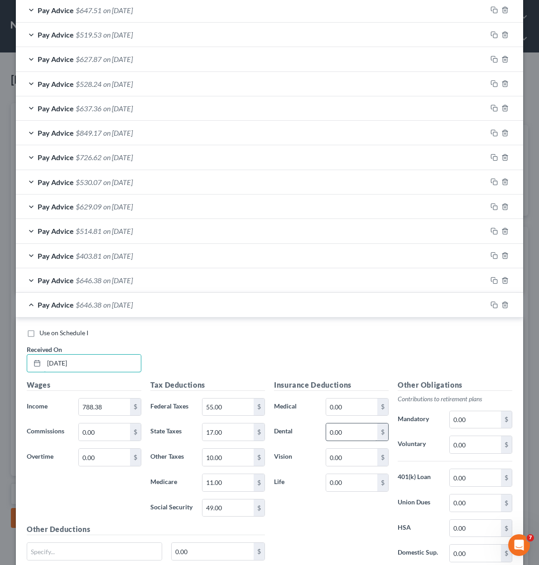
type input "07/03/2025"
type input "936.75"
type input "73.00"
type input "25.00"
type input "11.00"
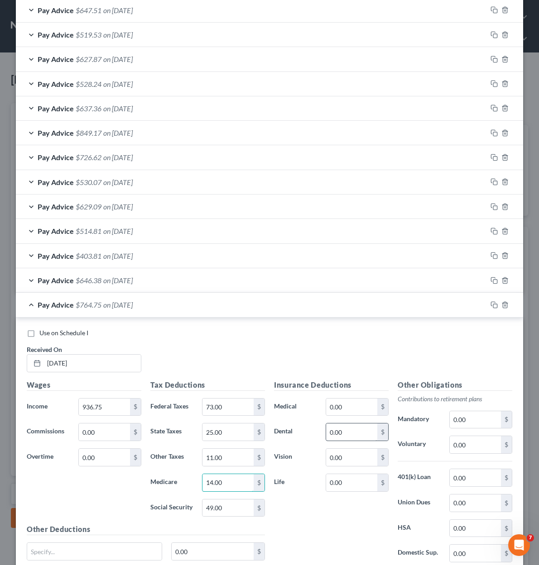
type input "14.00"
type input "58.00"
click at [119, 296] on div "Pay Advice $755.75 on 07/03/2025" at bounding box center [251, 305] width 471 height 24
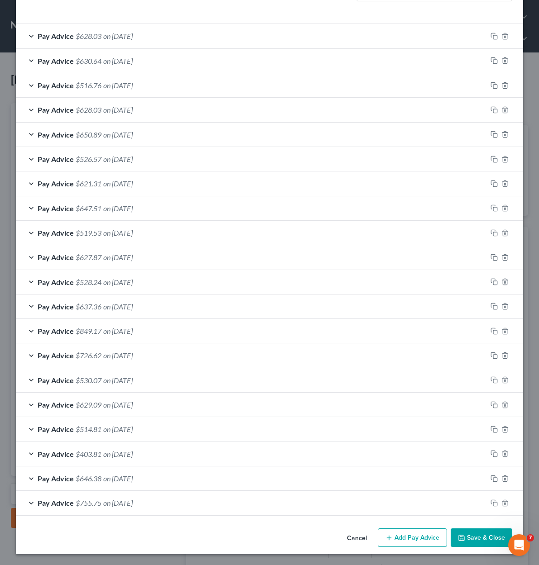
scroll to position [278, 0]
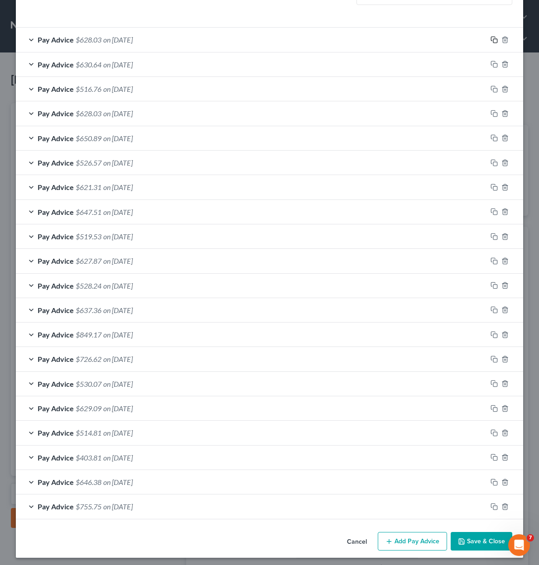
click at [493, 39] on rect "button" at bounding box center [495, 41] width 4 height 4
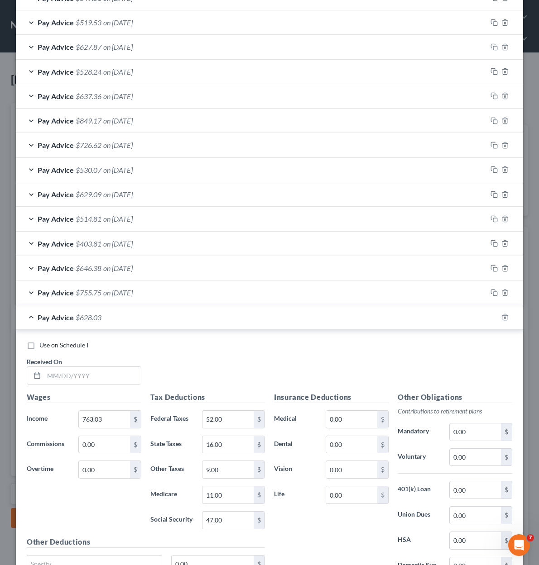
scroll to position [550, 0]
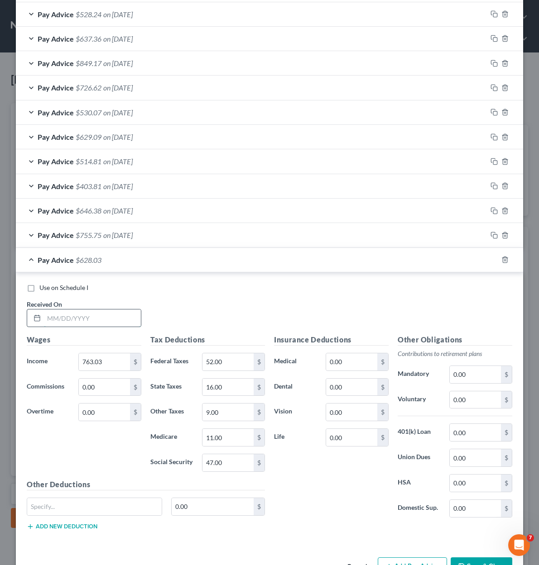
click at [100, 313] on input "text" at bounding box center [92, 318] width 97 height 17
type input "06/20/2025"
type input "788.56"
type input "55.00"
type input "17.00"
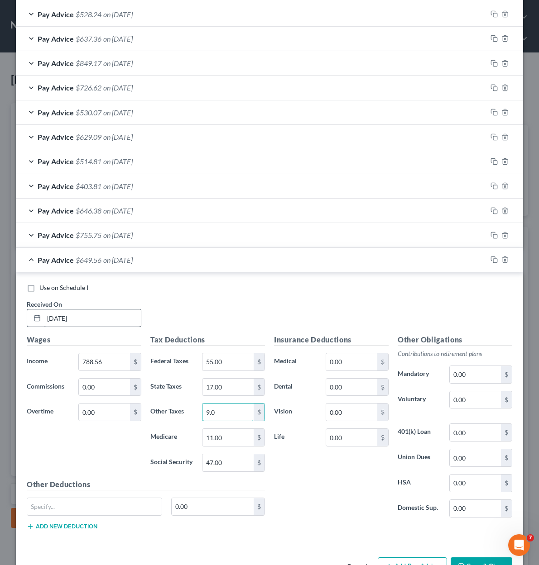
type input "9.00"
type input "11.00"
type input "49.00"
click at [105, 256] on span "on 06/20/2025" at bounding box center [117, 260] width 29 height 9
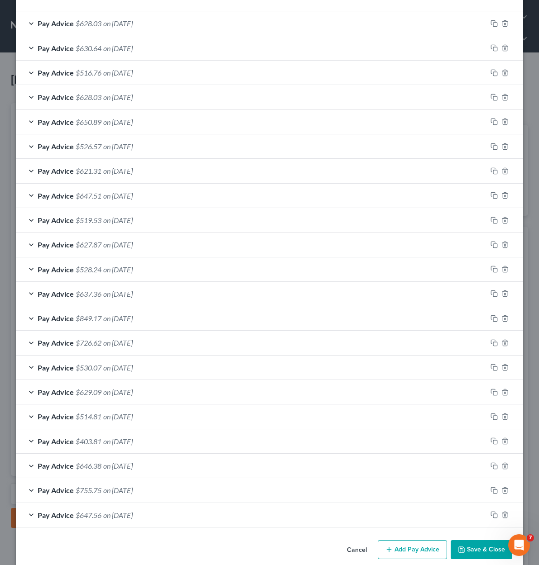
scroll to position [303, 0]
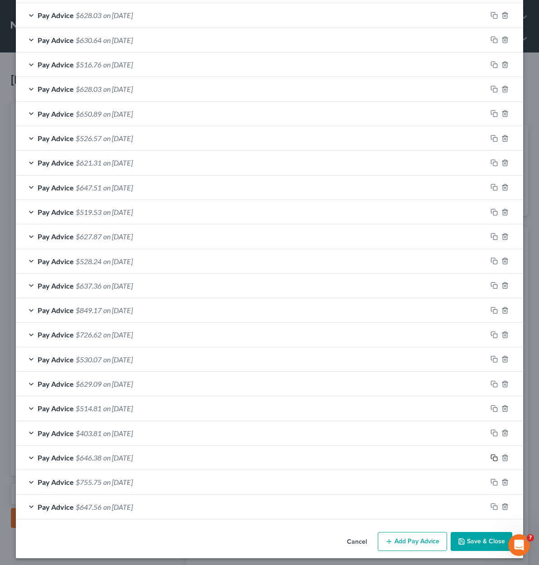
drag, startPoint x: 489, startPoint y: 454, endPoint x: 394, endPoint y: 454, distance: 95.0
click at [493, 457] on rect "button" at bounding box center [495, 459] width 4 height 4
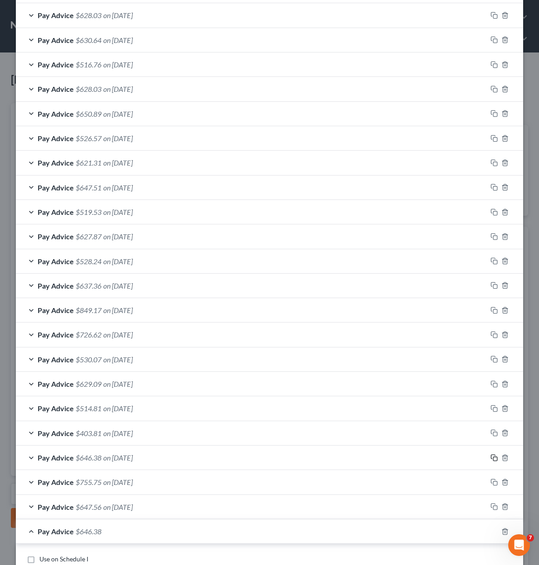
scroll to position [574, 0]
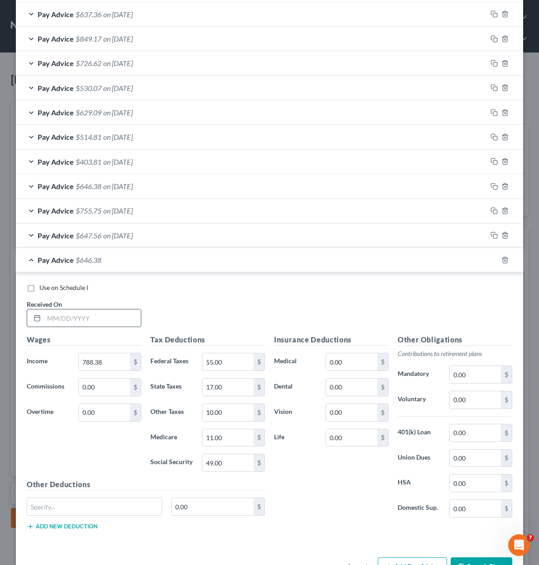
click at [87, 312] on input "text" at bounding box center [92, 318] width 97 height 17
type input "07/252025"
click at [111, 358] on input "788.38" at bounding box center [104, 361] width 51 height 17
type input "771.08"
click at [230, 367] on div "Tax Deductions Federal Taxes 55.00 $ State Taxes 17.00 $ Other Taxes 10.00 $ Me…" at bounding box center [208, 406] width 124 height 145
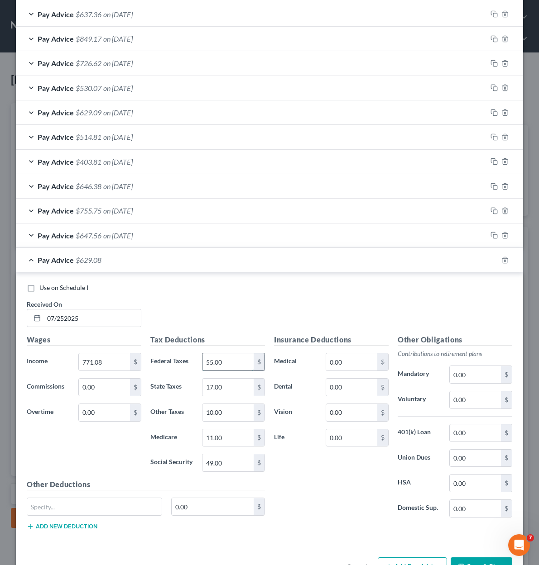
click at [229, 358] on input "55.00" at bounding box center [227, 361] width 51 height 17
type input "54.00"
type input "16.00"
type input "9.00"
type input "11.00"
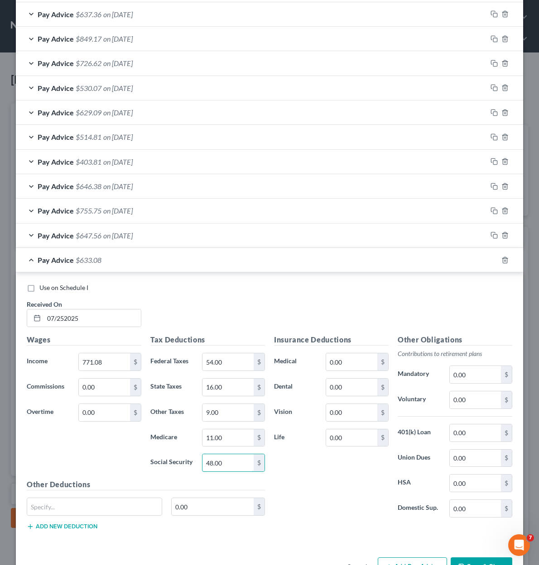
type input "48.00"
click at [129, 252] on div "Pay Advice $633.08" at bounding box center [257, 260] width 482 height 24
drag, startPoint x: 58, startPoint y: 315, endPoint x: 101, endPoint y: 319, distance: 43.7
click at [58, 315] on input "07/252025" at bounding box center [92, 318] width 97 height 17
type input "07/25/2025"
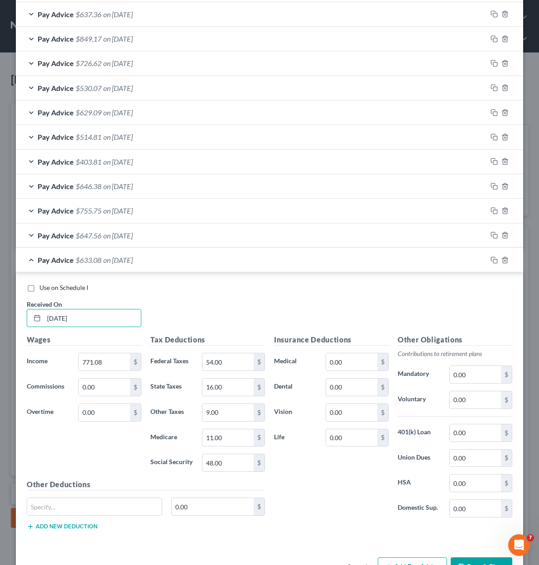
click at [95, 256] on span "$633.08" at bounding box center [89, 260] width 26 height 9
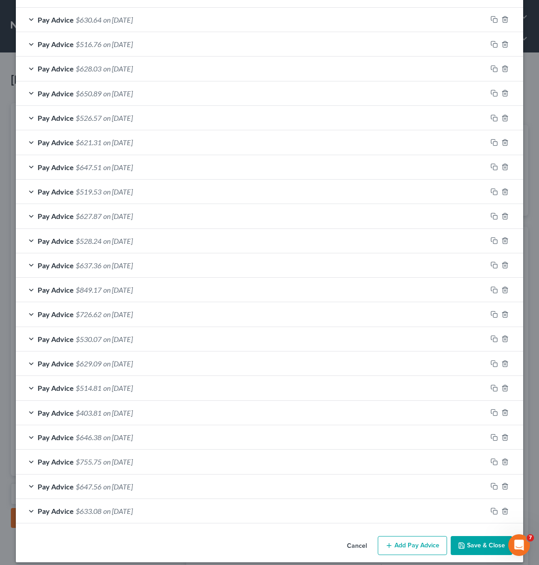
scroll to position [327, 0]
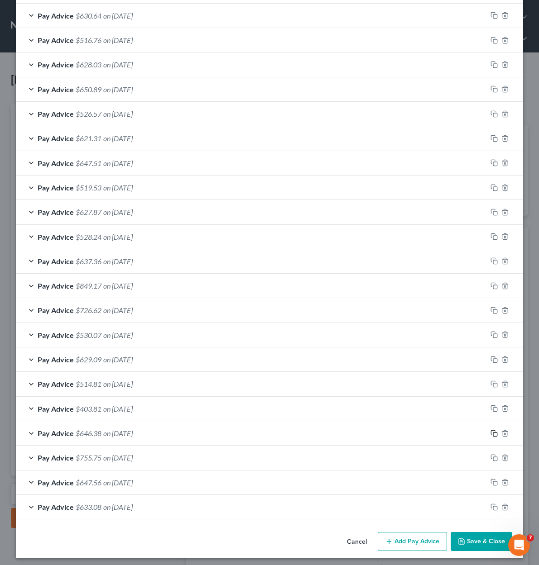
drag, startPoint x: 488, startPoint y: 429, endPoint x: 409, endPoint y: 437, distance: 79.1
click at [490, 430] on icon "button" at bounding box center [493, 433] width 7 height 7
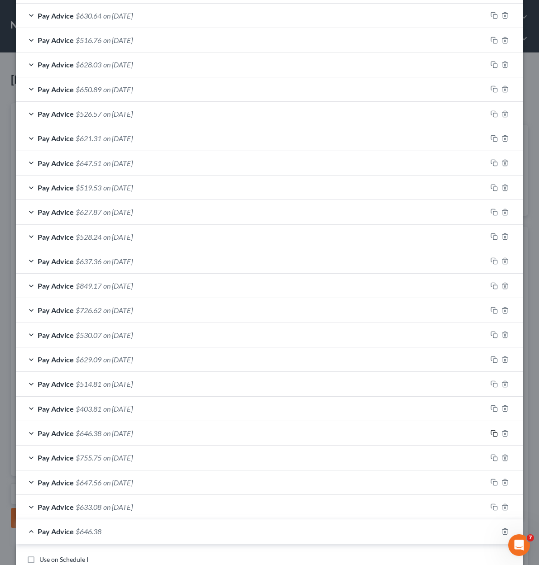
scroll to position [621, 0]
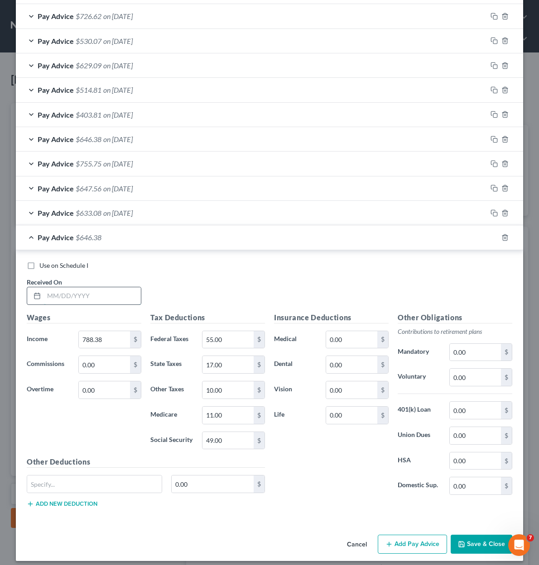
click at [71, 291] on input "text" at bounding box center [92, 295] width 97 height 17
type input "07/11/2025"
click at [100, 340] on input "788.38" at bounding box center [104, 339] width 51 height 17
type input "615.31"
type input "35.00"
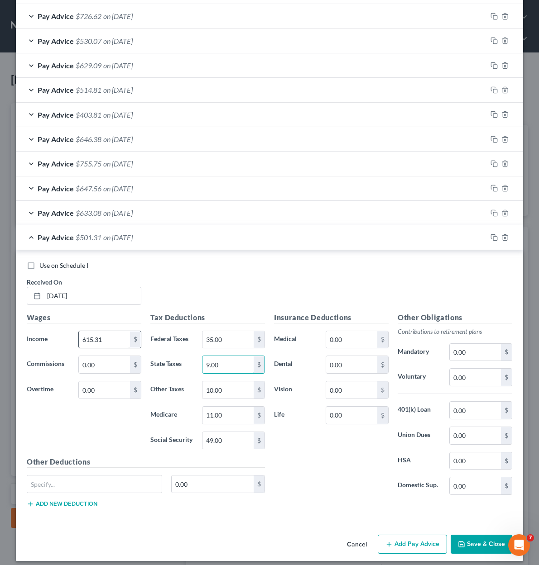
type input "9.00"
type input "7.00"
type input "9.00"
type input "38.00"
click at [133, 235] on span "on 07/11/2025" at bounding box center [117, 237] width 29 height 9
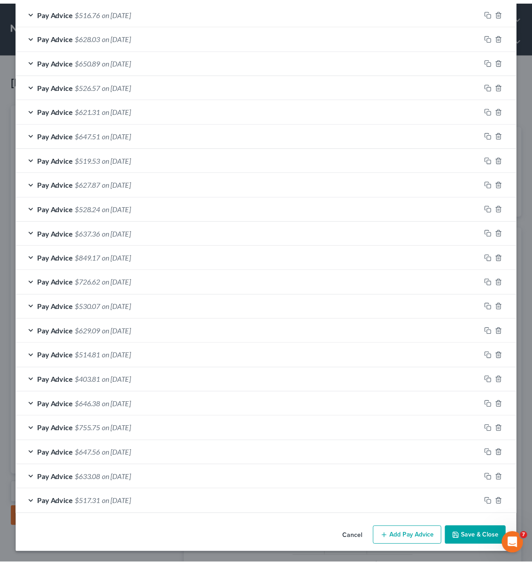
scroll to position [352, 0]
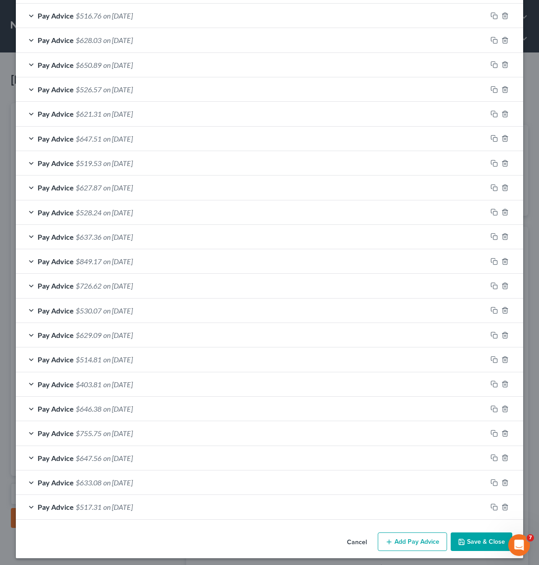
drag, startPoint x: 475, startPoint y: 532, endPoint x: 474, endPoint y: 516, distance: 16.3
click at [475, 533] on button "Save & Close" at bounding box center [481, 542] width 62 height 19
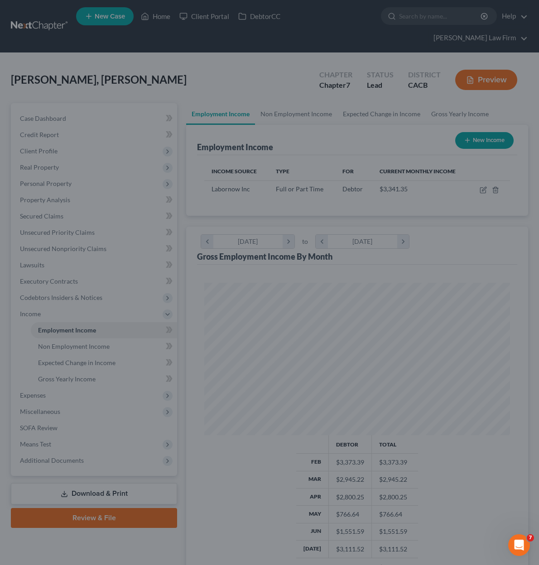
scroll to position [452440, 452271]
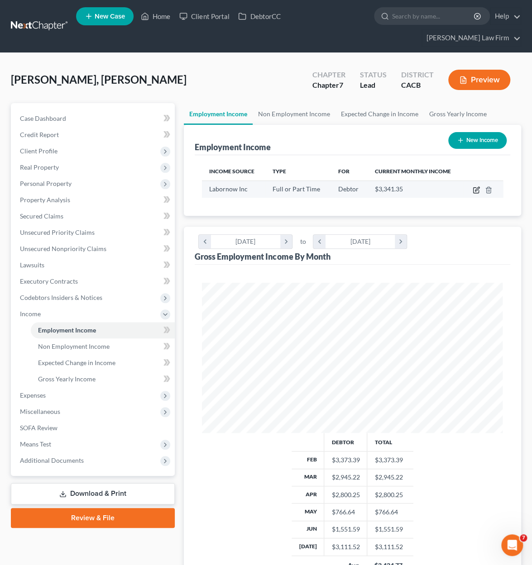
click at [475, 190] on icon "button" at bounding box center [476, 189] width 7 height 7
select select "0"
select select "22"
select select "3"
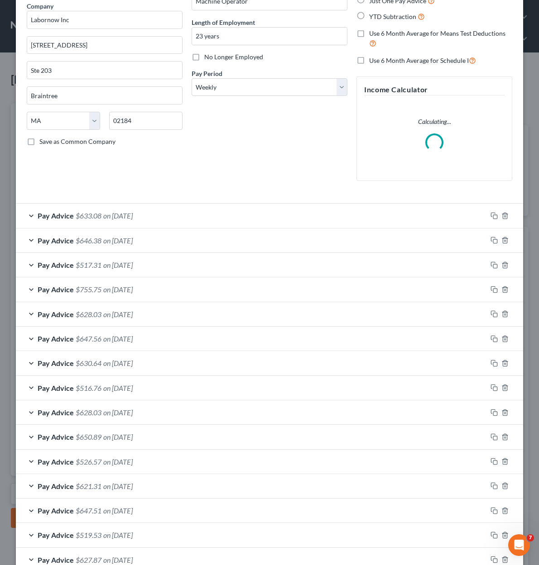
scroll to position [91, 0]
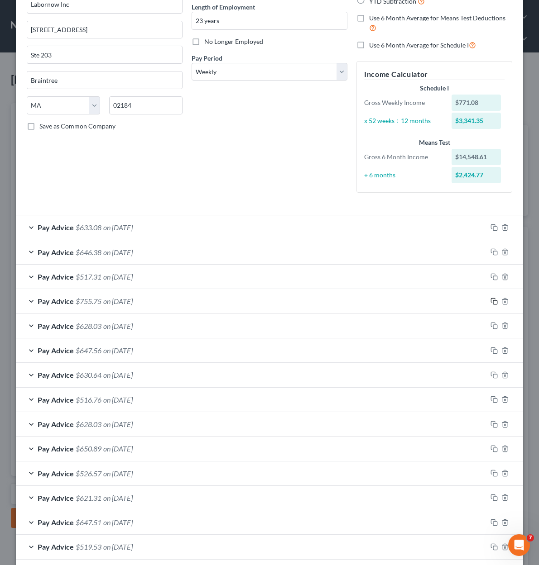
drag, startPoint x: 491, startPoint y: 299, endPoint x: 291, endPoint y: 281, distance: 200.9
click at [493, 301] on rect "button" at bounding box center [495, 303] width 4 height 4
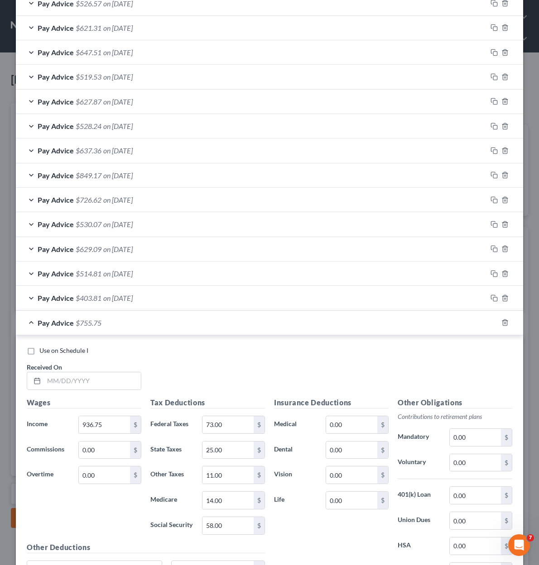
scroll to position [543, 0]
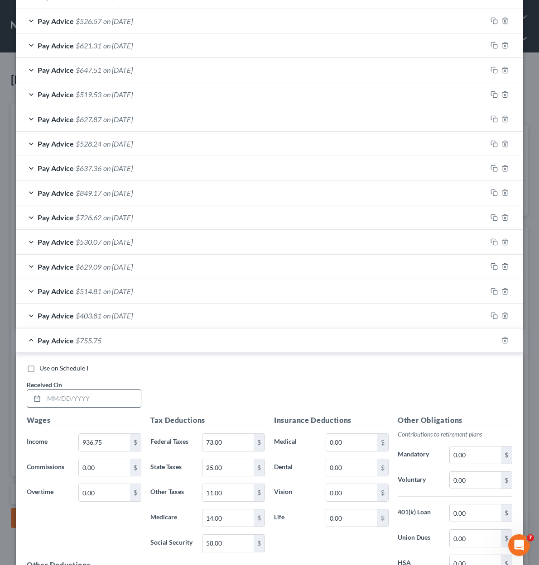
click at [120, 390] on input "text" at bounding box center [92, 398] width 97 height 17
type input "06/13/2025"
type input "766.92"
click at [230, 434] on input "73.00" at bounding box center [227, 442] width 51 height 17
type input "53.00"
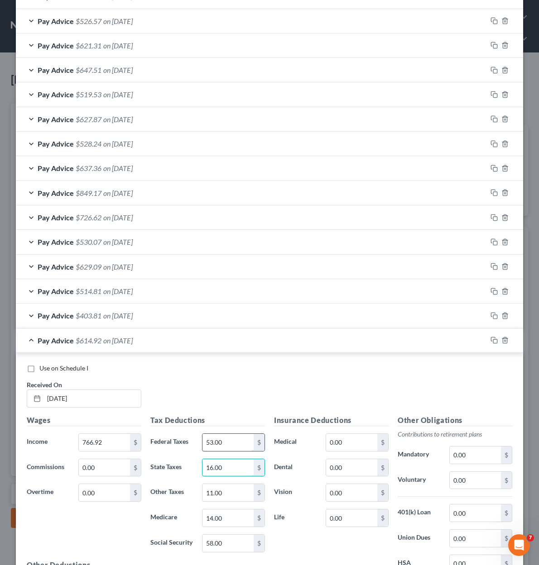
type input "16.00"
type input "9.00"
type input "11.00"
type input "48.00"
click at [173, 329] on div "Pay Advice $629.92 on 06/13/2025" at bounding box center [251, 341] width 471 height 24
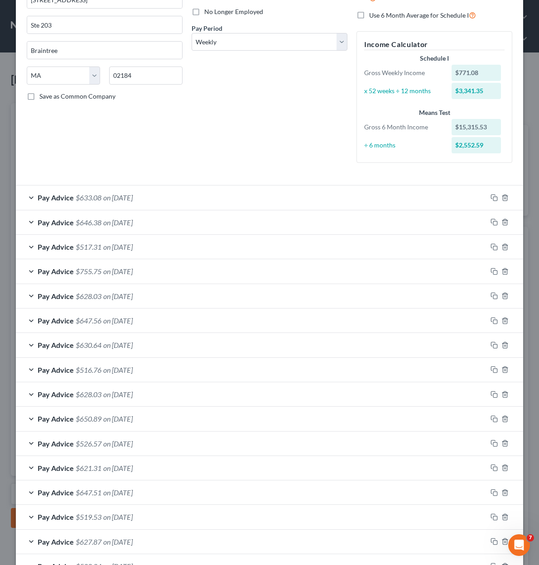
scroll to position [105, 0]
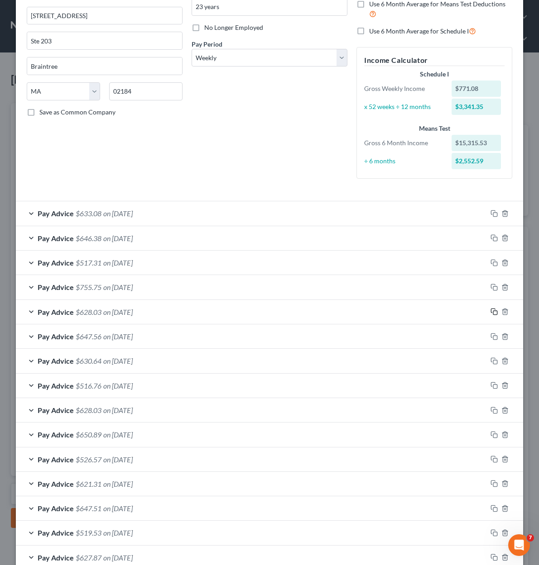
drag, startPoint x: 490, startPoint y: 311, endPoint x: 476, endPoint y: 309, distance: 13.7
click at [493, 311] on rect "button" at bounding box center [495, 313] width 4 height 4
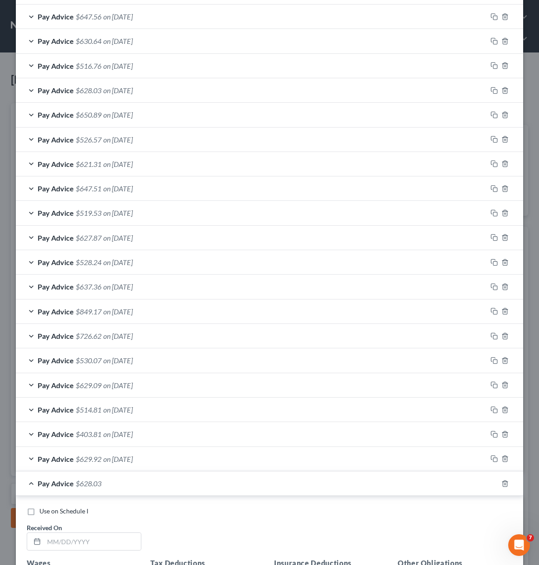
scroll to position [467, 0]
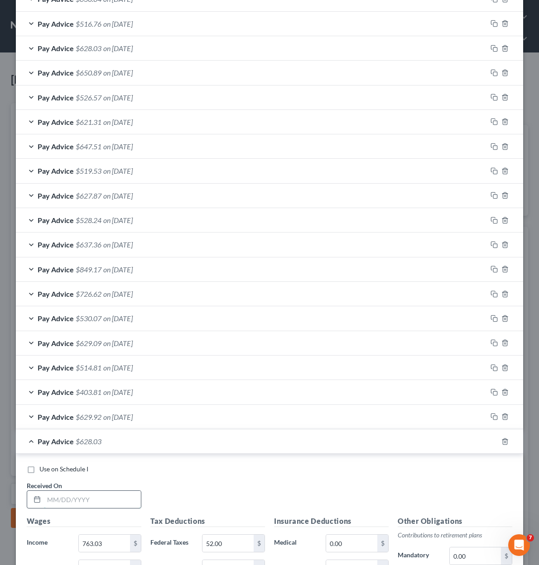
click at [83, 494] on input "text" at bounding box center [92, 499] width 97 height 17
type input "06/12/2025"
type input "612.54"
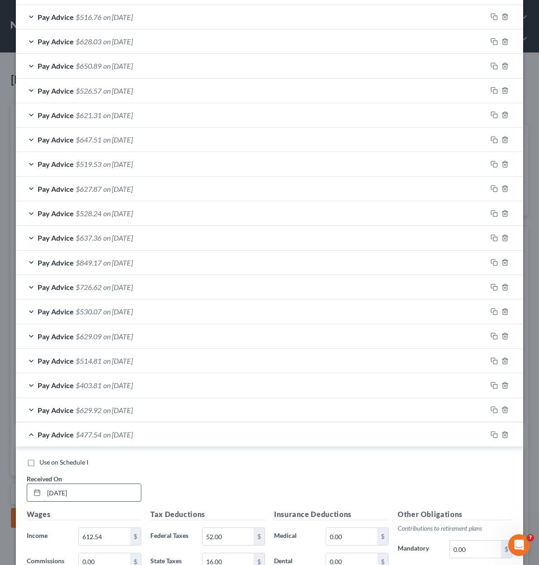
scroll to position [670, 0]
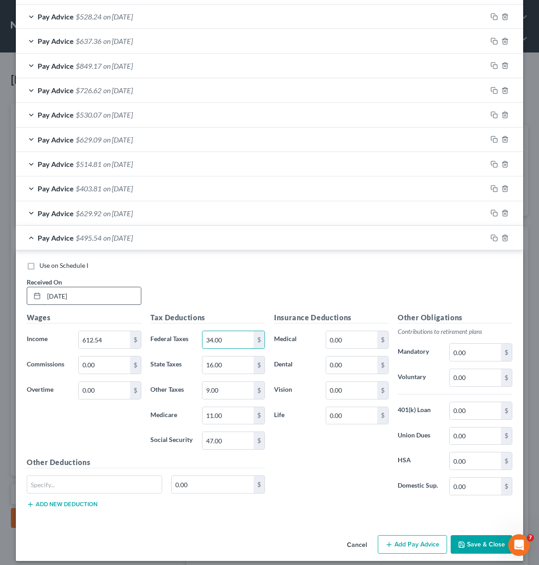
type input "34.00"
type input "9.00"
type input "7.00"
type input "8"
type input "9.00"
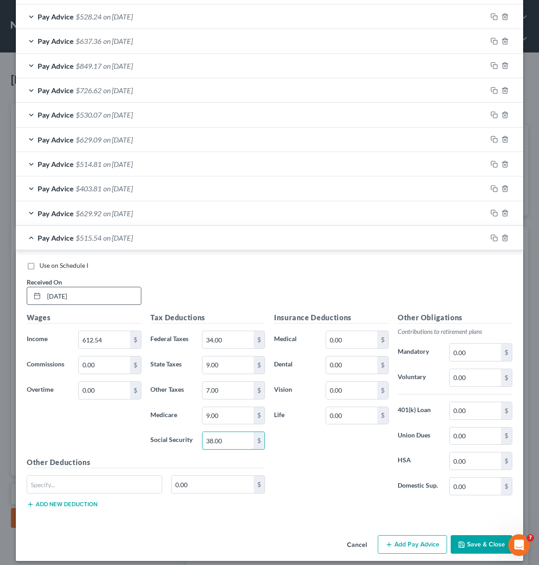
type input "38.00"
click at [119, 234] on span "on 06/12/2025" at bounding box center [117, 238] width 29 height 9
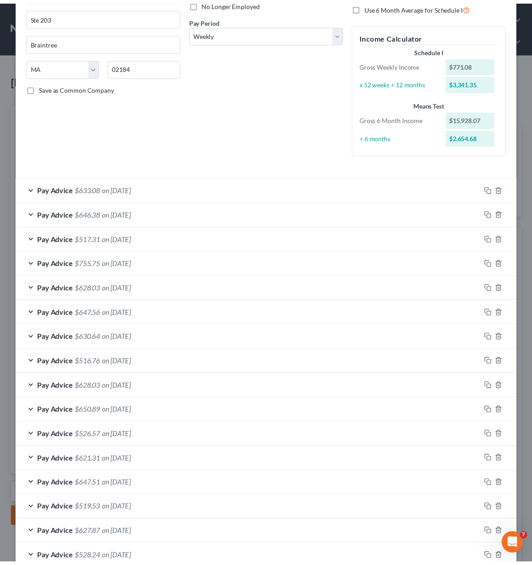
scroll to position [401, 0]
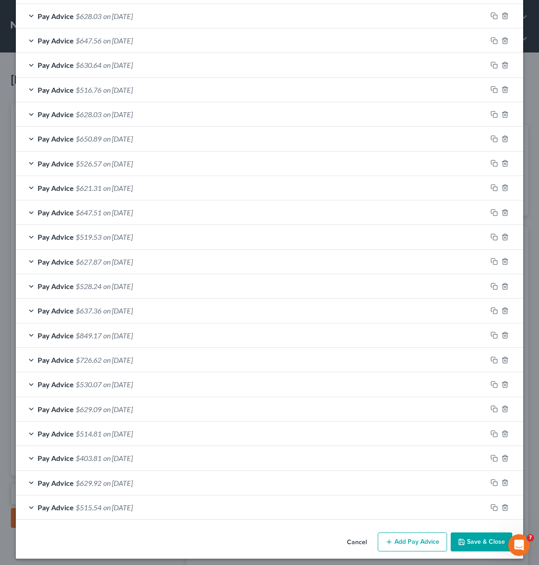
drag, startPoint x: 468, startPoint y: 541, endPoint x: 481, endPoint y: 512, distance: 32.0
click at [468, 540] on button "Save & Close" at bounding box center [481, 542] width 62 height 19
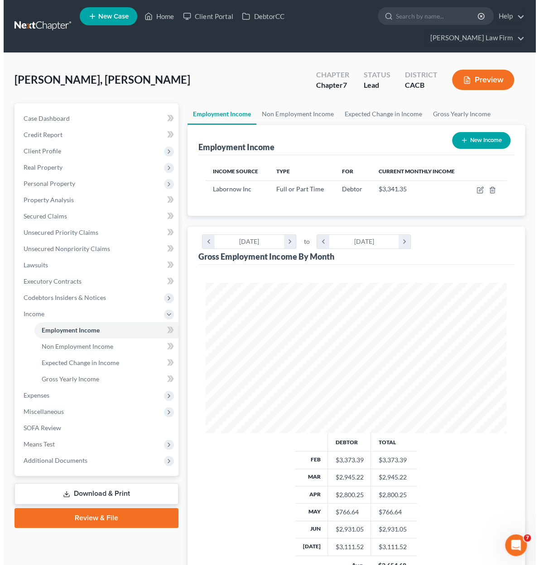
scroll to position [452440, 452271]
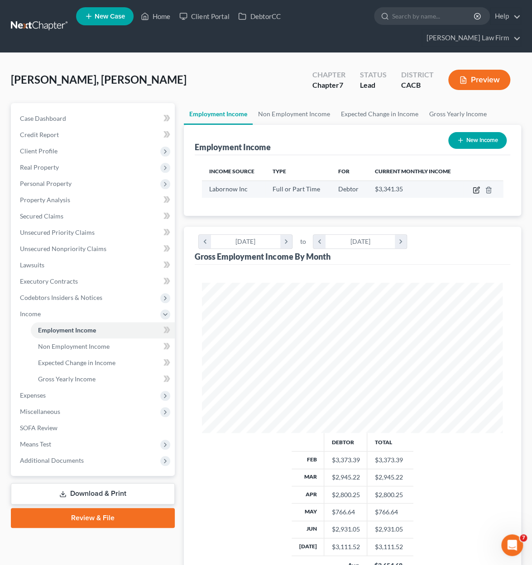
click at [478, 188] on icon "button" at bounding box center [477, 189] width 4 height 4
select select "0"
select select "22"
select select "3"
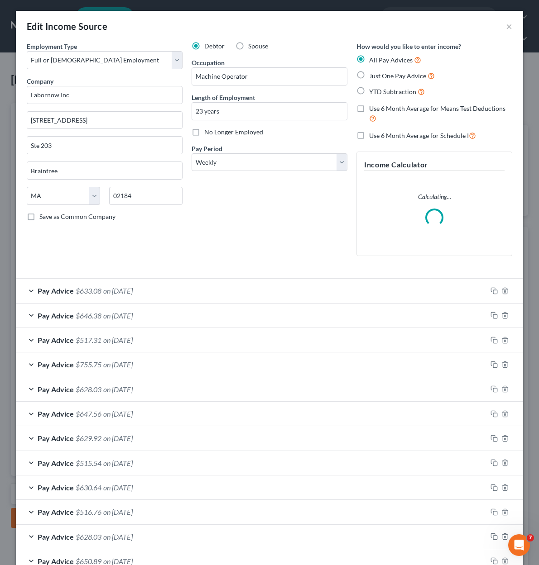
scroll to position [181, 0]
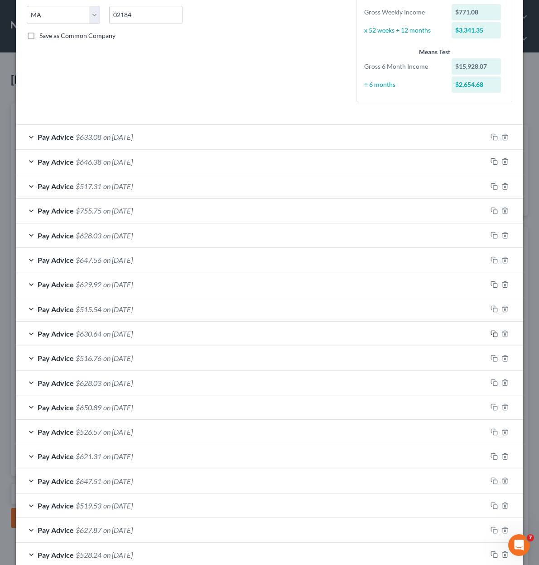
drag, startPoint x: 489, startPoint y: 334, endPoint x: 348, endPoint y: 333, distance: 140.8
click at [493, 334] on rect "button" at bounding box center [495, 335] width 4 height 4
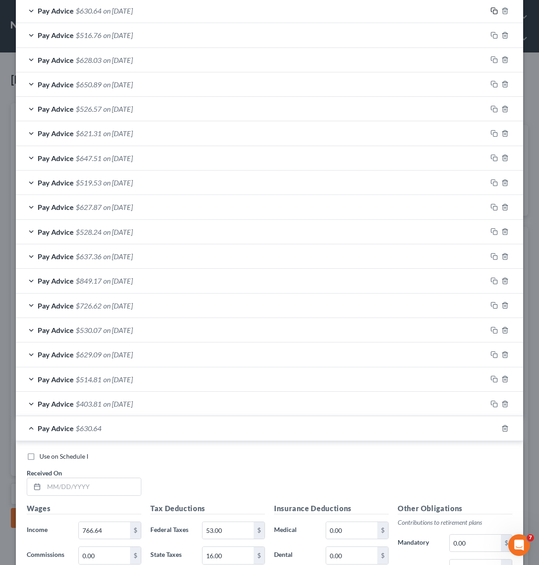
scroll to position [543, 0]
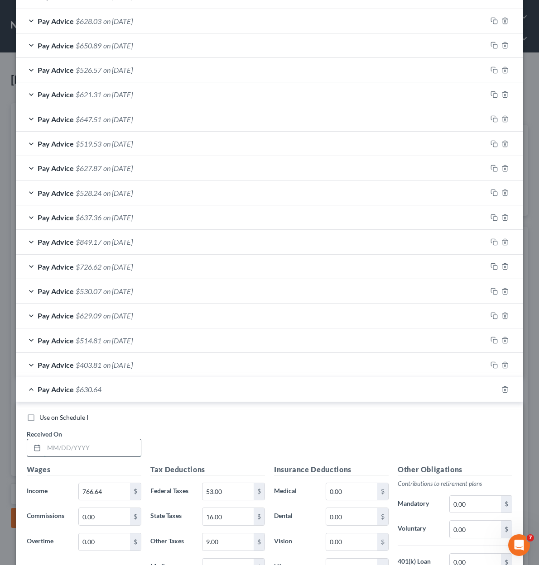
click at [85, 448] on input "text" at bounding box center [92, 447] width 97 height 17
type input "05/23/2025"
type input "778.57"
type input "54.00"
type input "1"
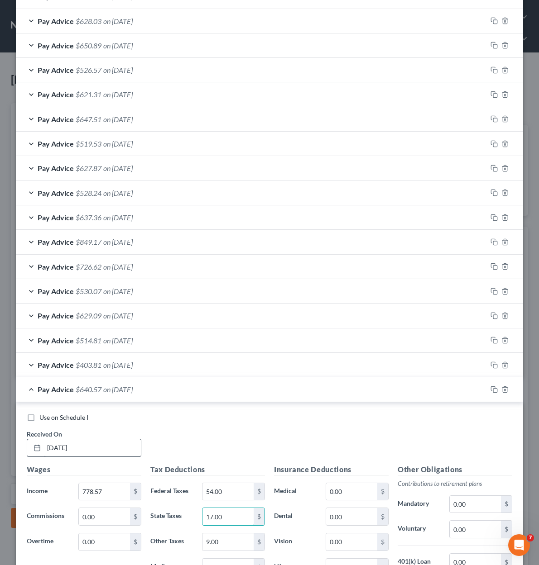
type input "17.00"
type input "9.00"
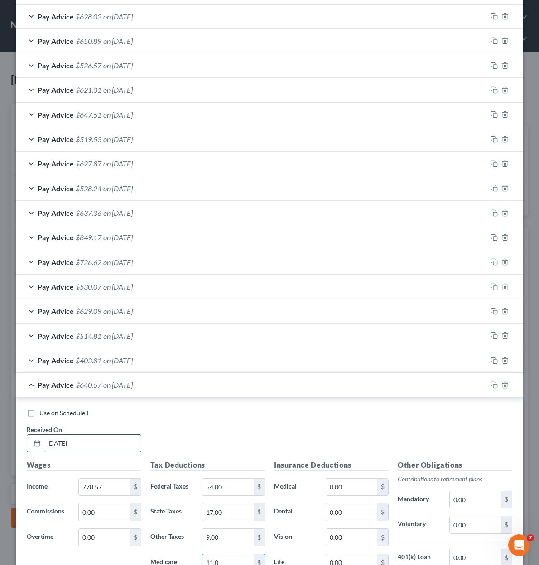
type input "11.00"
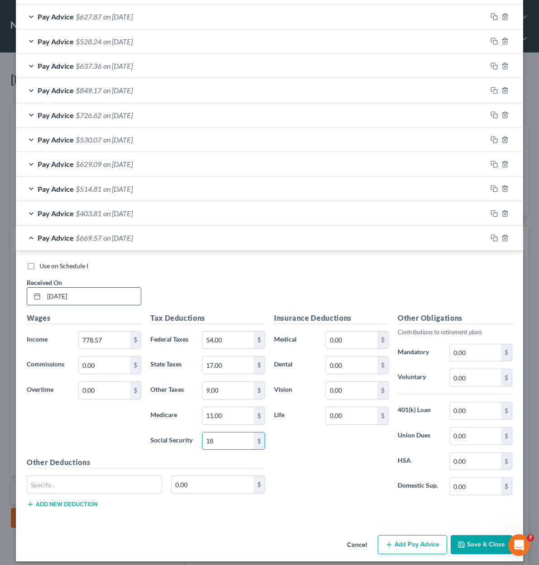
type input "1"
type input "48.00"
click at [181, 232] on div "Pay Advice $639.57 on 05/23/2025" at bounding box center [251, 238] width 471 height 24
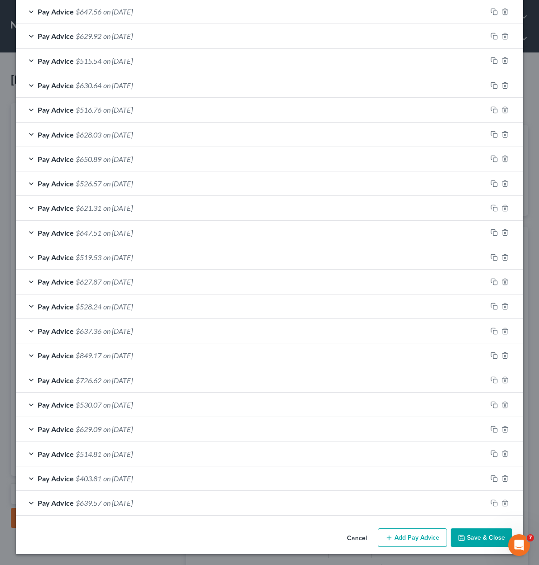
scroll to position [425, 0]
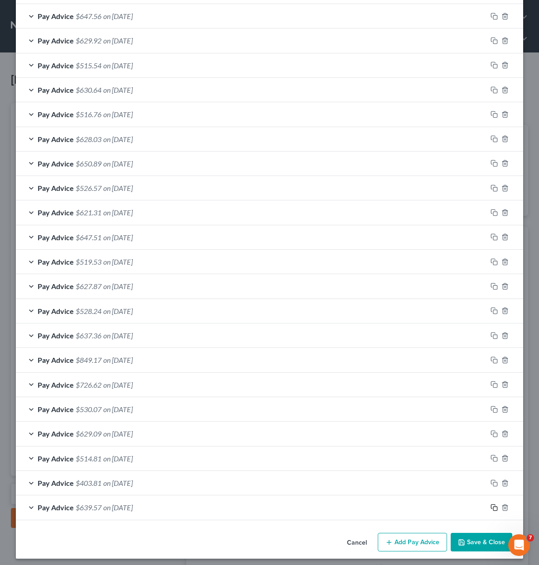
drag, startPoint x: 490, startPoint y: 503, endPoint x: 463, endPoint y: 494, distance: 28.2
click at [490, 504] on icon "button" at bounding box center [493, 507] width 7 height 7
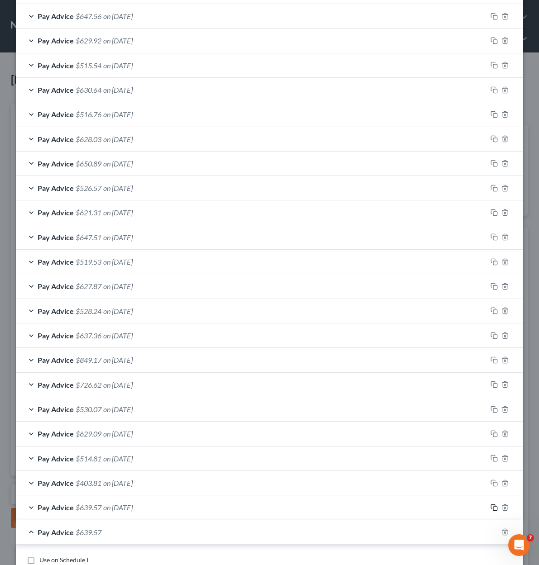
scroll to position [606, 0]
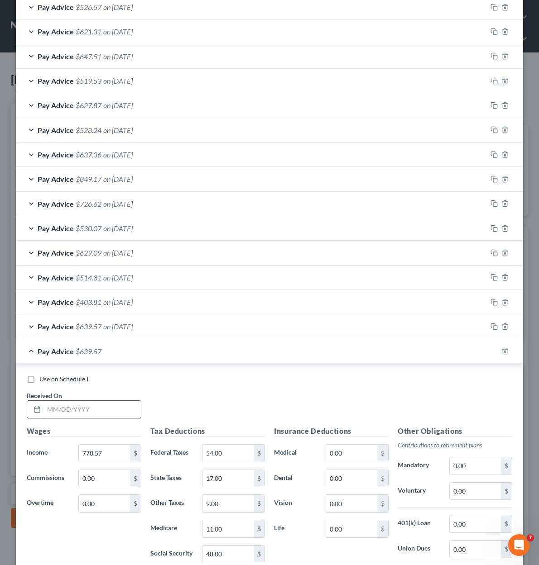
click at [76, 409] on input "text" at bounding box center [92, 409] width 97 height 17
type input "05/16/2025"
type input "786.90"
type input "55.00"
type input "17.00"
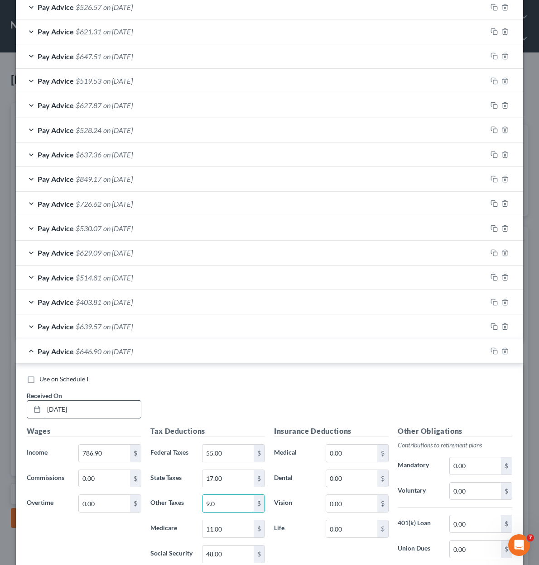
type input "9.00"
type input "11.00"
type input "49.00"
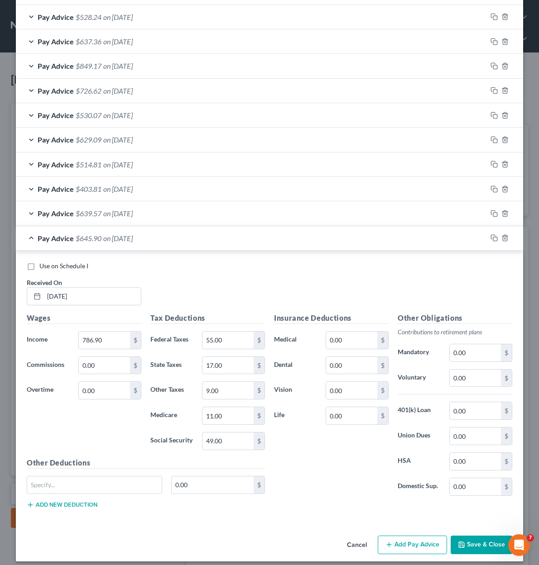
click at [110, 236] on span "on 05/16/2025" at bounding box center [117, 238] width 29 height 9
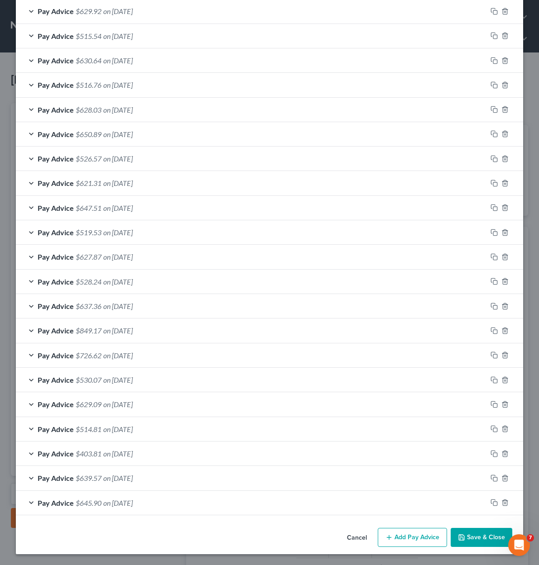
scroll to position [449, 0]
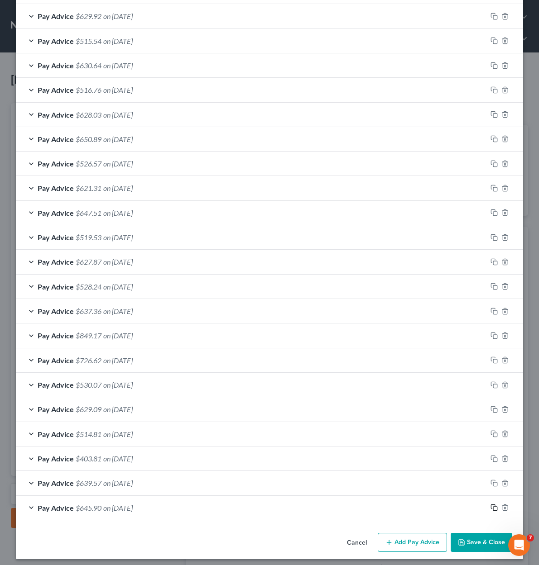
drag, startPoint x: 490, startPoint y: 503, endPoint x: 416, endPoint y: 493, distance: 74.8
click at [490, 504] on icon "button" at bounding box center [493, 507] width 7 height 7
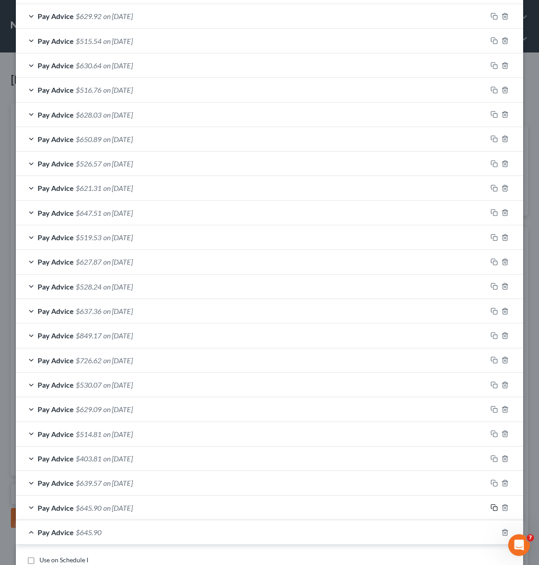
scroll to position [721, 0]
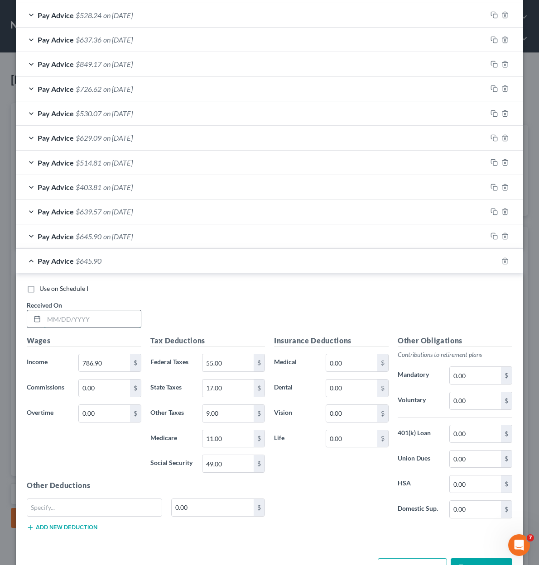
click at [75, 310] on input "text" at bounding box center [92, 318] width 97 height 17
type input "05/09/2025"
type input "767.75"
type input "53.00"
type input "16.00"
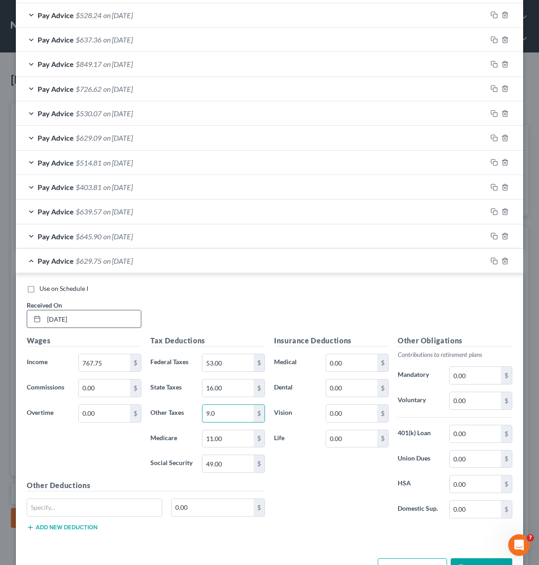
type input "9.00"
type input "11.00"
type input "48.00"
drag, startPoint x: 163, startPoint y: 257, endPoint x: 140, endPoint y: 304, distance: 52.0
click at [163, 257] on div "Pay Advice $630.75 on 05/09/2025" at bounding box center [251, 261] width 471 height 24
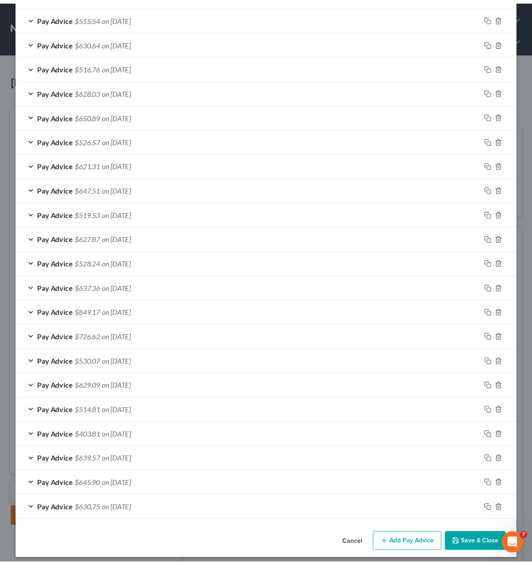
scroll to position [474, 0]
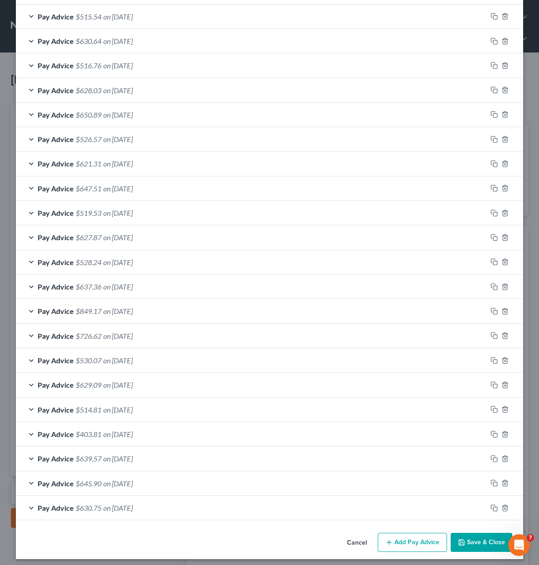
drag, startPoint x: 478, startPoint y: 539, endPoint x: 482, endPoint y: 535, distance: 6.4
click at [478, 539] on button "Save & Close" at bounding box center [481, 542] width 62 height 19
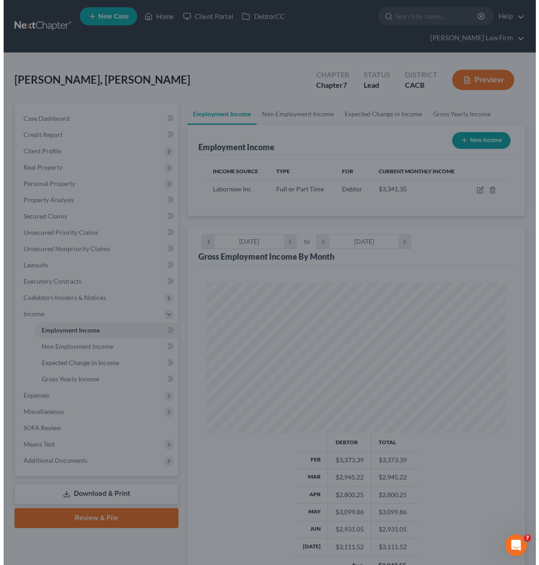
scroll to position [452440, 452271]
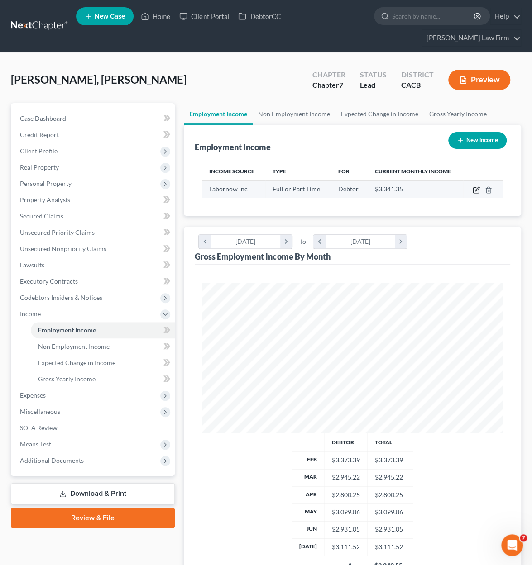
click at [473, 190] on icon "button" at bounding box center [476, 189] width 7 height 7
select select "0"
select select "22"
select select "3"
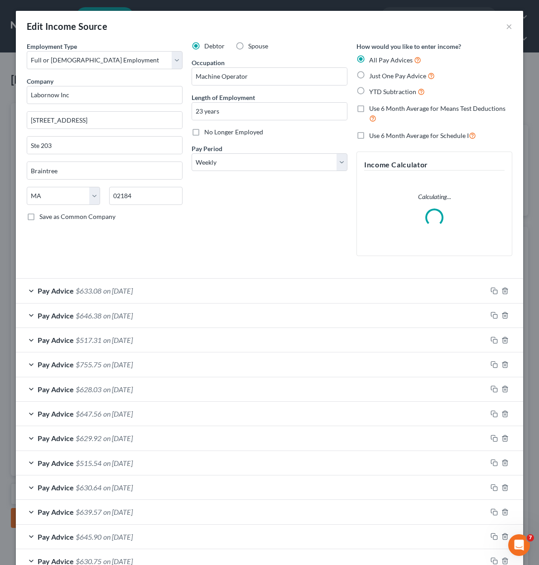
scroll to position [181, 0]
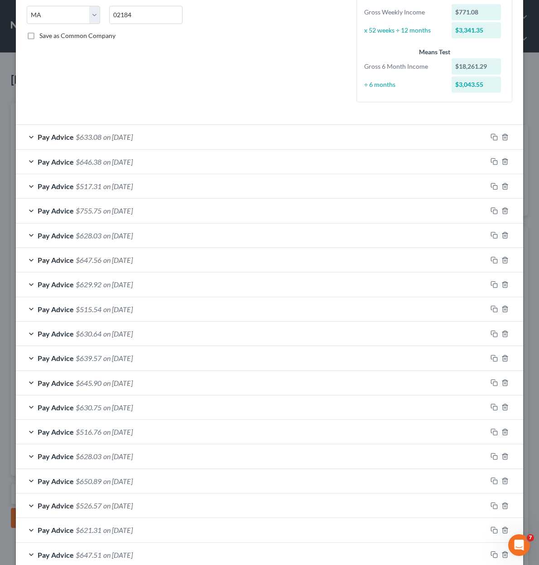
click at [129, 409] on span "on 05/09/2025" at bounding box center [117, 407] width 29 height 9
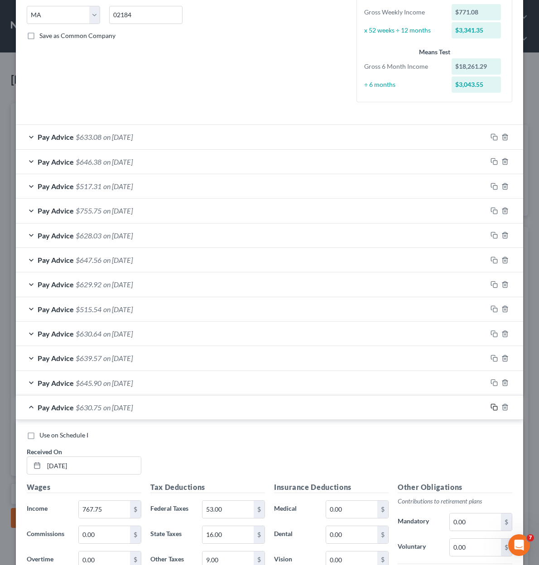
click at [493, 406] on rect "button" at bounding box center [495, 408] width 4 height 4
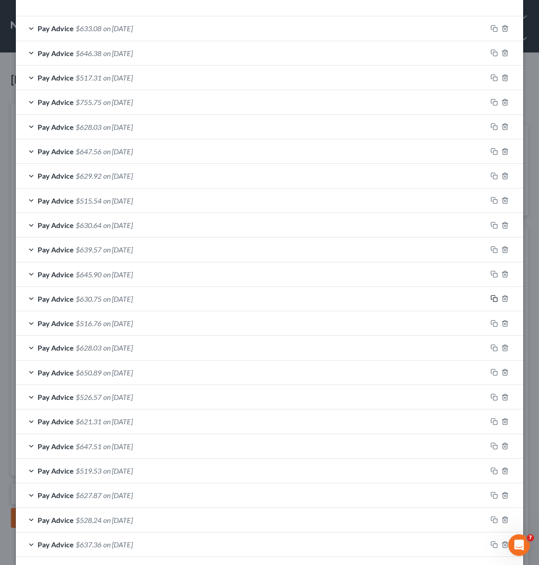
scroll to position [543, 0]
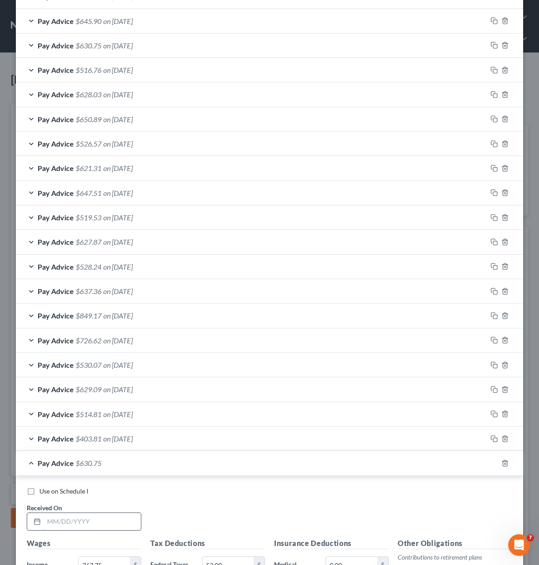
click at [119, 513] on input "text" at bounding box center [92, 521] width 97 height 17
click at [56, 513] on input "05//02/2025" at bounding box center [92, 521] width 97 height 17
type input "05/02/2025"
click at [150, 457] on div "Pay Advice $630.75 on 05/02/2025" at bounding box center [251, 463] width 471 height 24
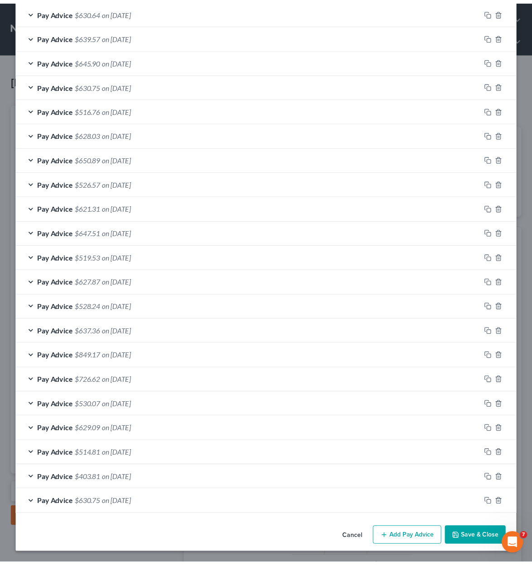
scroll to position [498, 0]
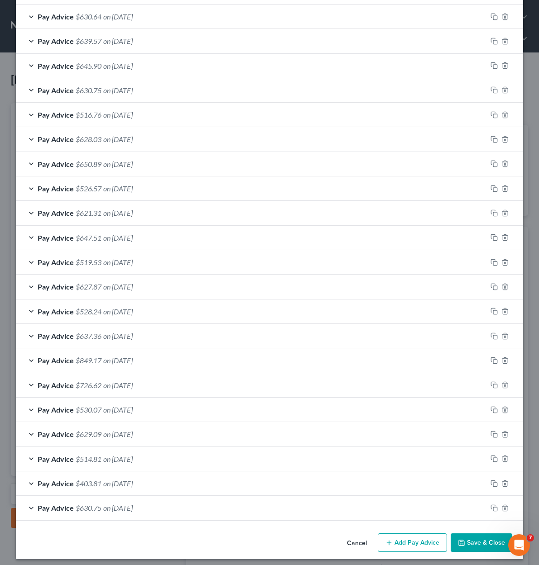
click at [475, 537] on button "Save & Close" at bounding box center [481, 543] width 62 height 19
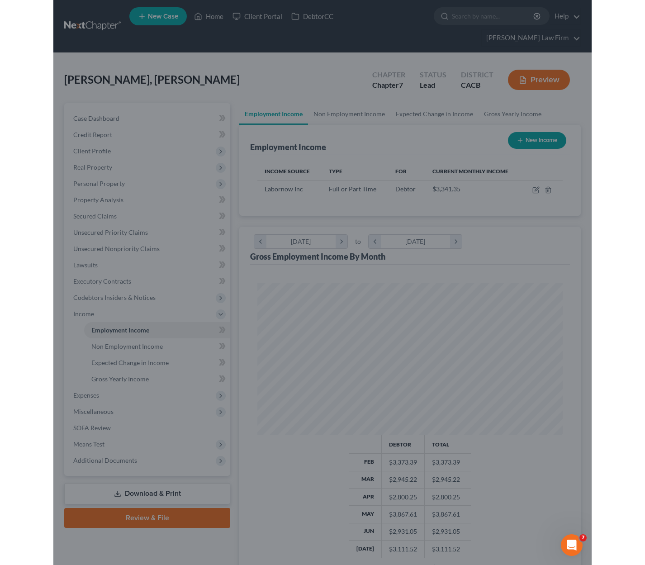
scroll to position [452440, 452271]
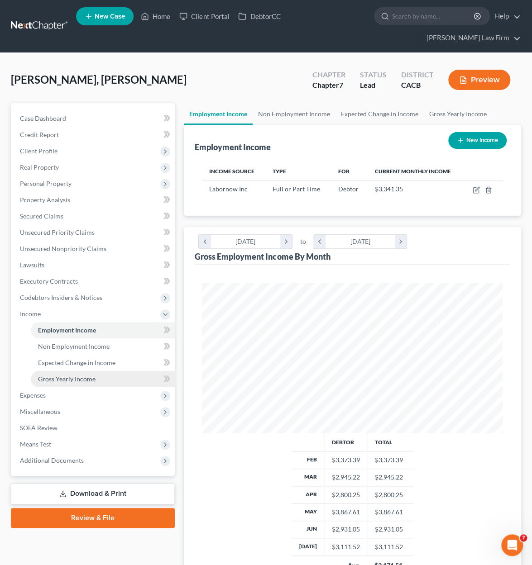
click at [67, 379] on span "Gross Yearly Income" at bounding box center [66, 379] width 57 height 8
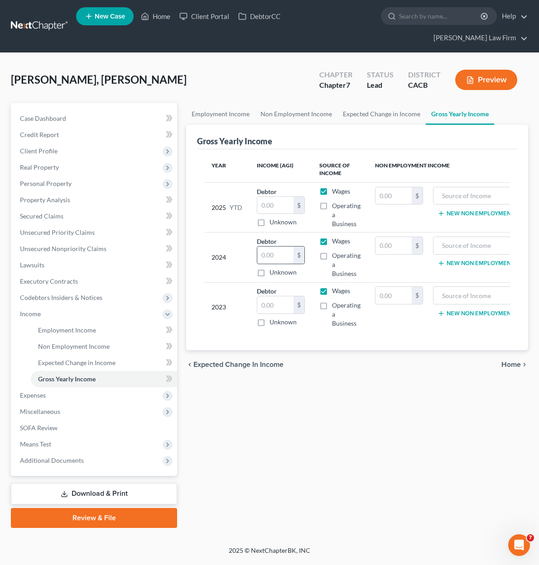
click at [270, 247] on input "text" at bounding box center [275, 255] width 36 height 17
type input "42,465.00"
click at [272, 296] on input "text" at bounding box center [275, 304] width 36 height 17
click at [277, 296] on input "text" at bounding box center [275, 304] width 36 height 17
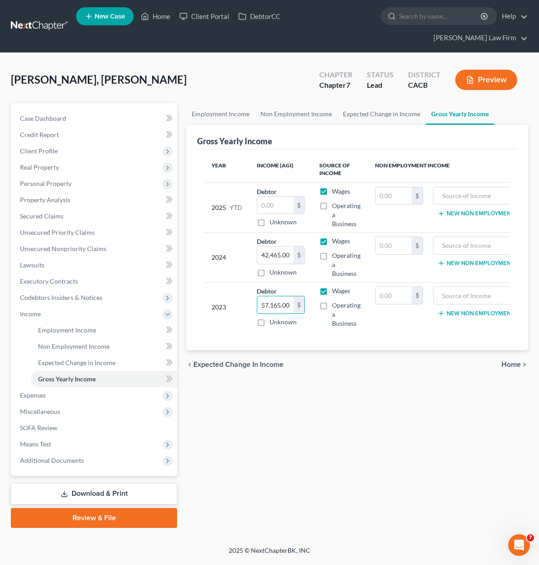
type input "57,165.00"
click at [330, 373] on div "Employment Income Non Employment Income Expected Change in Income Gross Yearly …" at bounding box center [356, 315] width 351 height 425
drag, startPoint x: 270, startPoint y: 188, endPoint x: 148, endPoint y: 162, distance: 123.9
click at [270, 197] on input "text" at bounding box center [275, 205] width 36 height 17
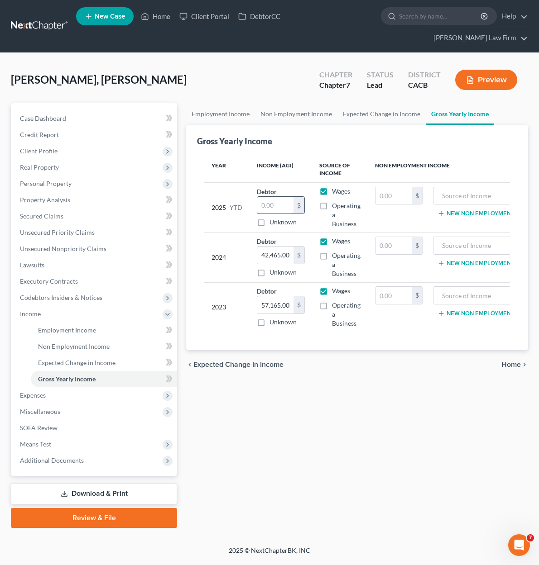
click at [268, 197] on input "text" at bounding box center [275, 205] width 36 height 17
click at [267, 197] on input "text" at bounding box center [275, 205] width 36 height 17
type input "22,381.70"
click at [377, 480] on div "Employment Income Non Employment Income Expected Change in Income Gross Yearly …" at bounding box center [356, 315] width 351 height 425
click at [27, 310] on span "Income" at bounding box center [30, 314] width 21 height 8
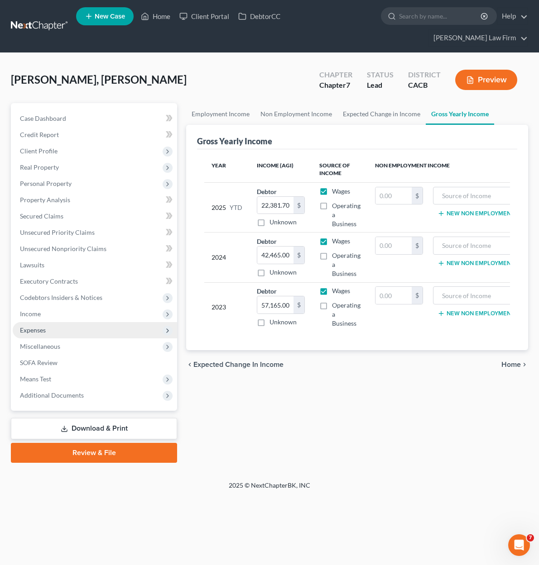
click at [53, 322] on span "Expenses" at bounding box center [95, 330] width 164 height 16
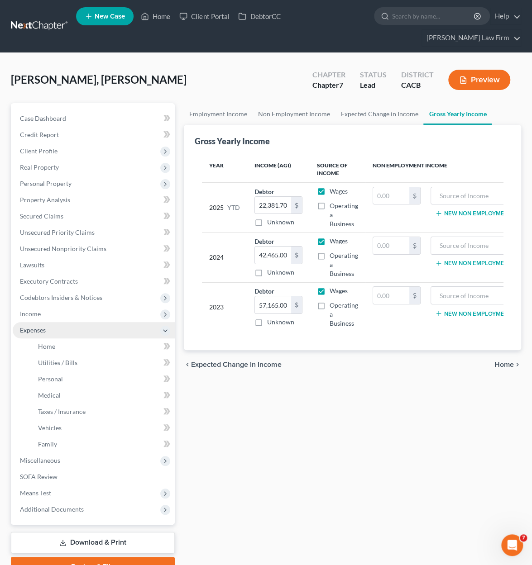
click at [62, 337] on span "Expenses" at bounding box center [94, 330] width 162 height 16
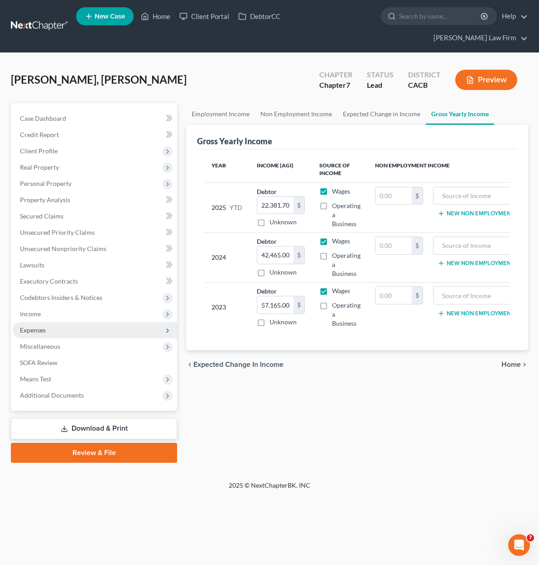
click at [40, 322] on span "Expenses" at bounding box center [95, 330] width 164 height 16
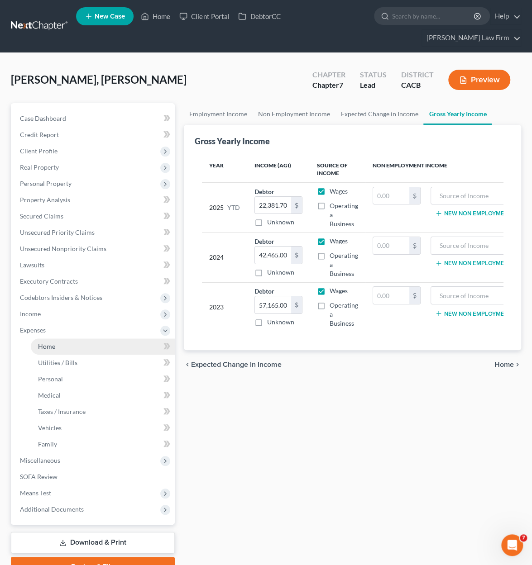
click at [66, 344] on link "Home" at bounding box center [103, 347] width 144 height 16
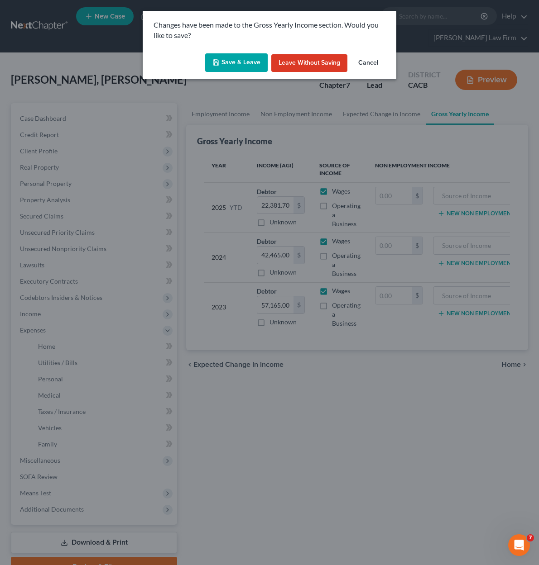
click at [238, 71] on button "Save & Leave" at bounding box center [236, 62] width 62 height 19
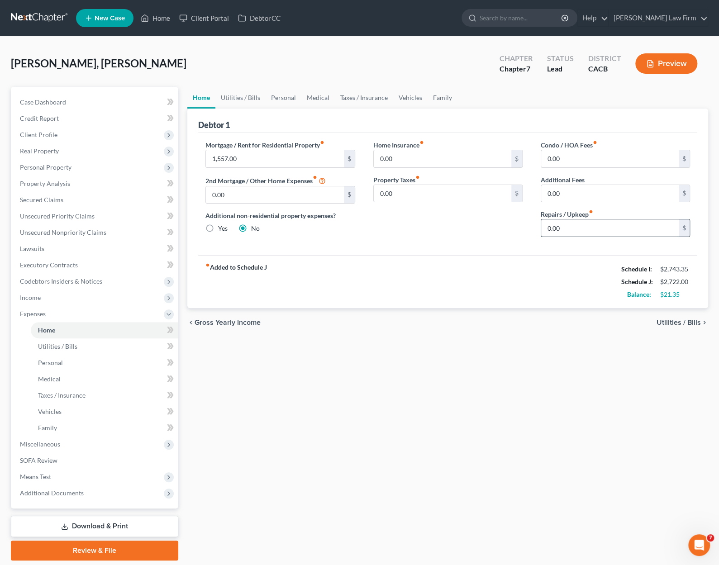
click at [528, 232] on input "0.00" at bounding box center [610, 228] width 138 height 17
type input "20.00"
click at [54, 316] on span "Expenses" at bounding box center [96, 314] width 166 height 16
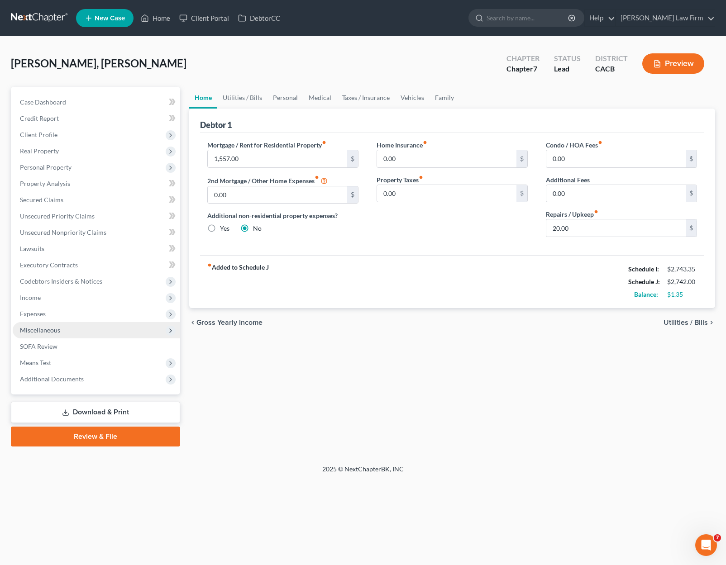
drag, startPoint x: 57, startPoint y: 331, endPoint x: 64, endPoint y: 331, distance: 7.2
click at [58, 331] on span "Miscellaneous" at bounding box center [40, 330] width 40 height 8
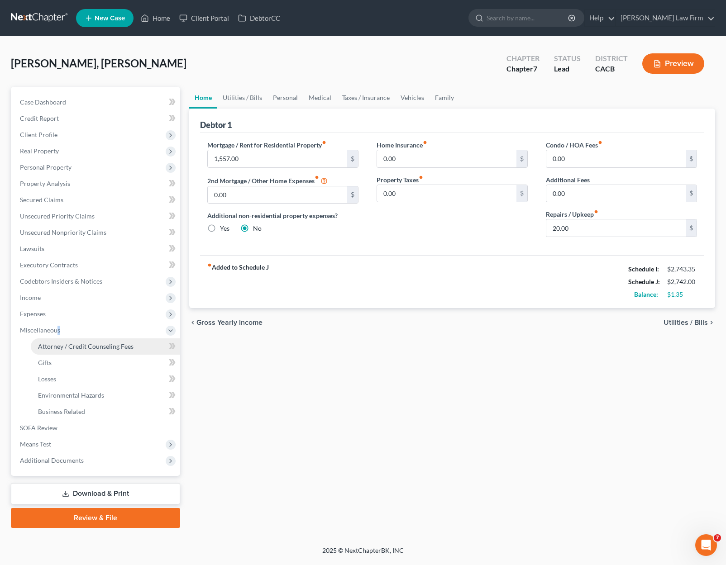
click at [93, 345] on span "Attorney / Credit Counseling Fees" at bounding box center [85, 347] width 95 height 8
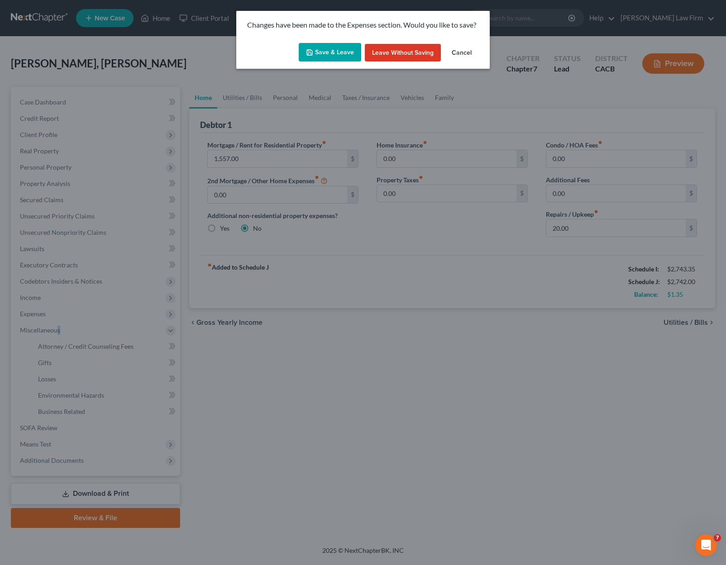
click at [339, 57] on button "Save & Leave" at bounding box center [330, 52] width 62 height 19
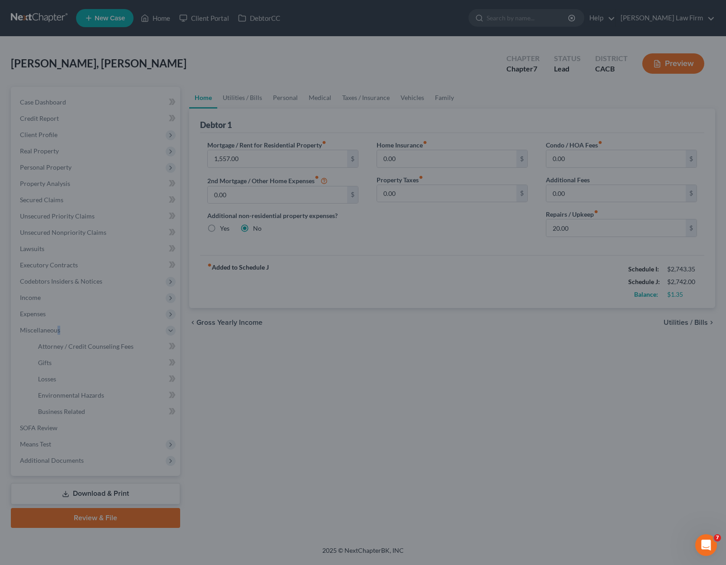
select select "0"
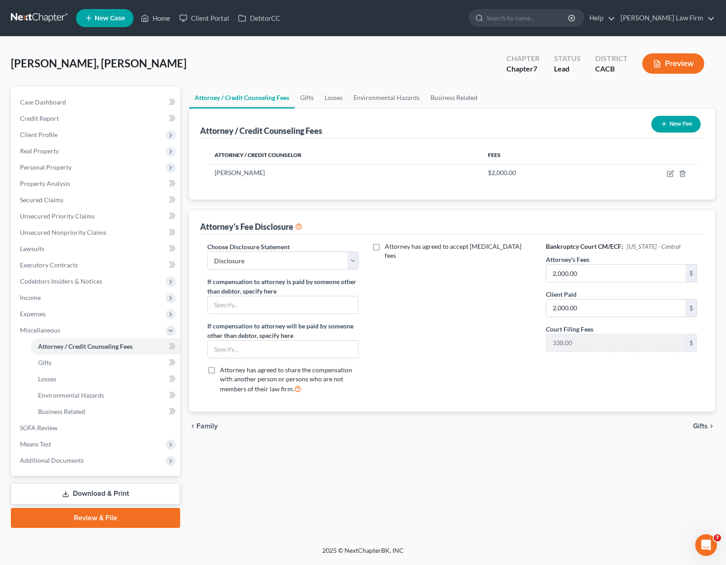
click at [248, 96] on link "Attorney / Credit Counseling Fees" at bounding box center [241, 98] width 105 height 22
click at [53, 329] on span "Miscellaneous" at bounding box center [40, 330] width 40 height 8
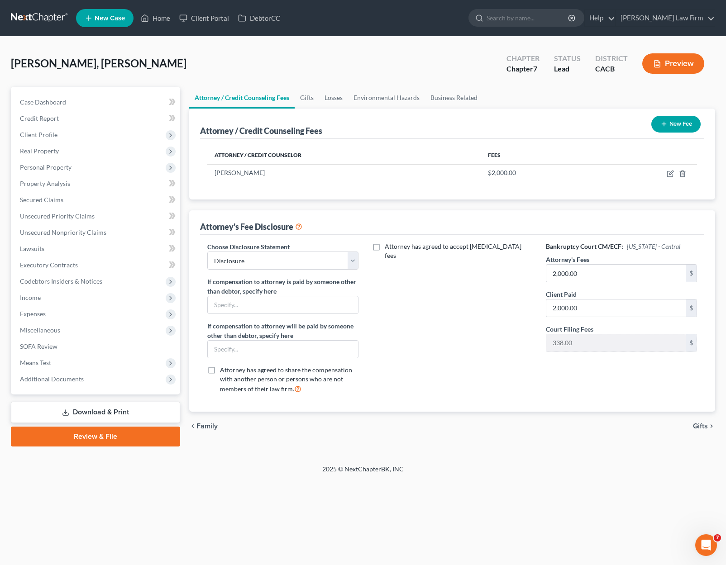
drag, startPoint x: 396, startPoint y: 69, endPoint x: 330, endPoint y: 68, distance: 65.6
click at [396, 69] on div "[PERSON_NAME], [PERSON_NAME] Upgraded Chapter Chapter 7 Status Lead District CA…" at bounding box center [363, 67] width 704 height 39
drag, startPoint x: 425, startPoint y: 71, endPoint x: 356, endPoint y: 78, distance: 70.1
click at [425, 71] on div "[PERSON_NAME], [PERSON_NAME] Upgraded Chapter Chapter 7 Status Lead District CA…" at bounding box center [363, 67] width 704 height 39
click at [46, 150] on span "Real Property" at bounding box center [39, 151] width 39 height 8
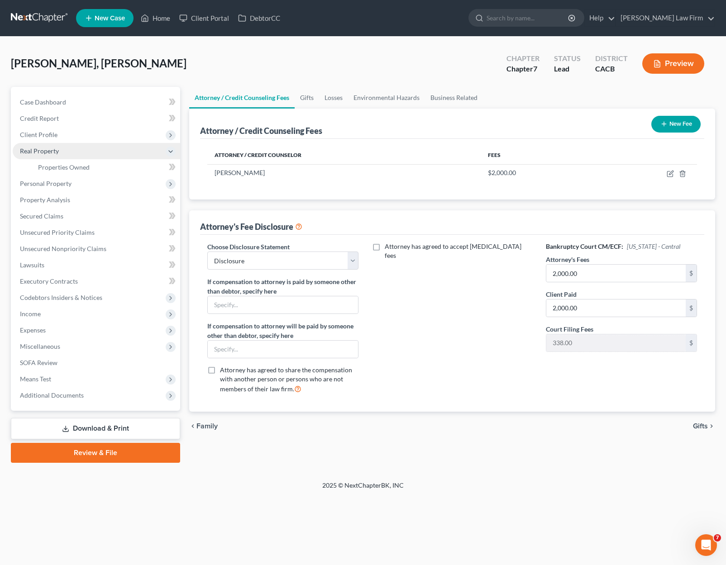
click at [46, 151] on span "Real Property" at bounding box center [39, 151] width 39 height 8
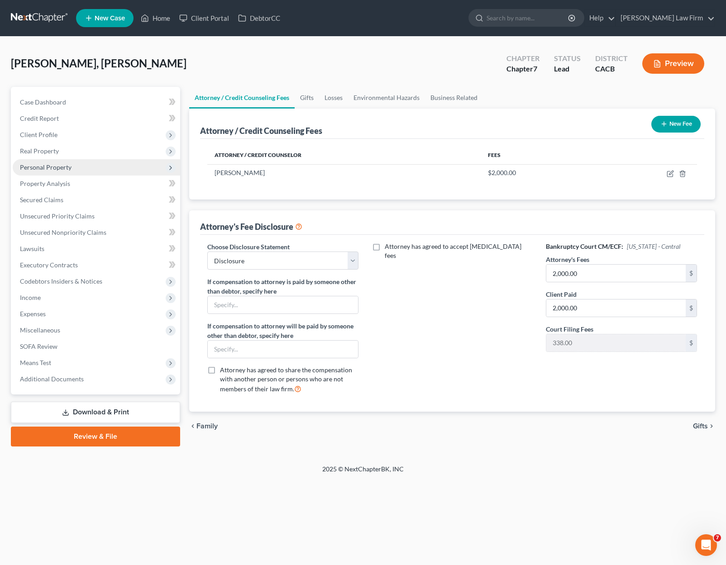
click at [46, 165] on span "Personal Property" at bounding box center [46, 167] width 52 height 8
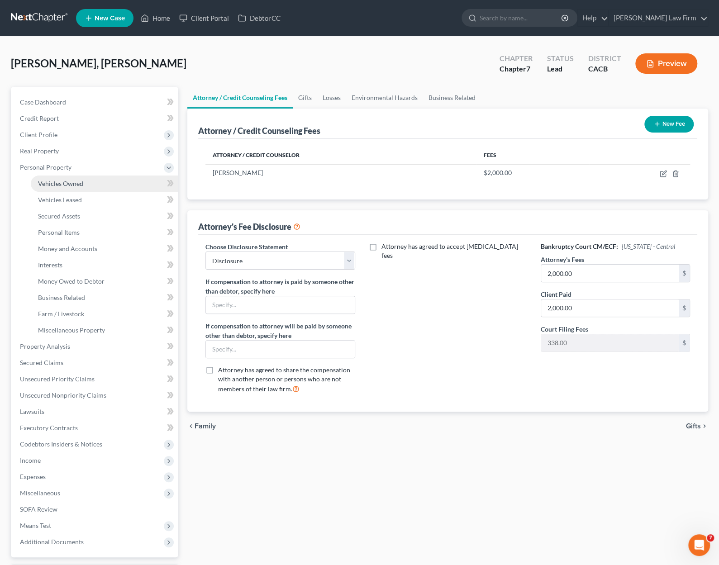
click at [87, 184] on link "Vehicles Owned" at bounding box center [105, 184] width 148 height 16
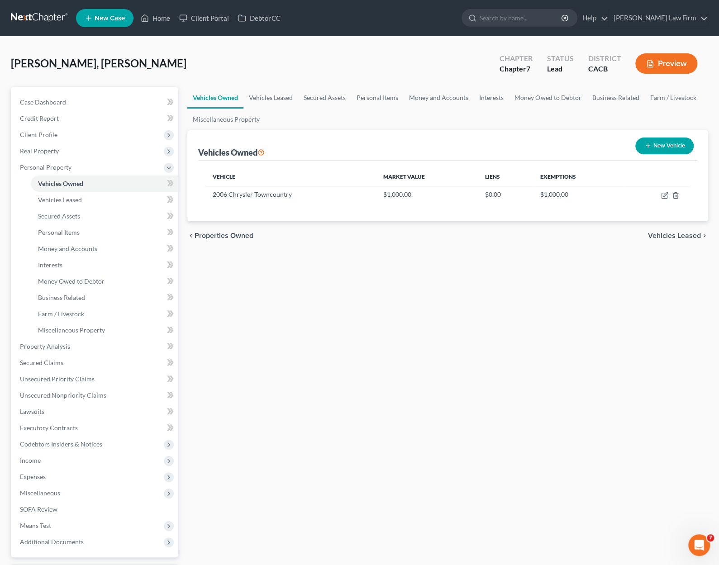
click at [0, 188] on div "Martinez Cruz, Gabriel Upgraded Chapter Chapter 7 Status Lead District CACB Pre…" at bounding box center [359, 332] width 719 height 591
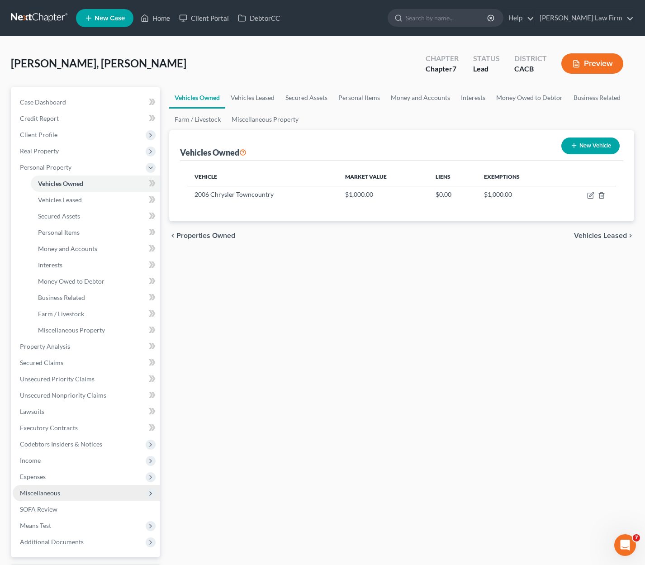
click at [53, 492] on span "Miscellaneous" at bounding box center [40, 493] width 40 height 8
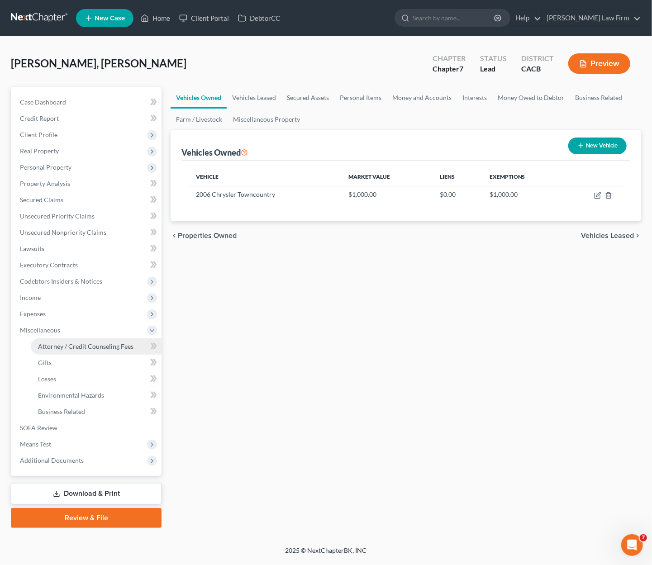
click at [76, 346] on span "Attorney / Credit Counseling Fees" at bounding box center [85, 347] width 95 height 8
select select "0"
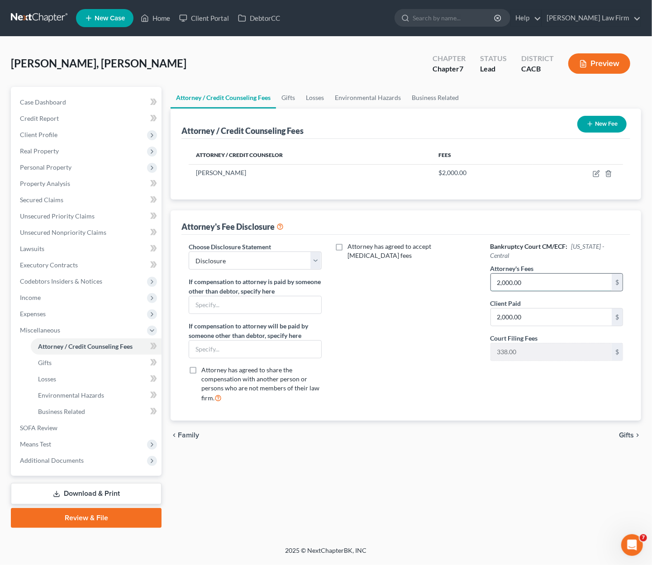
click at [528, 278] on input "2,000.00" at bounding box center [551, 282] width 121 height 17
type input "1,900.00"
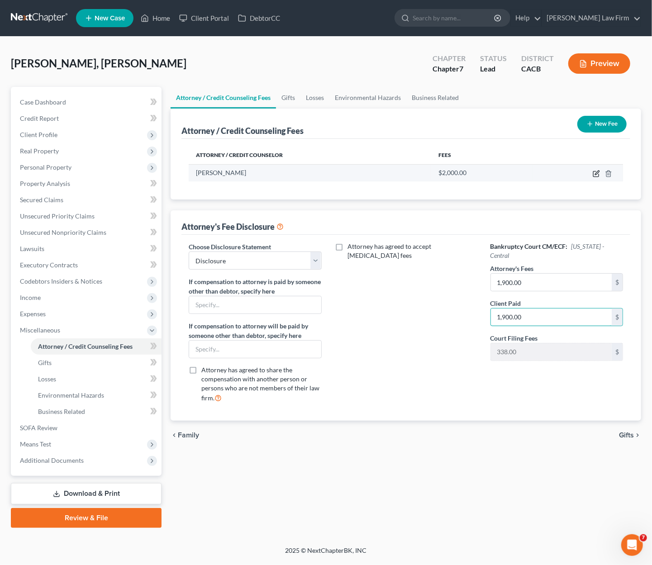
type input "1,900.00"
click at [528, 172] on icon "button" at bounding box center [596, 173] width 7 height 7
select select "4"
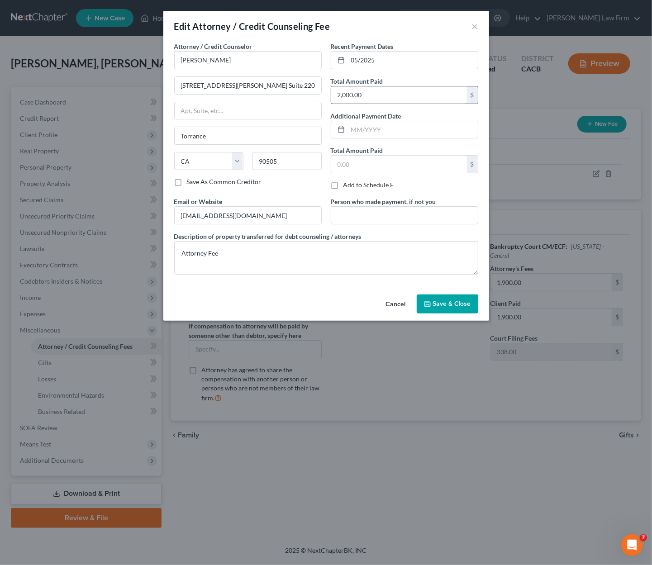
click at [383, 88] on input "2,000.00" at bounding box center [399, 94] width 136 height 17
type input "1,900.00"
click at [434, 295] on button "Save & Close" at bounding box center [448, 304] width 62 height 19
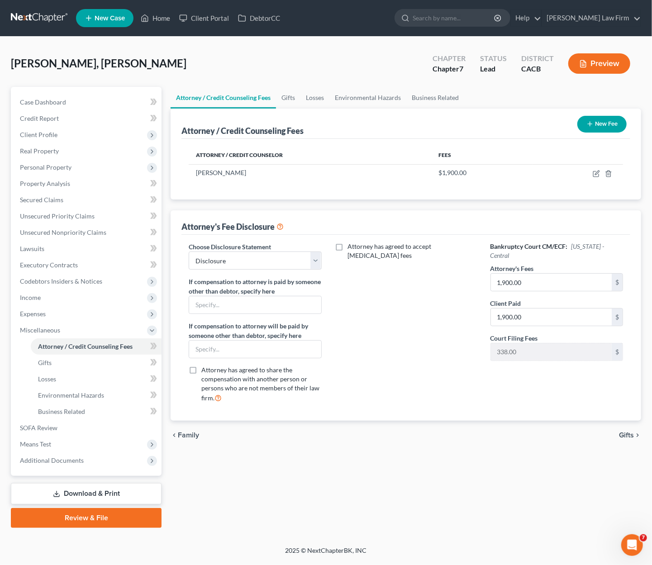
click at [247, 65] on div "[PERSON_NAME], [PERSON_NAME] Upgraded Chapter Chapter 7 Status Lead District CA…" at bounding box center [326, 67] width 630 height 39
drag, startPoint x: 373, startPoint y: 40, endPoint x: 369, endPoint y: 51, distance: 12.0
click at [373, 40] on div "Martinez Cruz, Gabriel Upgraded Chapter Chapter 7 Status Lead District CACB Pre…" at bounding box center [326, 292] width 652 height 510
drag, startPoint x: 53, startPoint y: 328, endPoint x: 7, endPoint y: 237, distance: 102.4
click at [53, 327] on span "Miscellaneous" at bounding box center [40, 330] width 40 height 8
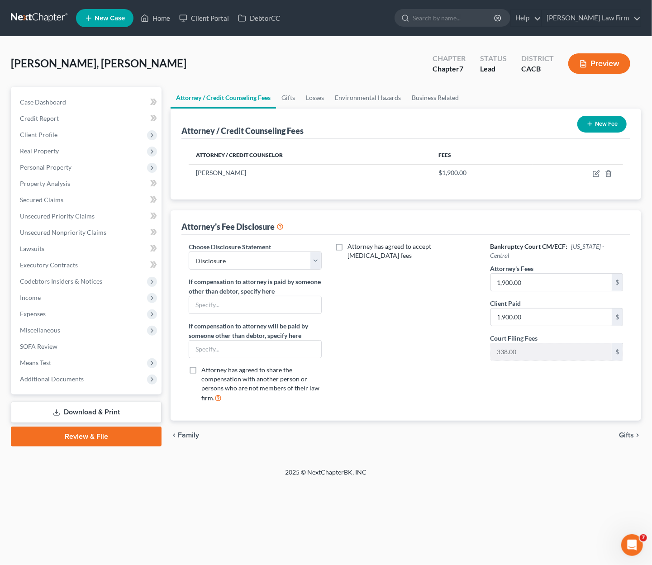
click at [281, 67] on div "[PERSON_NAME], [PERSON_NAME] Upgraded Chapter Chapter 7 Status Lead District CA…" at bounding box center [326, 67] width 630 height 39
click at [56, 166] on span "Personal Property" at bounding box center [46, 167] width 52 height 8
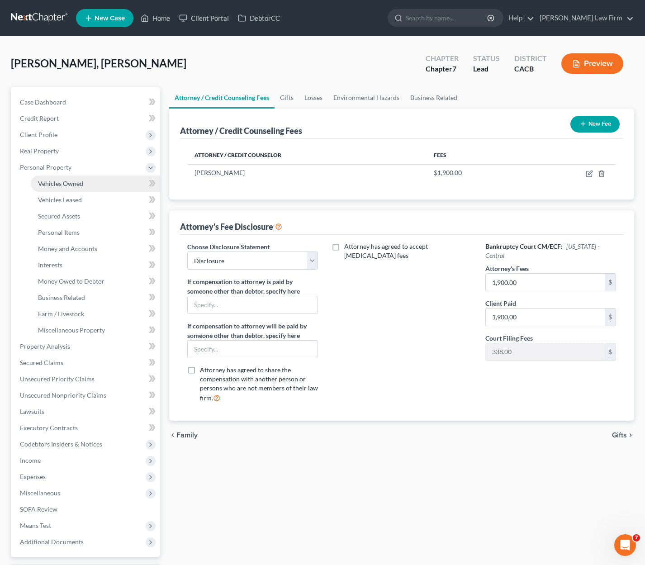
click at [82, 184] on link "Vehicles Owned" at bounding box center [95, 184] width 129 height 16
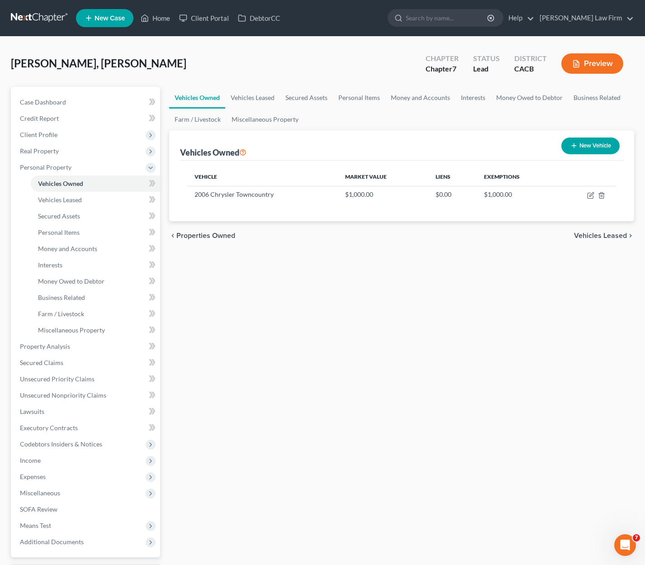
click at [528, 144] on button "New Vehicle" at bounding box center [591, 146] width 58 height 17
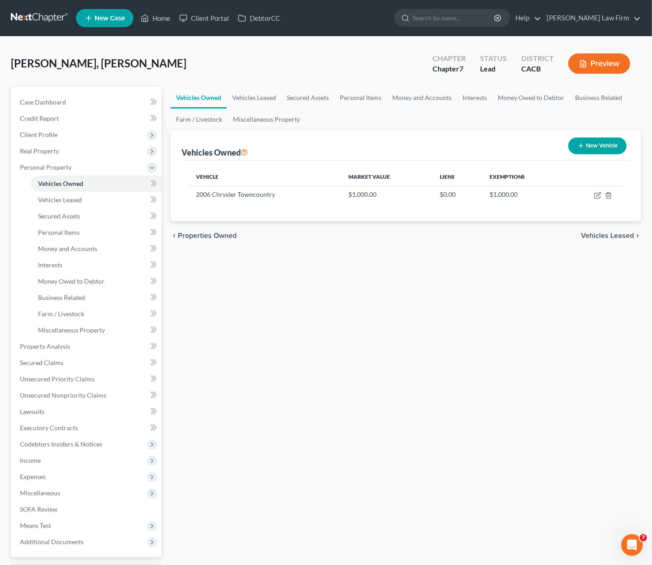
select select "0"
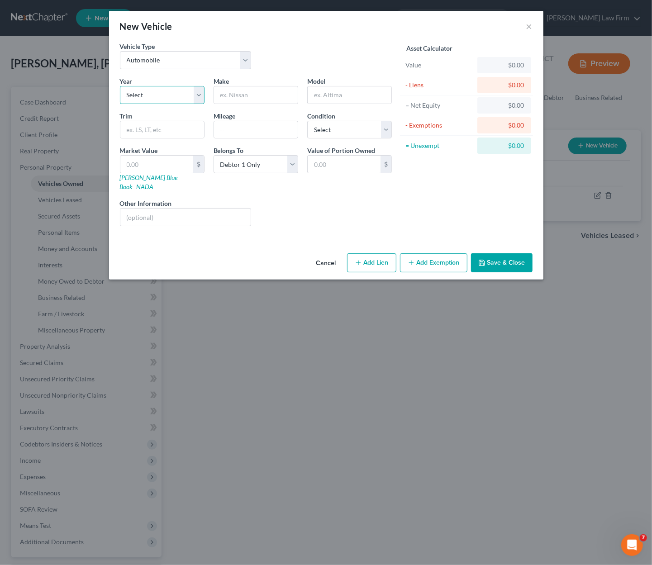
click at [184, 98] on select "Select 2026 2025 2024 2023 2022 2021 2020 2019 2018 2017 2016 2015 2014 2013 20…" at bounding box center [162, 95] width 85 height 18
select select "18"
click at [120, 86] on select "Select 2026 2025 2024 2023 2022 2021 2020 2019 2018 2017 2016 2015 2014 2013 20…" at bounding box center [162, 95] width 85 height 18
click at [236, 96] on input "text" at bounding box center [256, 94] width 84 height 17
type input "Honda"
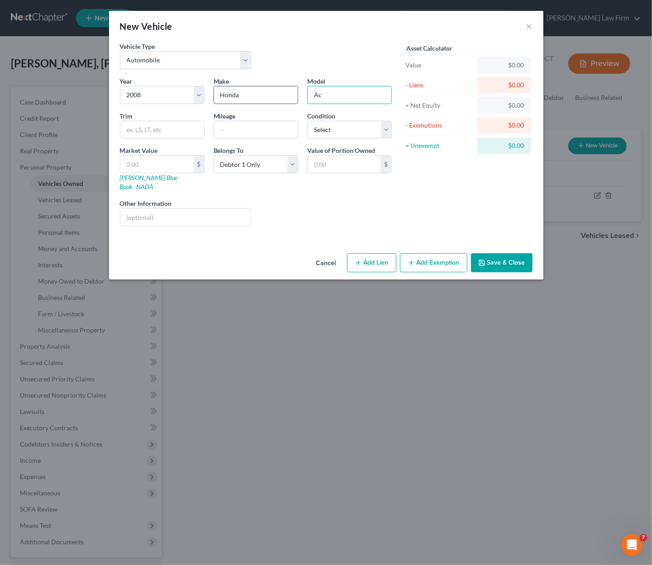
type input "Accord"
drag, startPoint x: 335, startPoint y: 129, endPoint x: 338, endPoint y: 137, distance: 8.6
click at [335, 129] on select "Select Excellent Very Good Good Fair Poor" at bounding box center [349, 130] width 85 height 18
select select "3"
click at [307, 121] on select "Select Excellent Very Good Good Fair Poor" at bounding box center [349, 130] width 85 height 18
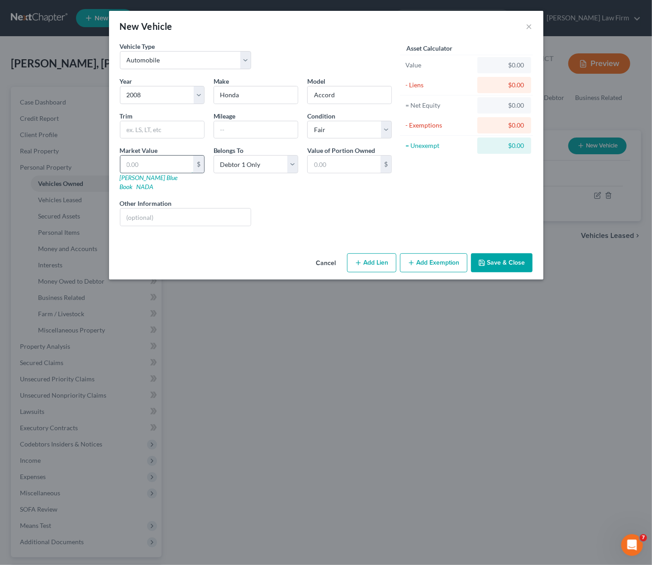
click at [153, 158] on input "text" at bounding box center [156, 164] width 73 height 17
type input "3"
type input "3.00"
type input "30"
type input "30.00"
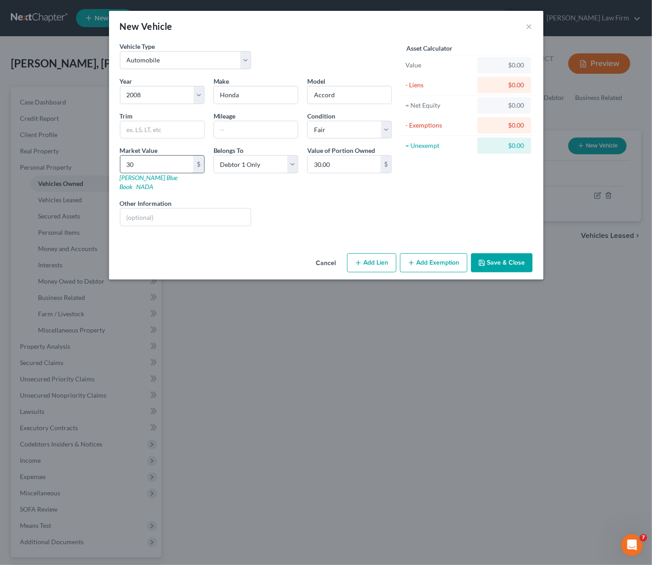
type input "300"
type input "300.00"
type input "3000"
type input "3,000.00"
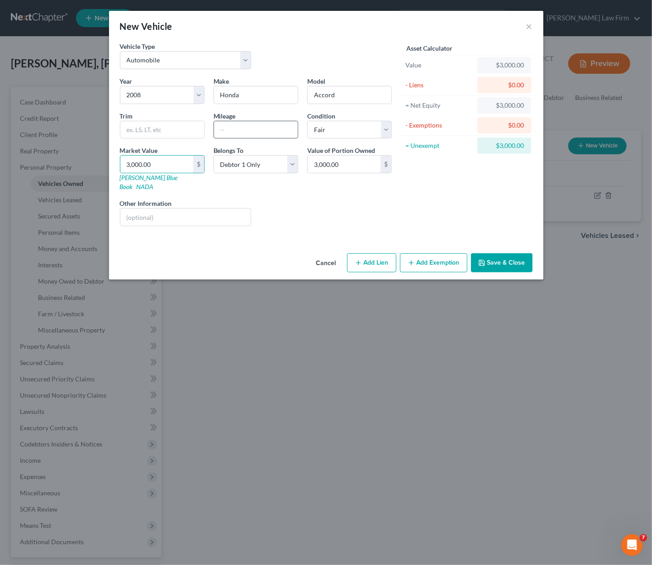
click at [235, 129] on input "text" at bounding box center [256, 129] width 84 height 17
type input "149000"
click at [434, 253] on button "Add Exemption" at bounding box center [433, 262] width 67 height 19
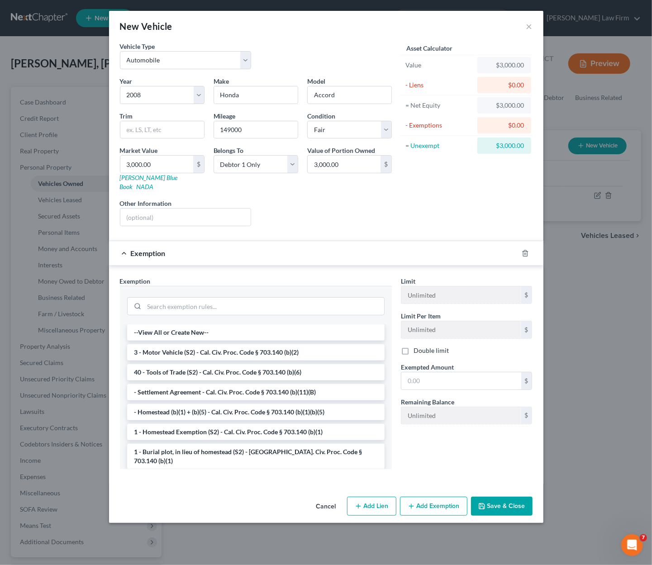
drag, startPoint x: 240, startPoint y: 343, endPoint x: 318, endPoint y: 345, distance: 78.3
click at [242, 344] on li "3 - Motor Vehicle (S2) - Cal. Civ. Proc. Code § 703.140 (b)(2)" at bounding box center [256, 352] width 258 height 16
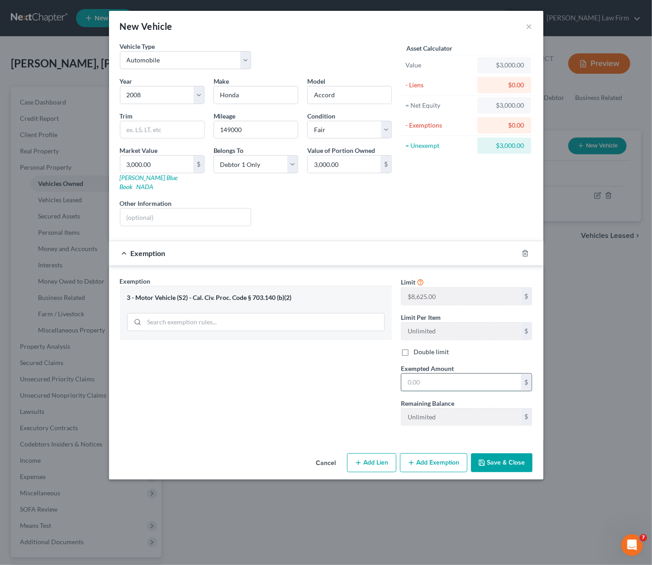
click at [462, 374] on input "text" at bounding box center [461, 382] width 120 height 17
type input "3,000.00"
click at [510, 453] on button "Save & Close" at bounding box center [502, 462] width 62 height 19
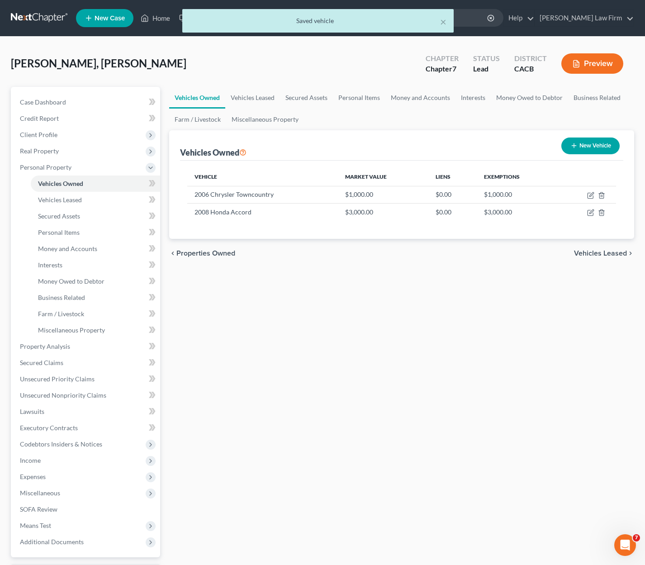
click at [528, 430] on div "Vehicles Owned Vehicles Leased Secured Assets Personal Items Money and Accounts…" at bounding box center [402, 348] width 475 height 523
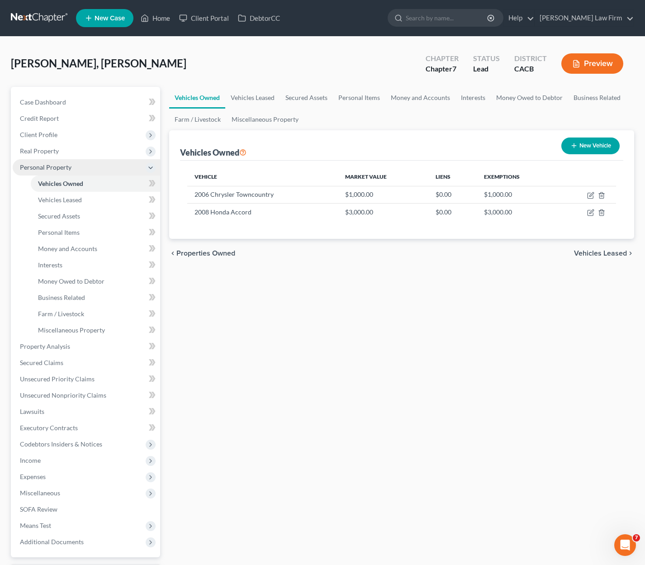
click at [67, 169] on span "Personal Property" at bounding box center [46, 167] width 52 height 8
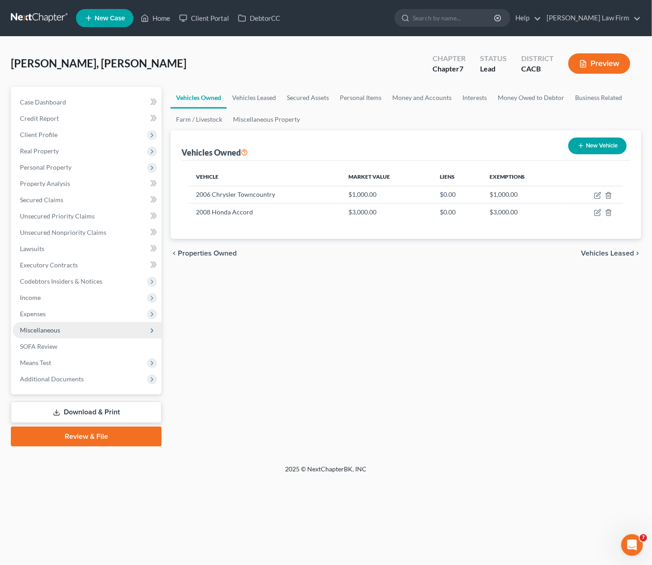
click at [53, 332] on span "Miscellaneous" at bounding box center [40, 330] width 40 height 8
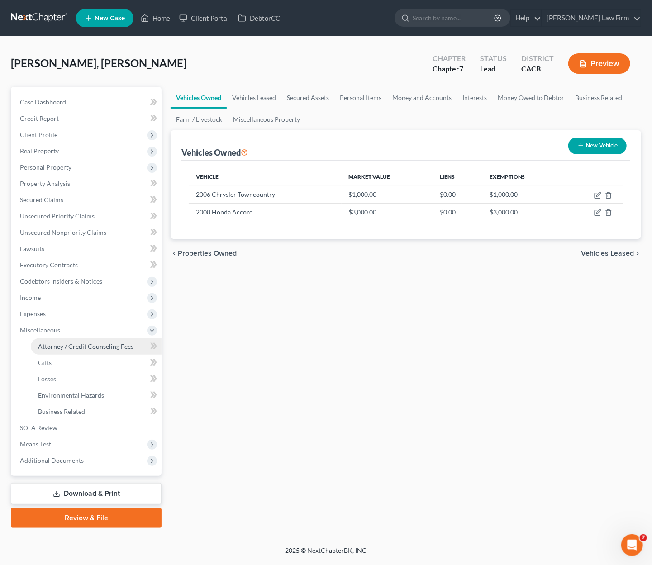
click at [79, 343] on span "Attorney / Credit Counseling Fees" at bounding box center [85, 347] width 95 height 8
select select "0"
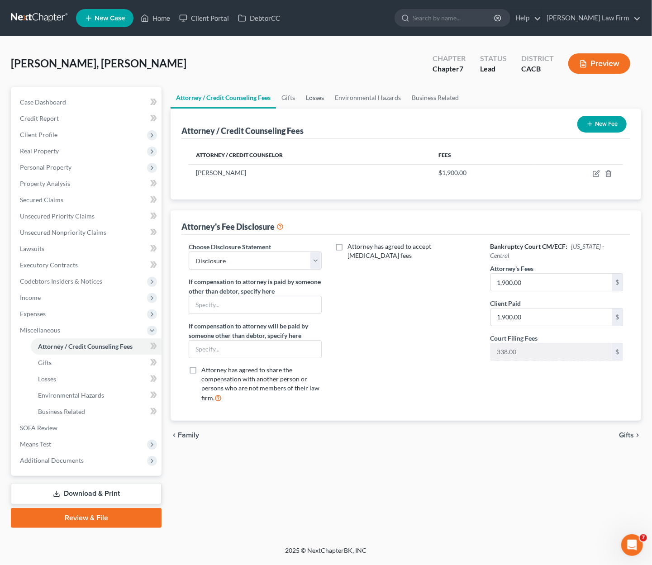
click at [309, 98] on link "Losses" at bounding box center [315, 98] width 29 height 22
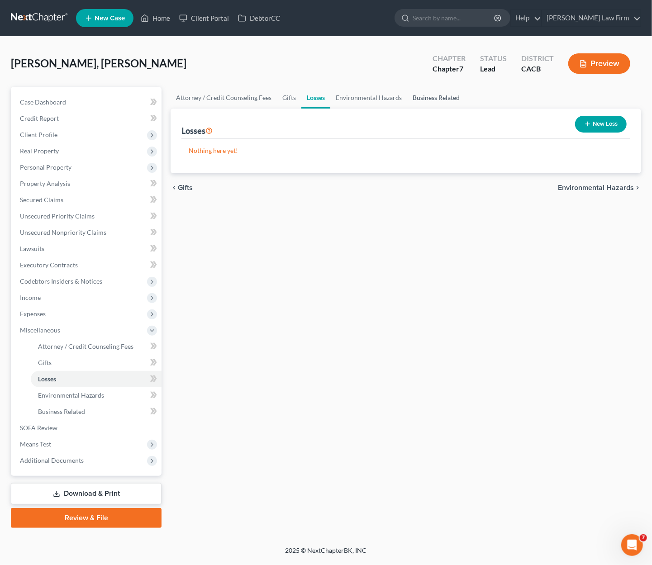
drag, startPoint x: 424, startPoint y: 95, endPoint x: 339, endPoint y: 130, distance: 92.5
click at [423, 95] on link "Business Related" at bounding box center [436, 98] width 58 height 22
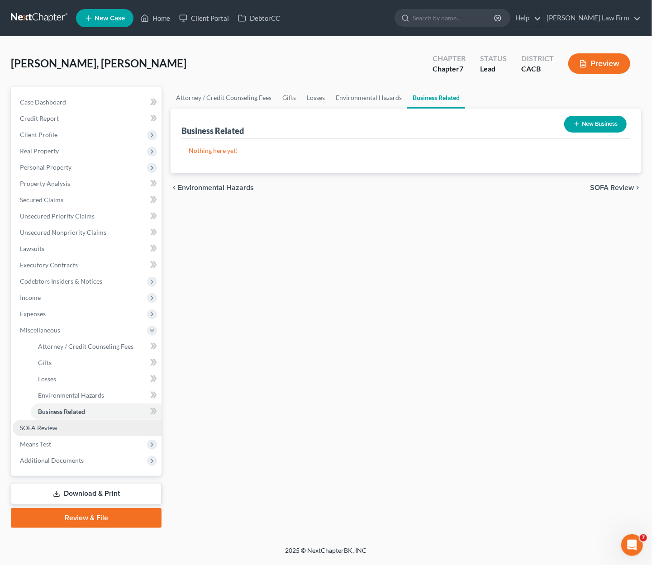
drag, startPoint x: 40, startPoint y: 425, endPoint x: 46, endPoint y: 429, distance: 7.3
click at [40, 425] on span "SOFA Review" at bounding box center [39, 428] width 38 height 8
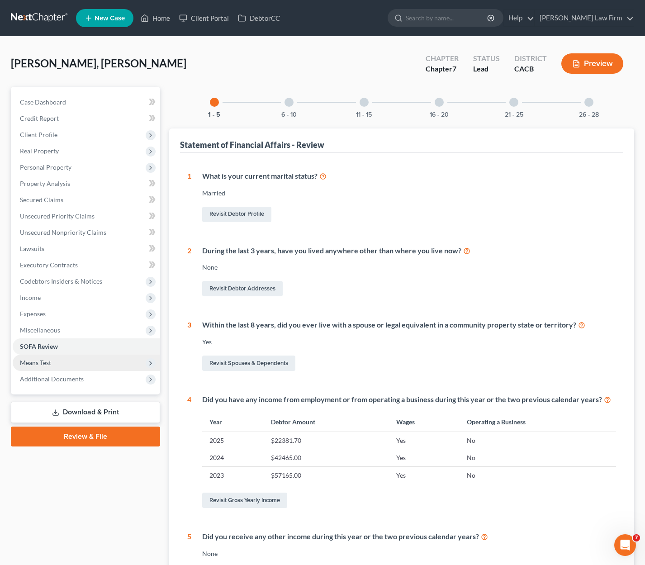
click at [51, 365] on span "Means Test" at bounding box center [35, 363] width 31 height 8
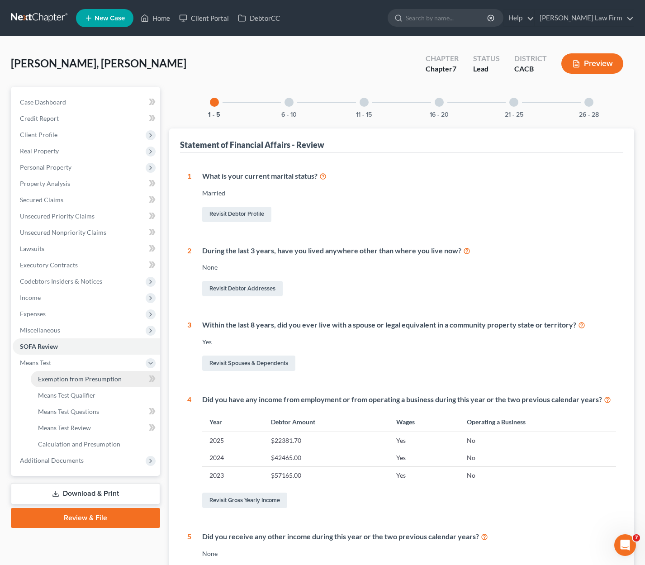
drag, startPoint x: 73, startPoint y: 376, endPoint x: 151, endPoint y: 298, distance: 110.4
click at [73, 376] on span "Exemption from Presumption" at bounding box center [80, 379] width 84 height 8
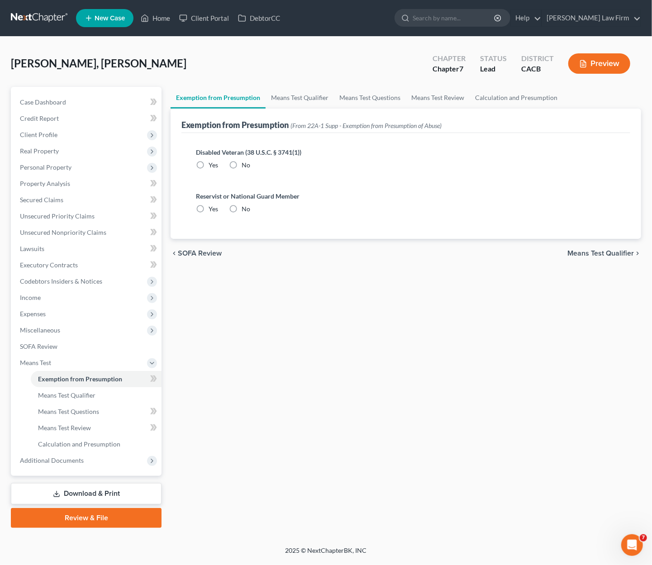
click at [242, 161] on label "No" at bounding box center [246, 165] width 9 height 9
click at [245, 161] on input "No" at bounding box center [248, 164] width 6 height 6
radio input "true"
click at [242, 213] on label "No" at bounding box center [246, 209] width 9 height 9
click at [245, 210] on input "No" at bounding box center [248, 208] width 6 height 6
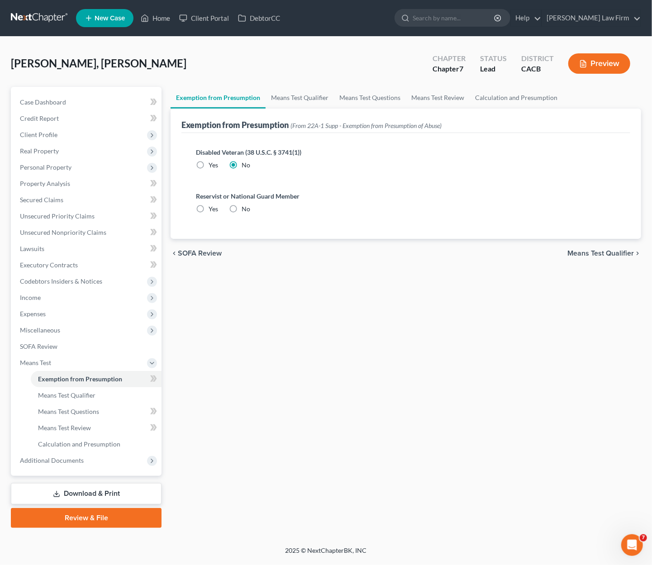
radio input "true"
click at [296, 98] on link "Means Test Qualifier" at bounding box center [300, 98] width 68 height 22
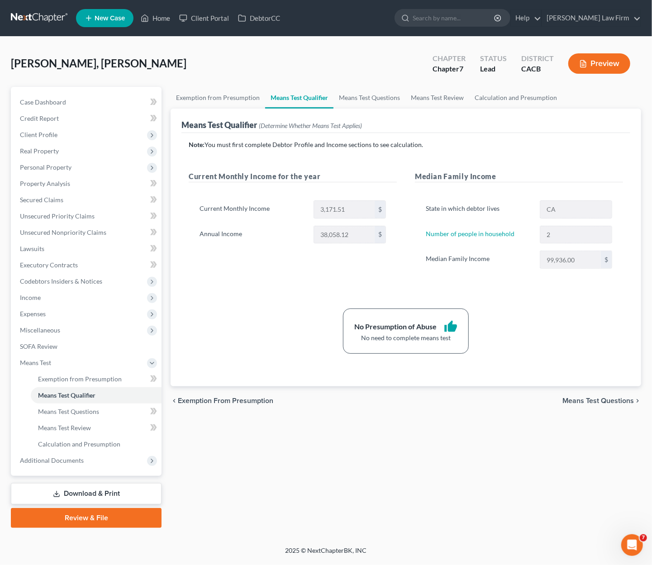
drag, startPoint x: 95, startPoint y: 493, endPoint x: 76, endPoint y: 478, distance: 24.2
click at [95, 493] on link "Download & Print" at bounding box center [86, 493] width 151 height 21
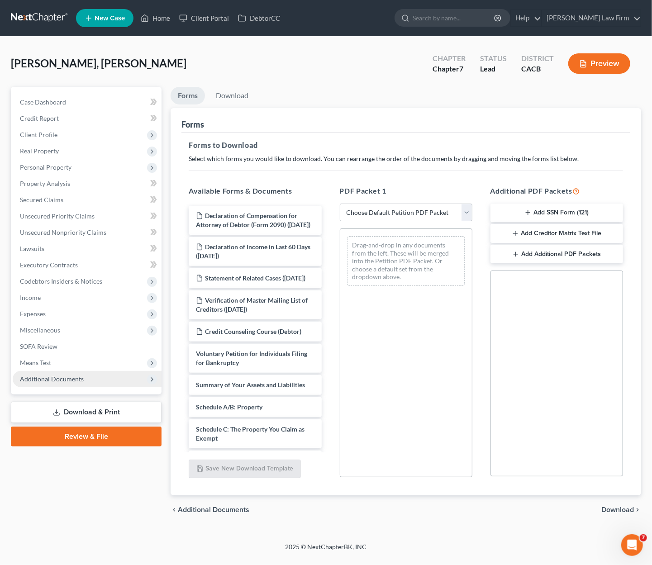
click at [96, 382] on span "Additional Documents" at bounding box center [87, 379] width 149 height 16
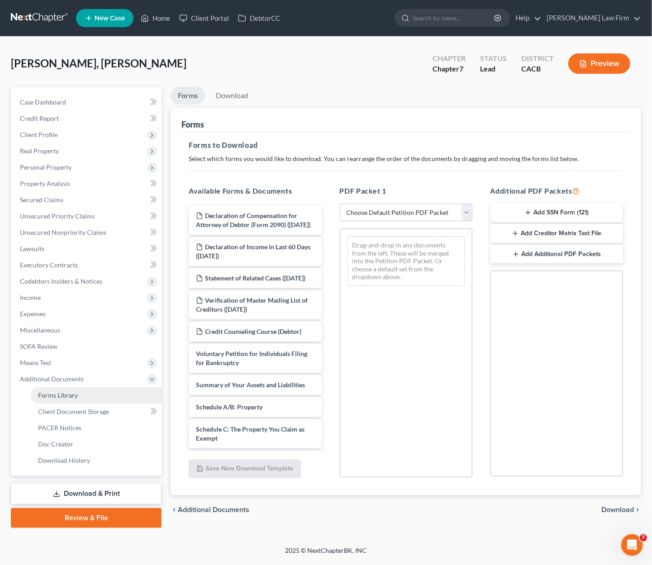
drag, startPoint x: 71, startPoint y: 395, endPoint x: 291, endPoint y: 370, distance: 221.4
click at [72, 395] on span "Forms Library" at bounding box center [58, 395] width 40 height 8
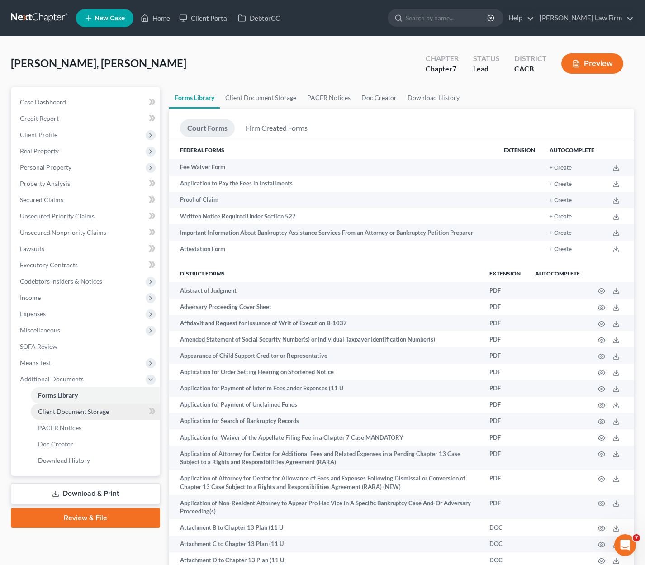
click at [79, 410] on span "Client Document Storage" at bounding box center [73, 412] width 71 height 8
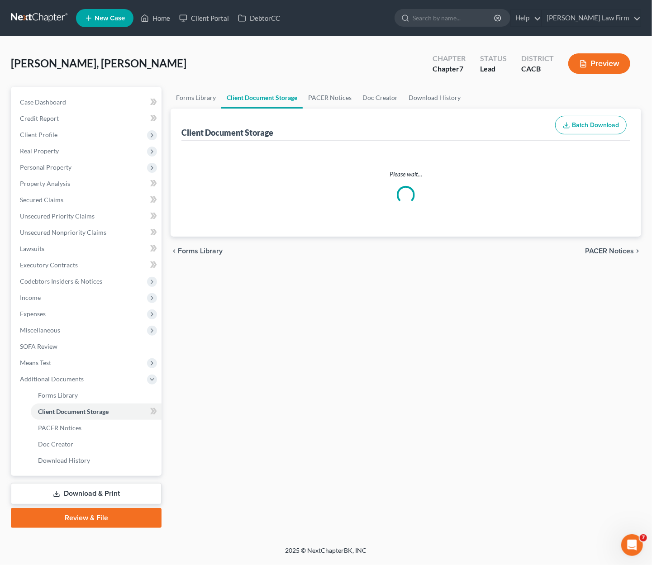
select select "10"
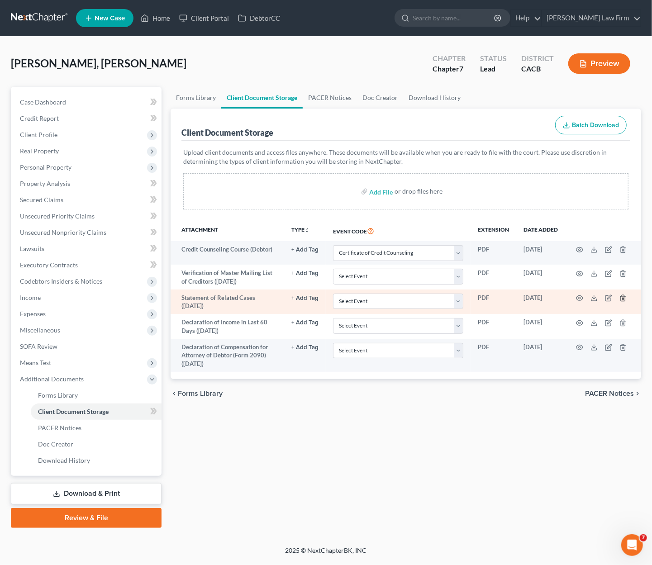
click at [528, 297] on icon "button" at bounding box center [623, 298] width 7 height 7
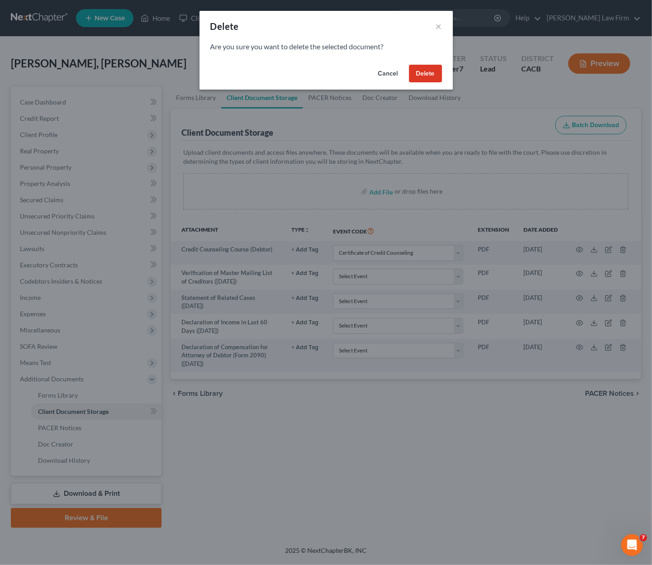
click at [437, 75] on button "Delete" at bounding box center [425, 74] width 33 height 18
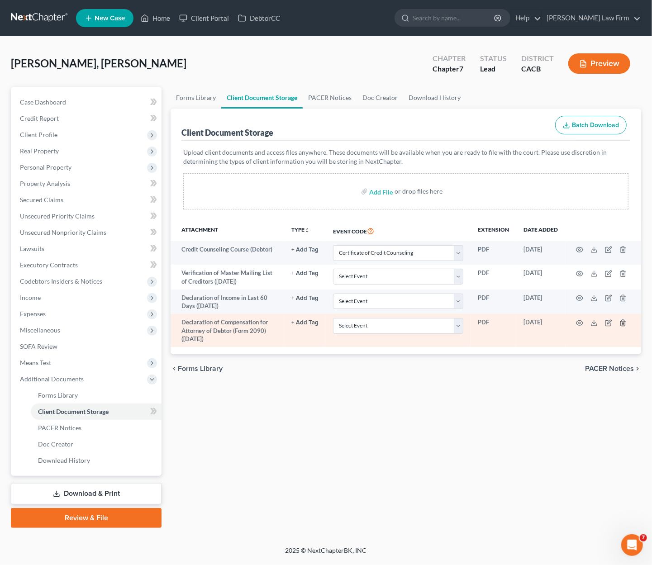
click at [528, 323] on icon "button" at bounding box center [623, 323] width 7 height 7
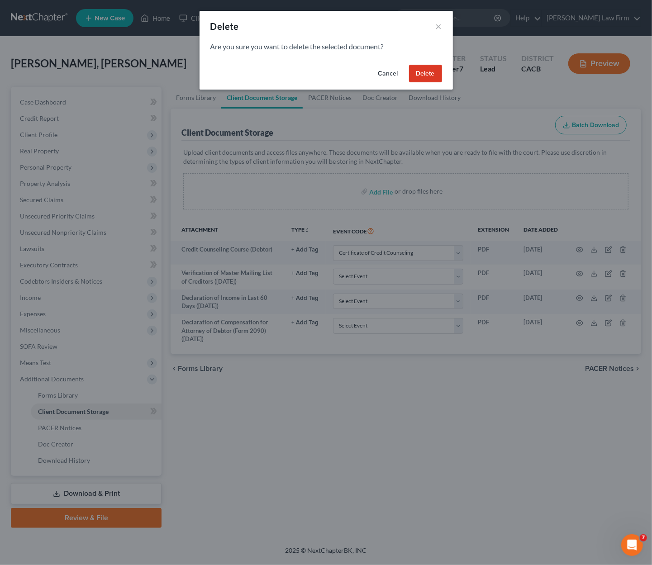
click at [420, 81] on button "Delete" at bounding box center [425, 74] width 33 height 18
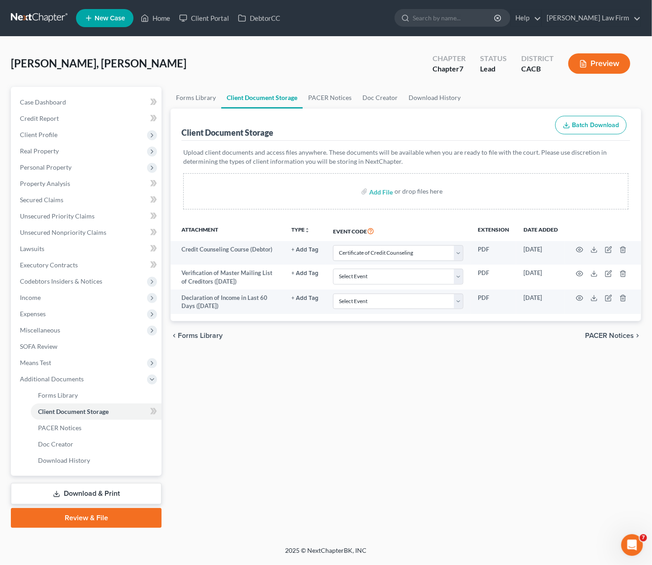
click at [110, 491] on link "Download & Print" at bounding box center [86, 493] width 151 height 21
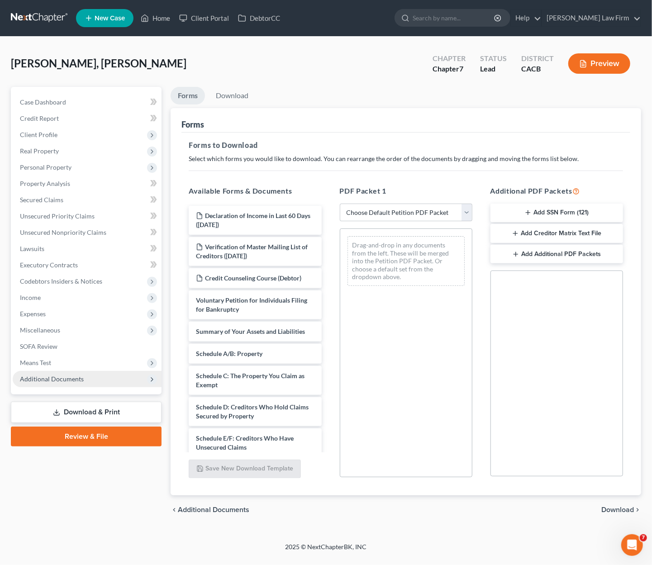
click at [63, 378] on span "Additional Documents" at bounding box center [52, 379] width 64 height 8
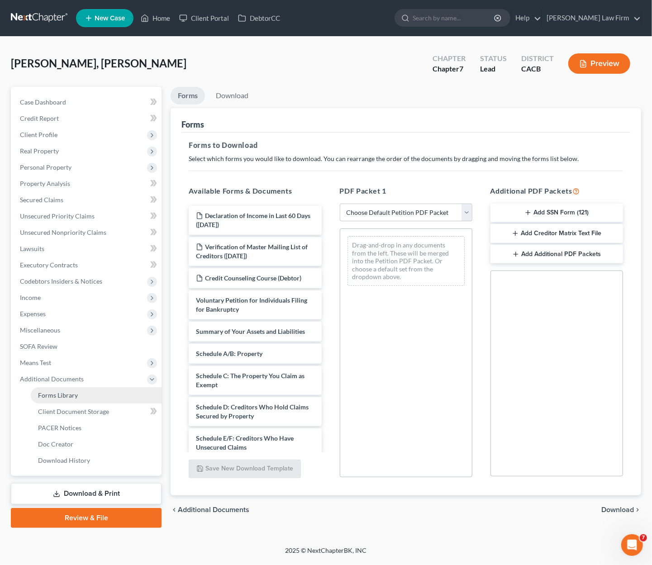
click at [69, 393] on span "Forms Library" at bounding box center [58, 395] width 40 height 8
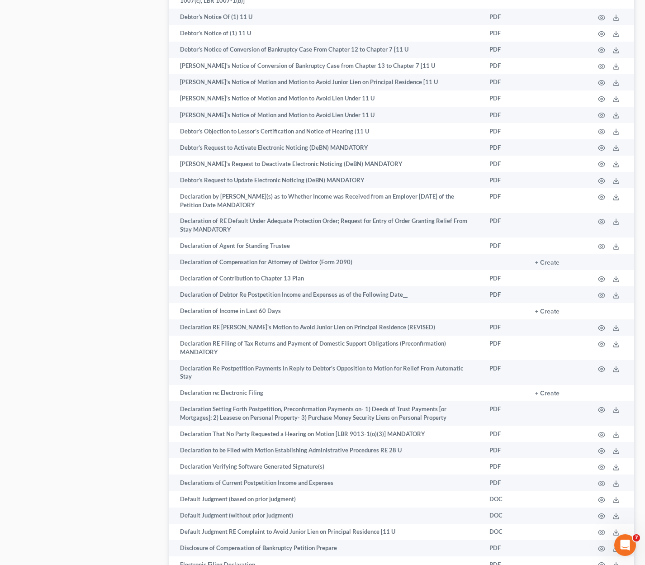
scroll to position [1403, 0]
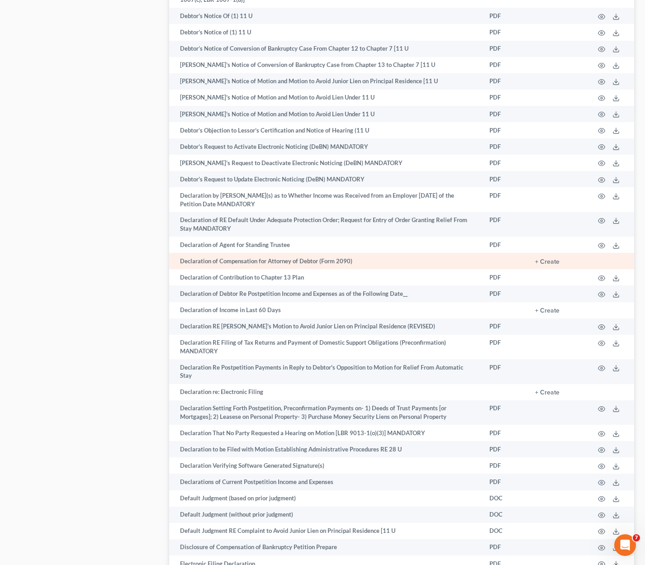
click at [528, 253] on td "+ Create" at bounding box center [557, 261] width 59 height 16
click at [528, 259] on button "+ Create" at bounding box center [547, 262] width 24 height 6
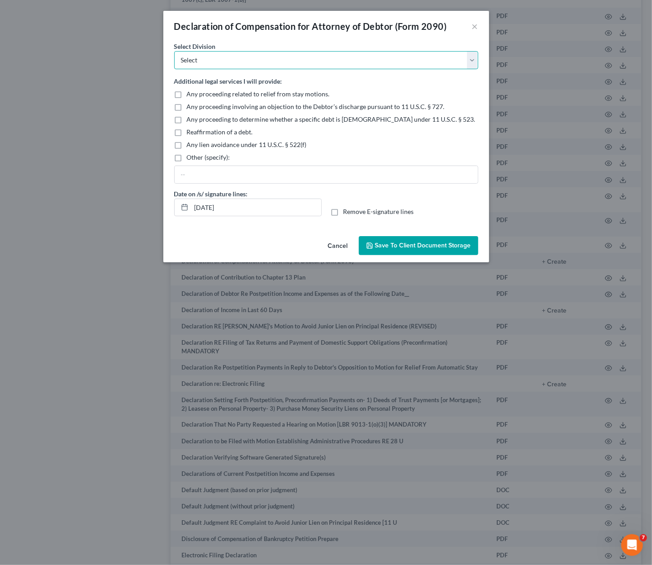
click at [222, 57] on select "Select Los Angeles Riverside Santa Ana Northern San Fernando Valley" at bounding box center [326, 60] width 304 height 18
select select "0"
click at [174, 51] on select "Select Los Angeles Riverside Santa Ana Northern San Fernando Valley" at bounding box center [326, 60] width 304 height 18
click at [249, 209] on input "08/14/2025" at bounding box center [256, 207] width 130 height 17
drag, startPoint x: 344, startPoint y: 201, endPoint x: 358, endPoint y: 210, distance: 17.5
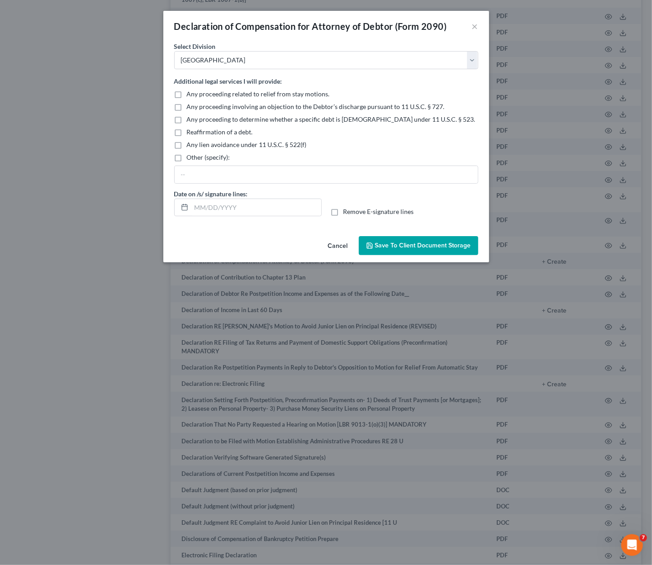
click at [346, 201] on div "Date on /s/ signature lines: Remove E-signature lines" at bounding box center [326, 206] width 313 height 35
click at [358, 210] on span "Remove E-signature lines" at bounding box center [379, 212] width 71 height 8
click at [353, 210] on input "Remove E-signature lines" at bounding box center [350, 210] width 6 height 6
checkbox input "true"
click at [383, 246] on span "Save to Client Document Storage" at bounding box center [423, 246] width 96 height 8
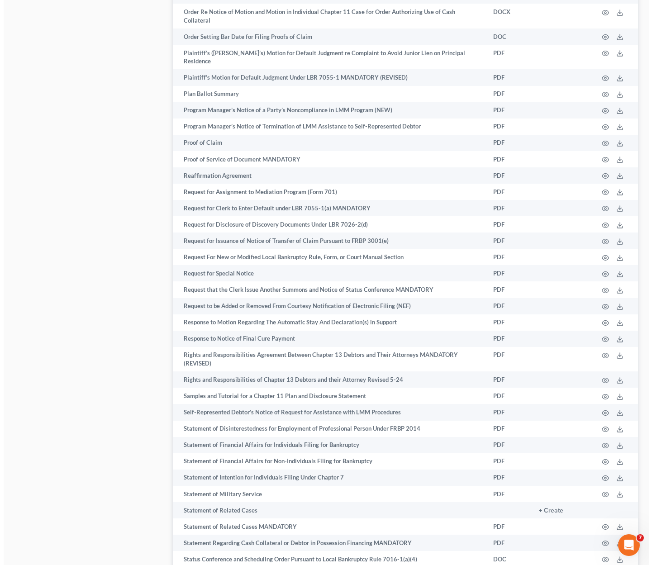
scroll to position [4435, 0]
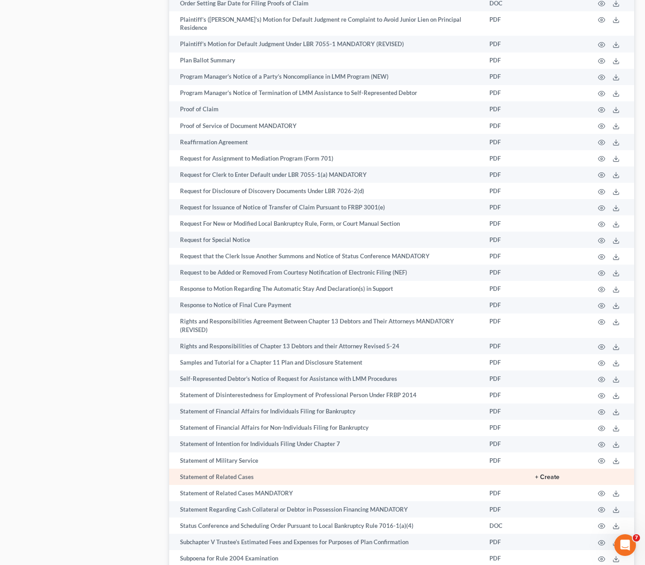
click at [528, 474] on button "+ Create" at bounding box center [547, 477] width 24 height 6
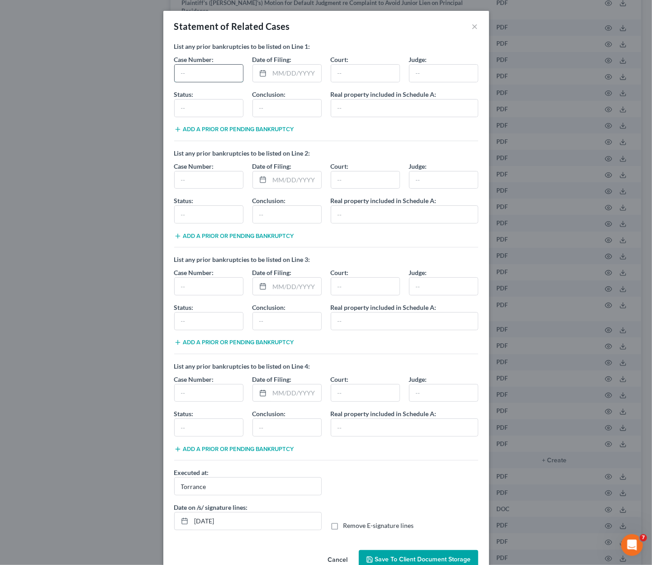
click at [198, 70] on input "text" at bounding box center [209, 73] width 68 height 17
paste input "Case type: bk Chapter: 7"
type input "Case type: bk Chapter: 7"
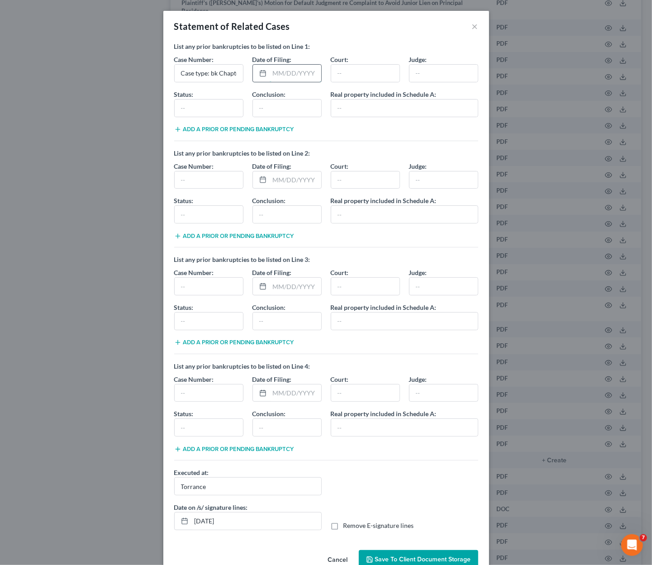
click at [284, 72] on input "text" at bounding box center [296, 73] width 52 height 17
paste input "2:14-bk-30439-WB"
type input "2:14-bk-30439-WB"
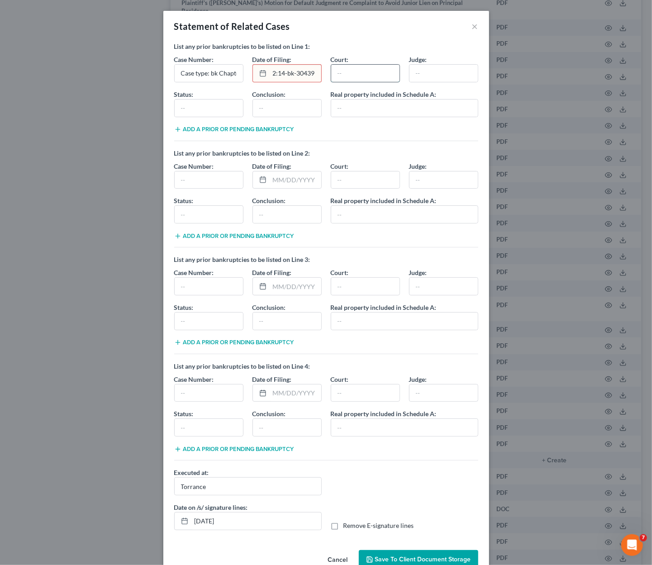
click at [352, 73] on input "text" at bounding box center [365, 73] width 68 height 17
paste input "Date filed: 10/29/2014"
type input "Date filed: 10/29/2014"
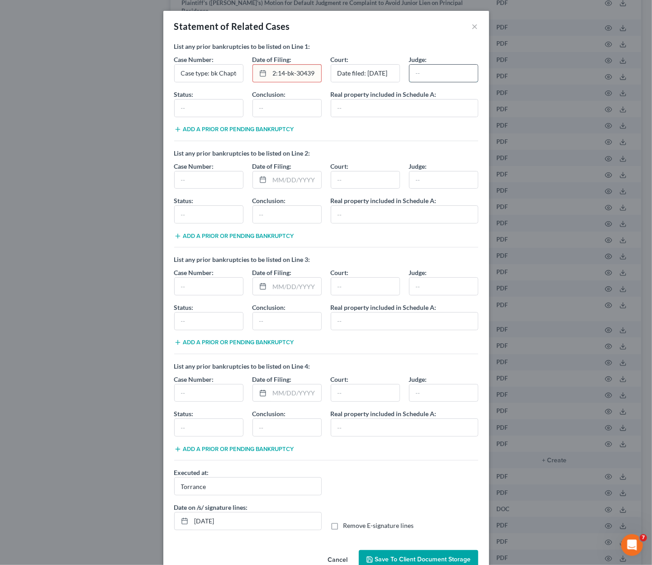
click at [425, 74] on input "text" at bounding box center [444, 73] width 68 height 17
paste input "Debtor discharged: 02/09/2015"
type input "Debtor discharged: 02/09/2015"
click at [205, 110] on input "text" at bounding box center [209, 108] width 68 height 17
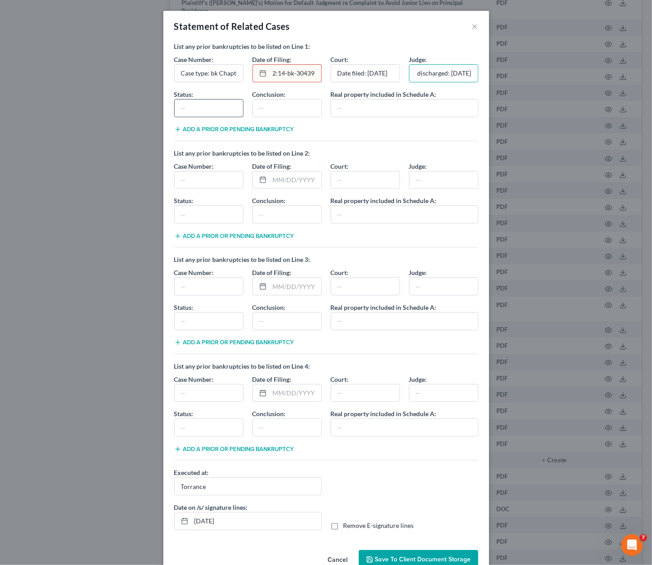
scroll to position [0, 0]
type input "L"
type input "Central District - Los Angeles Division"
click at [421, 552] on button "Save to Client Document Storage" at bounding box center [418, 559] width 119 height 19
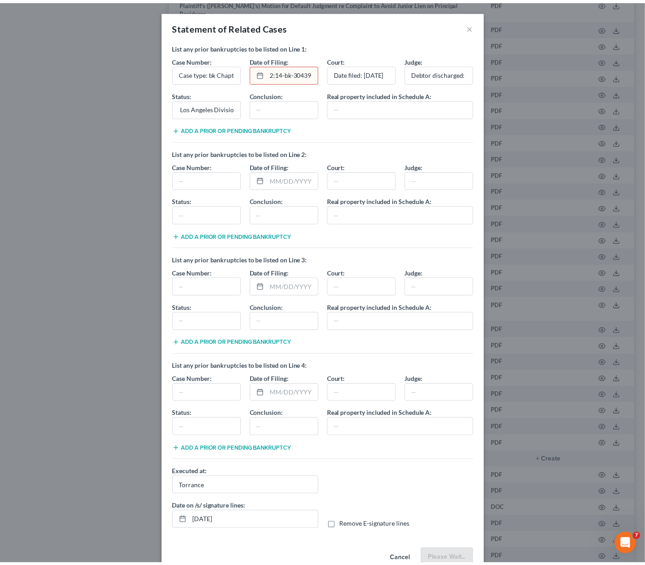
scroll to position [0, 0]
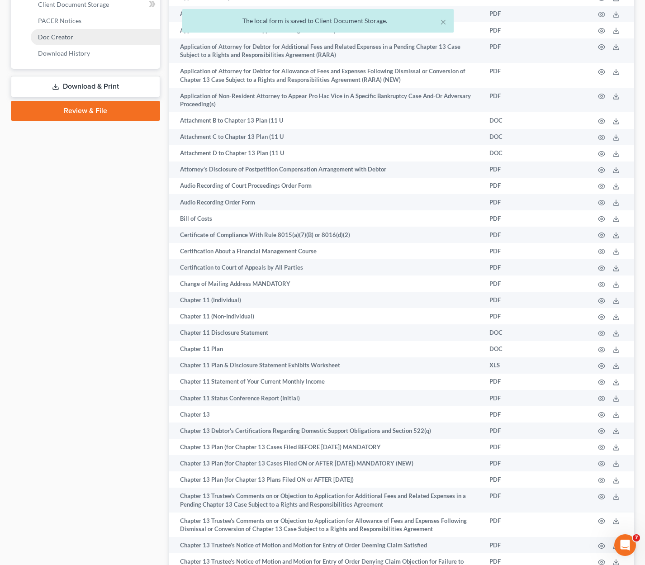
scroll to position [136, 0]
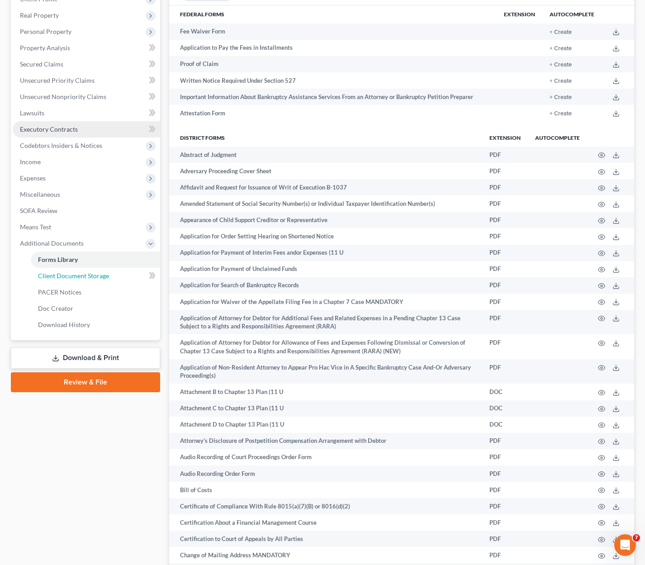
drag, startPoint x: 88, startPoint y: 272, endPoint x: 81, endPoint y: 271, distance: 6.4
click at [88, 272] on span "Client Document Storage" at bounding box center [73, 276] width 71 height 8
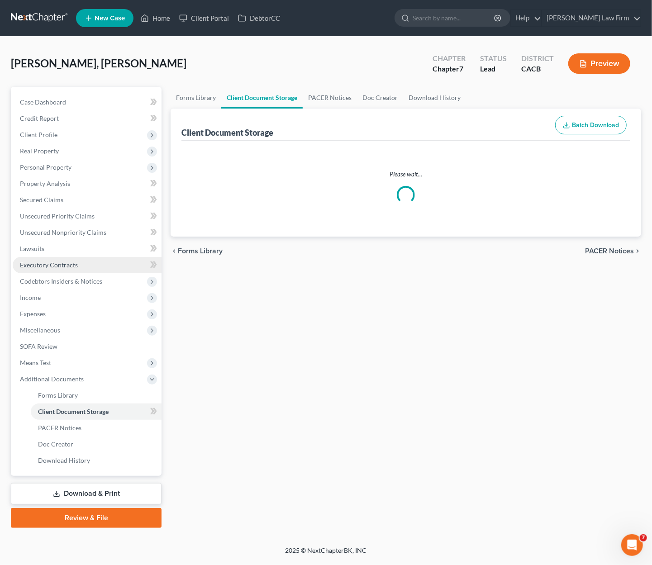
select select "10"
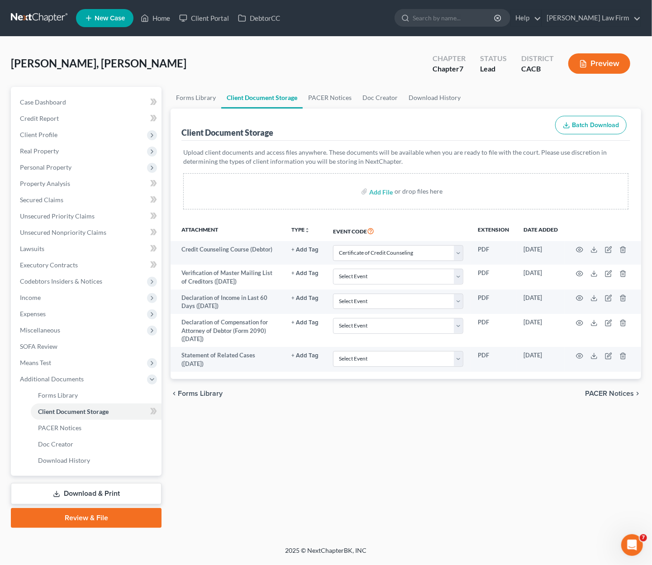
click at [87, 491] on link "Download & Print" at bounding box center [86, 493] width 151 height 21
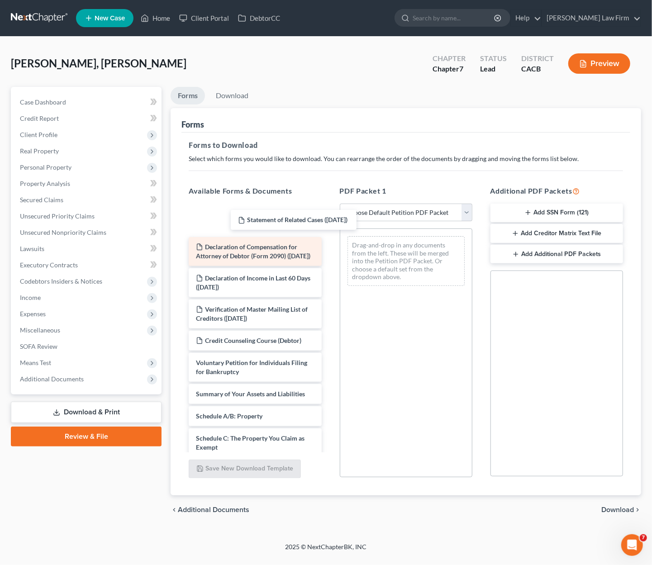
drag, startPoint x: 245, startPoint y: 212, endPoint x: 272, endPoint y: 223, distance: 29.2
click at [329, 221] on div "Statement of Related Cases (08/15/2025) Statement of Related Cases (08/15/2025)…" at bounding box center [254, 528] width 147 height 644
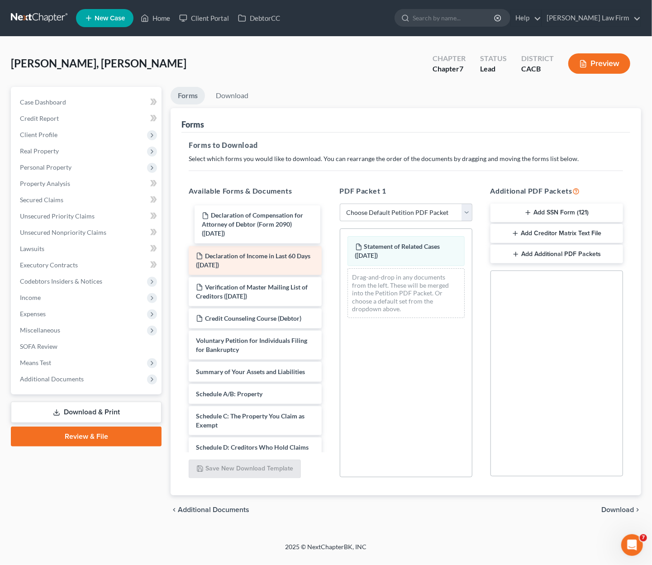
drag, startPoint x: 210, startPoint y: 223, endPoint x: 294, endPoint y: 228, distance: 84.3
click at [329, 233] on div "Declaration of Compensation for Attorney of Debtor (Form 2090) (08/15/2025) Dec…" at bounding box center [254, 516] width 147 height 621
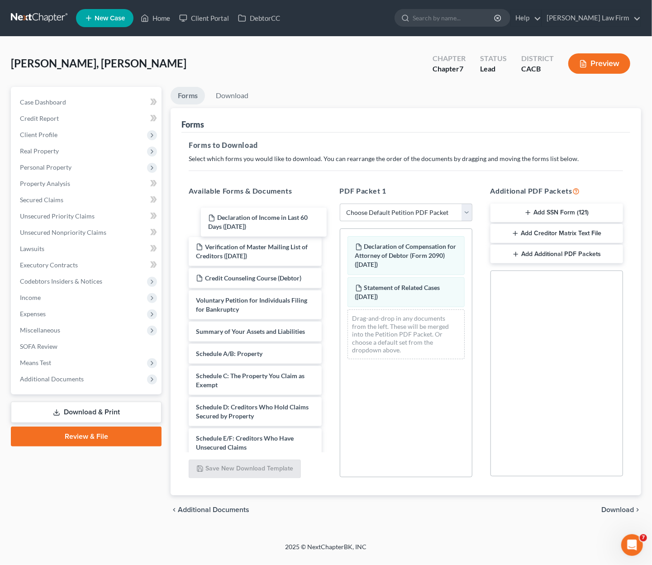
drag, startPoint x: 250, startPoint y: 221, endPoint x: 312, endPoint y: 235, distance: 63.5
click at [329, 251] on div "Declaration of Income in Last 60 Days (06/10/2025) Declaration of Income in Las…" at bounding box center [254, 496] width 147 height 581
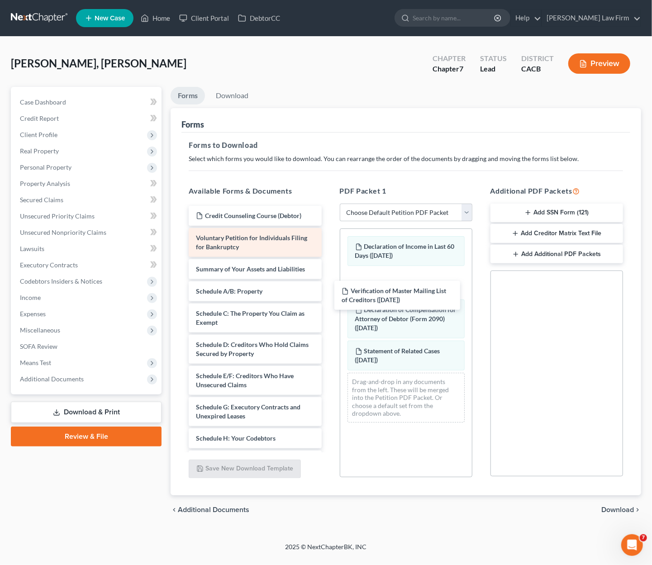
drag, startPoint x: 387, startPoint y: 278, endPoint x: 301, endPoint y: 241, distance: 94.1
click at [329, 291] on div "Verification of Master Mailing List of Creditors (06/10/2025) Verification of M…" at bounding box center [254, 465] width 147 height 519
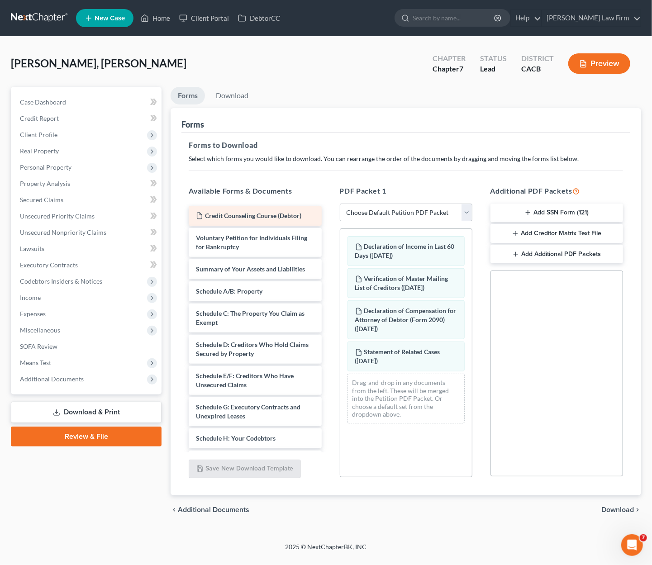
click at [267, 219] on div "Credit Counseling Course (Debtor)" at bounding box center [255, 216] width 133 height 20
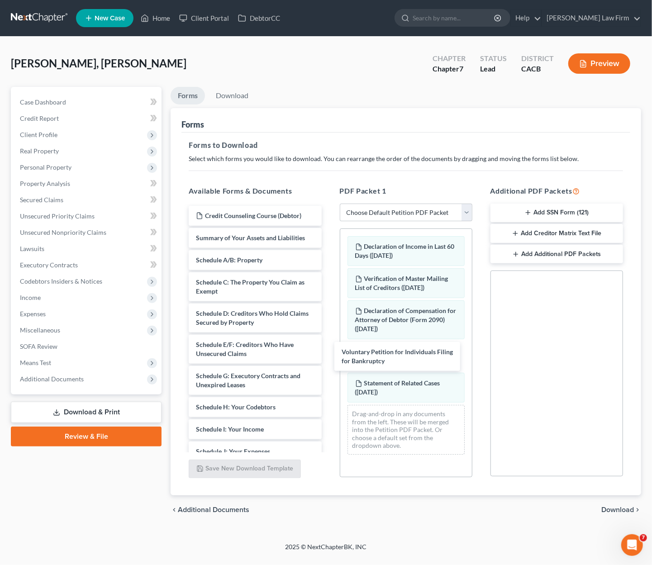
drag, startPoint x: 246, startPoint y: 246, endPoint x: 335, endPoint y: 301, distance: 104.9
click at [329, 390] on div "Voluntary Petition for Individuals Filing for Bankruptcy Credit Counseling Cour…" at bounding box center [254, 449] width 147 height 487
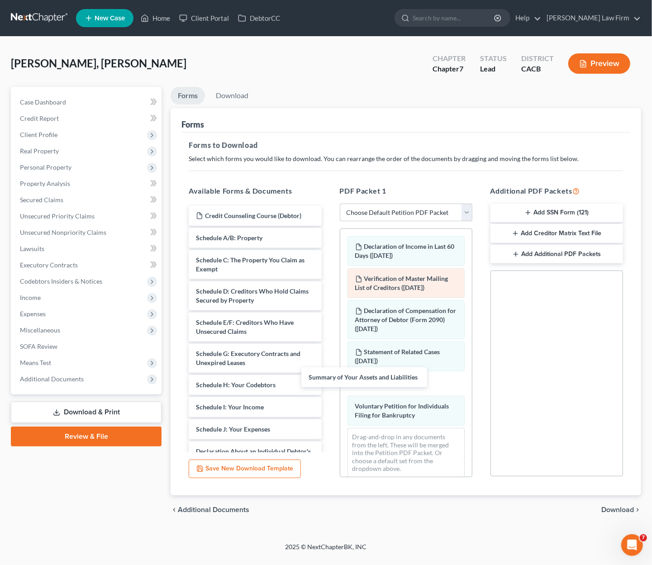
drag, startPoint x: 263, startPoint y: 239, endPoint x: 375, endPoint y: 283, distance: 120.7
click at [329, 381] on div "Summary of Your Assets and Liabilities Credit Counseling Course (Debtor) Summar…" at bounding box center [254, 438] width 147 height 465
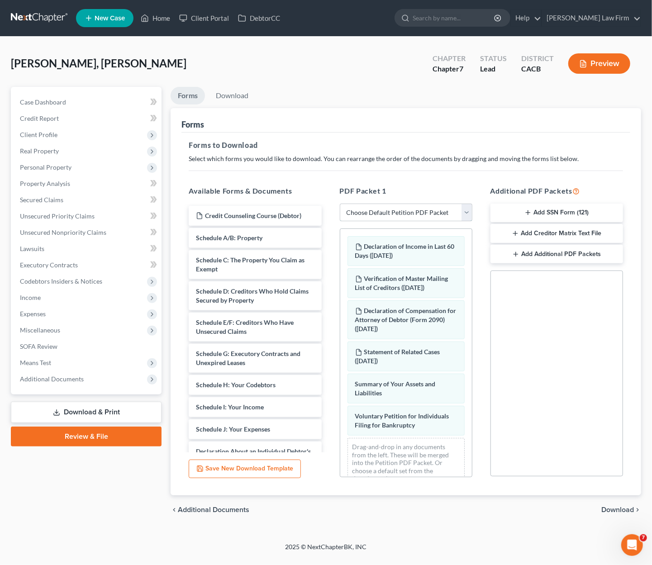
drag, startPoint x: 388, startPoint y: 209, endPoint x: 389, endPoint y: 213, distance: 4.6
click at [388, 209] on select "Choose Default Petition PDF Packet Complete Bankruptcy Petition (all forms and …" at bounding box center [406, 213] width 133 height 18
click at [378, 109] on div "Forms" at bounding box center [405, 120] width 449 height 24
click at [403, 208] on select "Choose Default Petition PDF Packet Complete Bankruptcy Petition (all forms and …" at bounding box center [406, 213] width 133 height 18
select select "0"
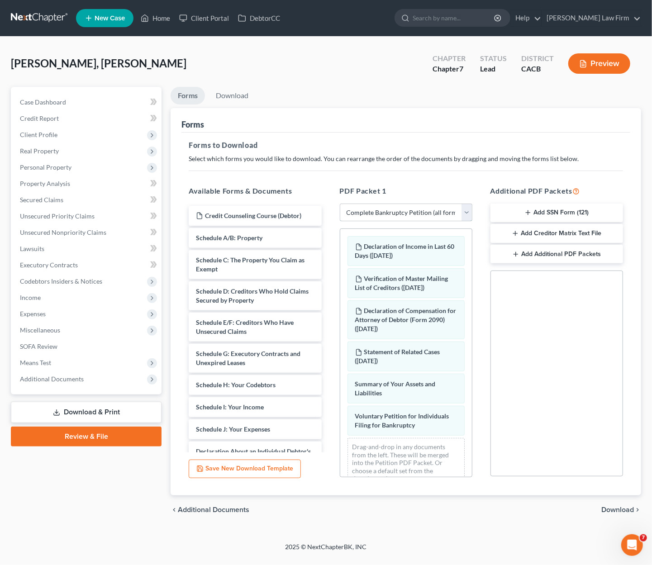
click at [340, 204] on select "Choose Default Petition PDF Packet Complete Bankruptcy Petition (all forms and …" at bounding box center [406, 213] width 133 height 18
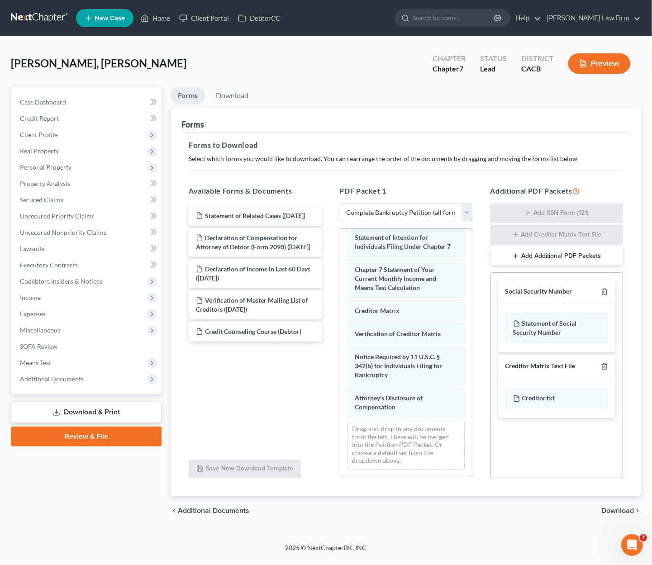
scroll to position [370, 0]
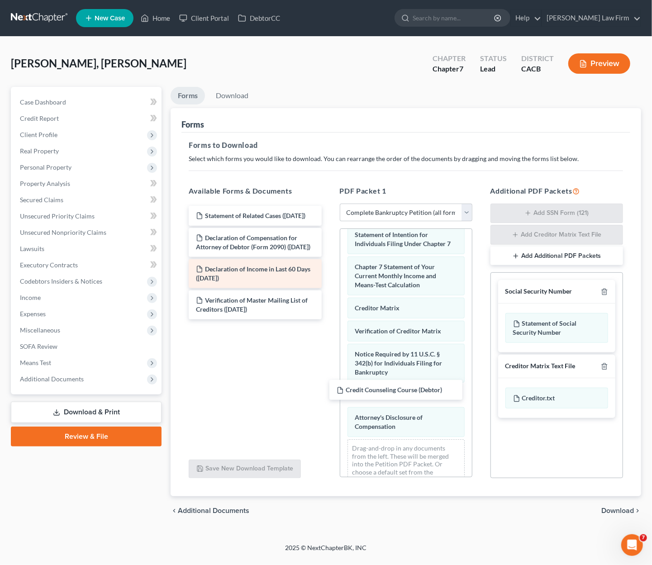
drag, startPoint x: 339, startPoint y: 381, endPoint x: 286, endPoint y: 286, distance: 108.8
click at [329, 320] on div "Credit Counseling Course (Debtor) Statement of Related Cases (08/15/2025) Decla…" at bounding box center [254, 263] width 147 height 114
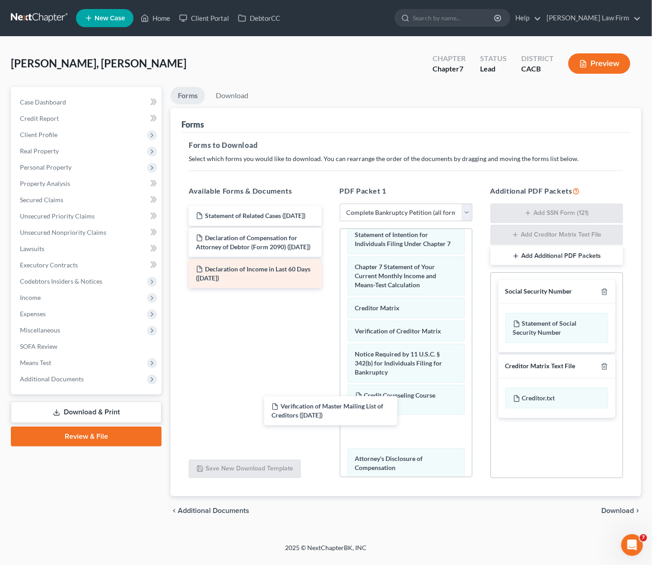
drag, startPoint x: 338, startPoint y: 405, endPoint x: 280, endPoint y: 280, distance: 137.7
click at [329, 288] on div "Verification of Master Mailing List of Creditors (06/10/2025) Statement of Rela…" at bounding box center [254, 247] width 147 height 82
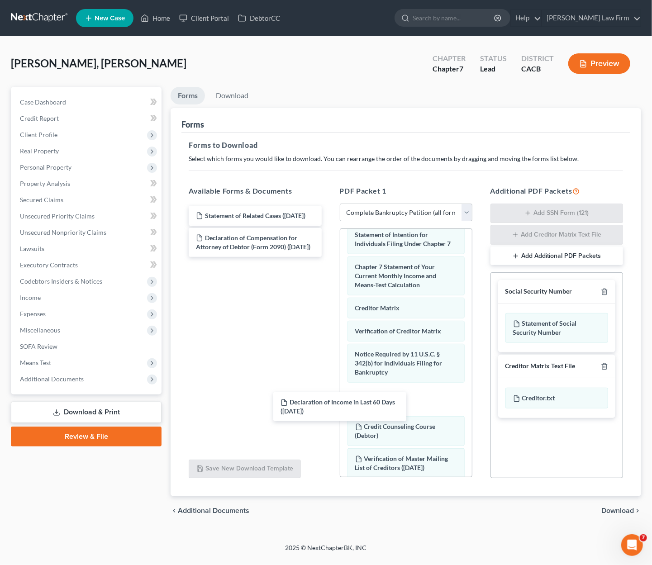
drag, startPoint x: 294, startPoint y: 374, endPoint x: 318, endPoint y: 350, distance: 34.2
click at [329, 257] on div "Declaration of Income in Last 60 Days (06/10/2025) Statement of Related Cases (…" at bounding box center [254, 231] width 147 height 51
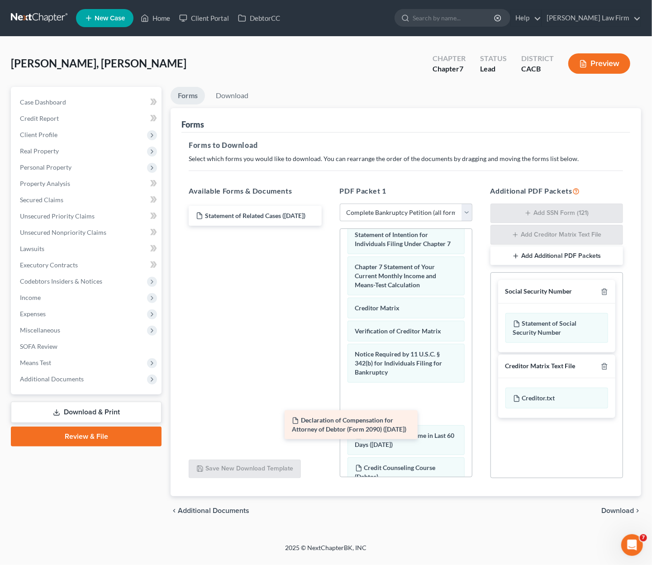
drag, startPoint x: 278, startPoint y: 261, endPoint x: 391, endPoint y: 420, distance: 195.5
click at [329, 226] on div "Declaration of Compensation for Attorney of Debtor (Form 2090) (08/15/2025) Sta…" at bounding box center [254, 216] width 147 height 20
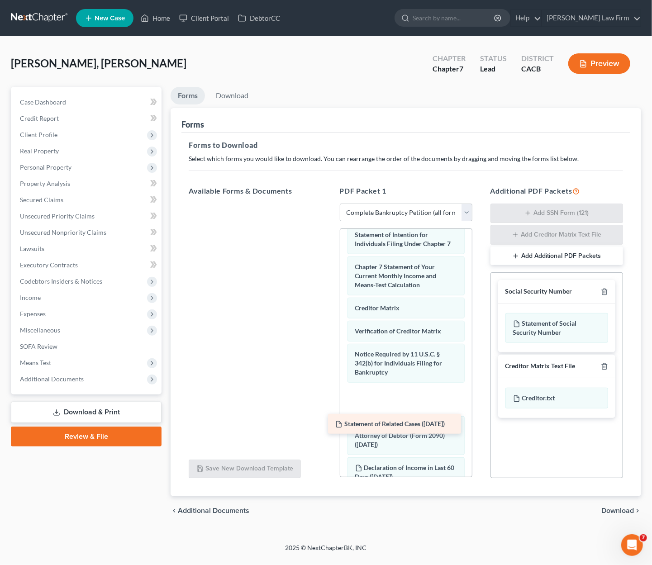
drag, startPoint x: 334, startPoint y: 360, endPoint x: 403, endPoint y: 451, distance: 114.1
click at [329, 204] on div "Statement of Related Cases (08/15/2025) Statement of Related Cases (08/15/2025)" at bounding box center [254, 204] width 147 height 0
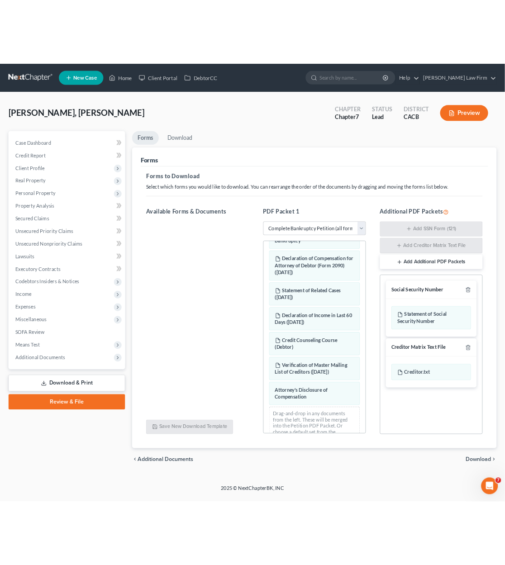
scroll to position [539, 0]
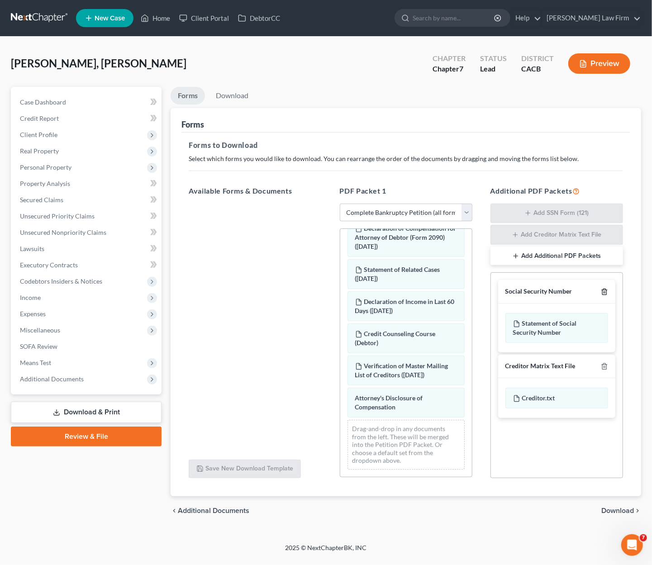
click at [528, 290] on icon "button" at bounding box center [604, 291] width 7 height 7
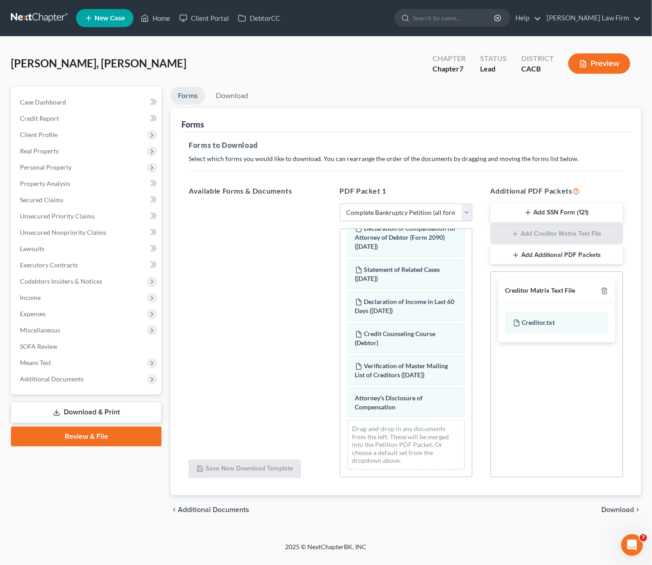
click at [528, 510] on span "Download" at bounding box center [617, 509] width 33 height 7
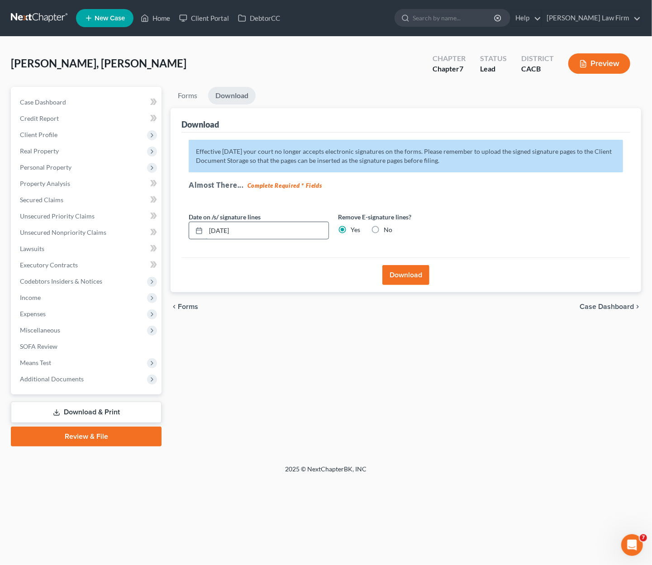
click at [262, 233] on input "08/14/2025" at bounding box center [267, 230] width 123 height 17
drag, startPoint x: 415, startPoint y: 276, endPoint x: 371, endPoint y: 266, distance: 45.9
click at [415, 275] on button "Download" at bounding box center [405, 275] width 47 height 20
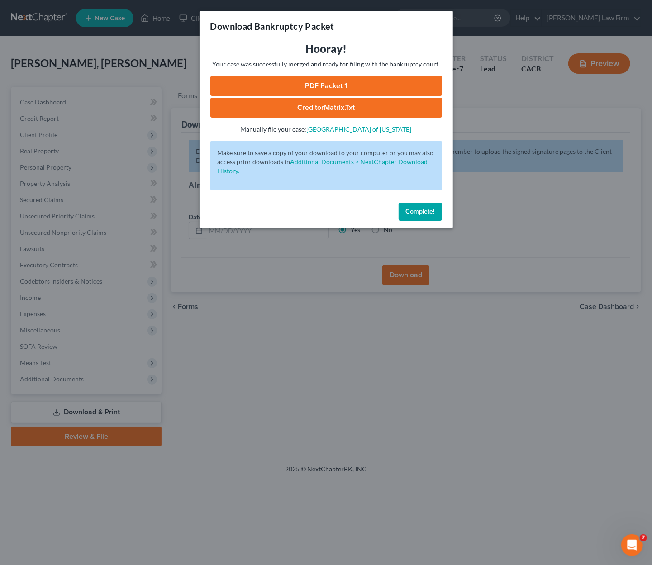
click at [371, 83] on link "PDF Packet 1" at bounding box center [326, 86] width 232 height 20
click at [528, 403] on div "Download Bankruptcy Packet Hooray! Your case was successfully merged and ready …" at bounding box center [326, 282] width 652 height 565
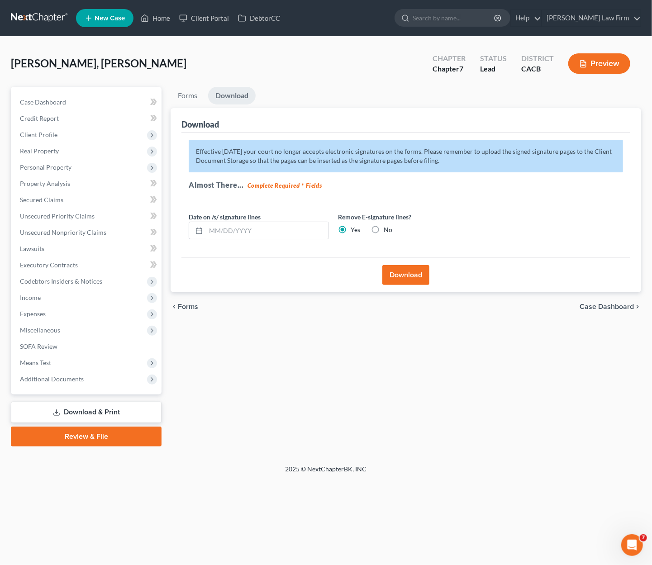
drag, startPoint x: 329, startPoint y: 48, endPoint x: 8, endPoint y: 69, distance: 321.5
click at [329, 48] on div "[PERSON_NAME], [PERSON_NAME] Upgraded Chapter Chapter 7 Status Lead District CA…" at bounding box center [326, 67] width 630 height 39
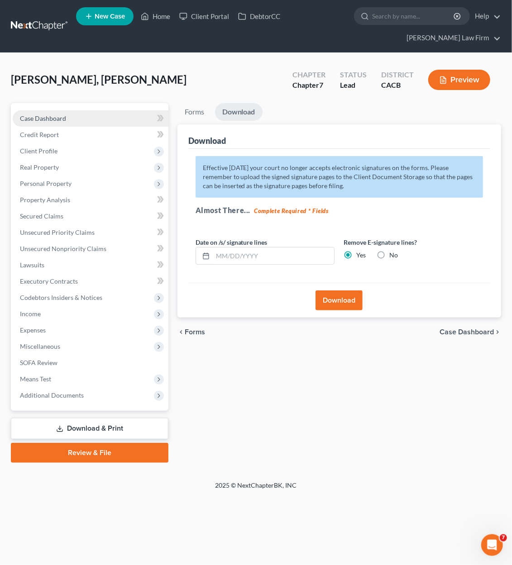
click at [80, 117] on link "Case Dashboard" at bounding box center [91, 118] width 156 height 16
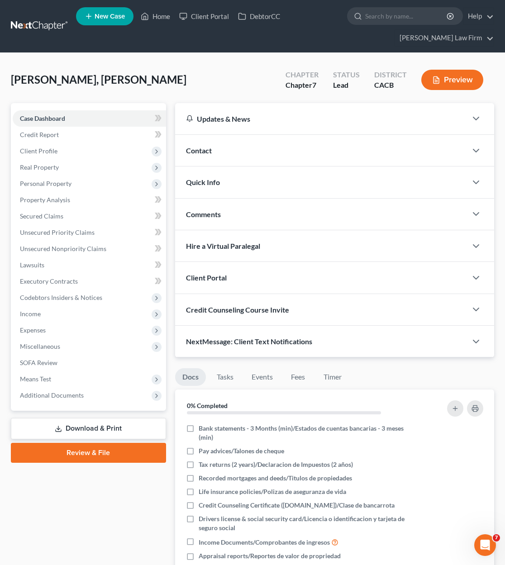
drag, startPoint x: 188, startPoint y: 75, endPoint x: 119, endPoint y: 5, distance: 97.9
click at [188, 75] on div "[PERSON_NAME], [PERSON_NAME] Upgraded Chapter Chapter 7 Status Lead District CA…" at bounding box center [252, 83] width 483 height 39
